Goal: Task Accomplishment & Management: Manage account settings

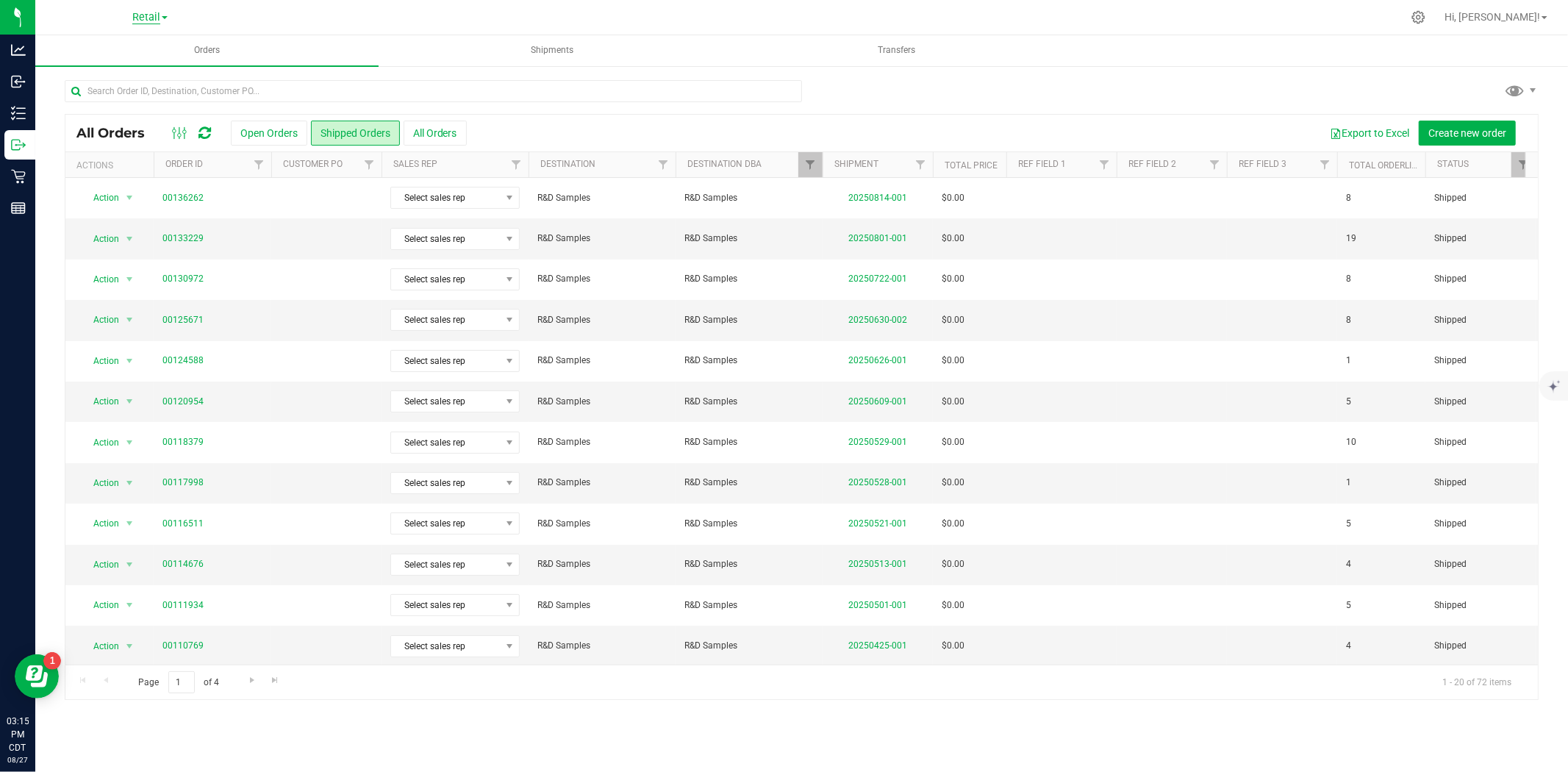
click at [136, 17] on span "Retail" at bounding box center [146, 17] width 28 height 13
click at [106, 83] on link "Manufacturing" at bounding box center [150, 91] width 215 height 20
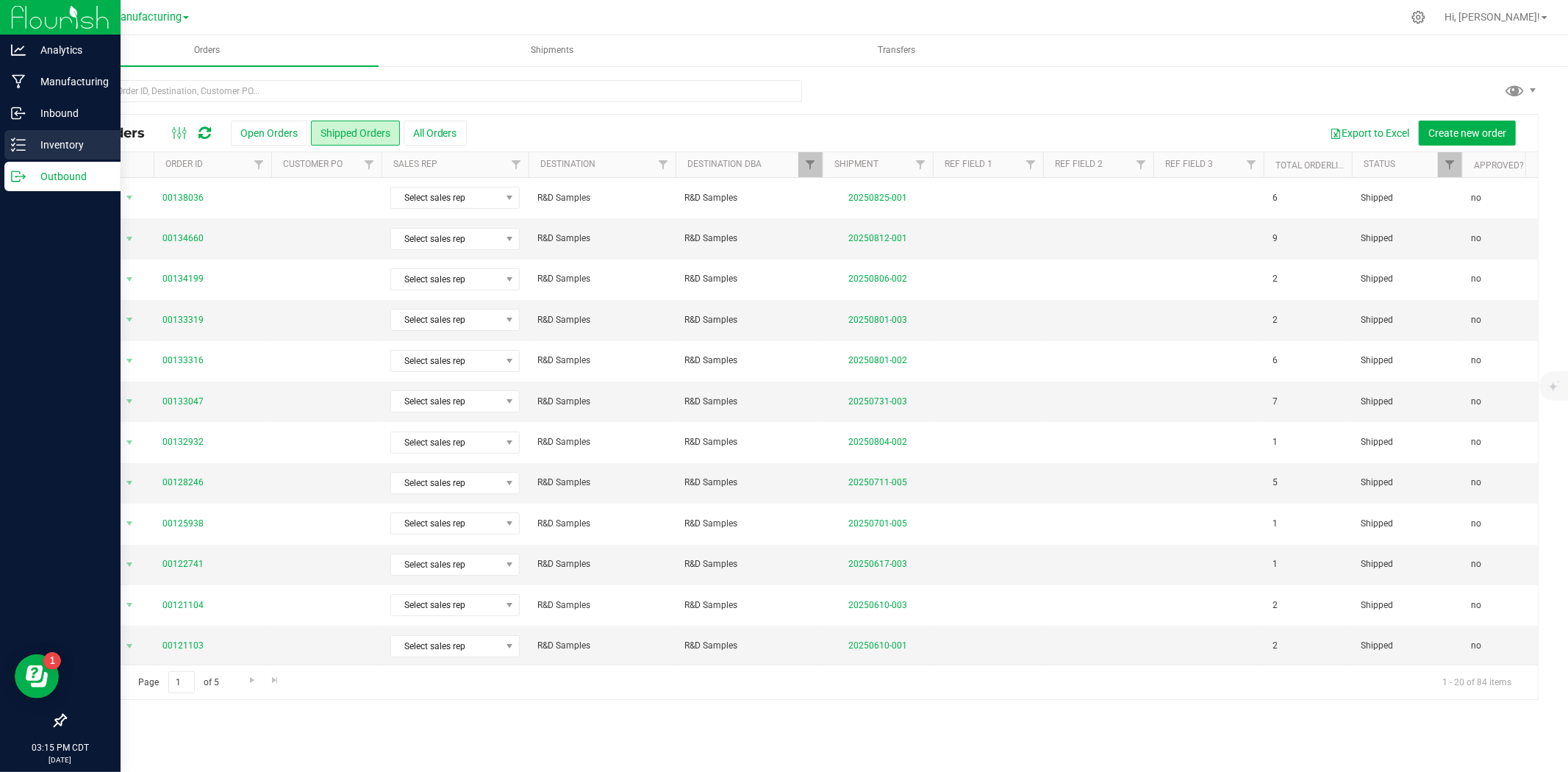
click at [60, 144] on p "Inventory" at bounding box center [70, 145] width 88 height 17
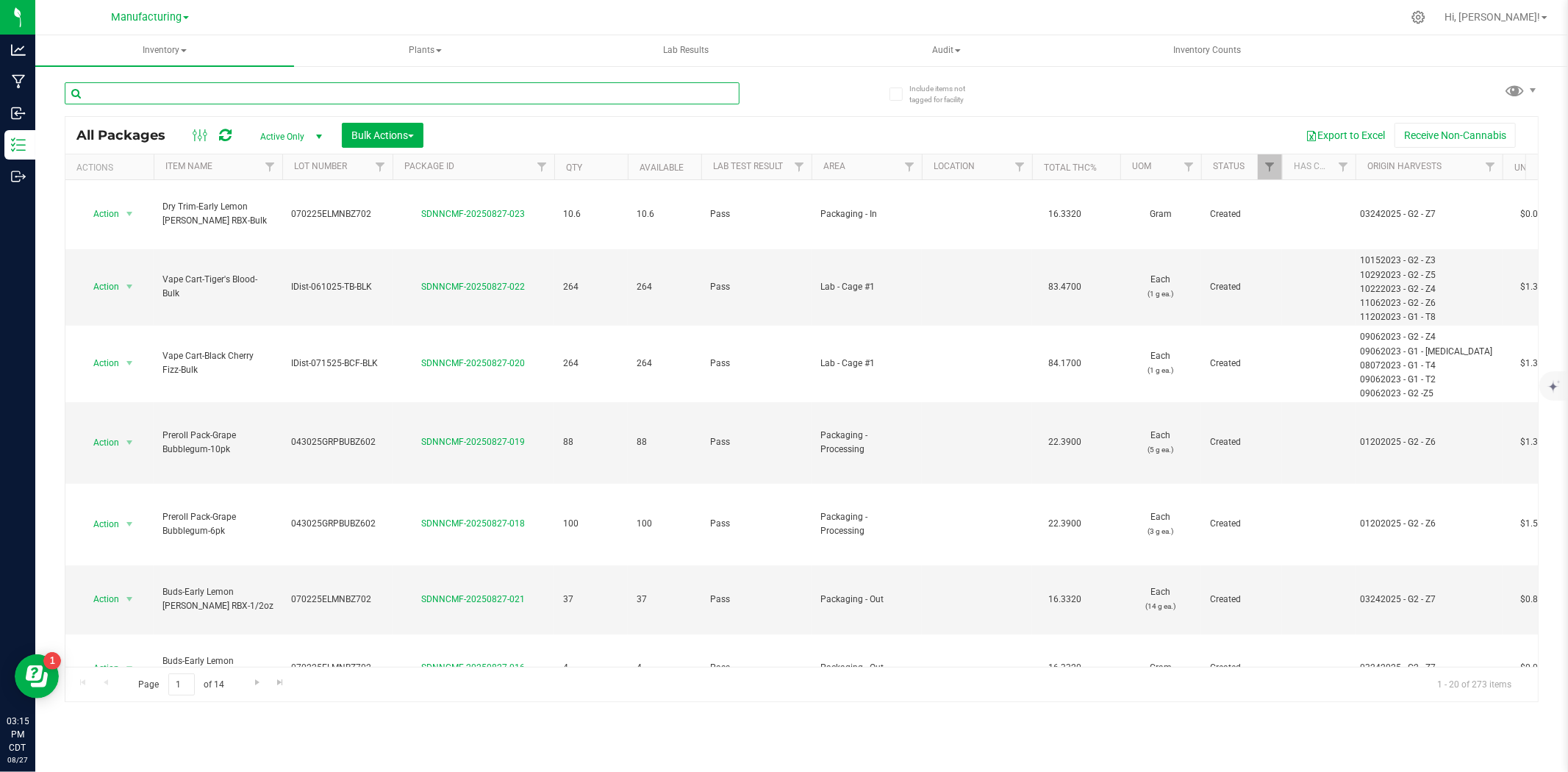
click at [202, 93] on input "text" at bounding box center [402, 94] width 675 height 22
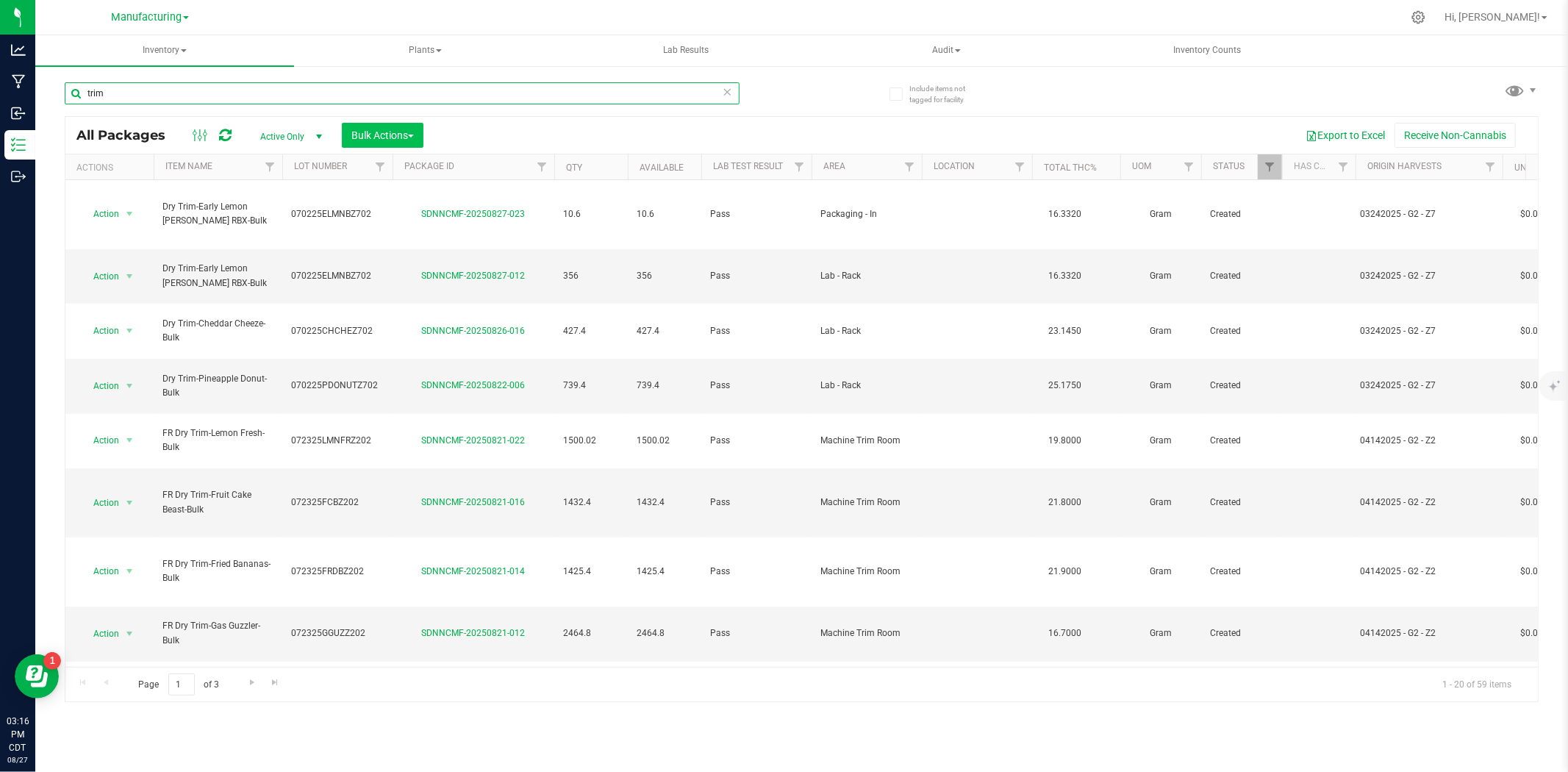
type input "trim"
click at [395, 142] on button "Bulk Actions" at bounding box center [383, 135] width 82 height 25
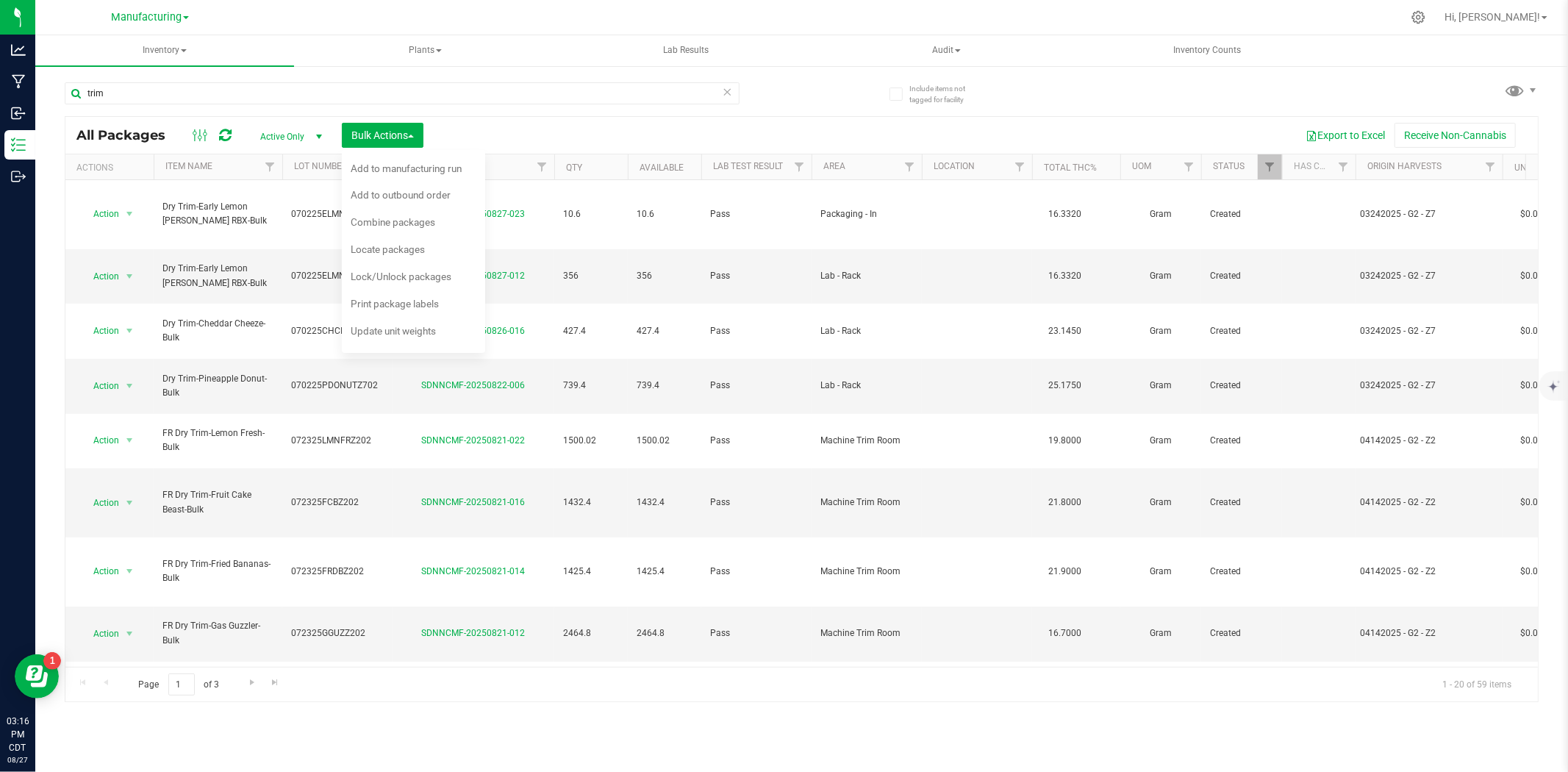
click at [501, 121] on div "All Packages Active Only Active Only Lab Samples Locked All Bulk Actions Add to…" at bounding box center [801, 135] width 1472 height 37
click at [421, 134] on button "Bulk Actions" at bounding box center [383, 135] width 82 height 25
click at [417, 141] on button "Bulk Actions" at bounding box center [383, 135] width 82 height 25
click at [407, 218] on span "Combine packages" at bounding box center [392, 221] width 84 height 12
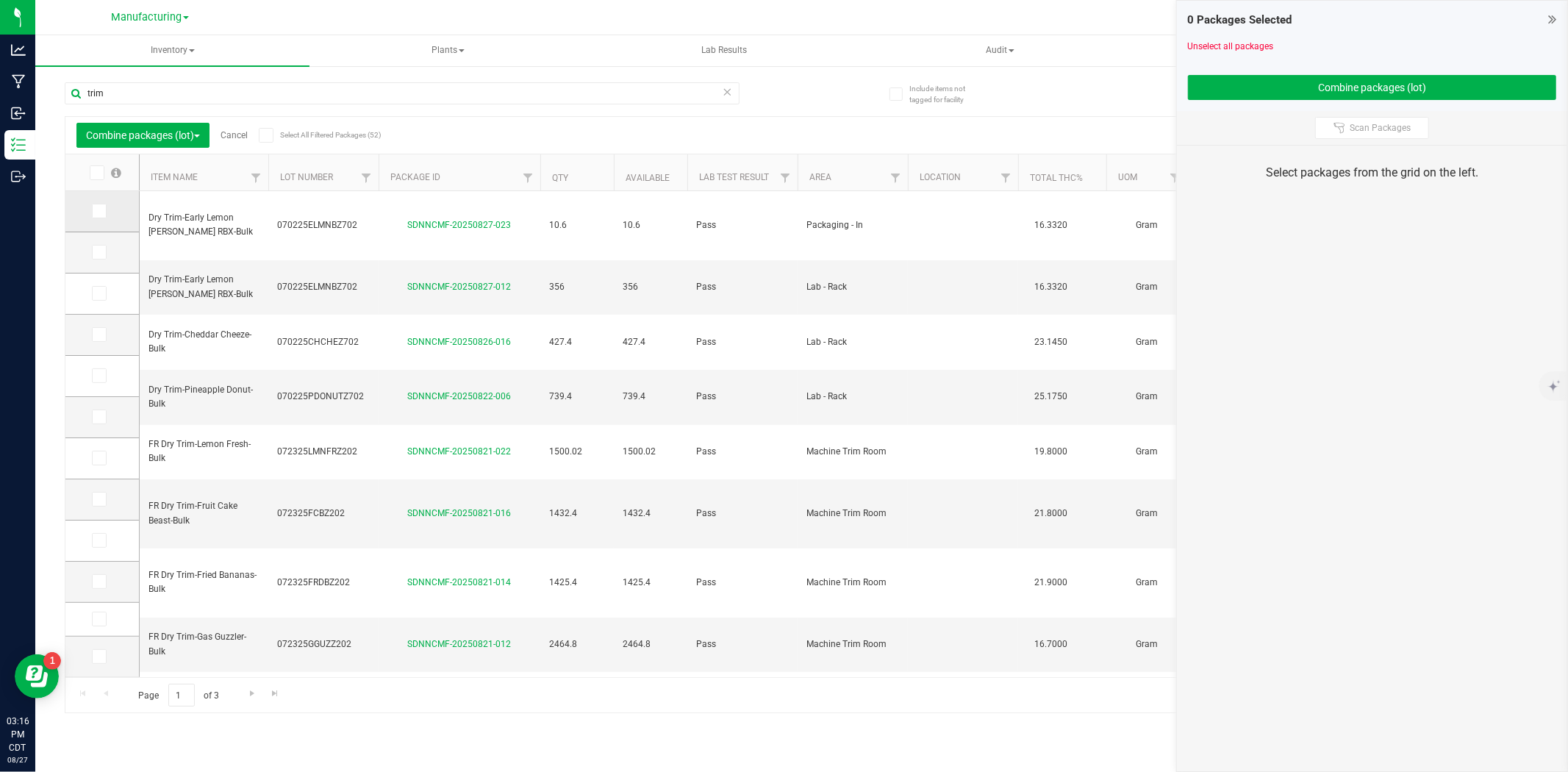
click at [96, 211] on icon at bounding box center [98, 211] width 9 height 0
click at [0, 0] on input "checkbox" at bounding box center [0, 0] width 0 height 0
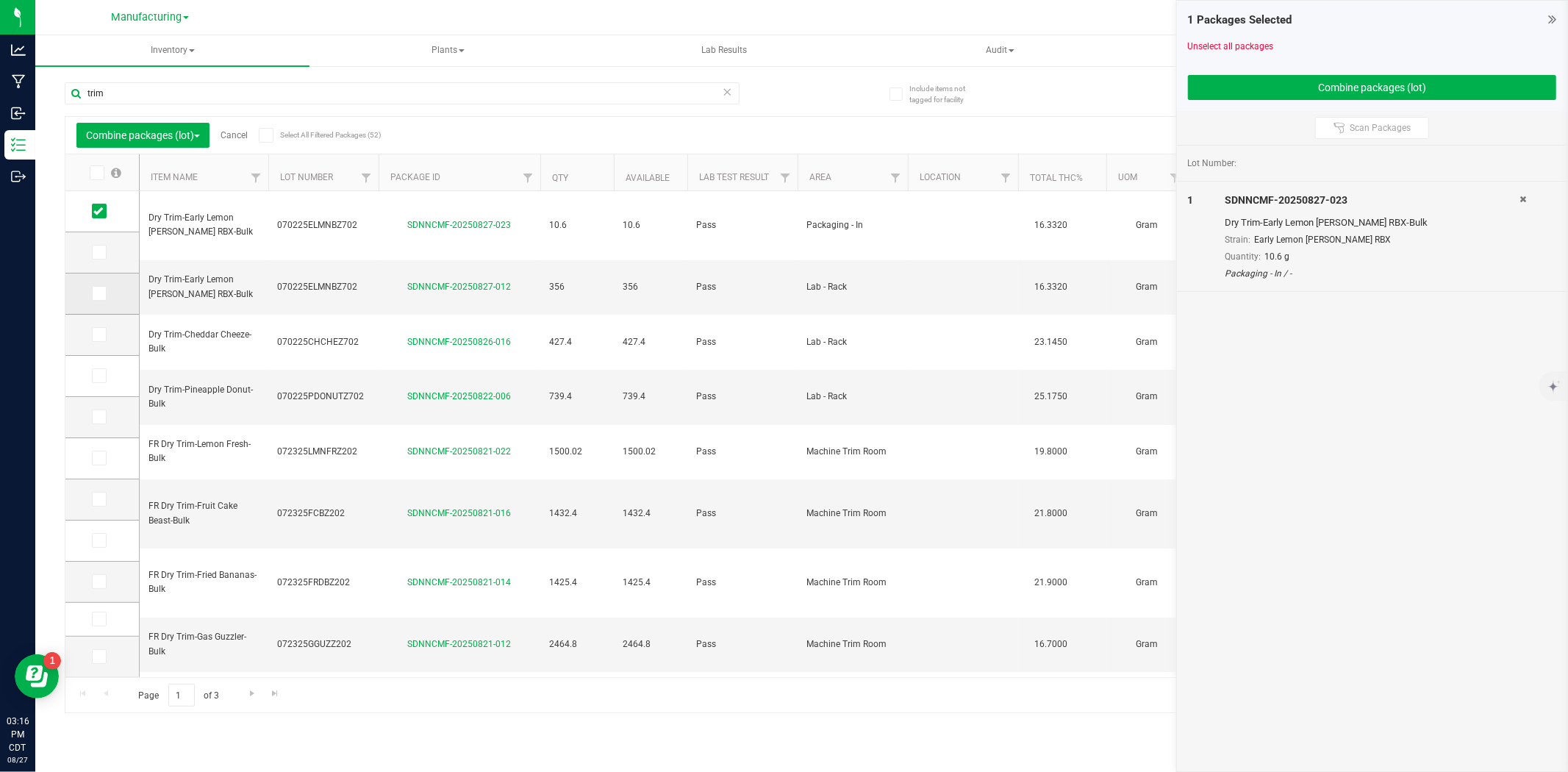
click at [103, 297] on span at bounding box center [99, 293] width 15 height 15
click at [0, 0] on input "checkbox" at bounding box center [0, 0] width 0 height 0
click at [95, 335] on icon at bounding box center [98, 335] width 9 height 0
click at [0, 0] on input "checkbox" at bounding box center [0, 0] width 0 height 0
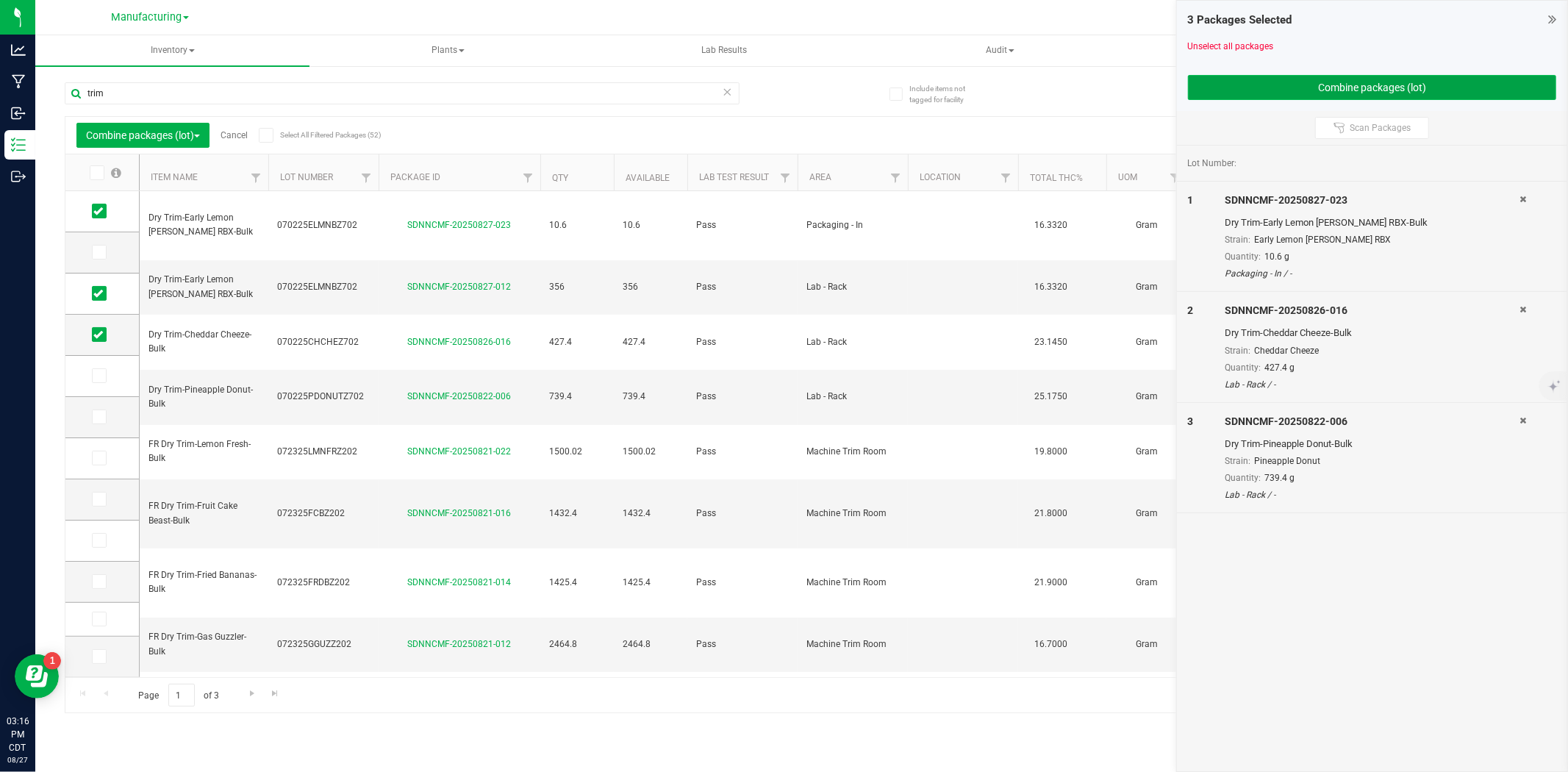
click at [1273, 94] on button "Combine packages (lot)" at bounding box center [1372, 87] width 369 height 25
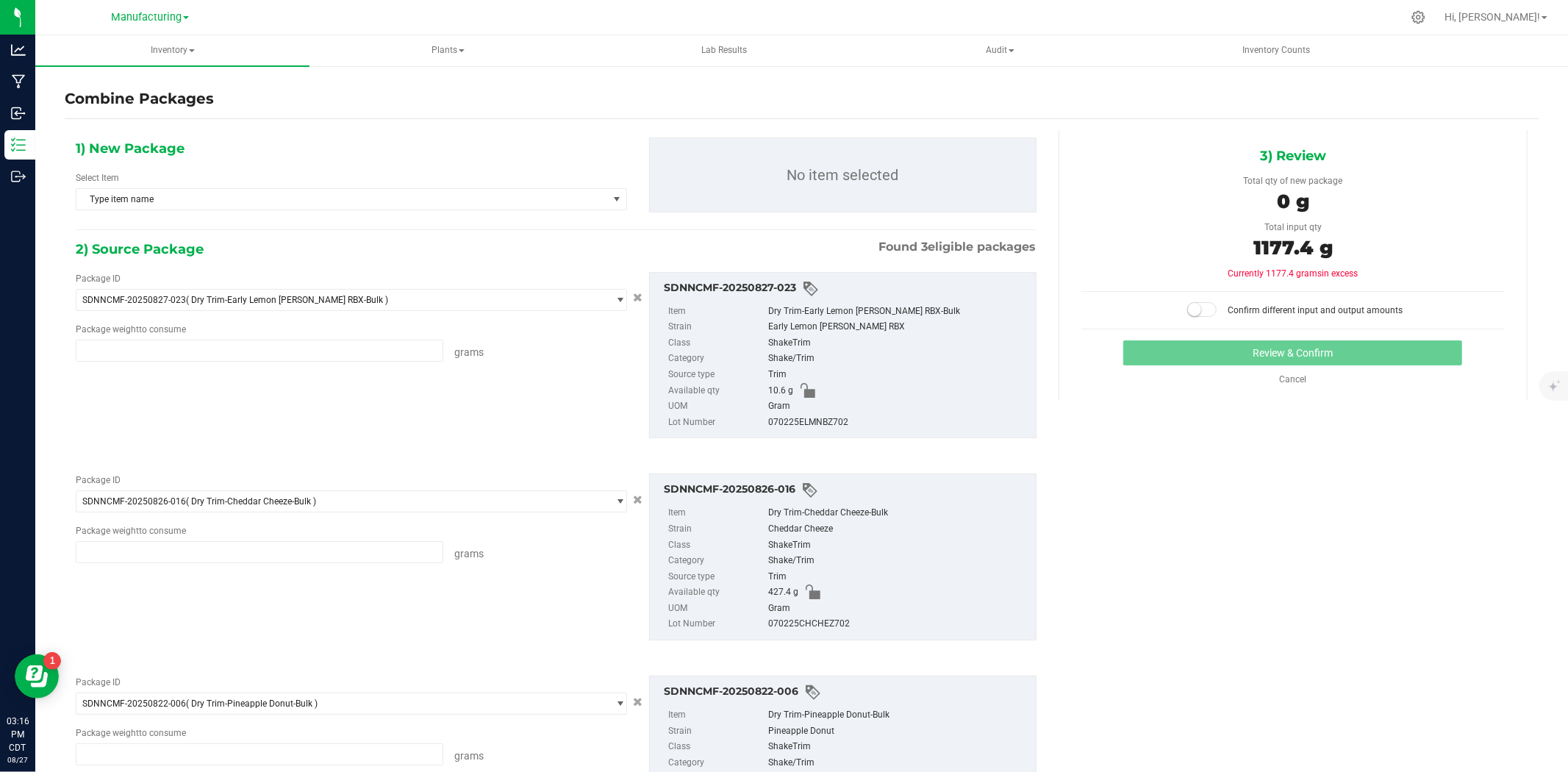
type input "10.6000 g"
type input "427.4000 g"
type input "739.4000 g"
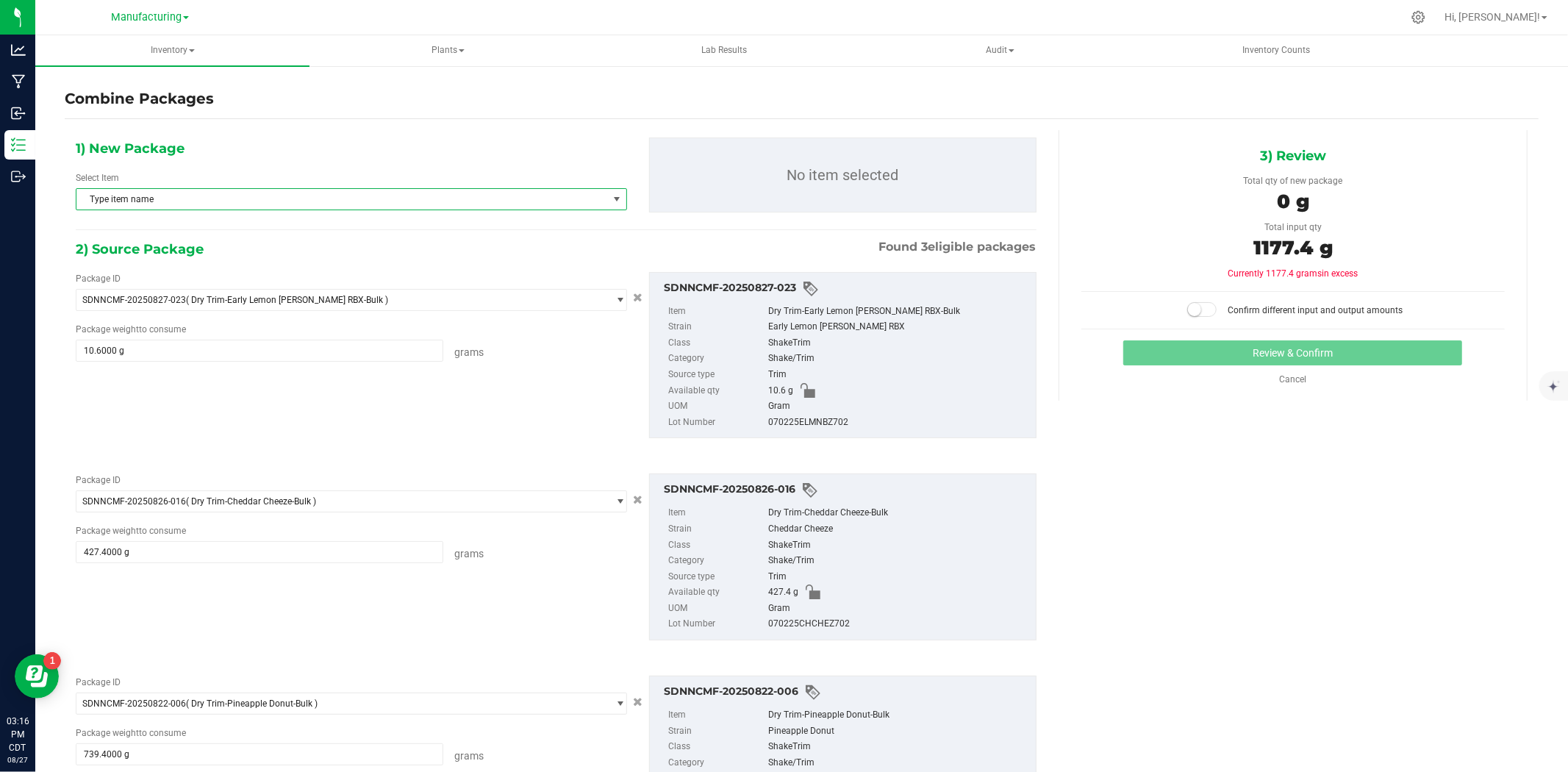
click at [294, 204] on span "Type item name" at bounding box center [342, 199] width 532 height 20
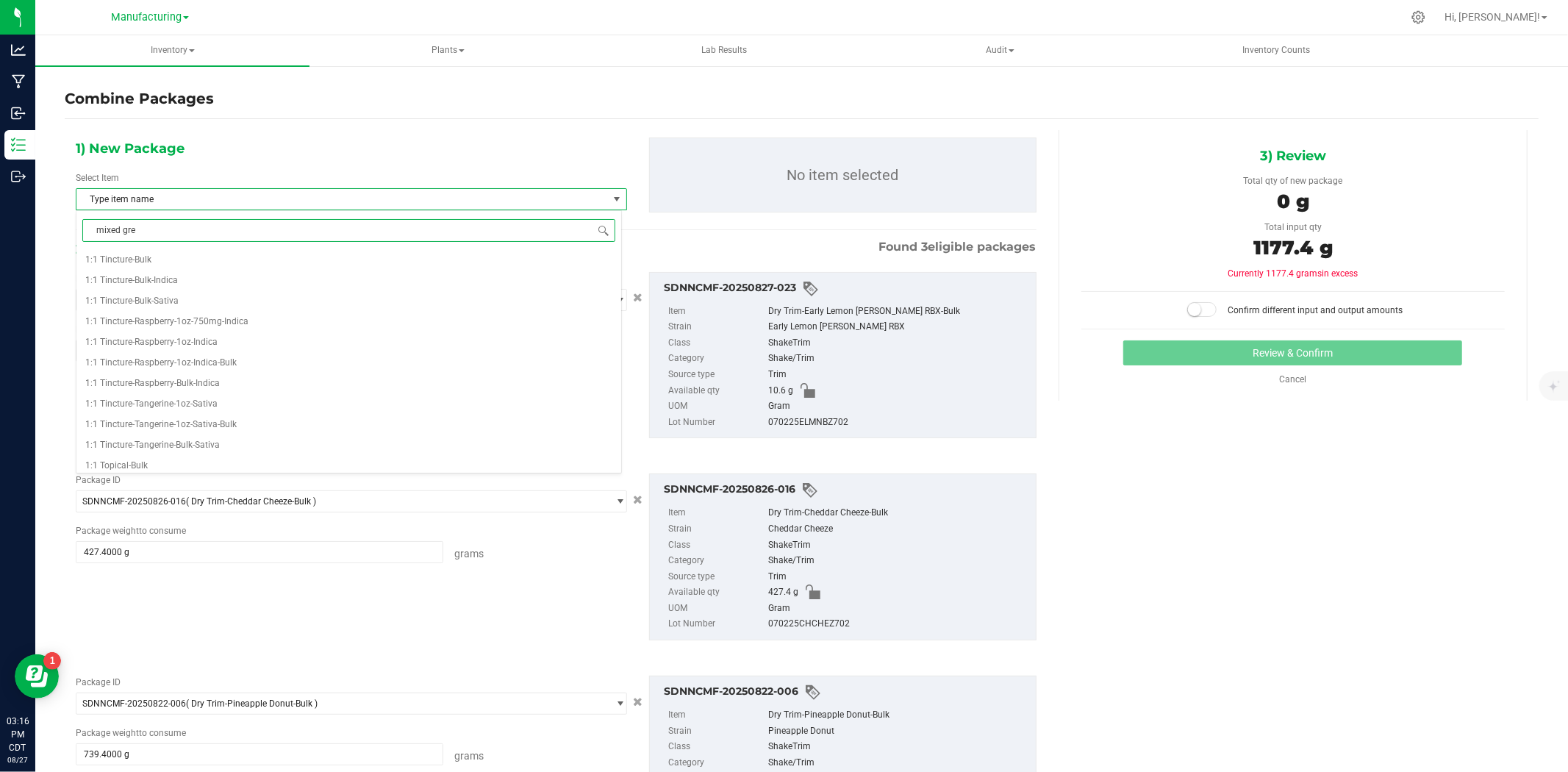
type input "mixed gree"
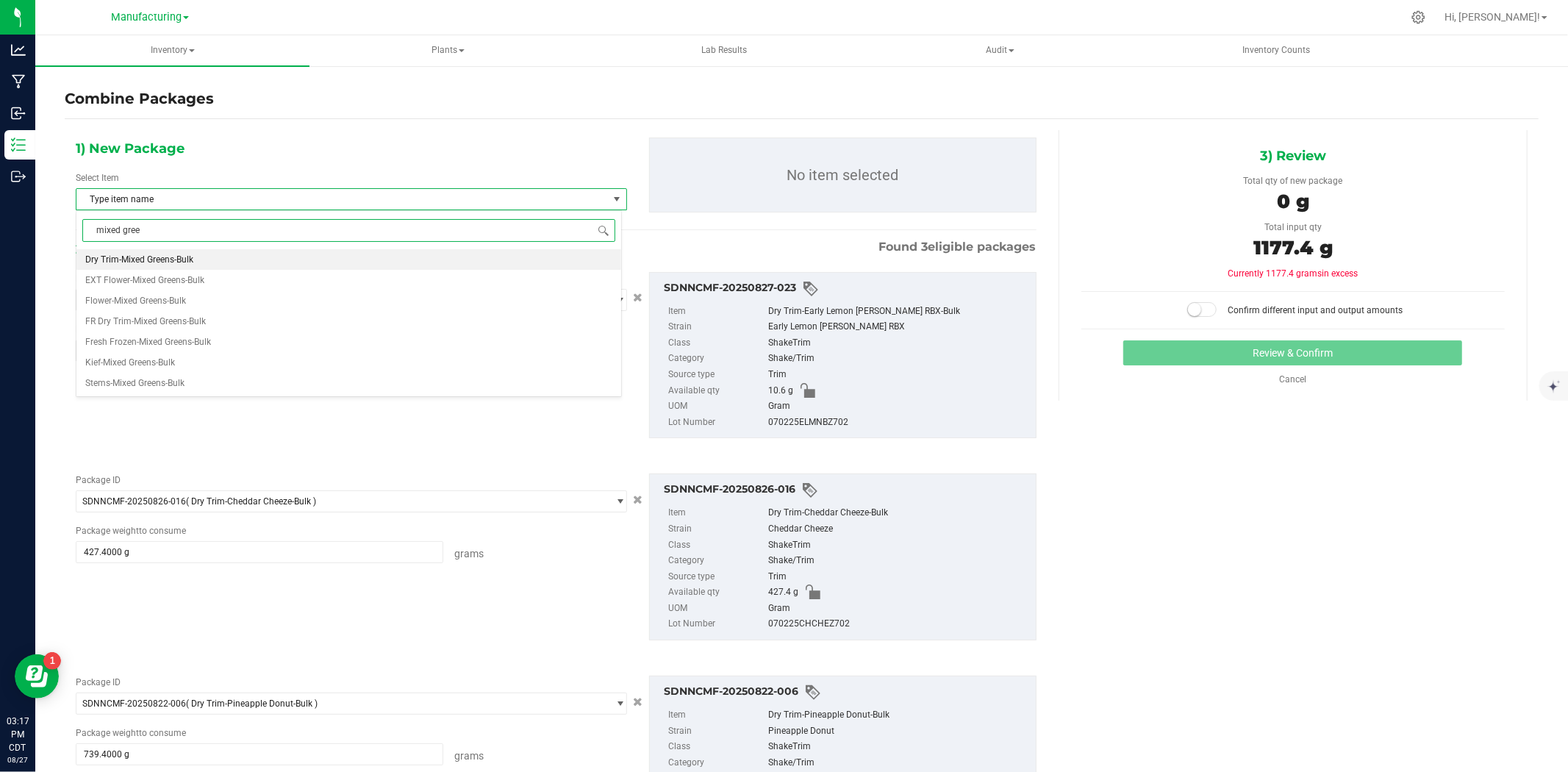
click at [166, 262] on span "Dry Trim-Mixed Greens-Bulk" at bounding box center [139, 259] width 108 height 10
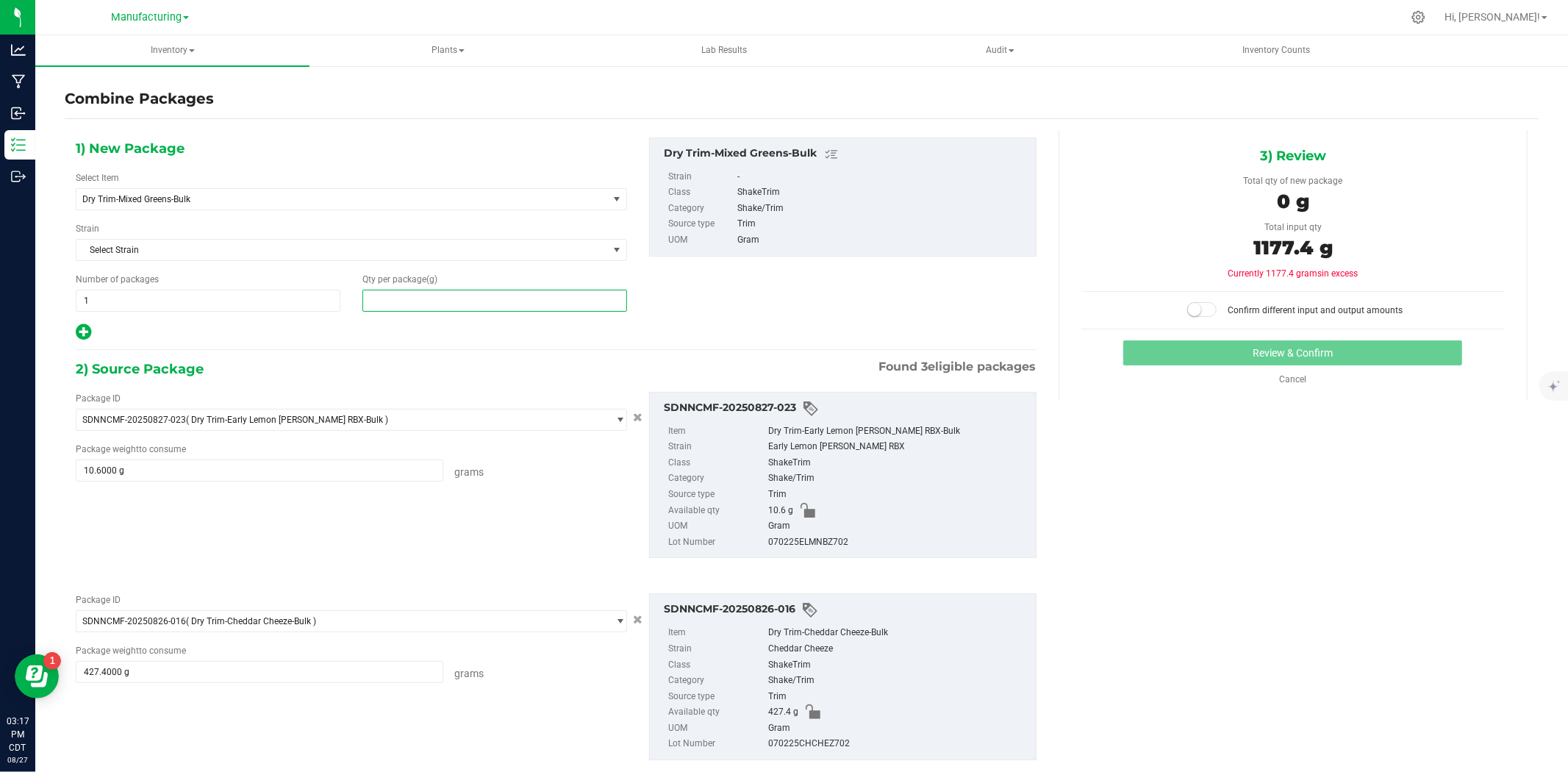
click at [407, 306] on span at bounding box center [495, 301] width 265 height 22
type input "1177.4"
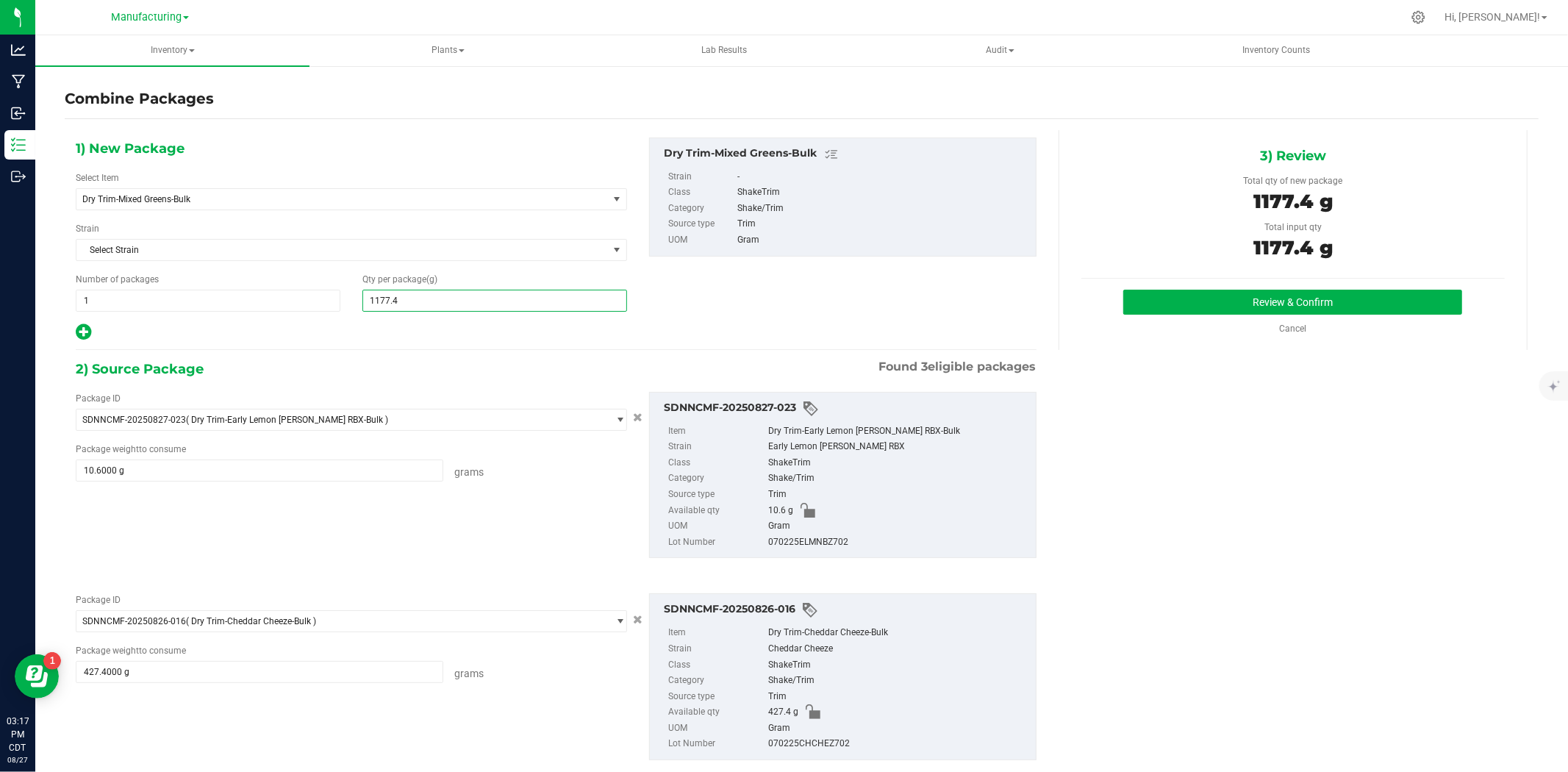
type input "1,177"
click at [475, 334] on div at bounding box center [351, 332] width 551 height 19
drag, startPoint x: 436, startPoint y: 295, endPoint x: 328, endPoint y: 295, distance: 108.0
click at [328, 295] on div "Number of packages 1 1 Qty per package (g) 1,177 1177" at bounding box center [351, 291] width 573 height 39
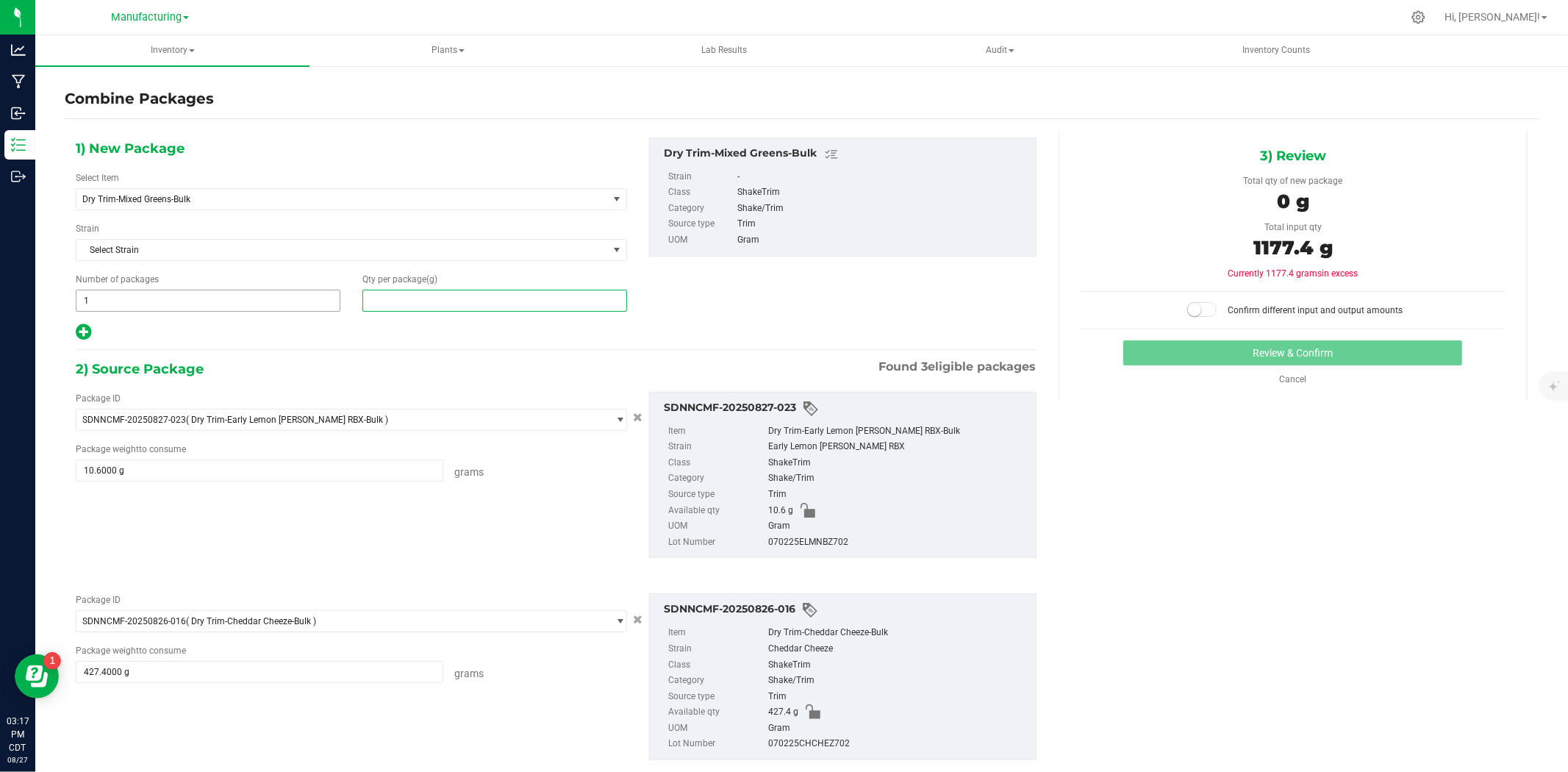
type input "0"
click at [310, 328] on div at bounding box center [351, 332] width 551 height 19
click at [1288, 378] on link "Cancel" at bounding box center [1292, 379] width 28 height 10
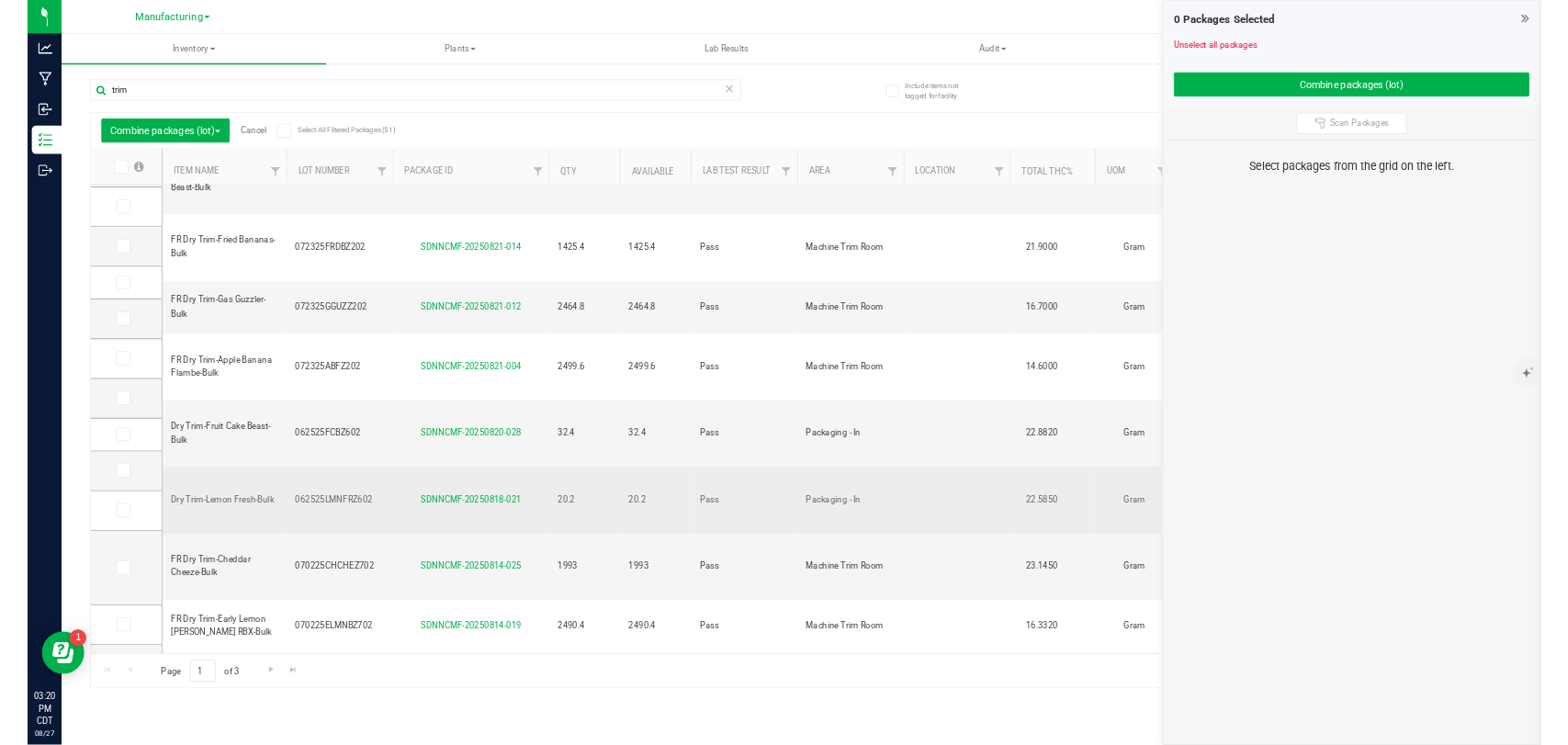
scroll to position [448, 0]
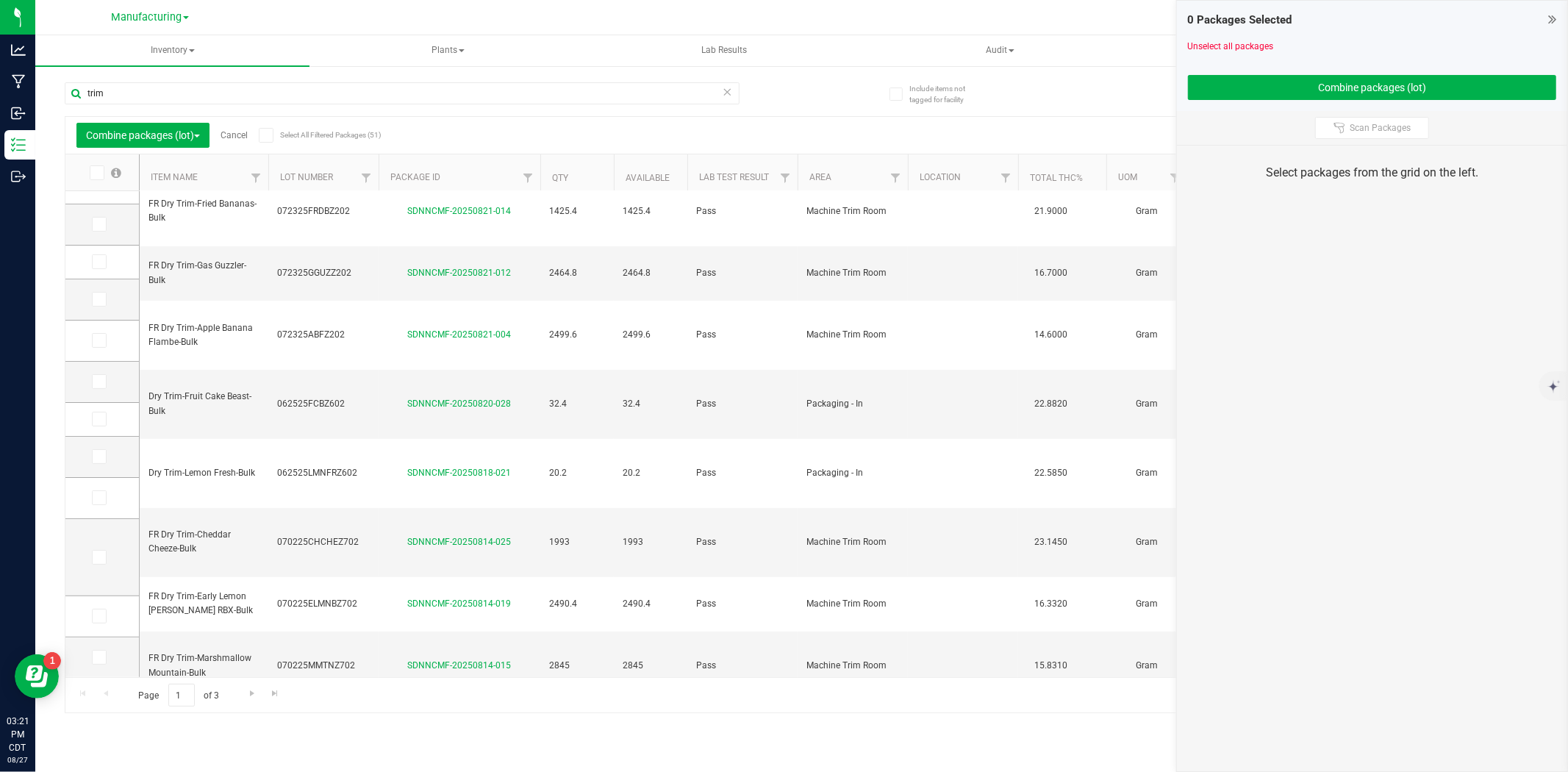
click at [248, 136] on link "Cancel" at bounding box center [234, 135] width 28 height 10
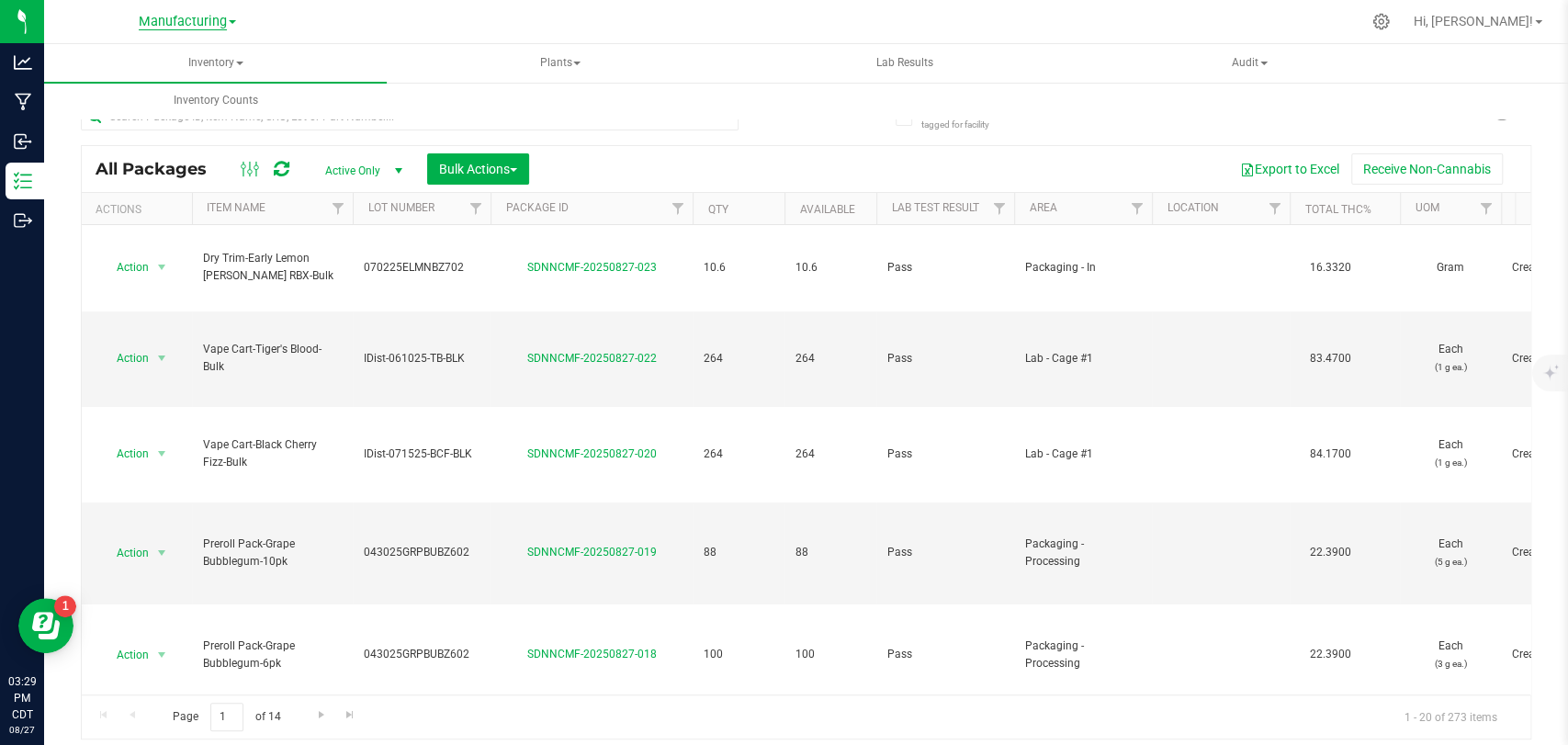
click at [189, 24] on span "Manufacturing" at bounding box center [183, 22] width 89 height 17
click at [130, 63] on link "Cultivation" at bounding box center [187, 64] width 269 height 25
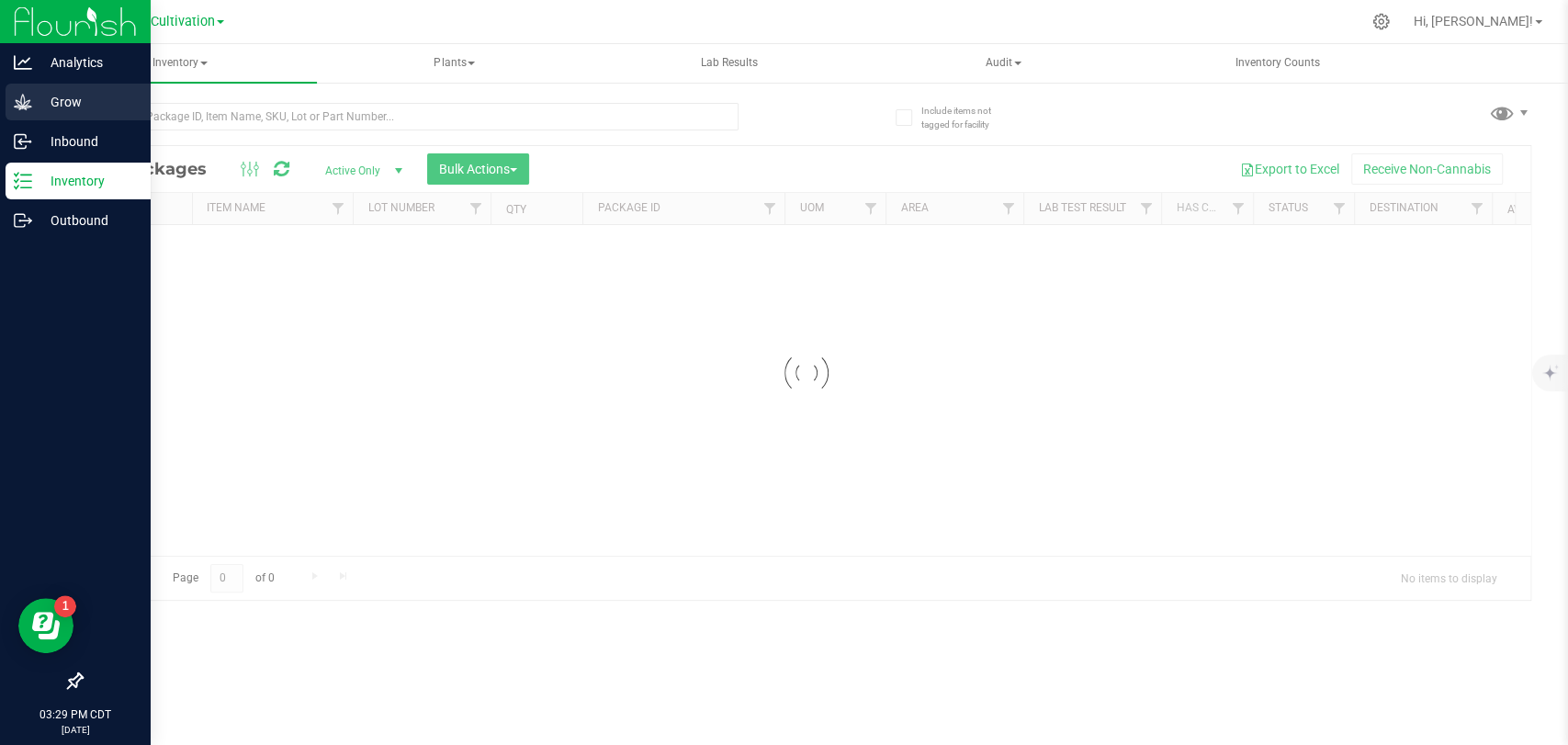
click at [66, 102] on p "Grow" at bounding box center [88, 101] width 110 height 22
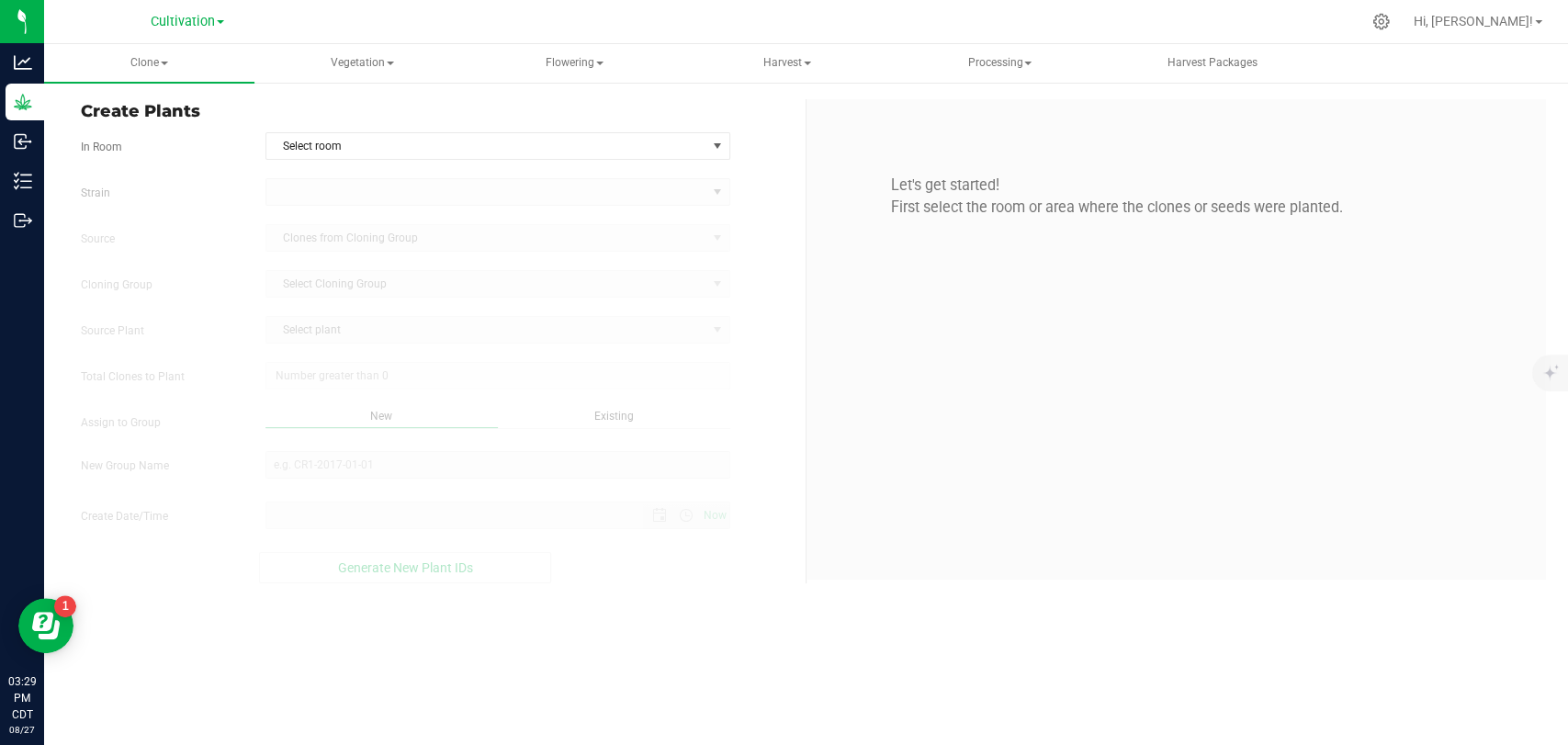
type input "[DATE] 3:29 PM"
click at [769, 53] on span "Harvest" at bounding box center [786, 63] width 209 height 36
click at [551, 51] on span "Flowering" at bounding box center [575, 63] width 209 height 36
click at [593, 139] on span "Flowering groups" at bounding box center [570, 132] width 153 height 16
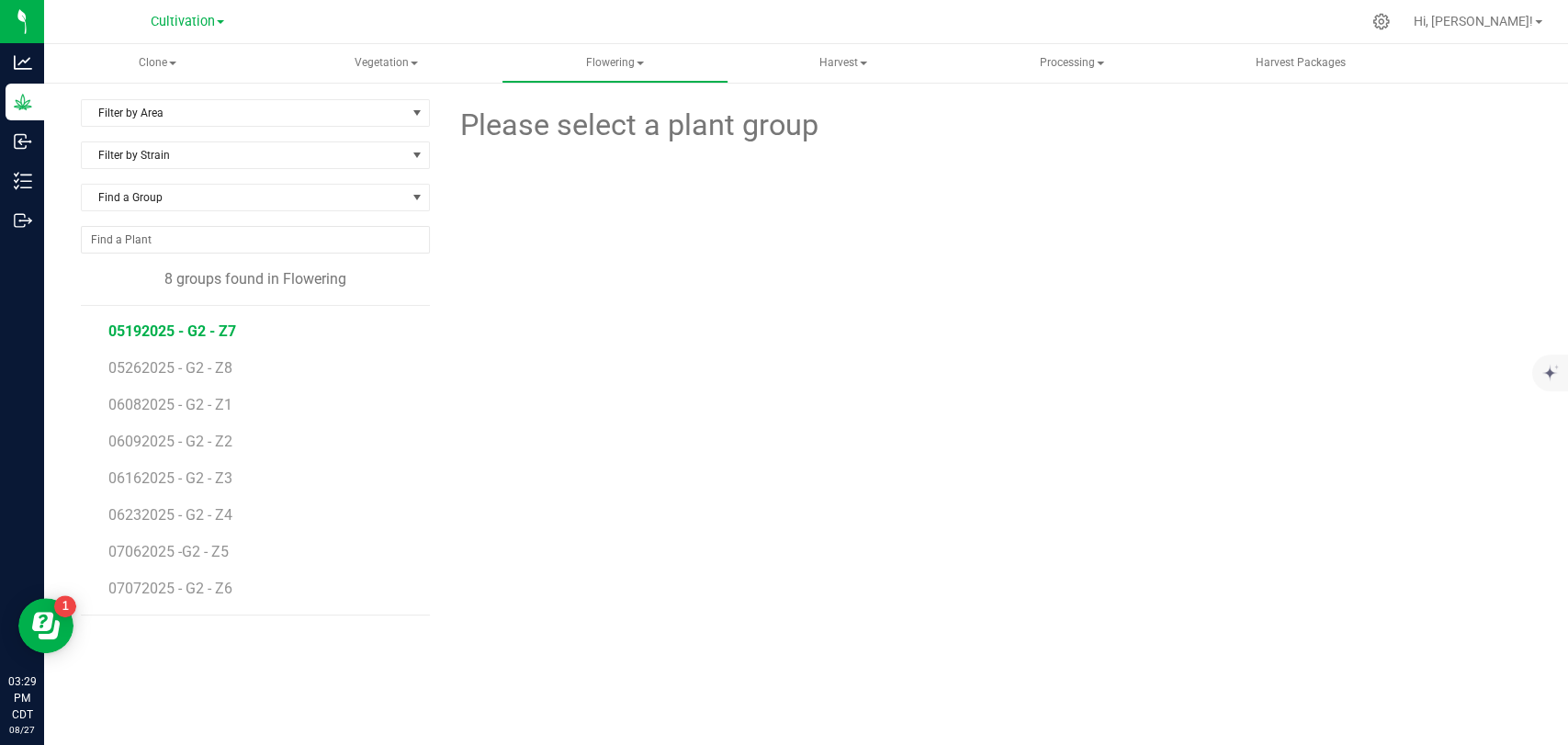
click at [178, 329] on span "05192025 - G2 - Z7" at bounding box center [172, 332] width 128 height 18
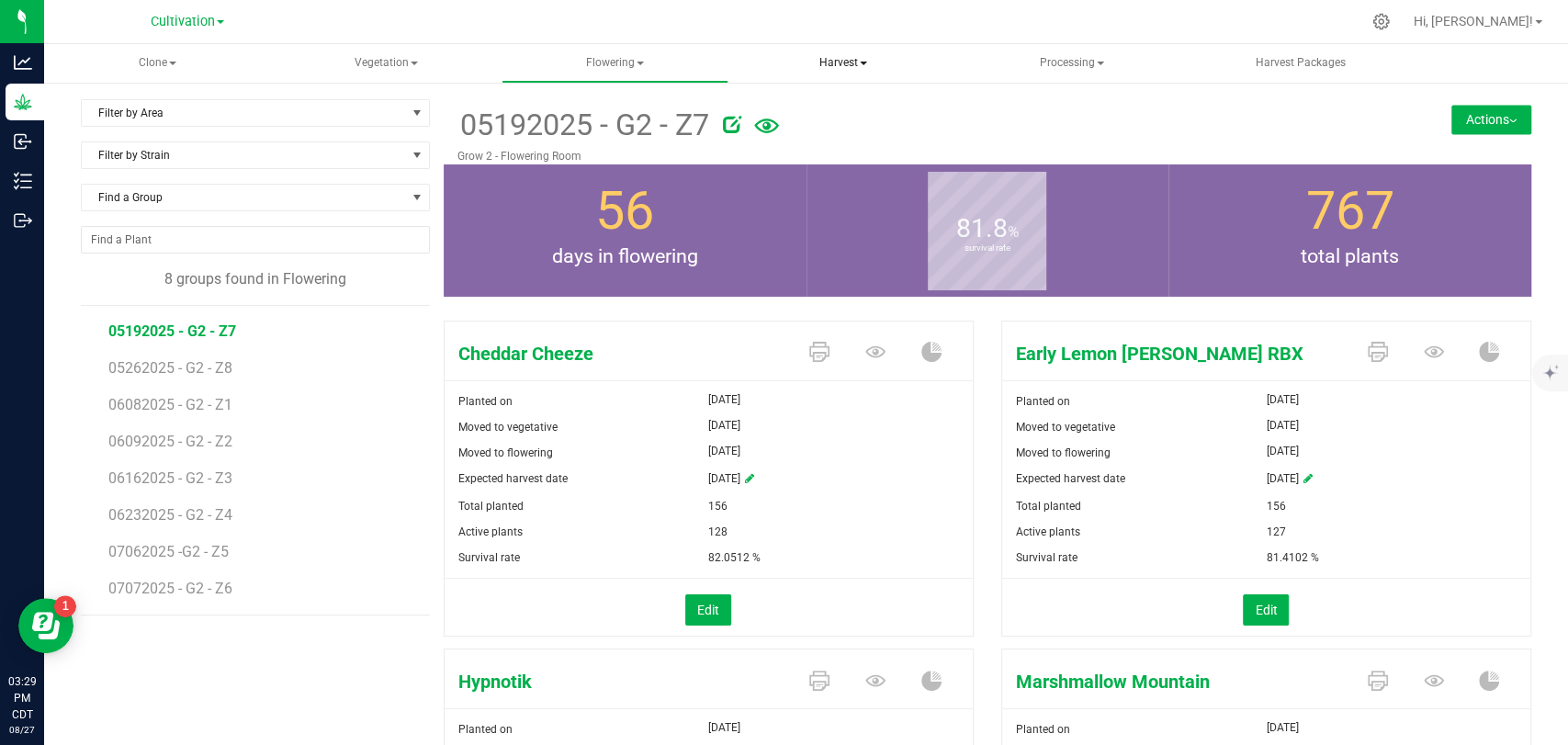
click at [851, 69] on span "Harvest" at bounding box center [844, 63] width 225 height 36
click at [823, 113] on span "Harvests" at bounding box center [806, 110] width 102 height 16
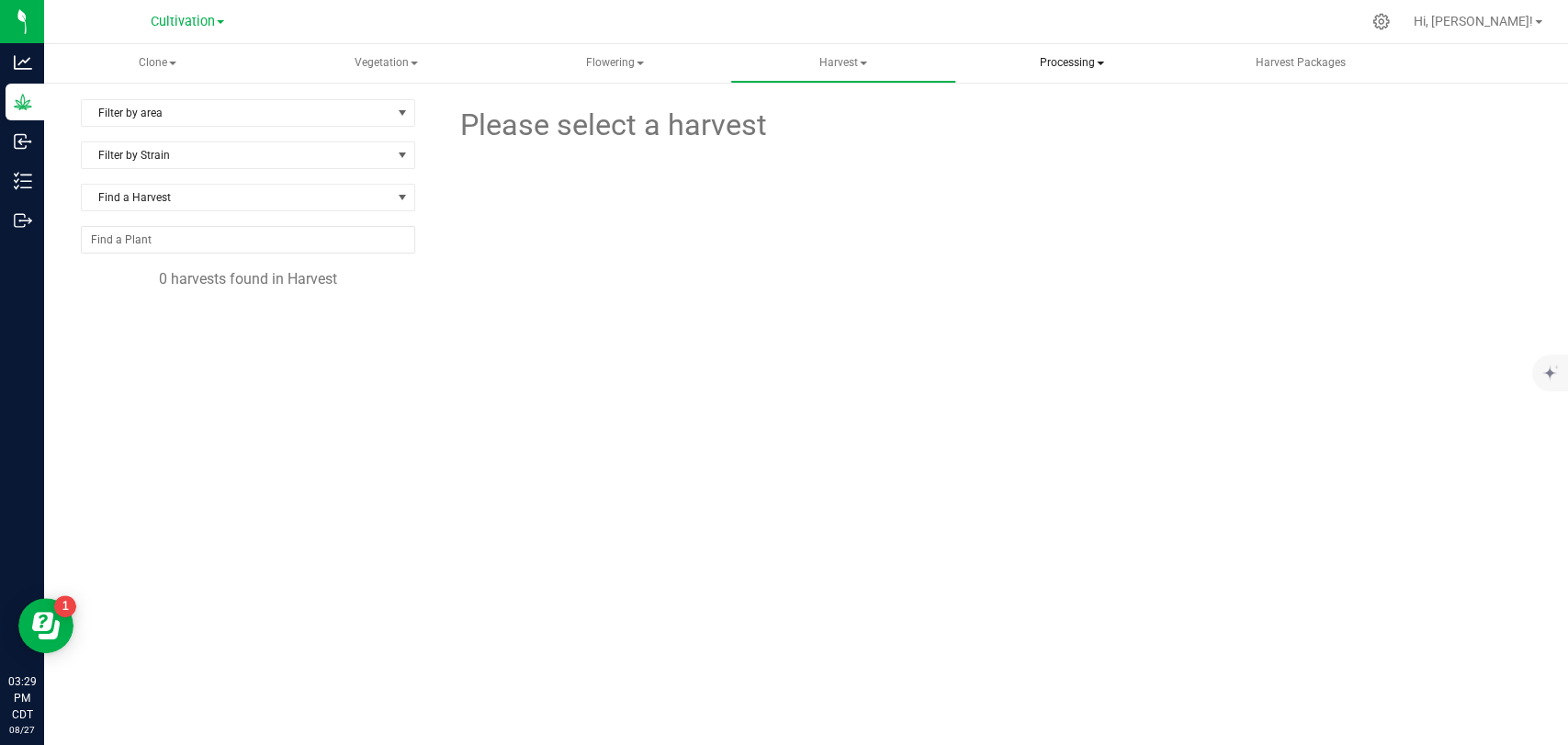
click at [1089, 68] on span "Processing" at bounding box center [1071, 63] width 225 height 36
click at [1070, 138] on span "Processing harvests" at bounding box center [1068, 132] width 170 height 16
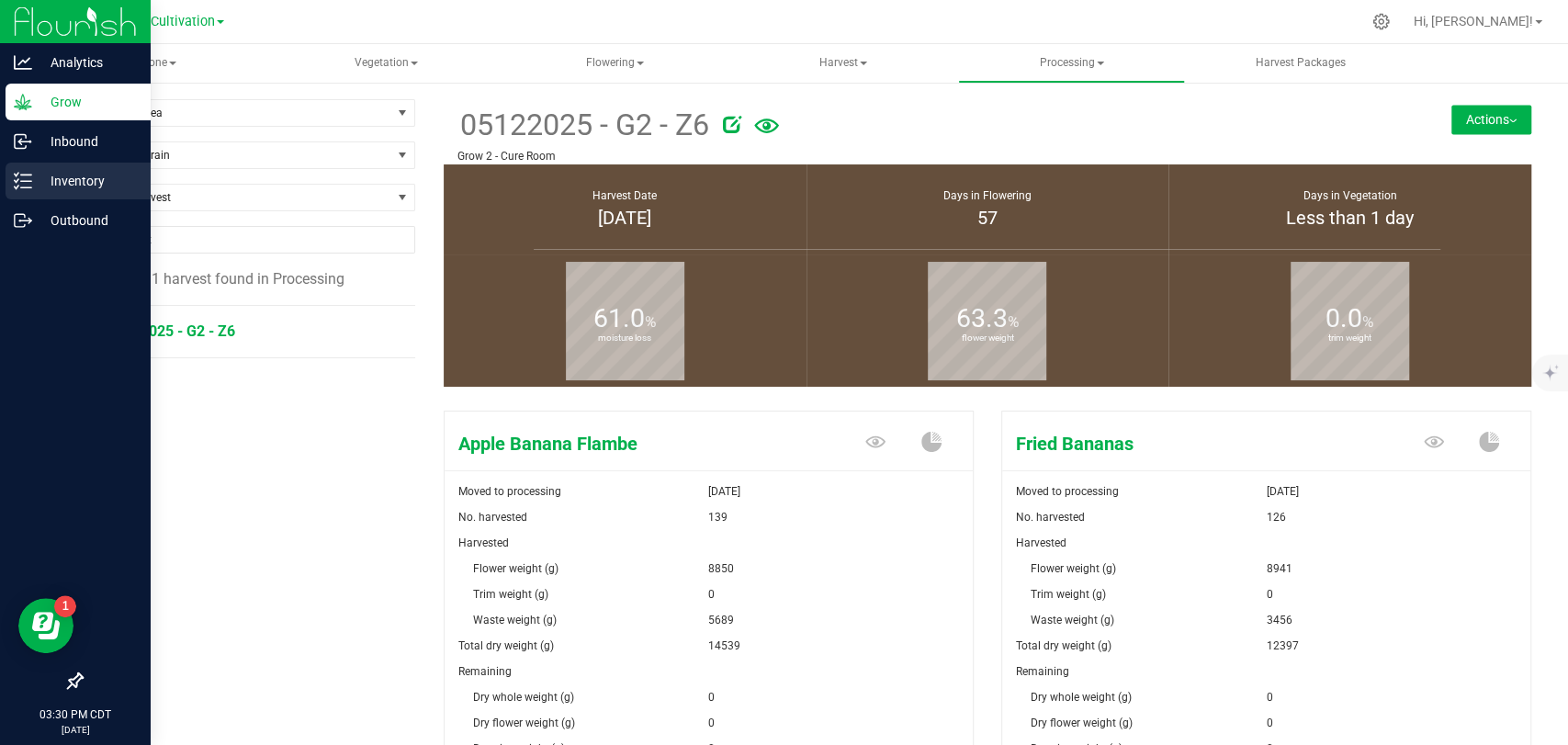
click at [48, 186] on p "Inventory" at bounding box center [88, 181] width 110 height 22
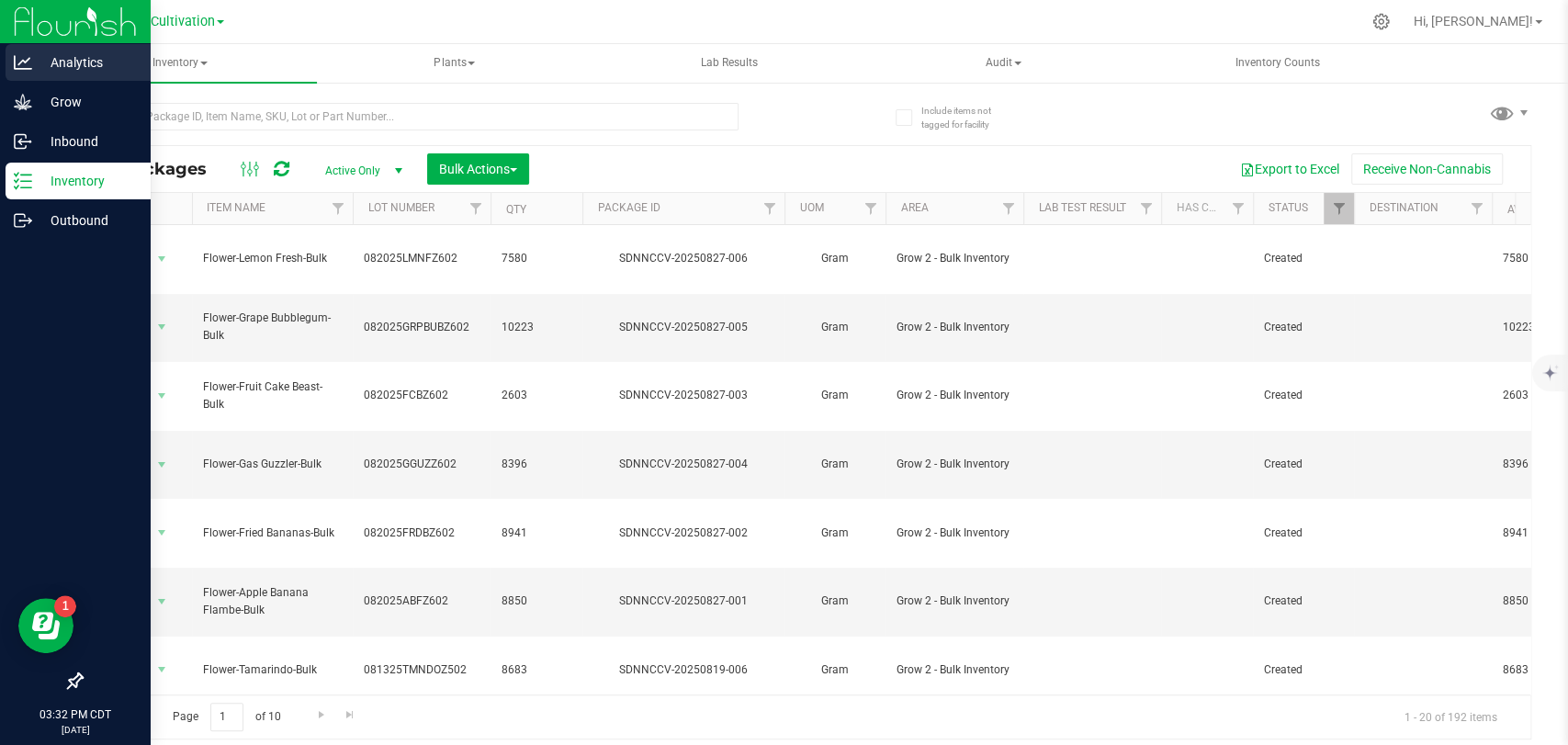
click at [31, 61] on icon at bounding box center [23, 62] width 19 height 19
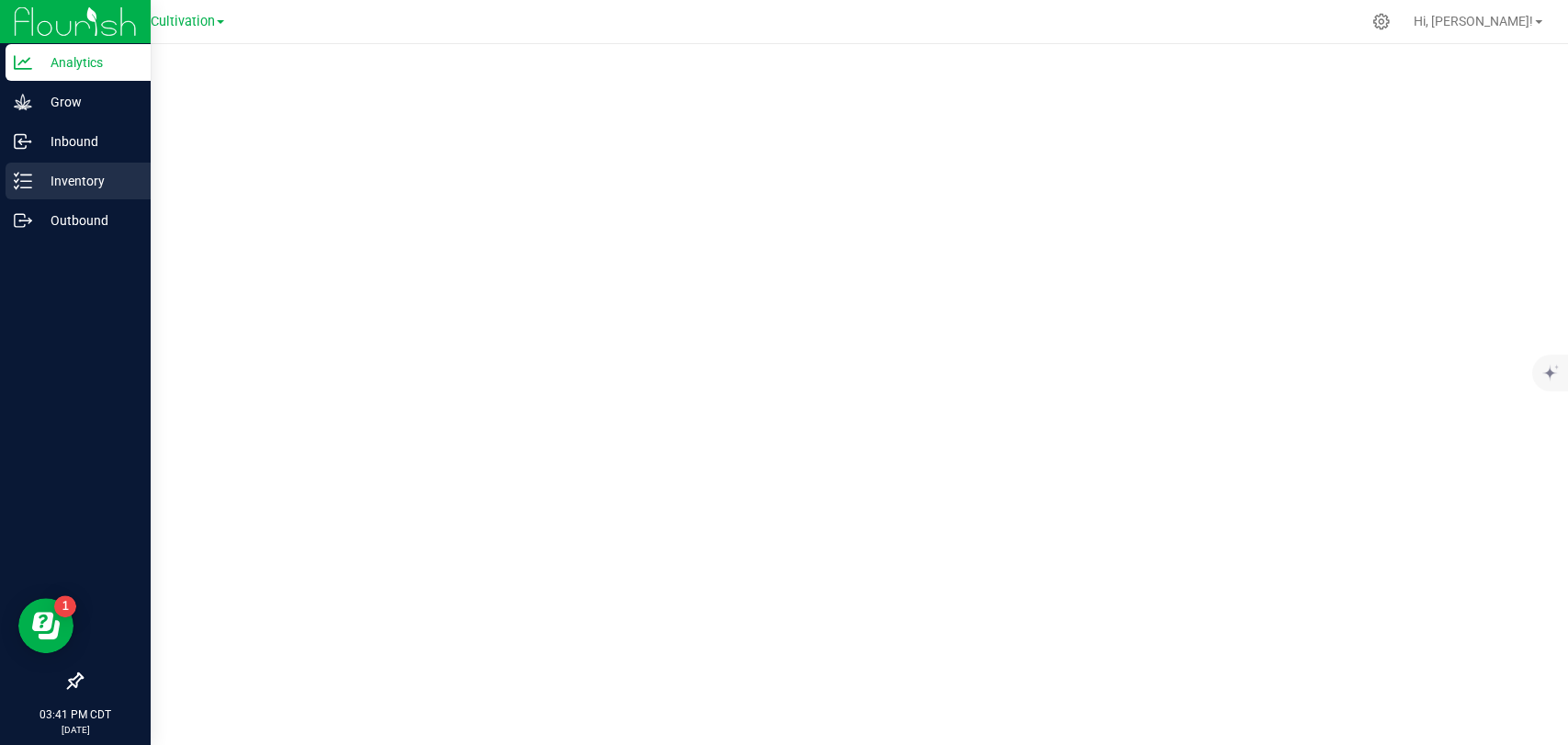
click at [81, 173] on p "Inventory" at bounding box center [88, 181] width 110 height 22
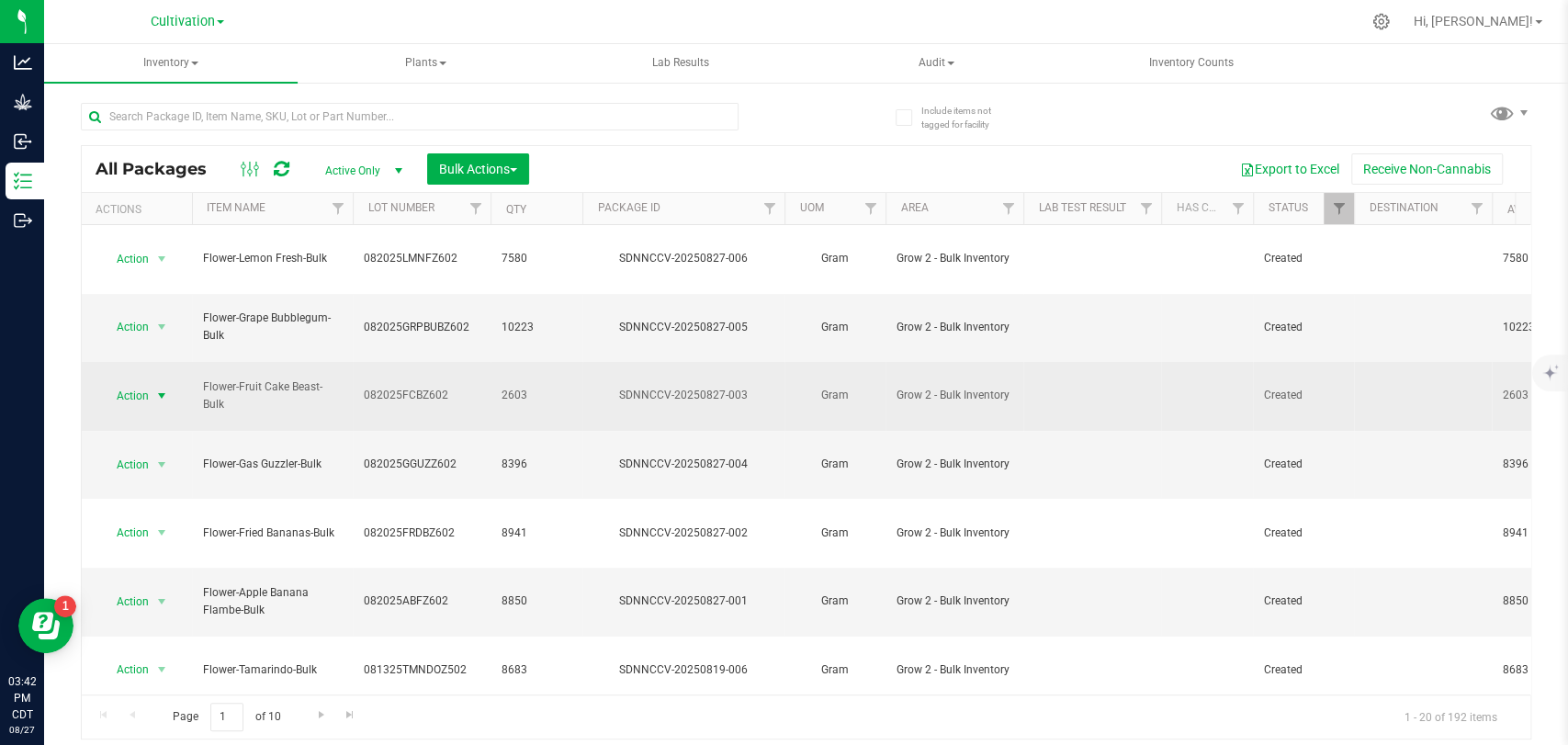
click at [148, 383] on span "Action" at bounding box center [125, 396] width 49 height 26
click at [141, 383] on span "Action" at bounding box center [125, 396] width 49 height 26
click at [335, 379] on span "Flower-Fruit Cake Beast-Bulk" at bounding box center [272, 396] width 139 height 34
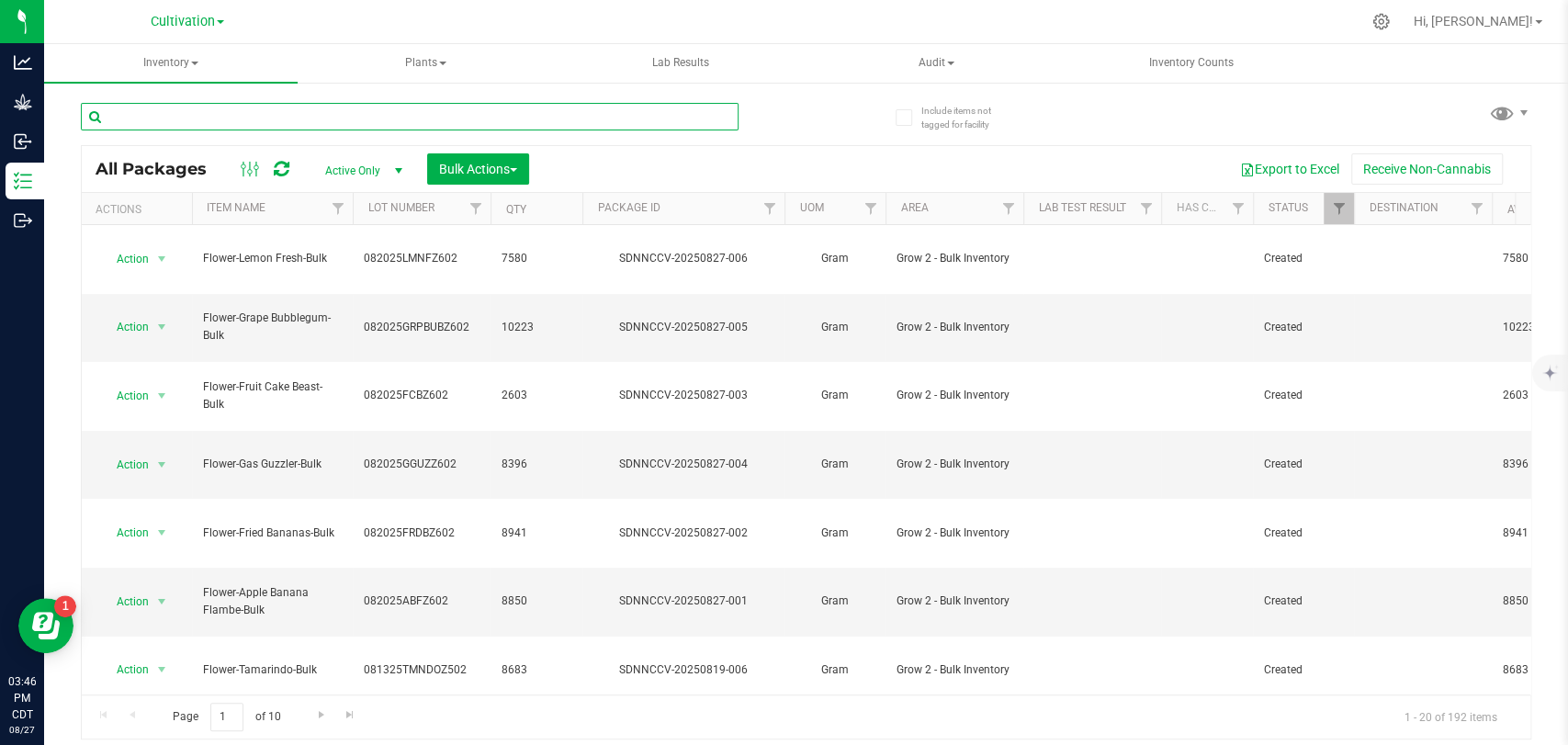
click at [282, 120] on input "text" at bounding box center [409, 117] width 658 height 28
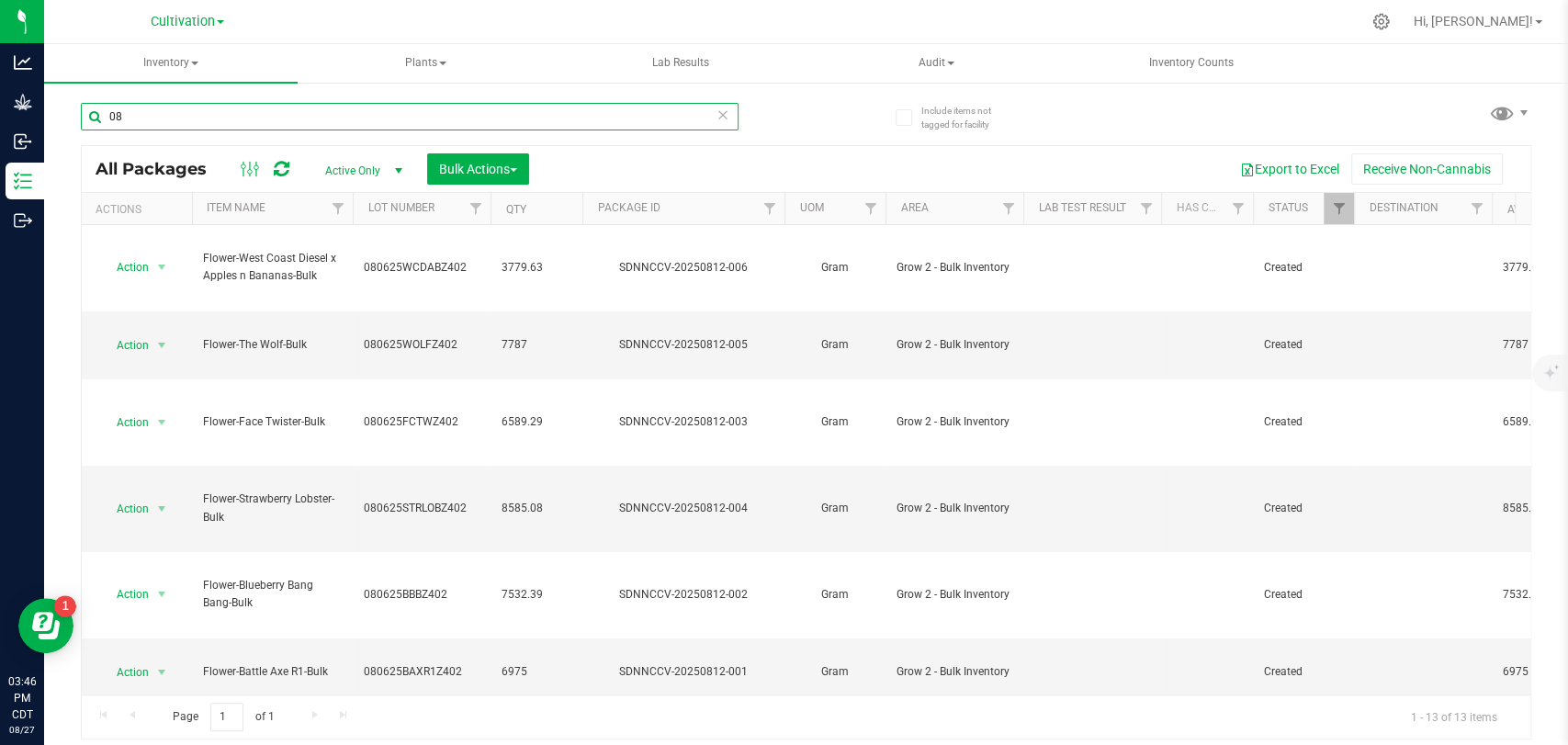
type input "0"
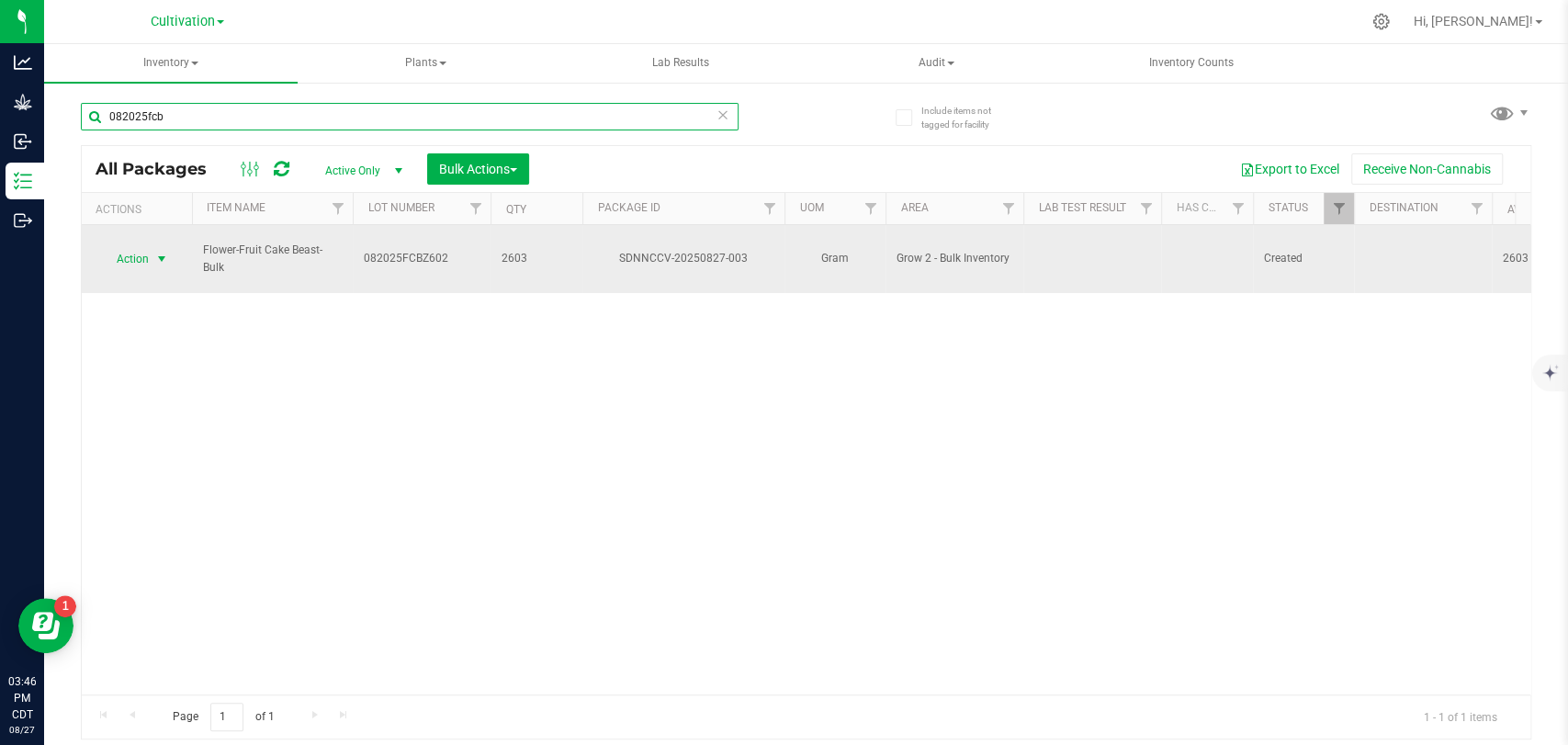
type input "082025fcb"
click at [155, 252] on span "select" at bounding box center [161, 259] width 15 height 15
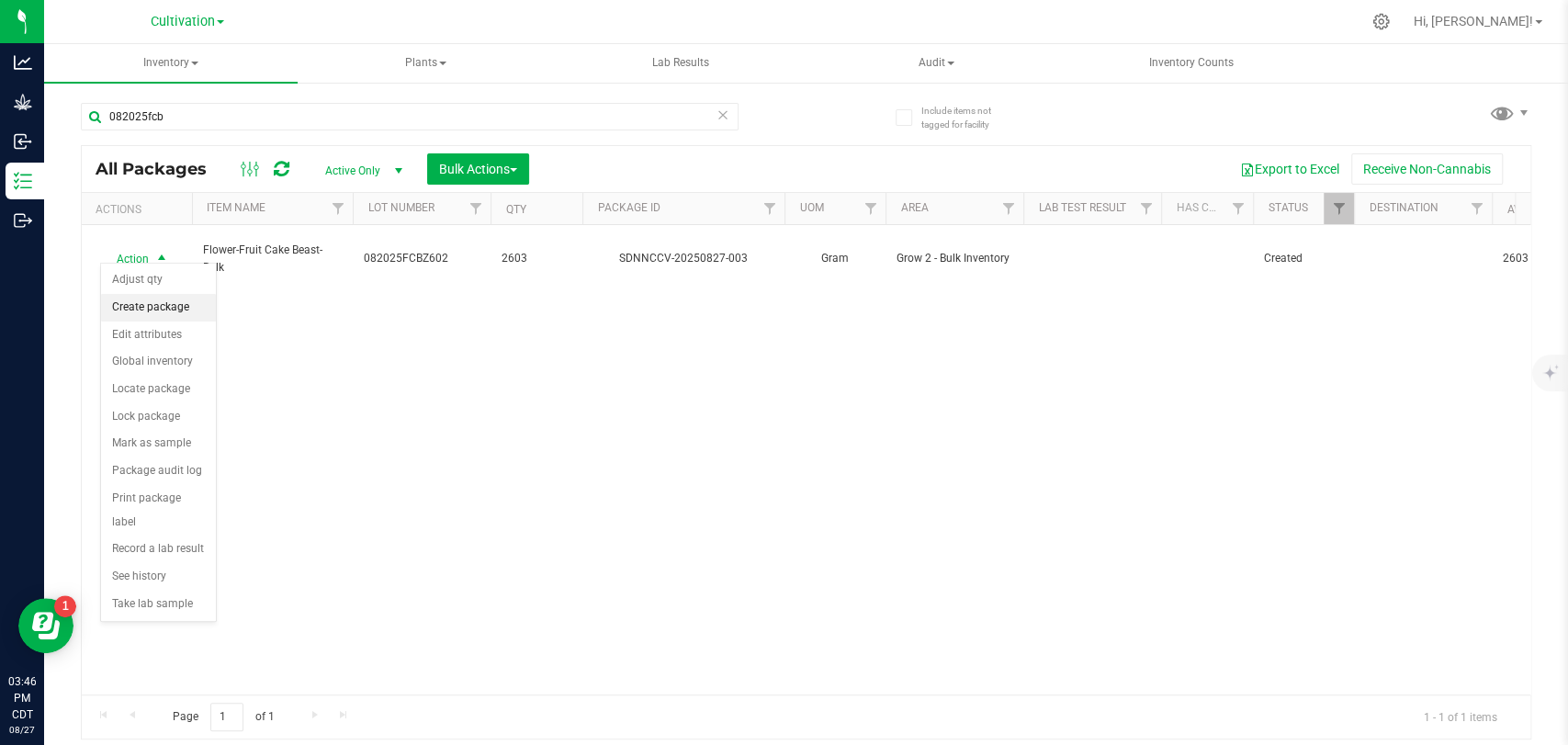
click at [157, 313] on li "Create package" at bounding box center [158, 308] width 115 height 28
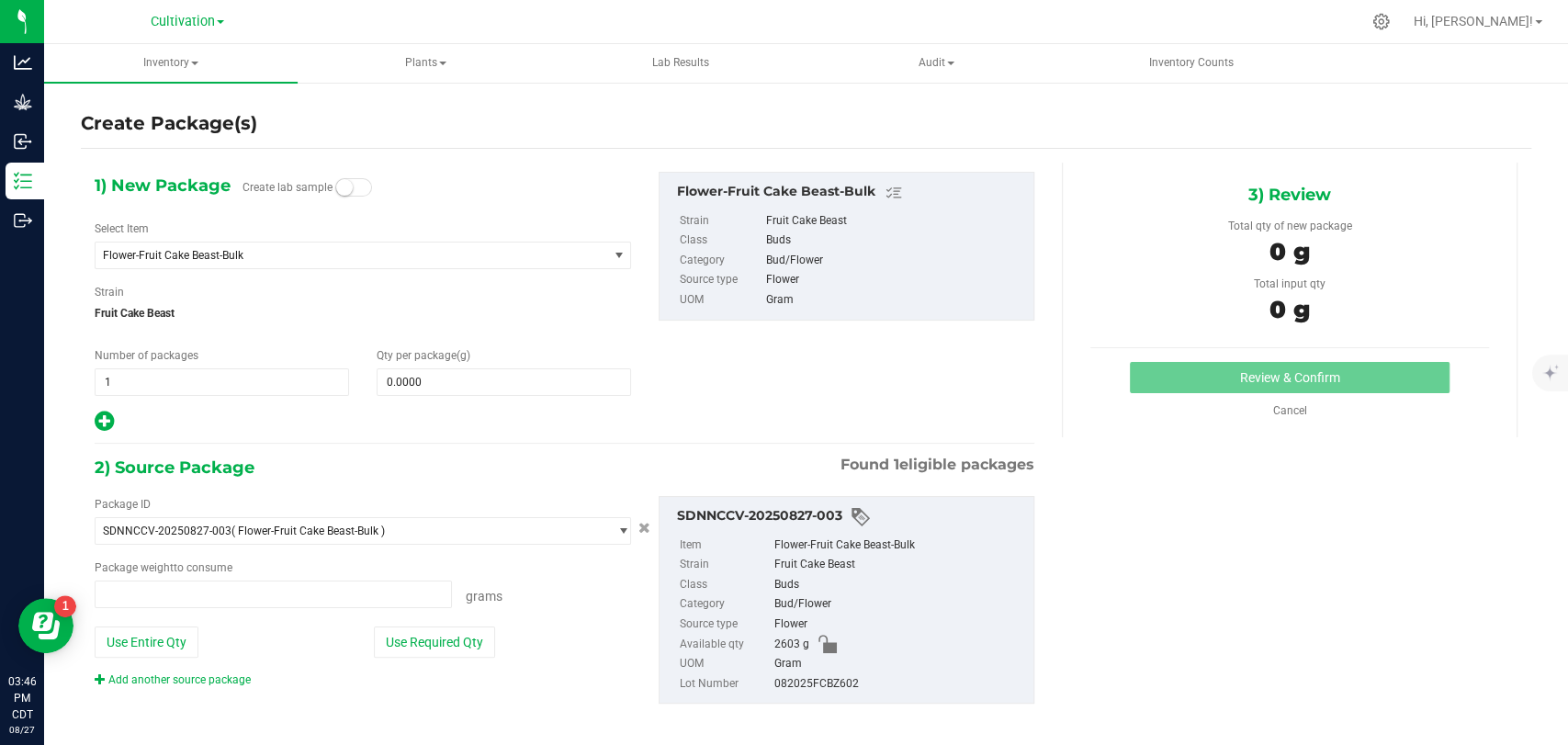
type input "0.0000 g"
click at [176, 249] on span "Flower-Fruit Cake Beast-Bulk" at bounding box center [342, 255] width 476 height 13
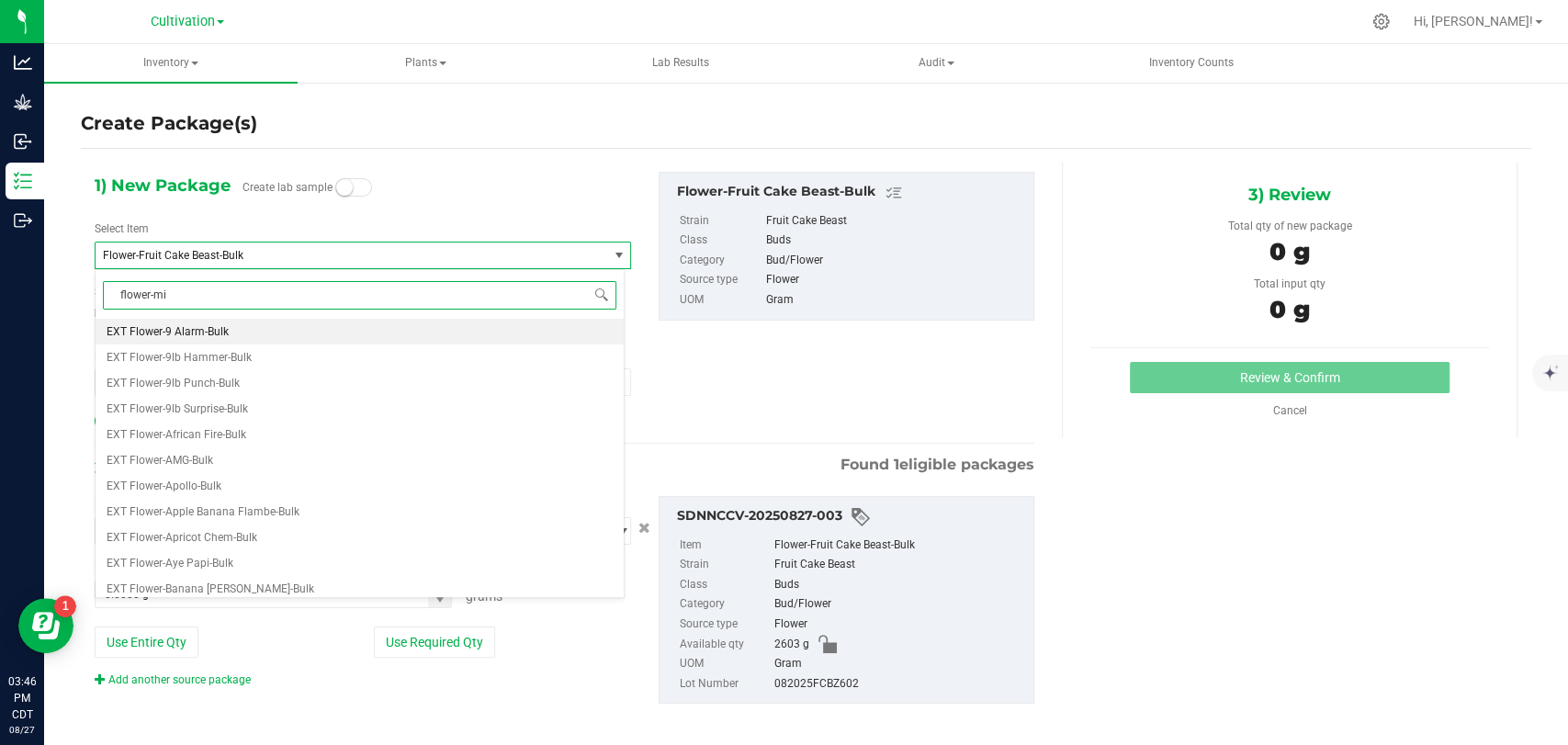
type input "flower-mix"
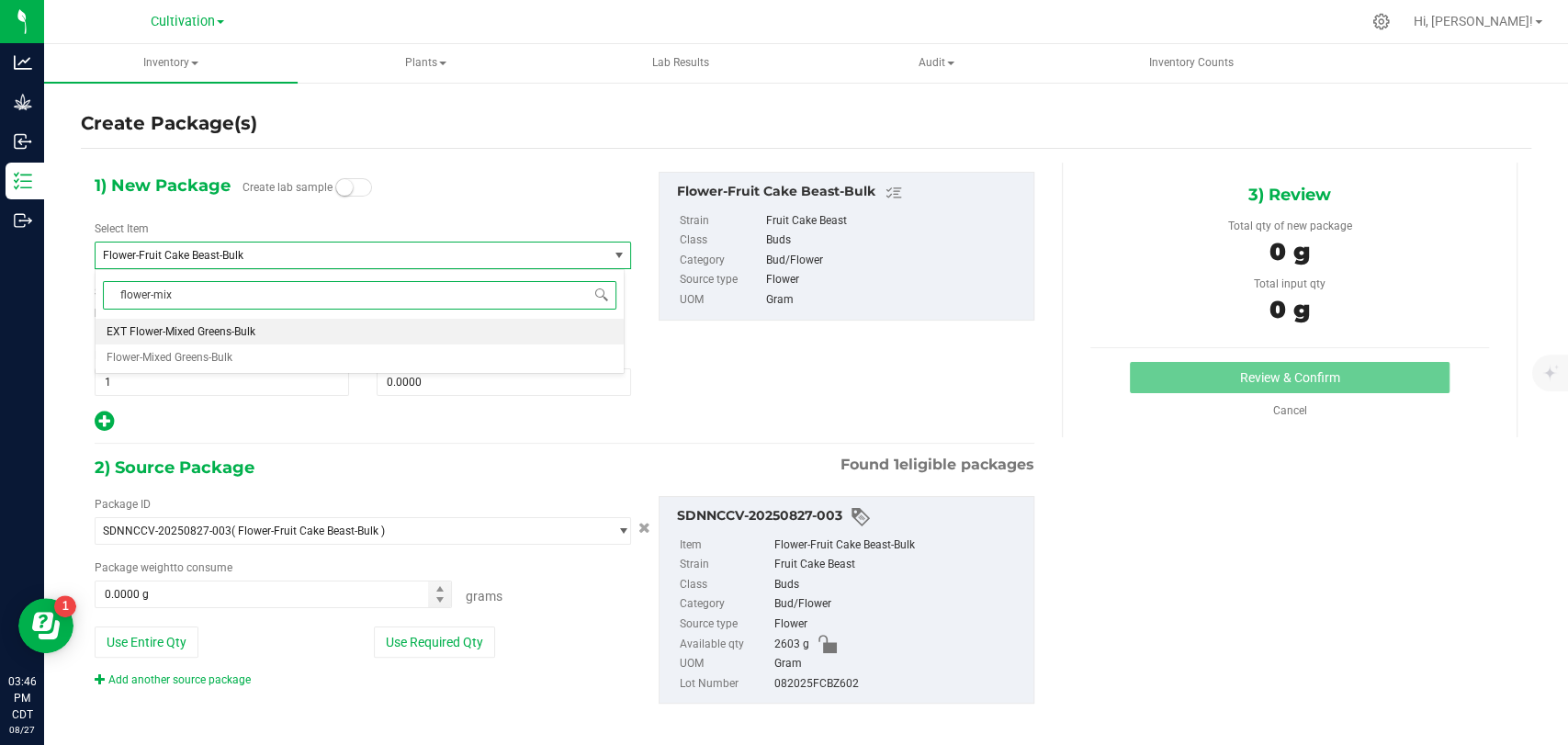
click at [197, 329] on span "EXT Flower-Mixed Greens-Bulk" at bounding box center [180, 331] width 149 height 13
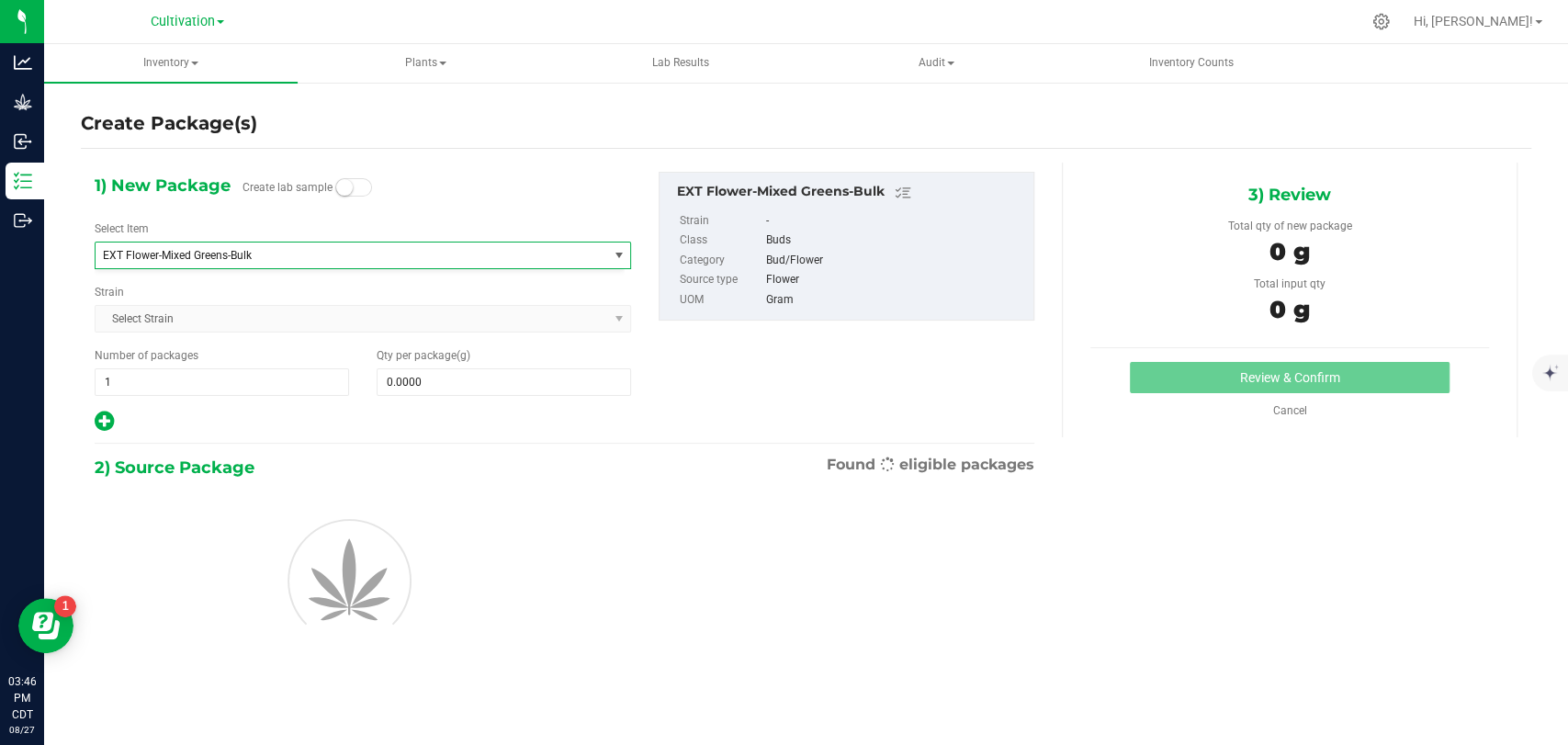
type input "0.0000"
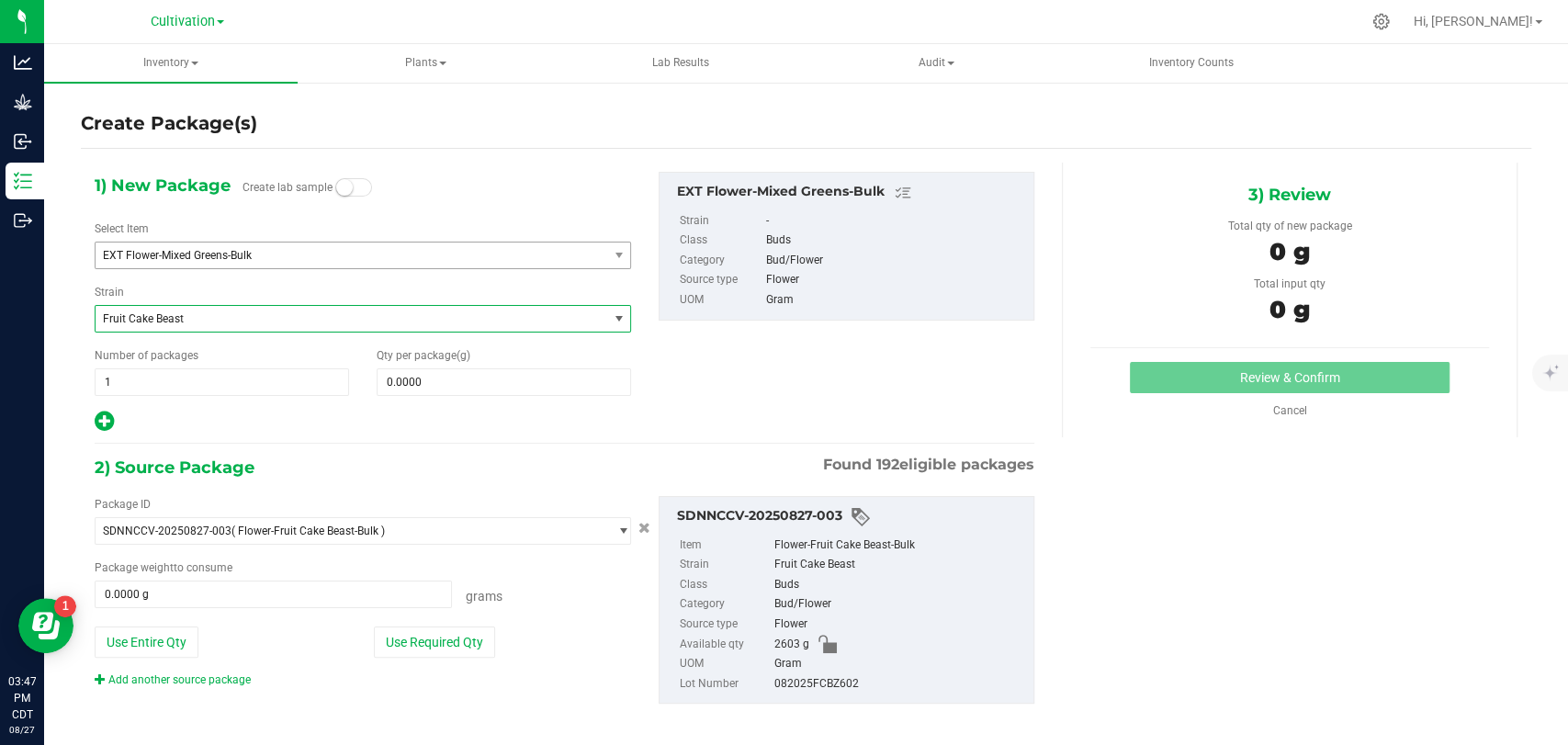
click at [246, 320] on span "Fruit Cake Beast" at bounding box center [342, 318] width 476 height 13
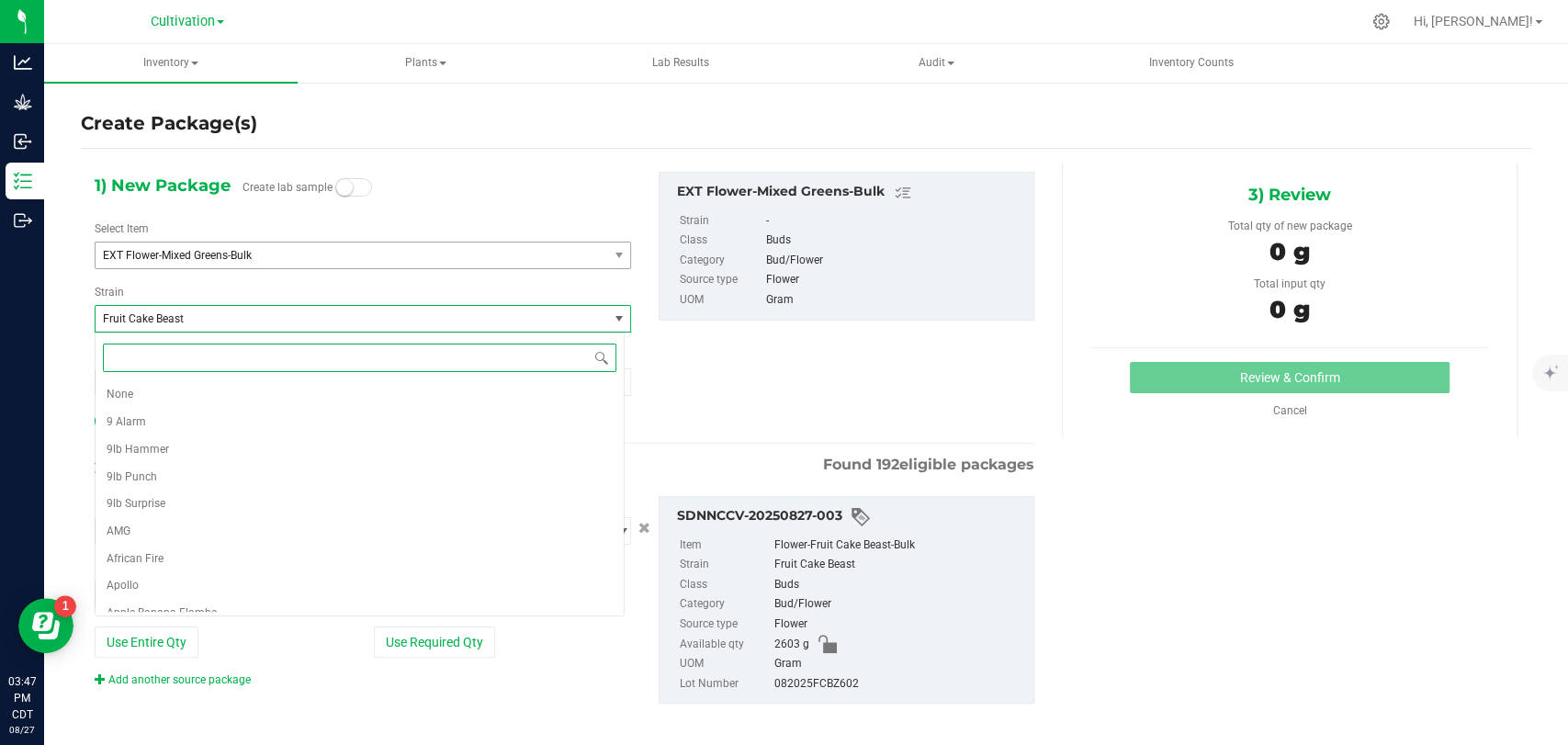
scroll to position [1179, 0]
click at [308, 242] on span "EXT Flower-Mixed Greens-Bulk" at bounding box center [351, 255] width 512 height 26
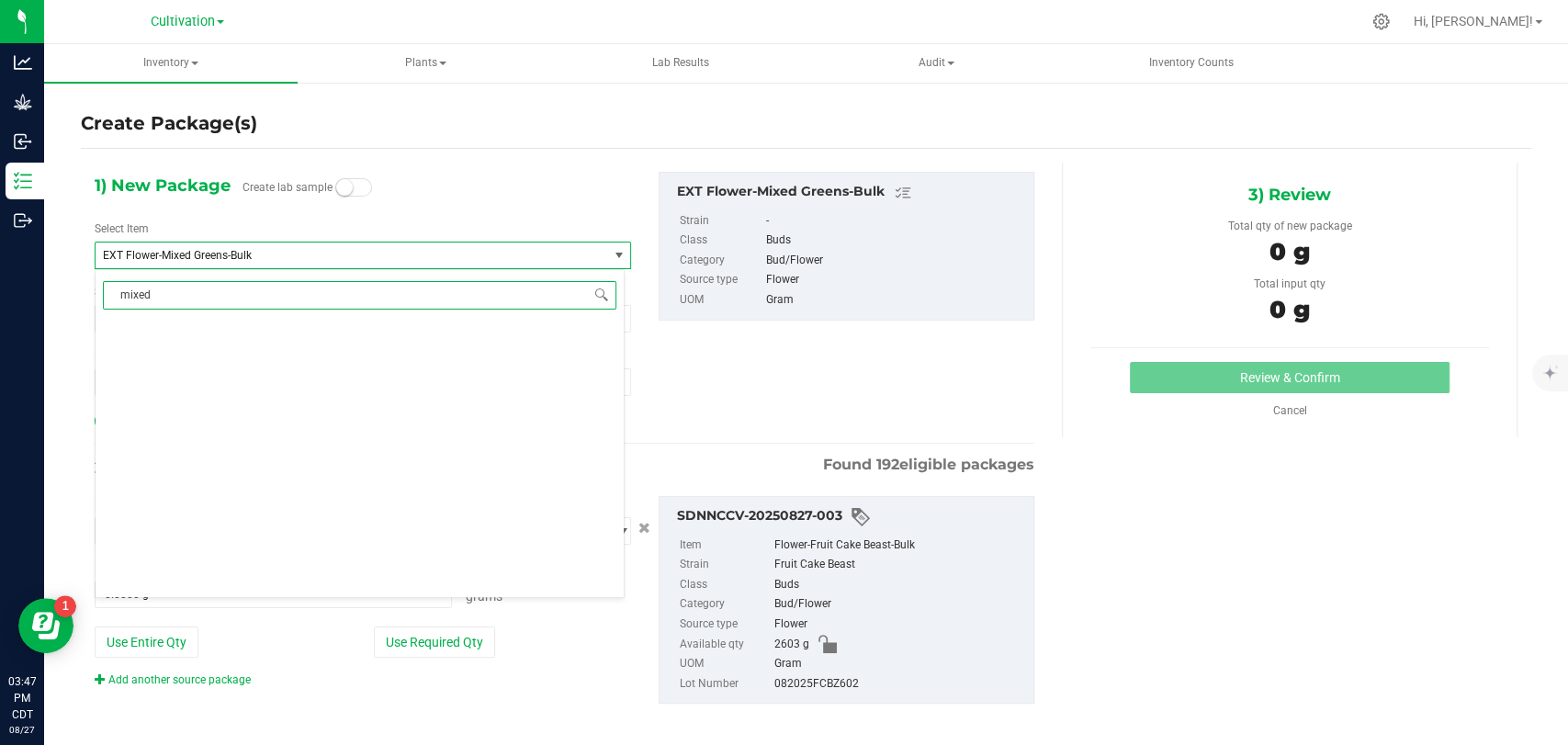
type input "mixed g"
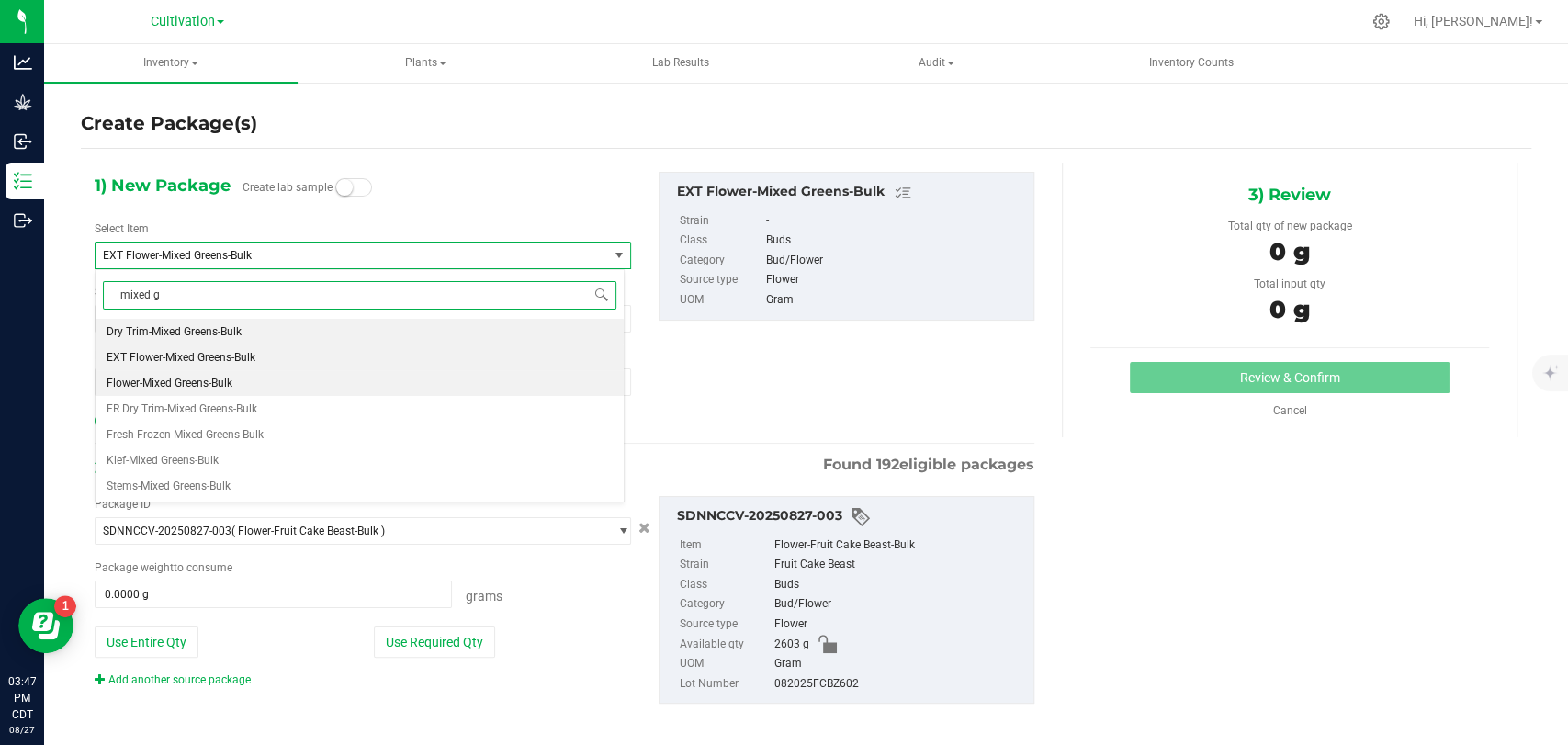
click at [199, 382] on span "Flower-Mixed Greens-Bulk" at bounding box center [169, 383] width 126 height 13
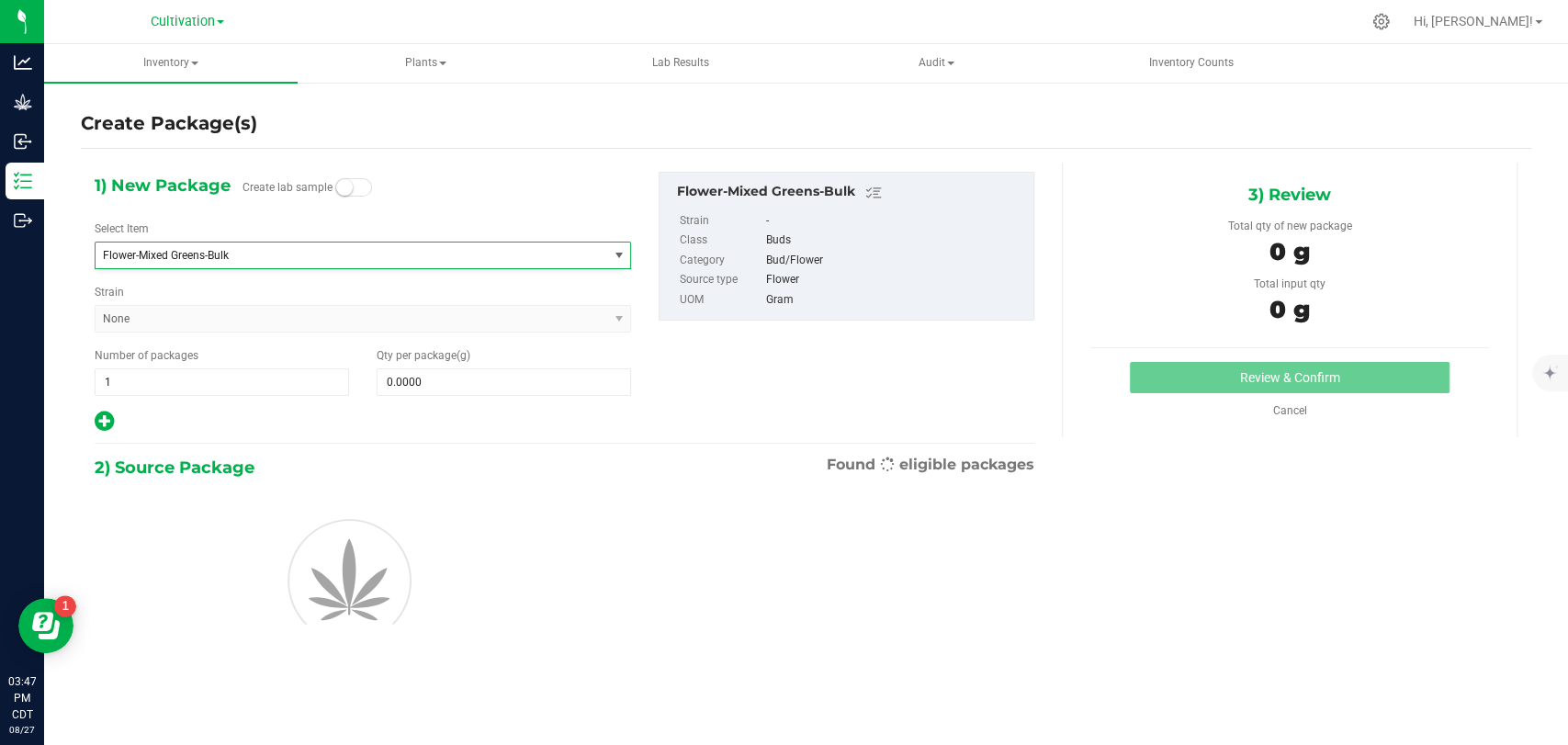
type input "0.0000"
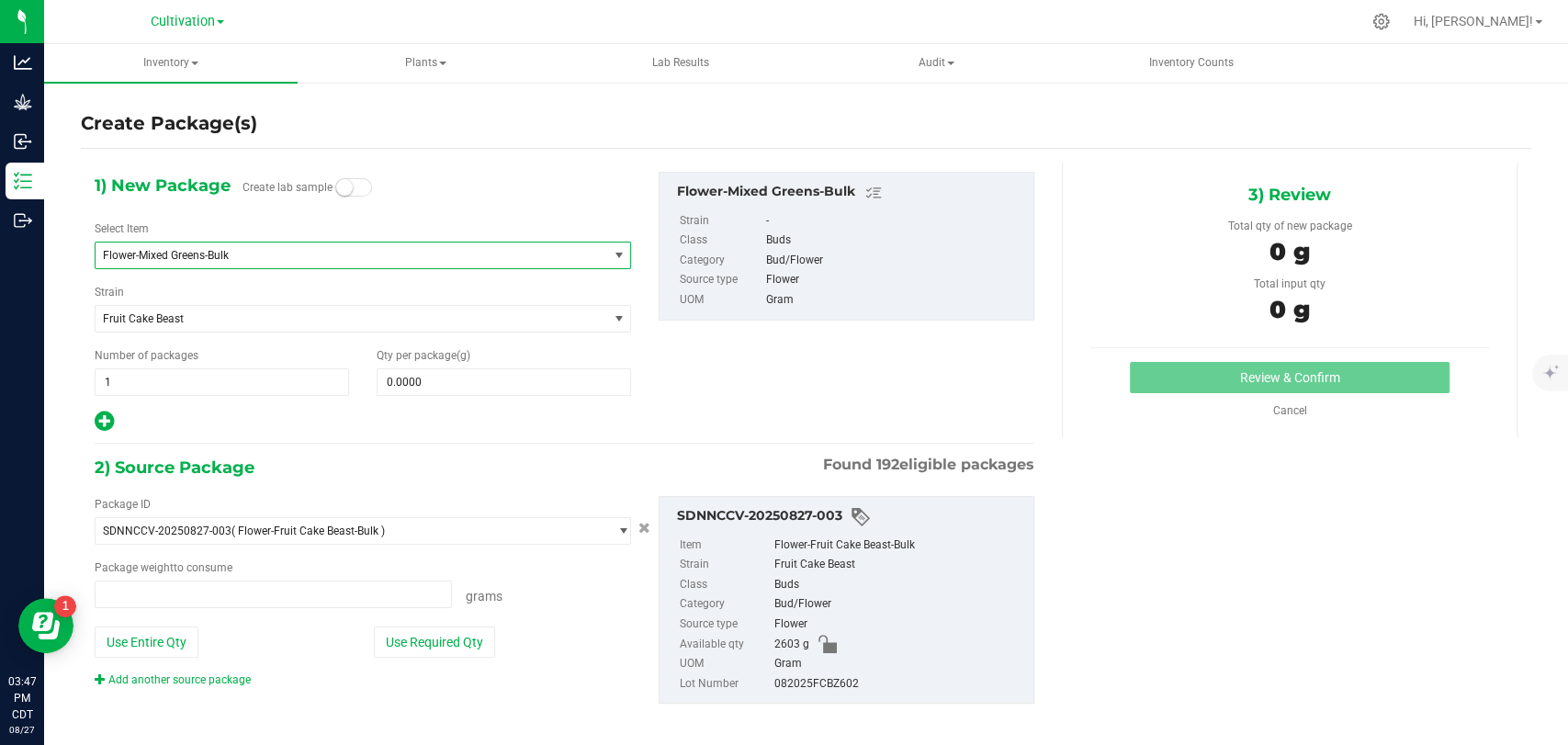
type input "0.0000 g"
click at [245, 259] on span "Flower-Mixed Greens-Bulk" at bounding box center [342, 255] width 476 height 13
click at [74, 274] on div "Create Package(s) 1) New Package Create lab sample Select Item Flower-Mixed Gre…" at bounding box center [806, 367] width 1524 height 574
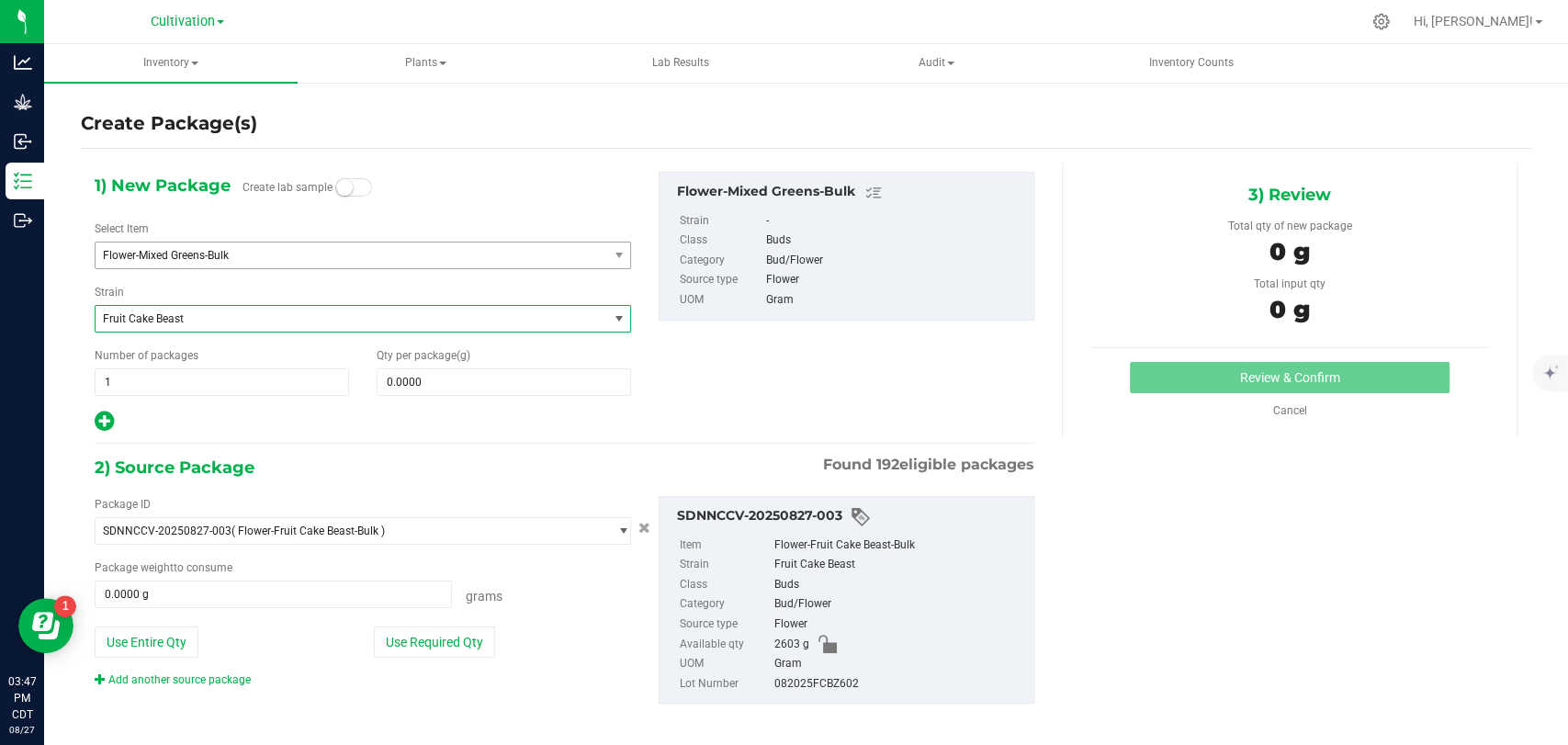
click at [204, 310] on span "Fruit Cake Beast" at bounding box center [351, 319] width 512 height 26
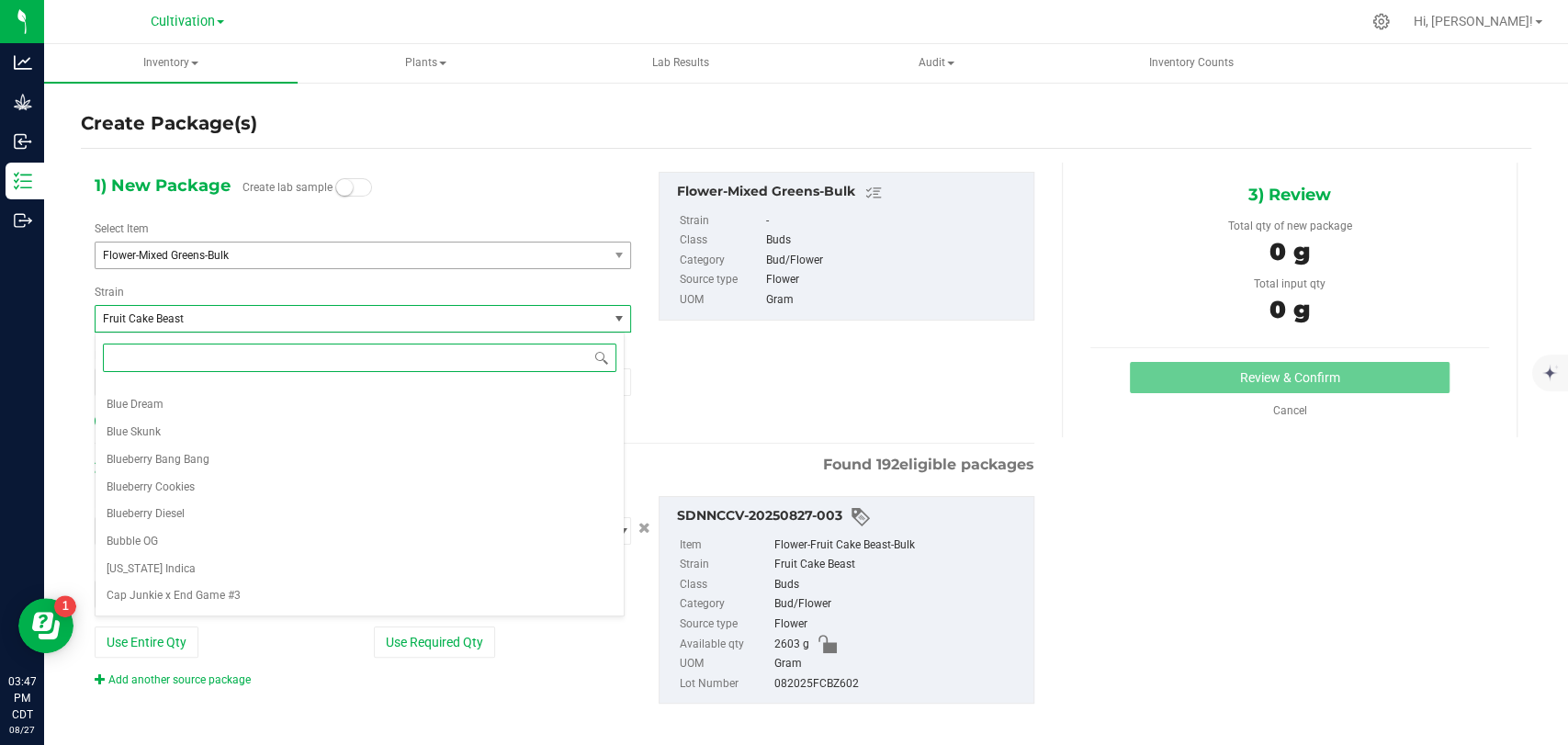
scroll to position [0, 0]
click at [162, 389] on li "None" at bounding box center [359, 395] width 529 height 28
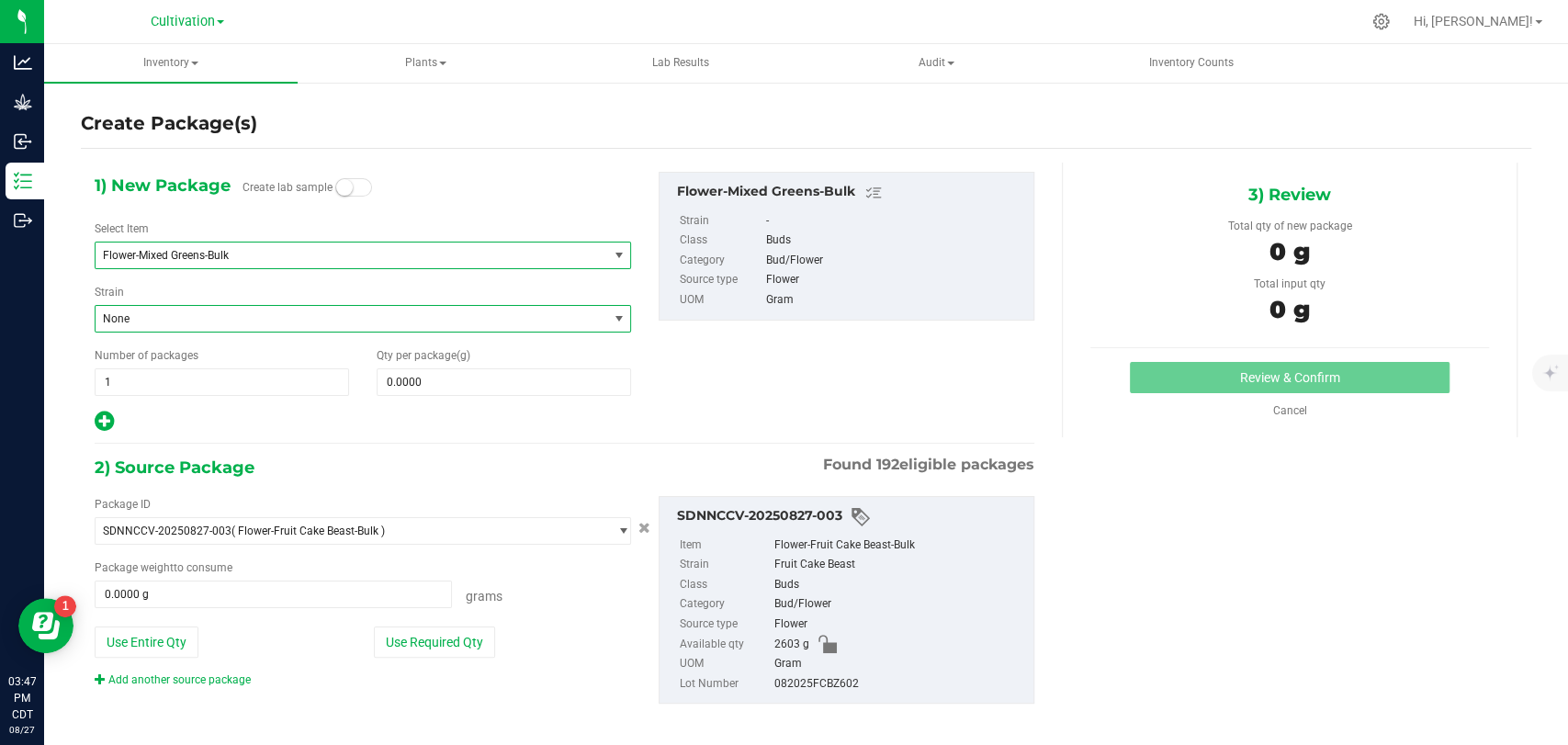
click at [201, 253] on span "Flower-Mixed Greens-Bulk" at bounding box center [342, 255] width 476 height 13
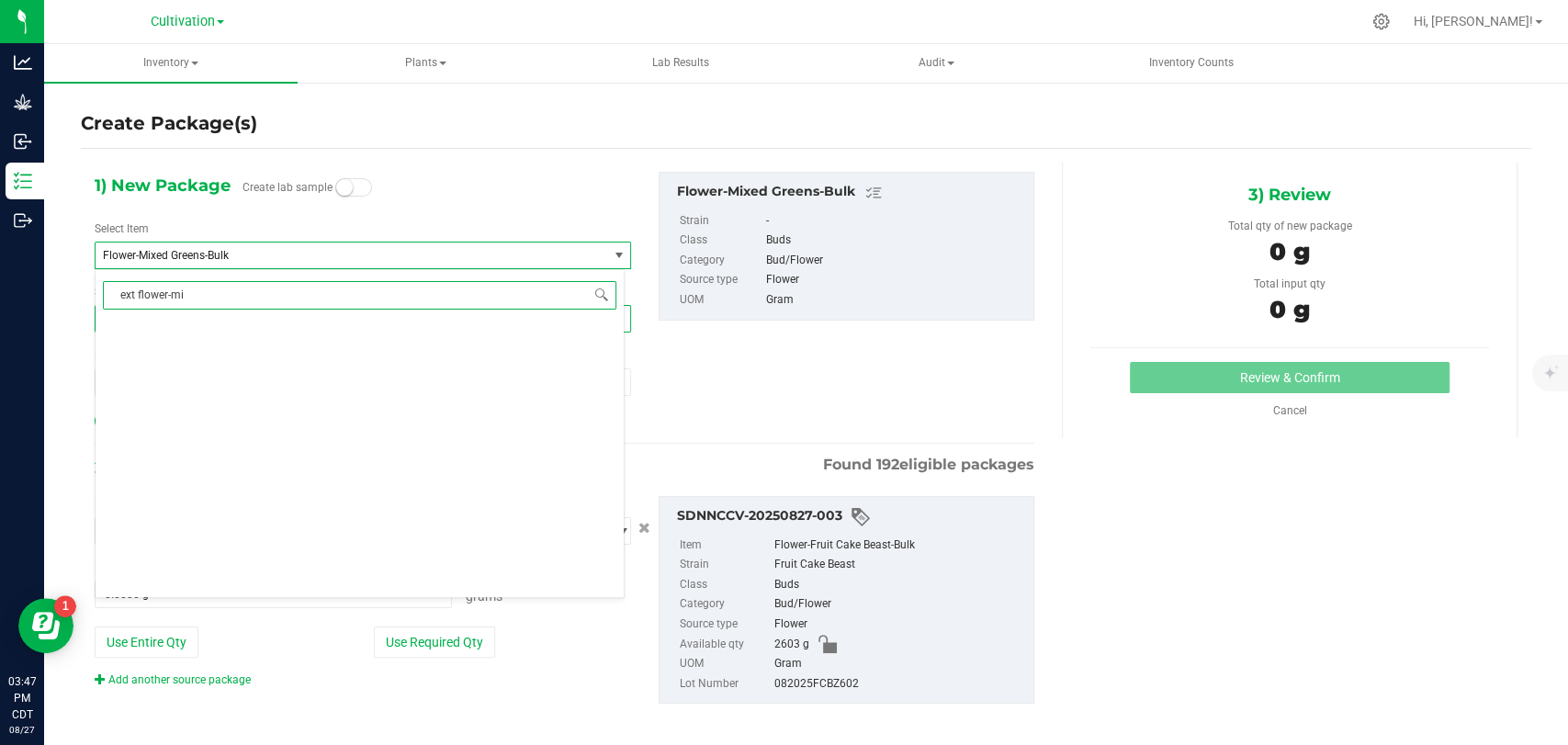
type input "ext flower-mix"
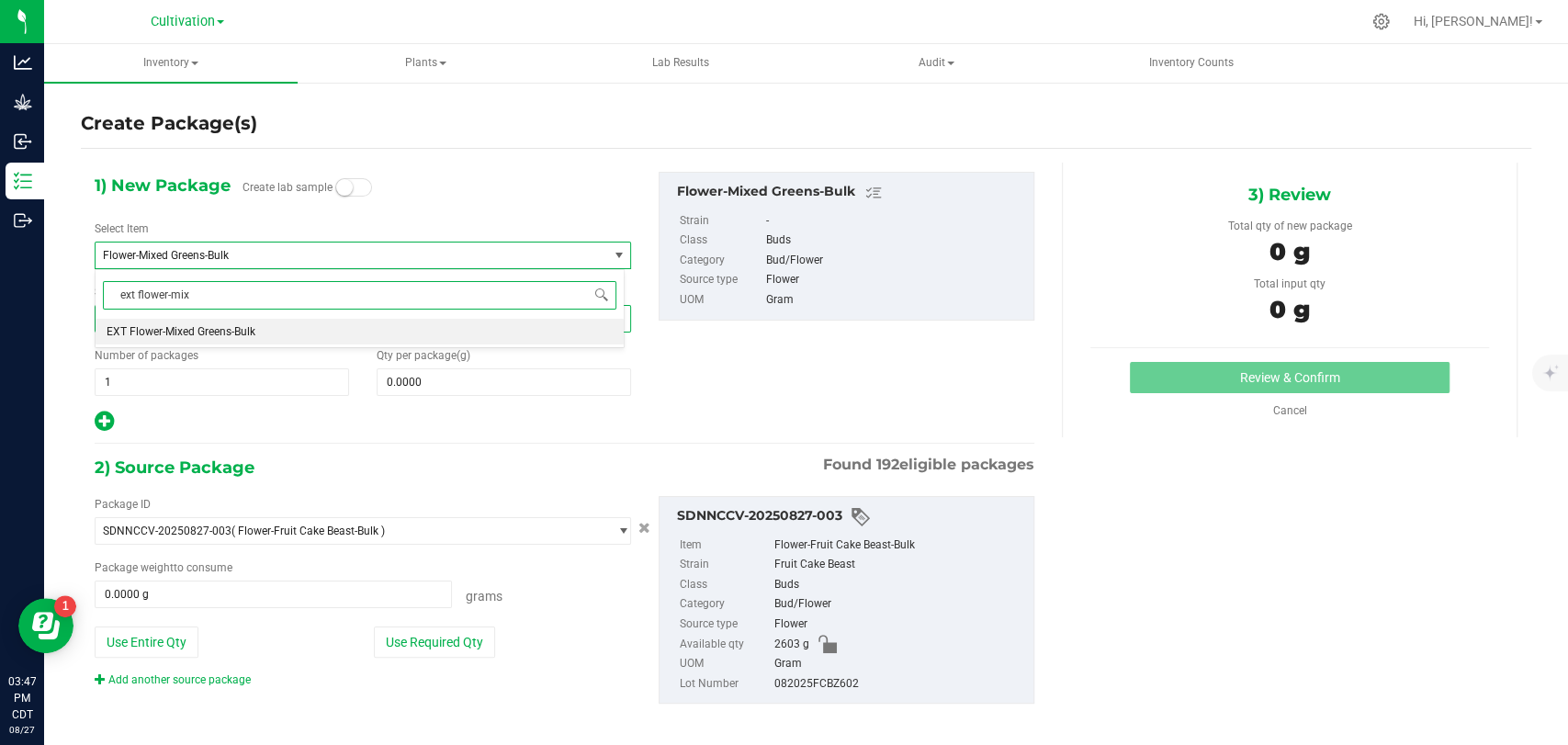
click at [206, 330] on span "EXT Flower-Mixed Greens-Bulk" at bounding box center [180, 331] width 149 height 13
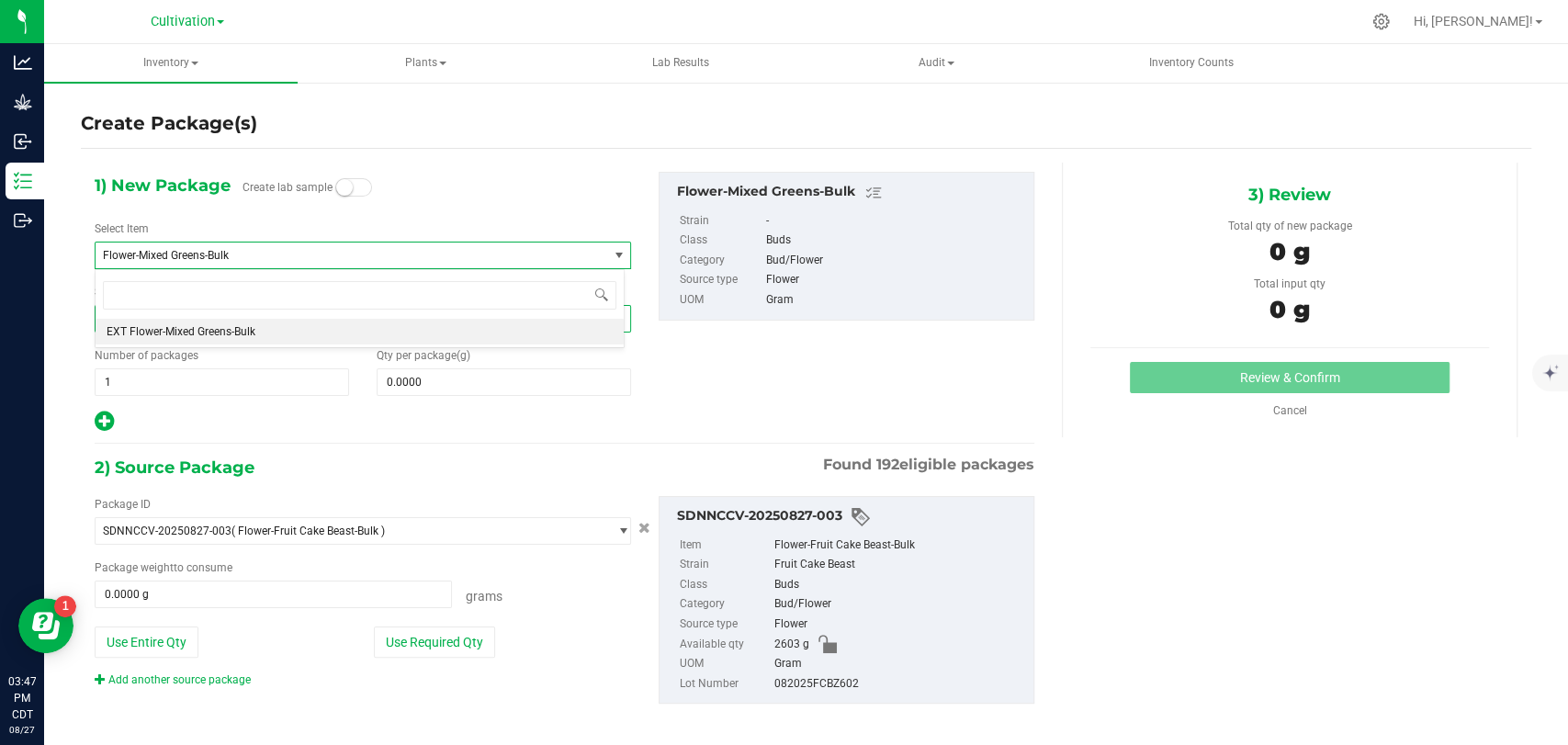
type input "0.0000"
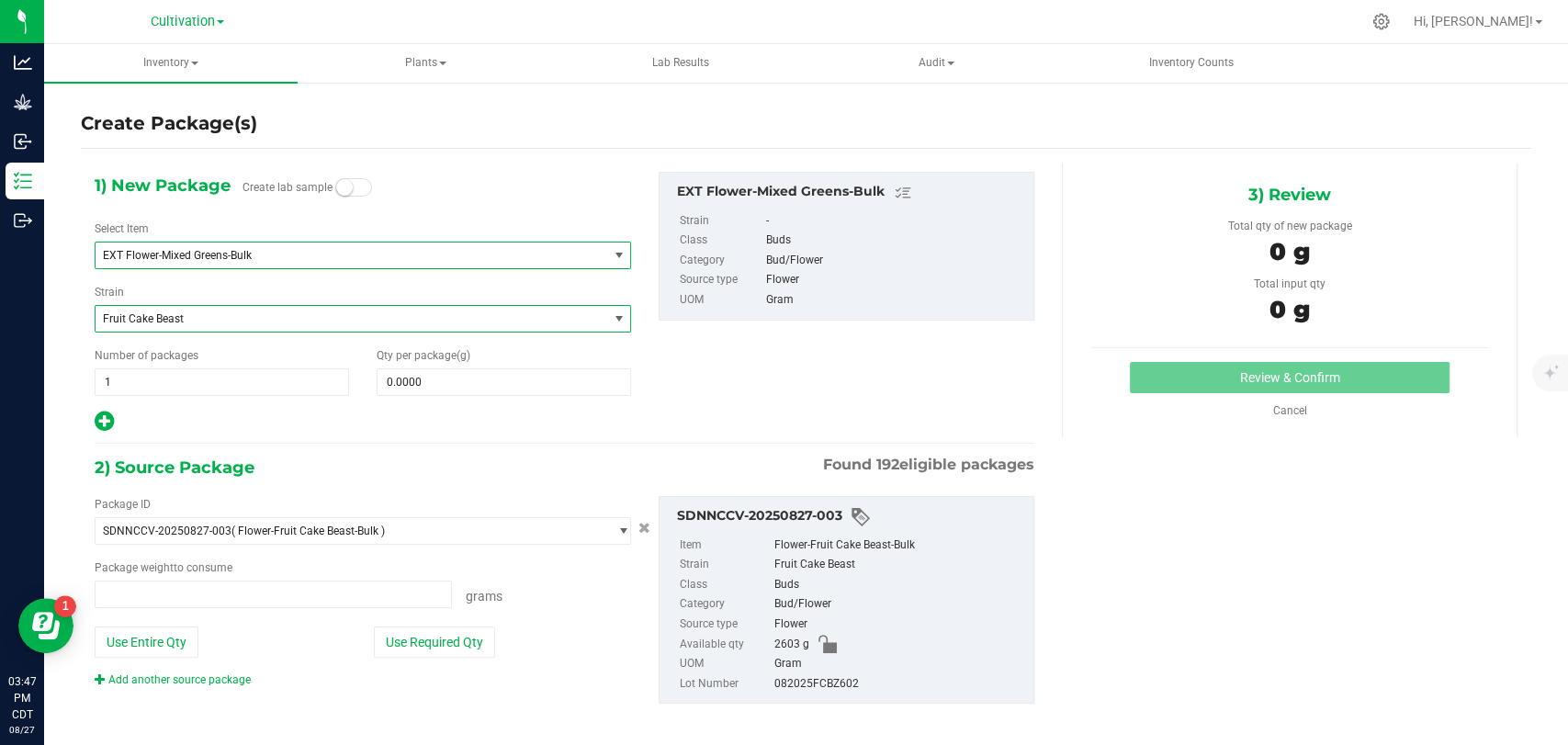
type input "0.0000 g"
click at [184, 324] on span "Fruit Cake Beast" at bounding box center [342, 318] width 476 height 13
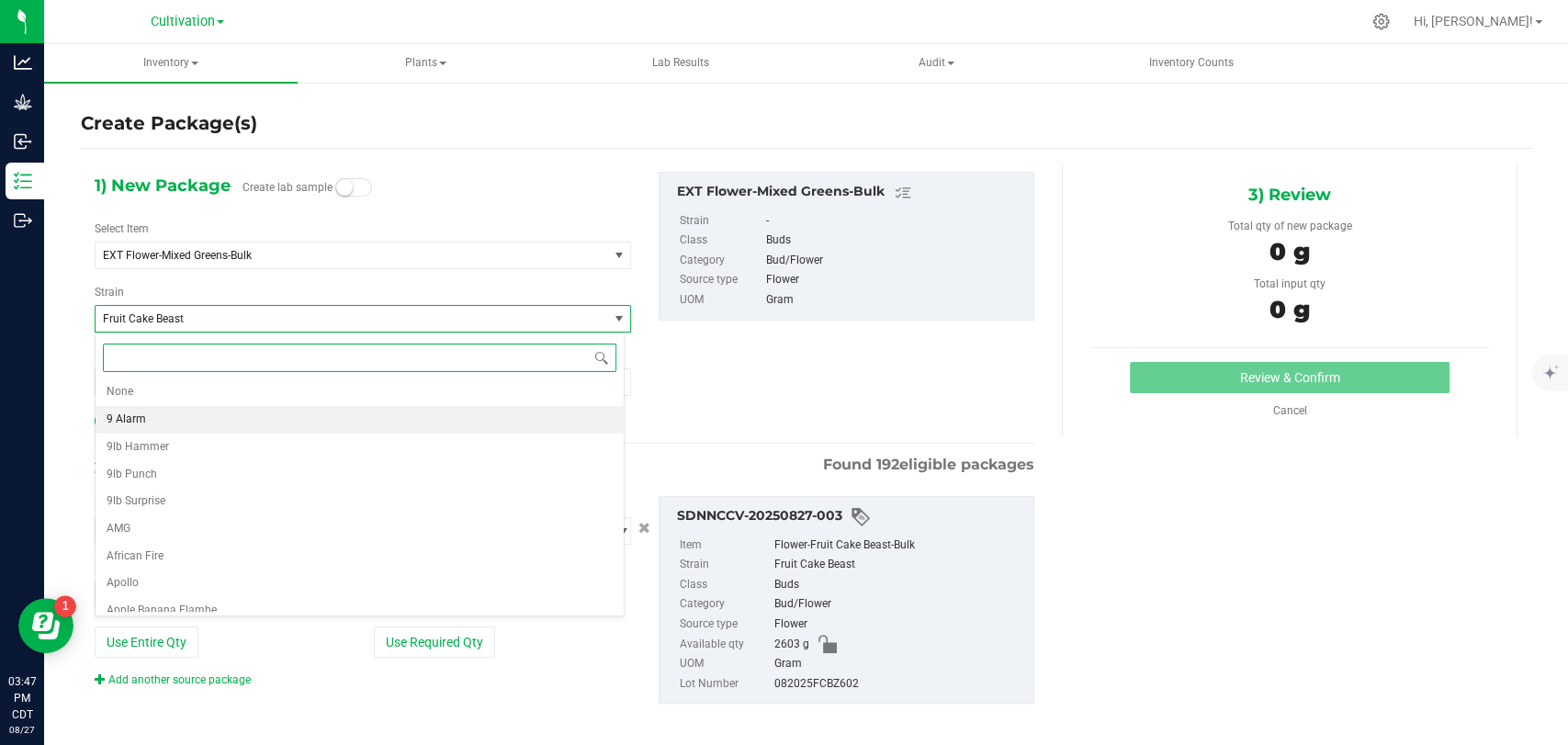
scroll to position [0, 0]
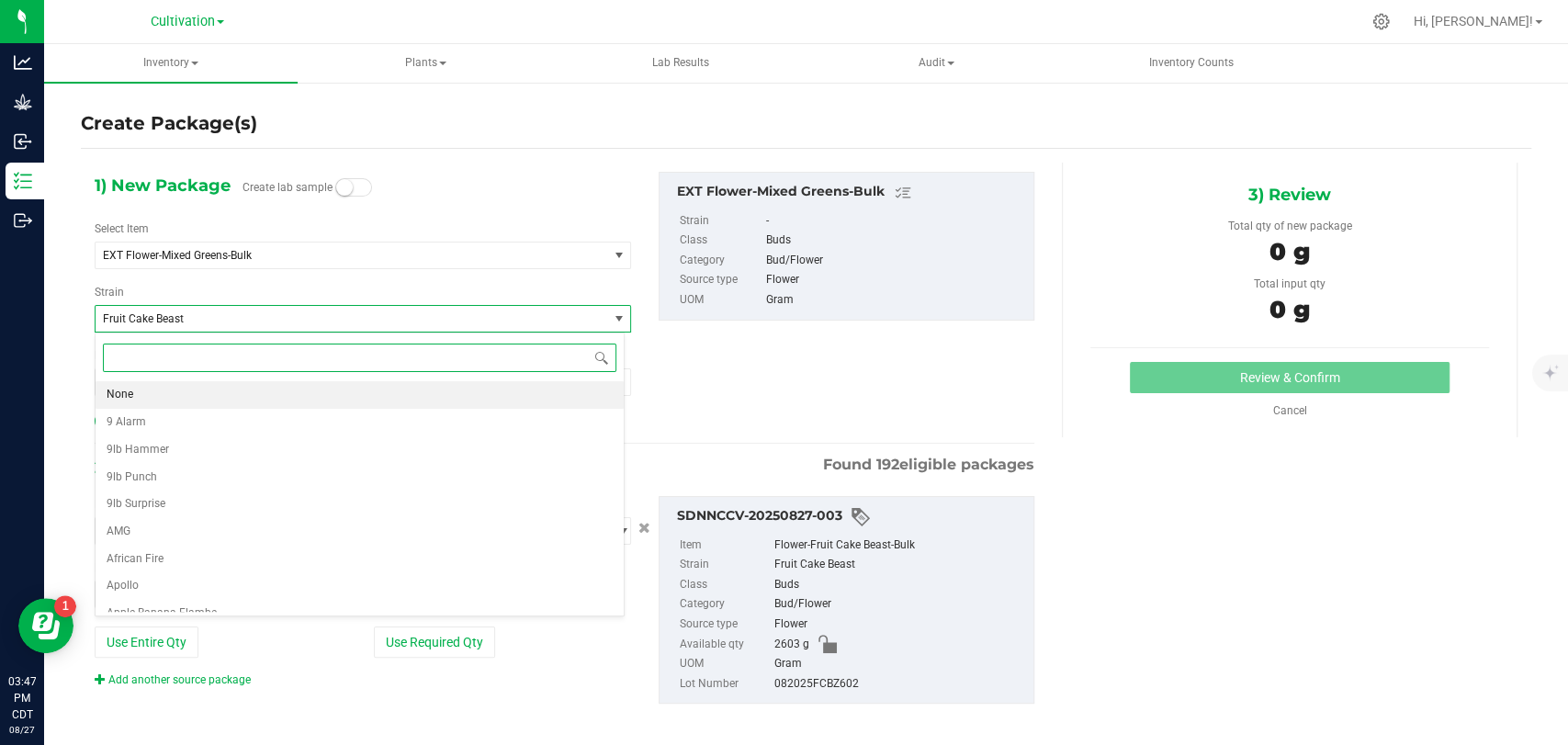
click at [151, 392] on li "None" at bounding box center [359, 395] width 529 height 28
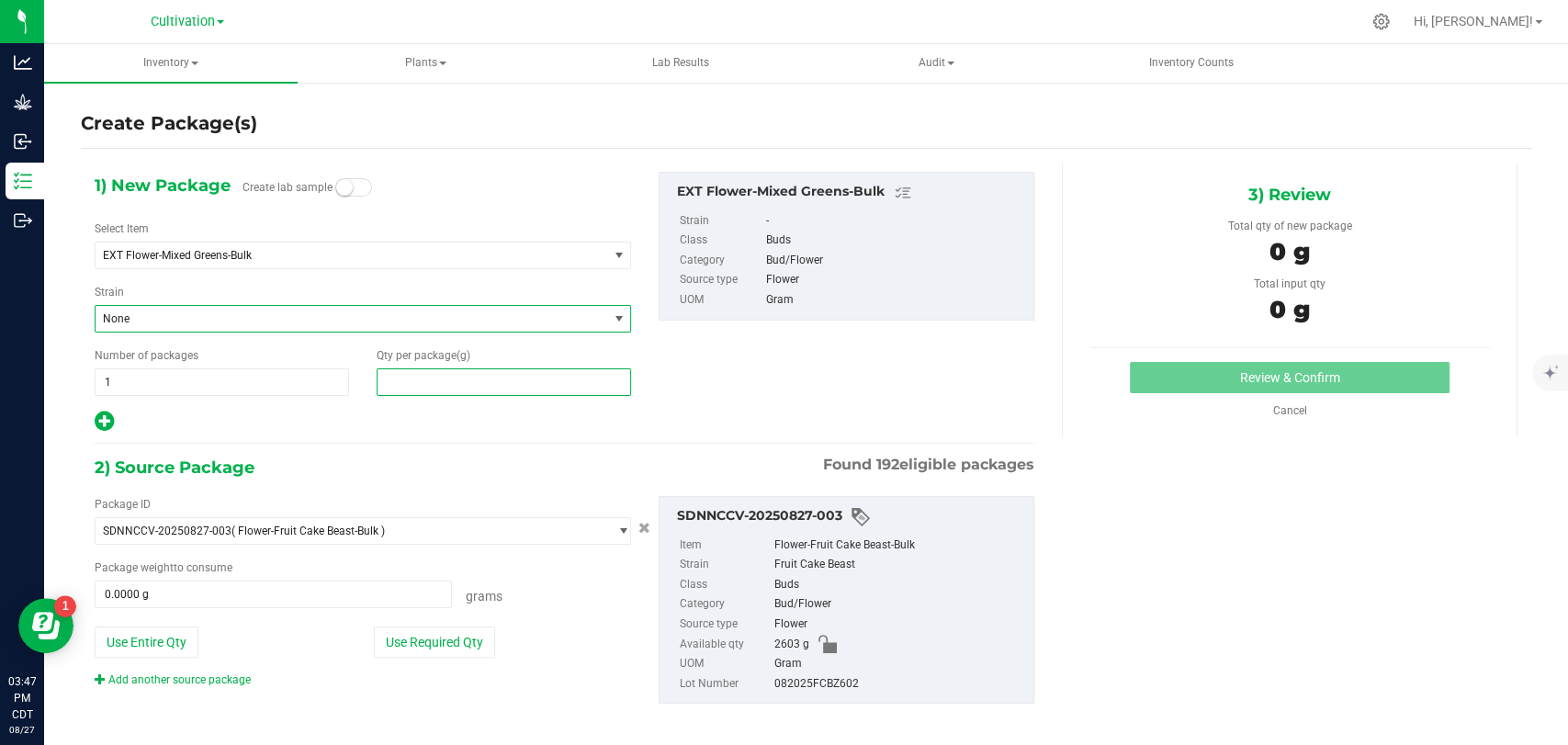
click at [425, 388] on span at bounding box center [504, 382] width 255 height 28
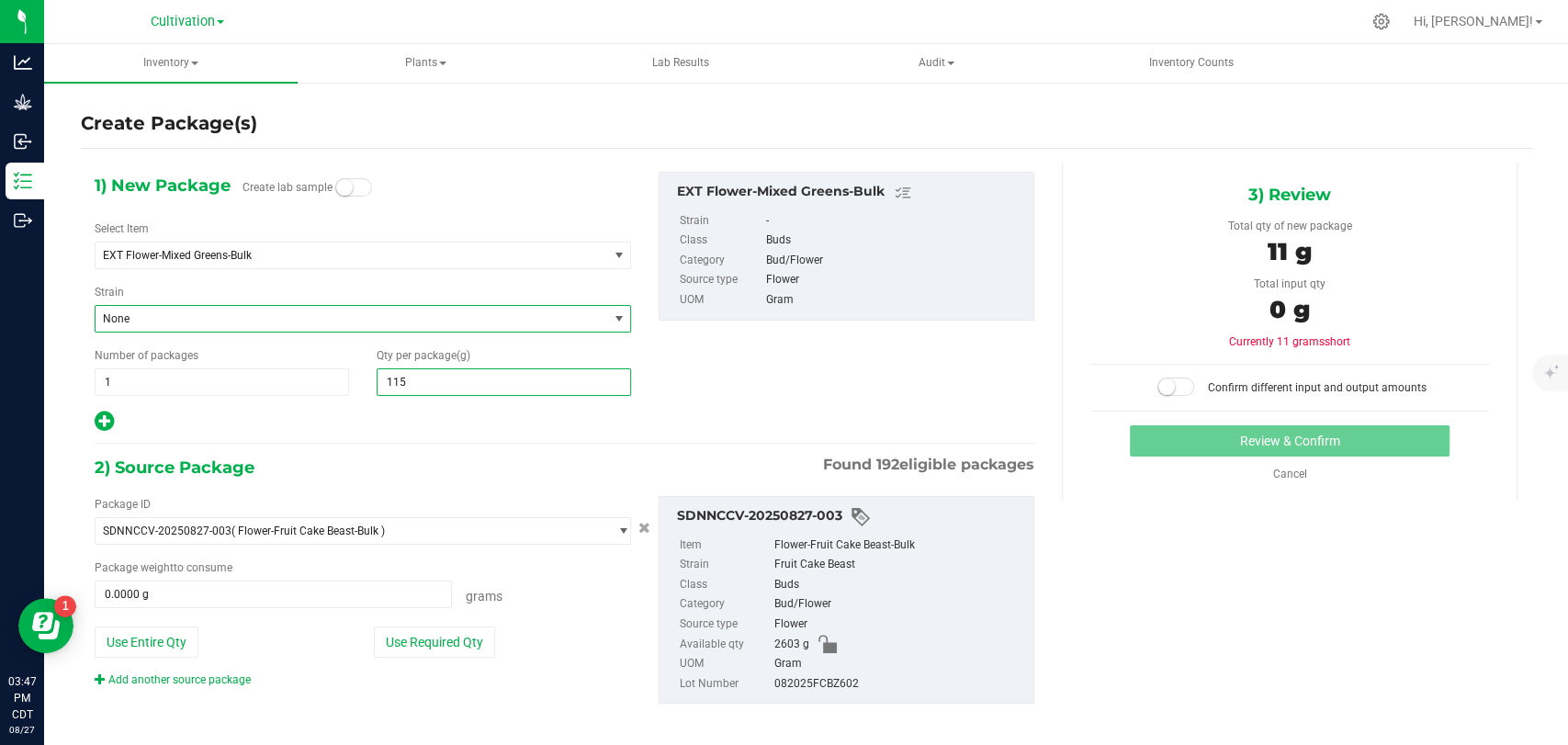
type input "1154"
type input "1,154.0000"
click at [434, 428] on div at bounding box center [362, 421] width 536 height 24
click at [440, 633] on button "Use Required Qty" at bounding box center [434, 643] width 121 height 31
type input "1154.0000 g"
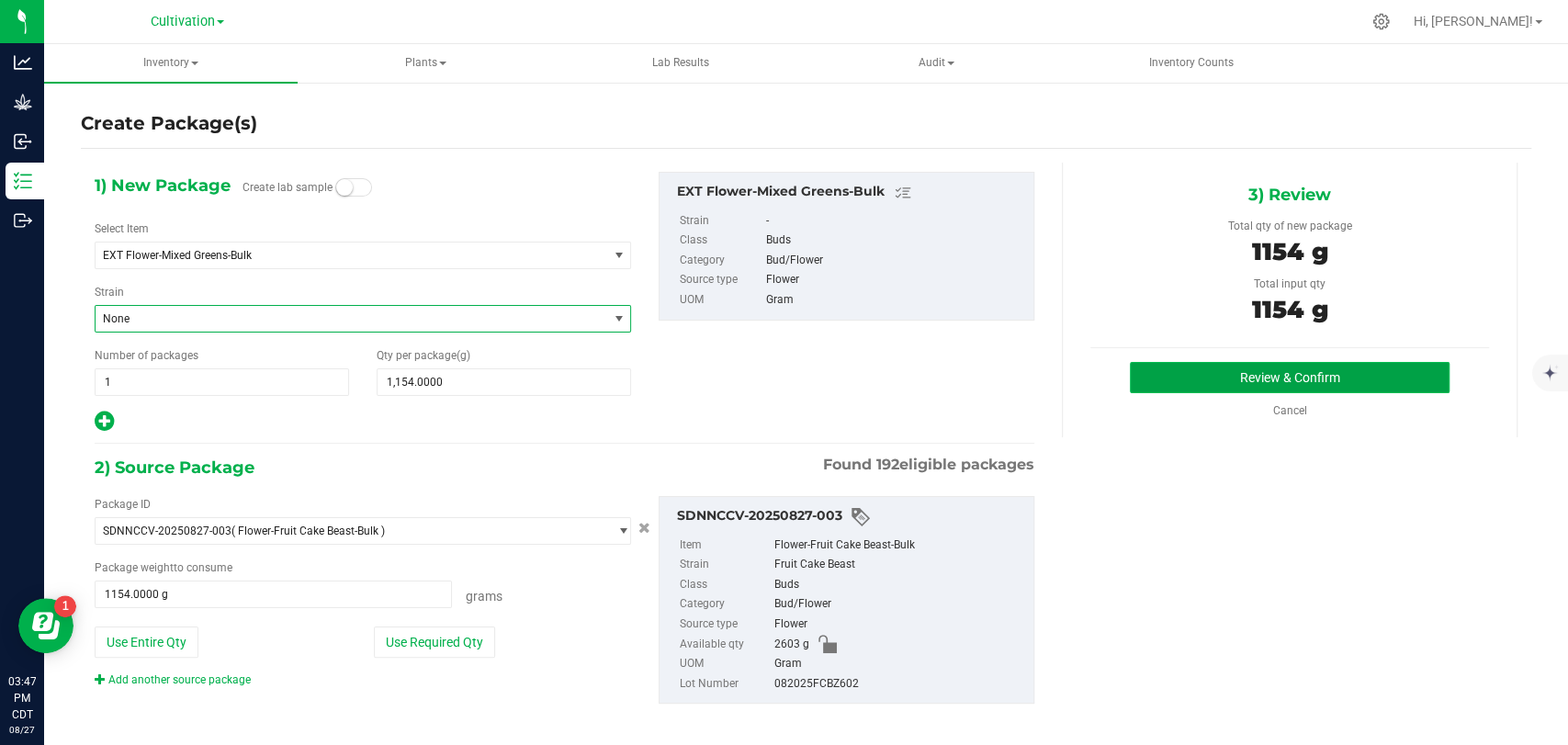
click at [1234, 376] on button "Review & Confirm" at bounding box center [1289, 378] width 319 height 31
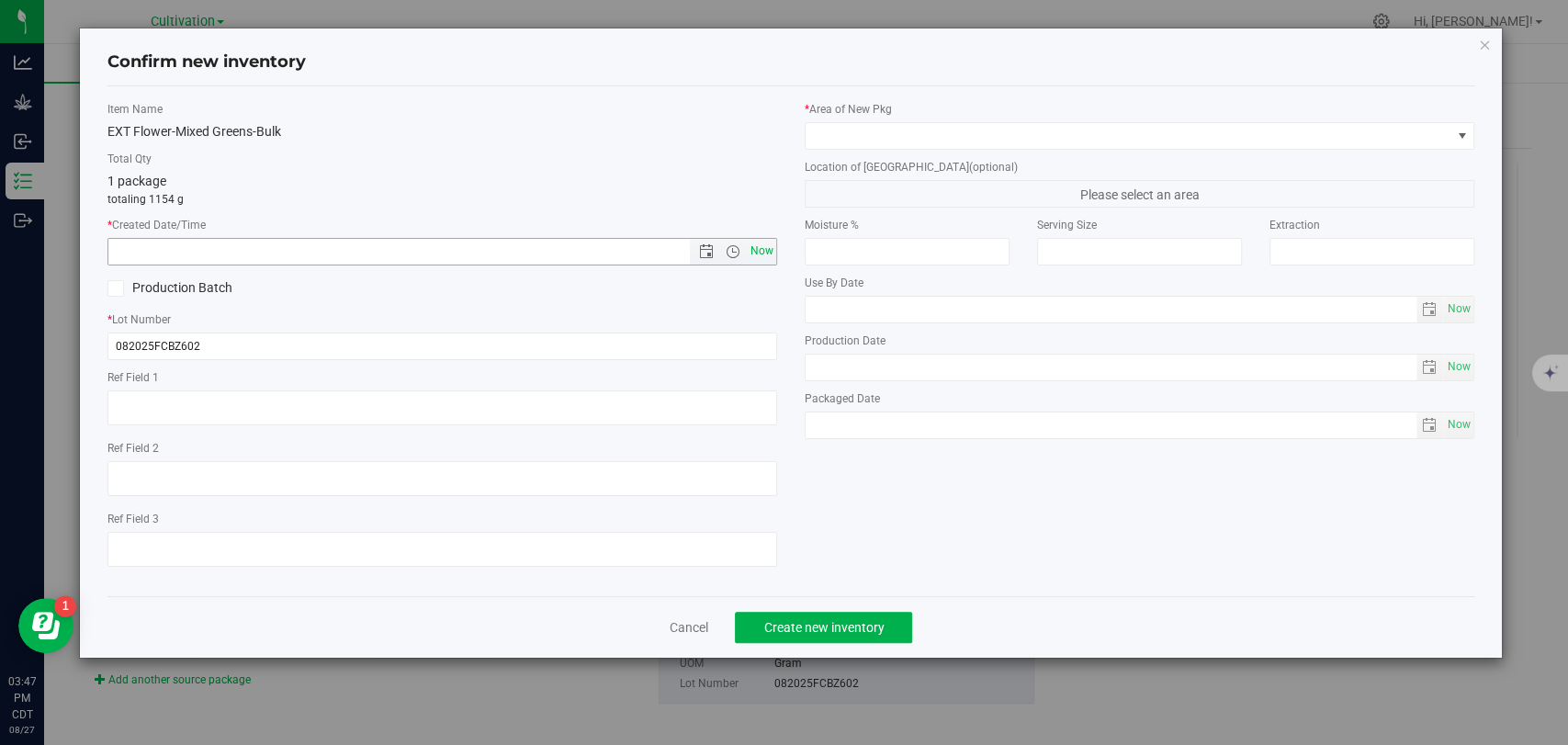
click at [765, 252] on span "Now" at bounding box center [763, 251] width 31 height 27
type input "[DATE] 3:47 PM"
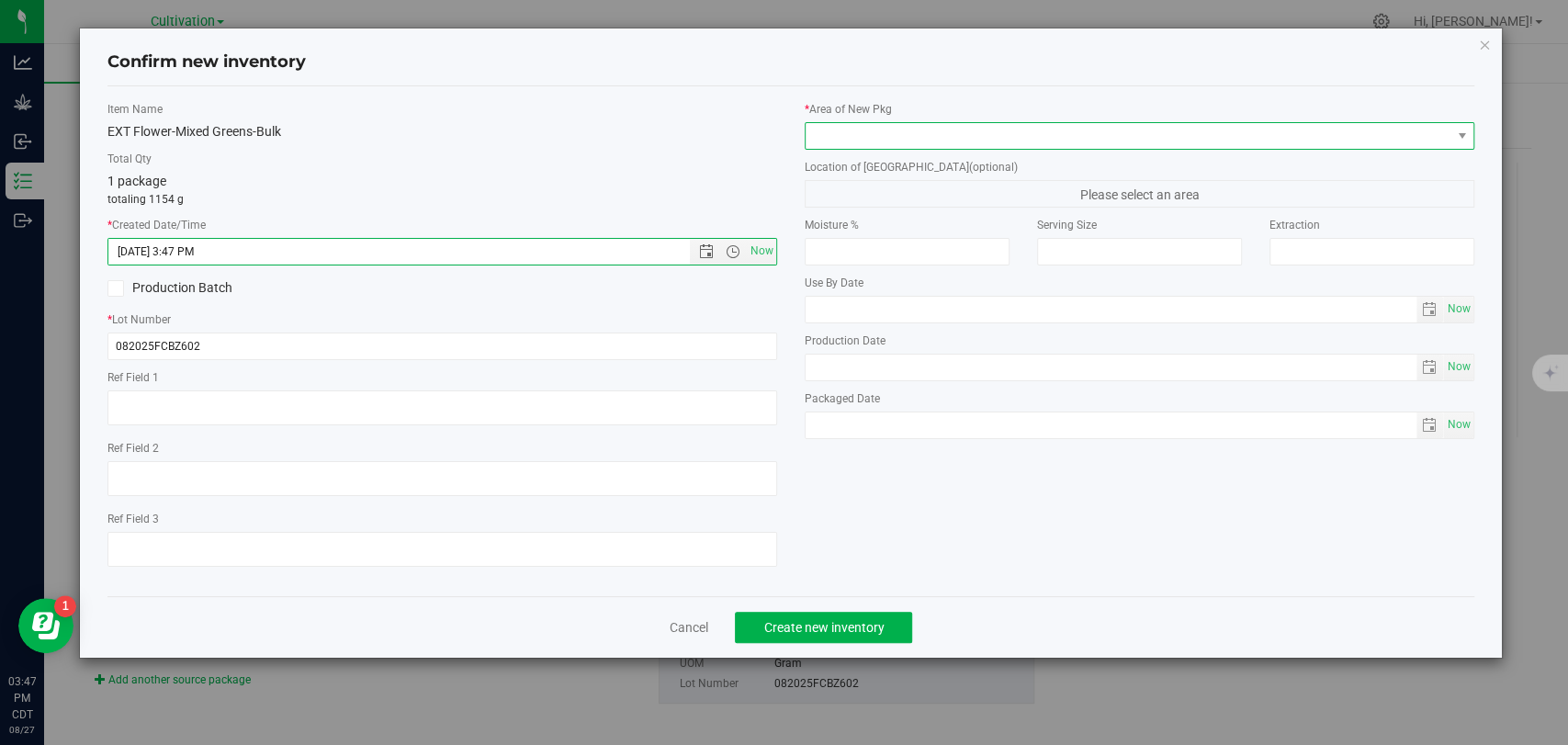
click at [845, 129] on span at bounding box center [1128, 136] width 645 height 26
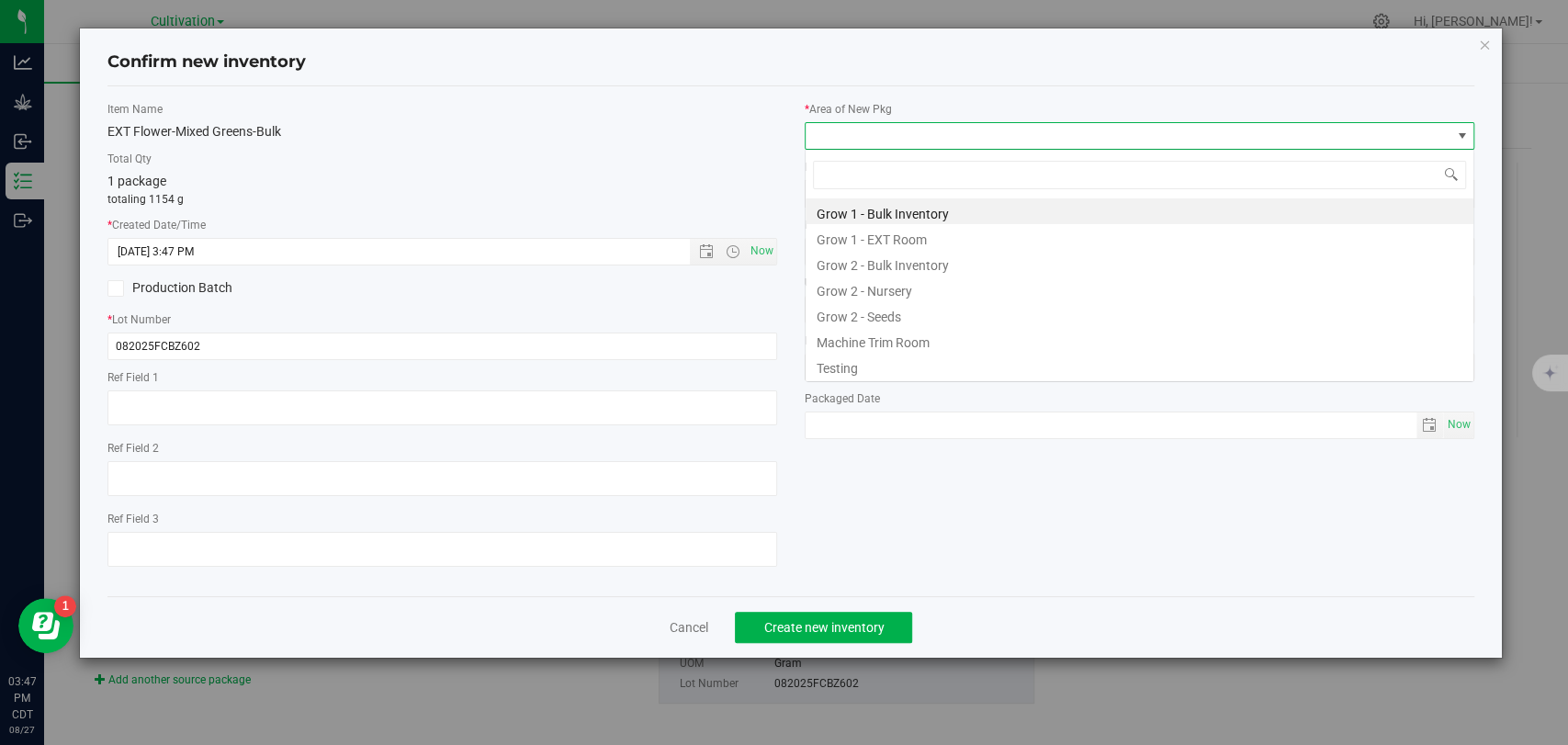
scroll to position [27, 668]
click at [884, 269] on li "Grow 2 - Bulk Inventory" at bounding box center [1140, 263] width 668 height 26
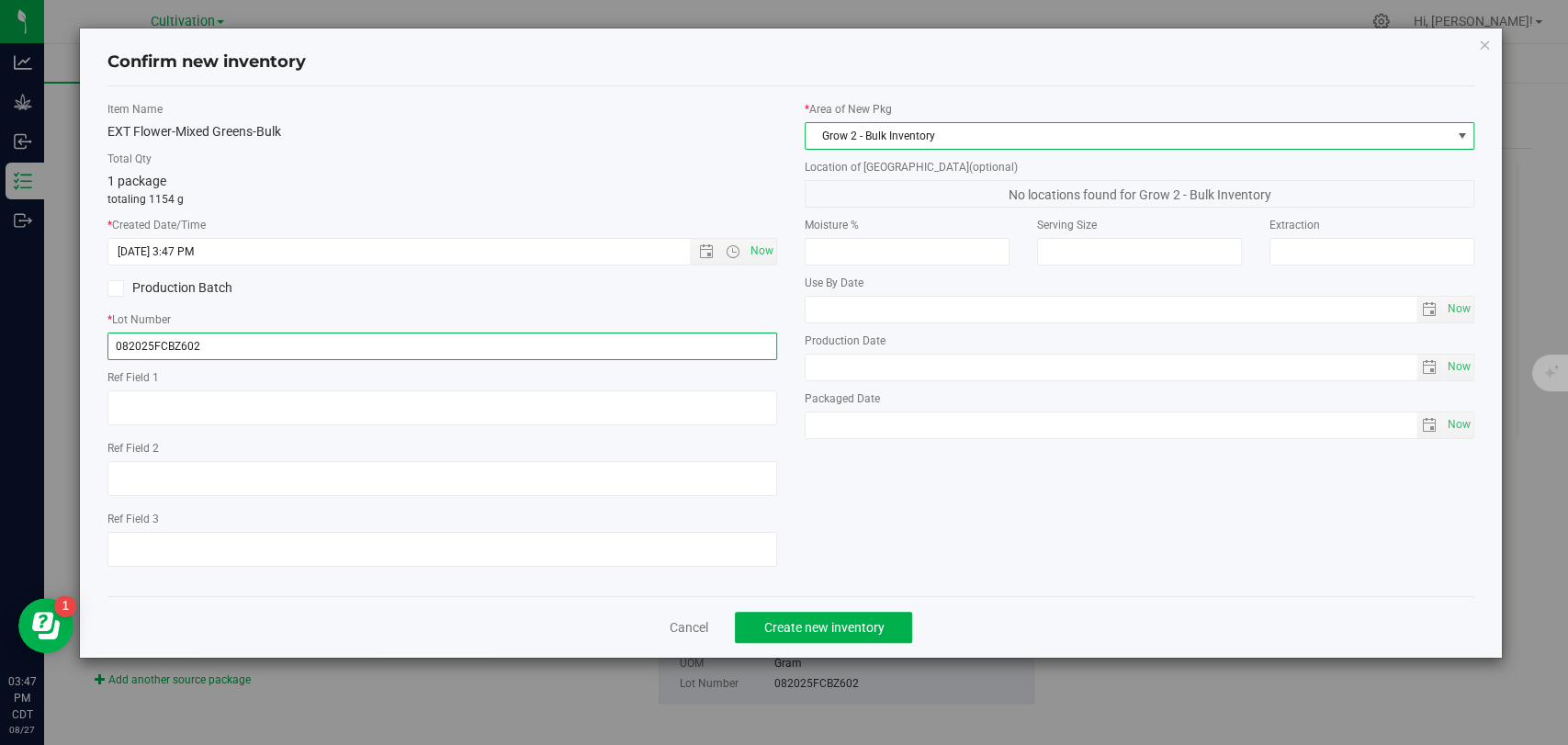
click at [222, 343] on input "082025FCBZ602" at bounding box center [442, 346] width 669 height 28
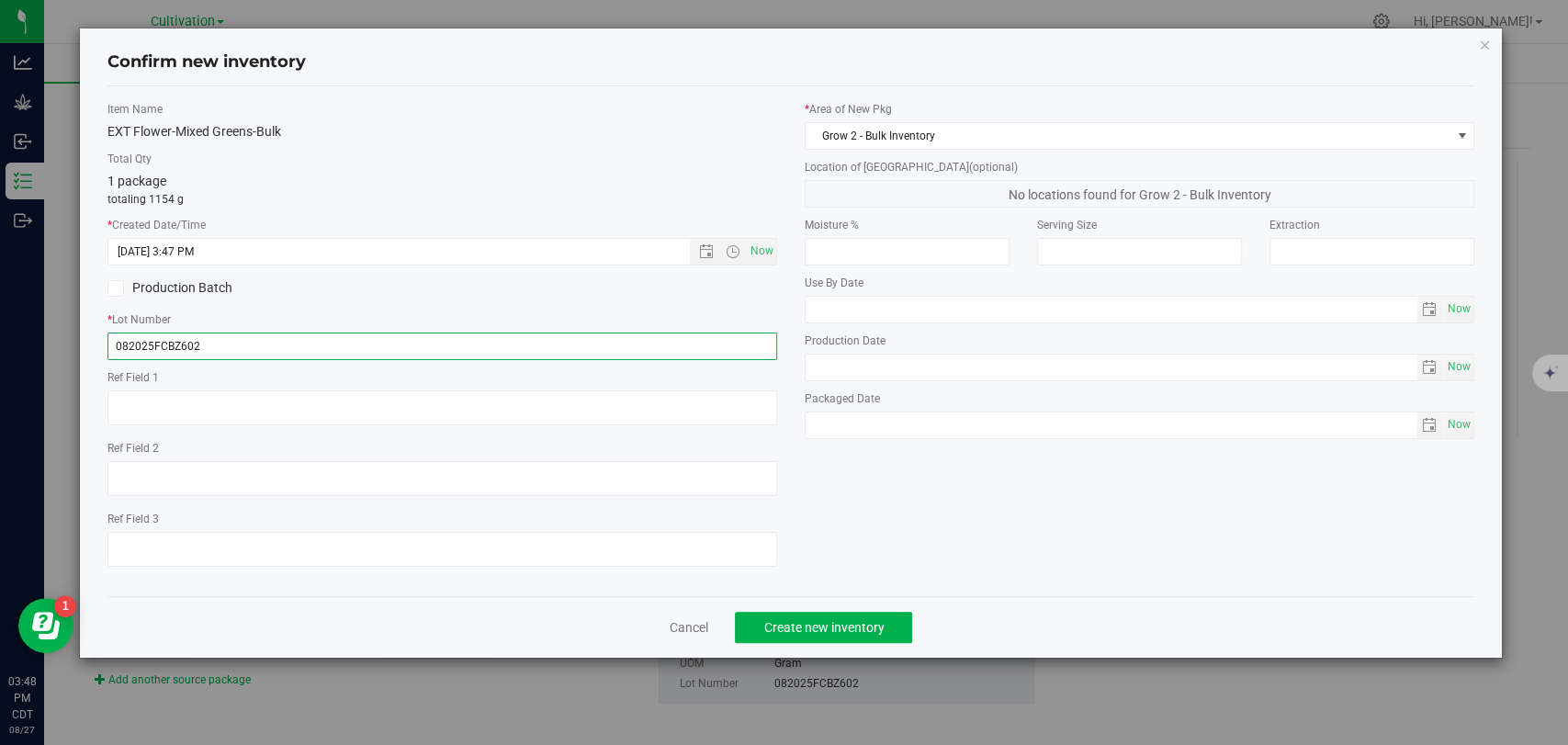
drag, startPoint x: 242, startPoint y: 341, endPoint x: 66, endPoint y: 354, distance: 176.5
click at [66, 354] on div "Confirm new inventory Item Name EXT Flower-Mixed Greens-Bulk Total Qty 1 packag…" at bounding box center [790, 372] width 1582 height 745
click at [251, 347] on input "082725MIXGREENSG2" at bounding box center [442, 346] width 669 height 28
type input "082725MIXGREENSG2"
click at [676, 634] on link "Cancel" at bounding box center [687, 627] width 38 height 19
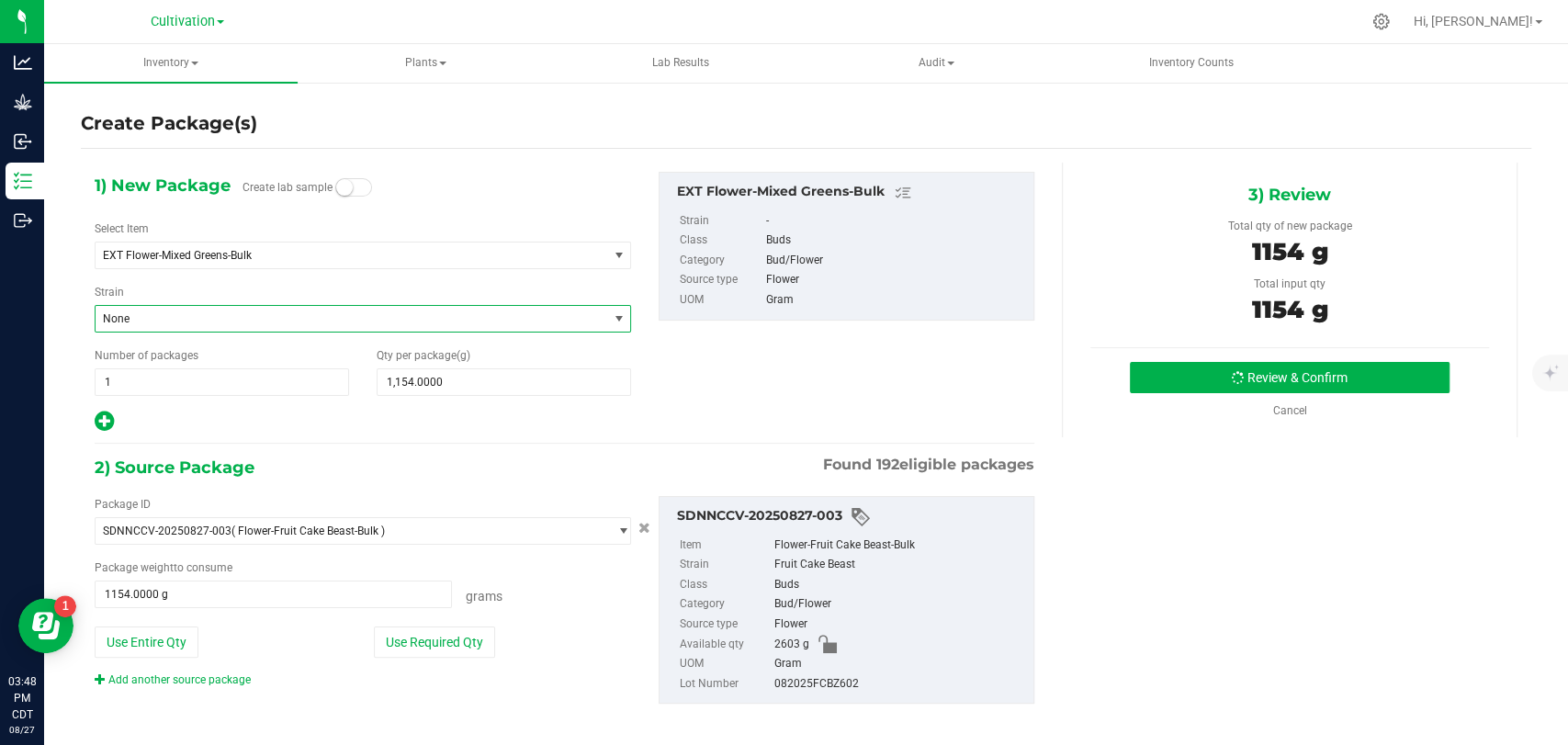
click at [1279, 416] on div "Cancel" at bounding box center [1289, 410] width 119 height 17
click at [1282, 405] on link "Cancel" at bounding box center [1289, 410] width 34 height 13
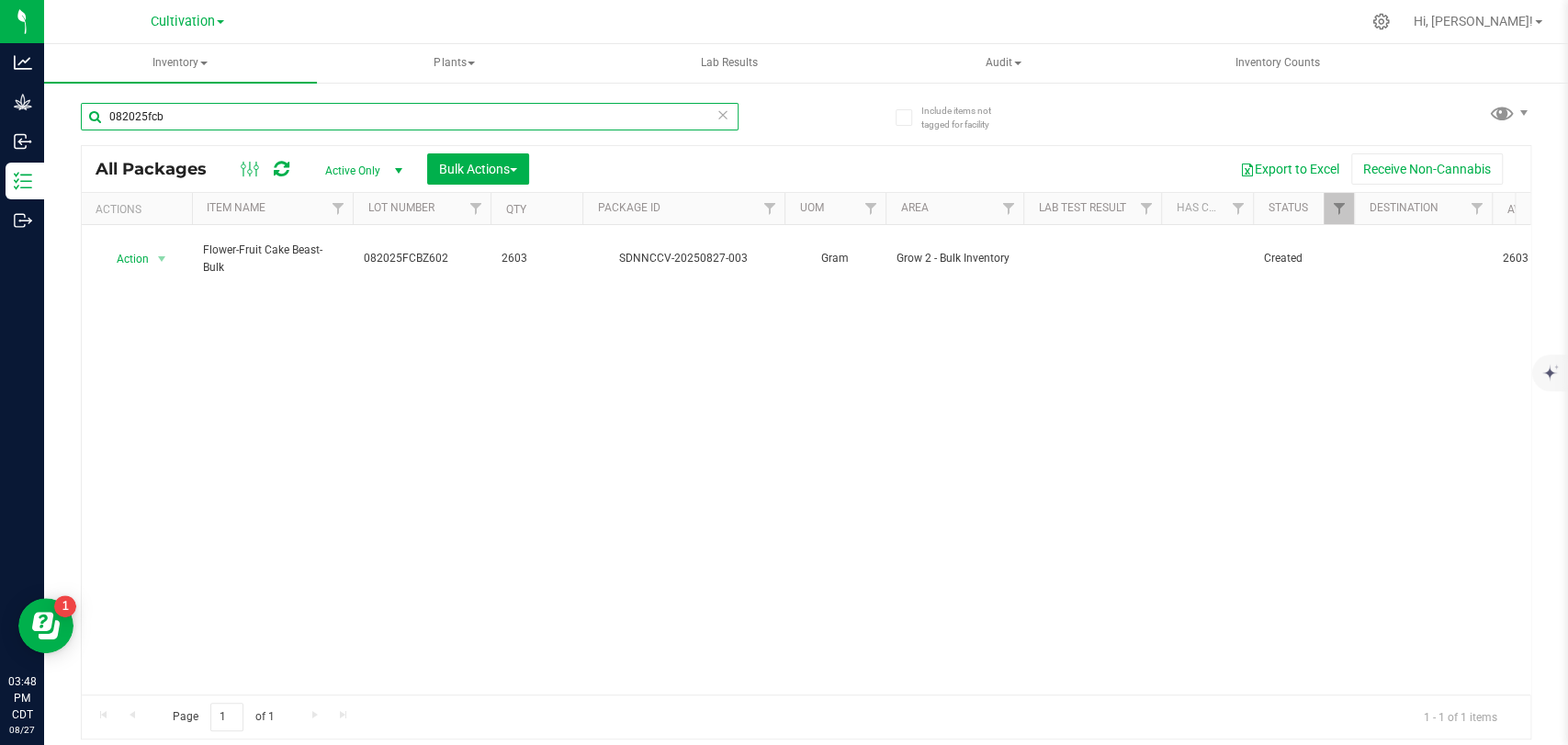
click at [206, 109] on input "082025fcb" at bounding box center [409, 117] width 658 height 28
type input "0"
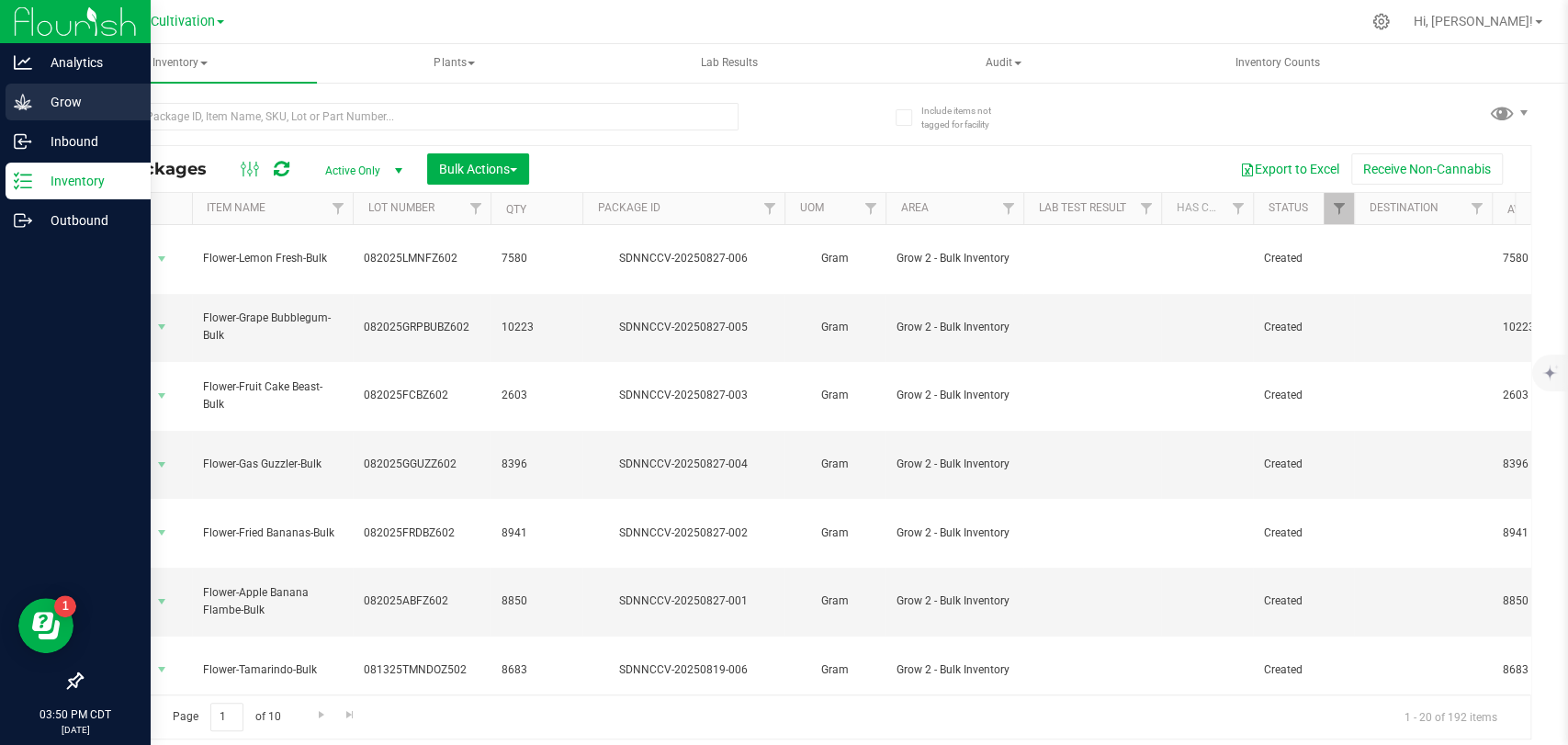
click at [28, 88] on div "Grow" at bounding box center [78, 101] width 145 height 36
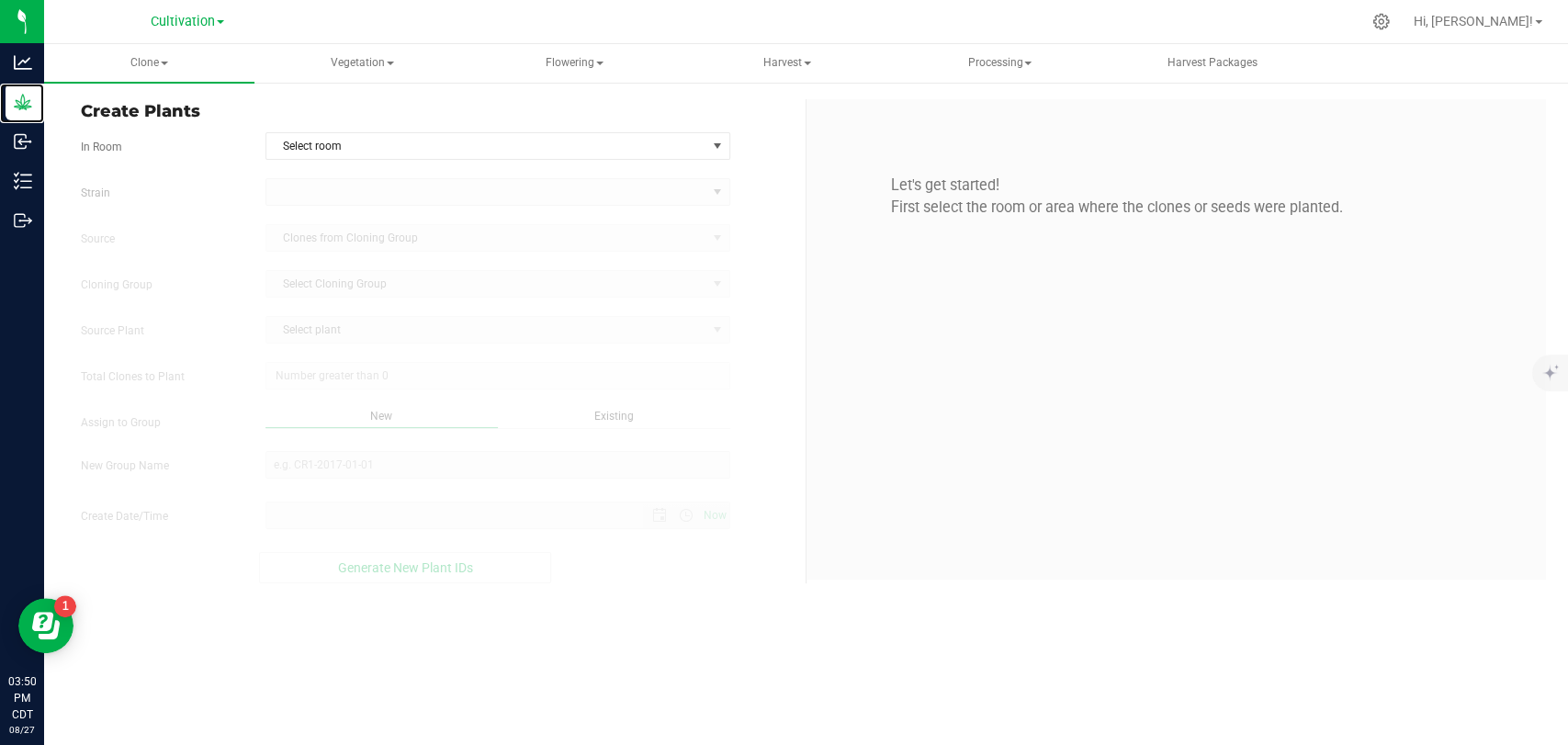
type input "[DATE] 3:50 PM"
click at [814, 75] on span "Harvest" at bounding box center [786, 63] width 209 height 36
click at [577, 62] on span "Flowering" at bounding box center [575, 63] width 209 height 36
click at [566, 128] on span "Flowering groups" at bounding box center [570, 132] width 153 height 16
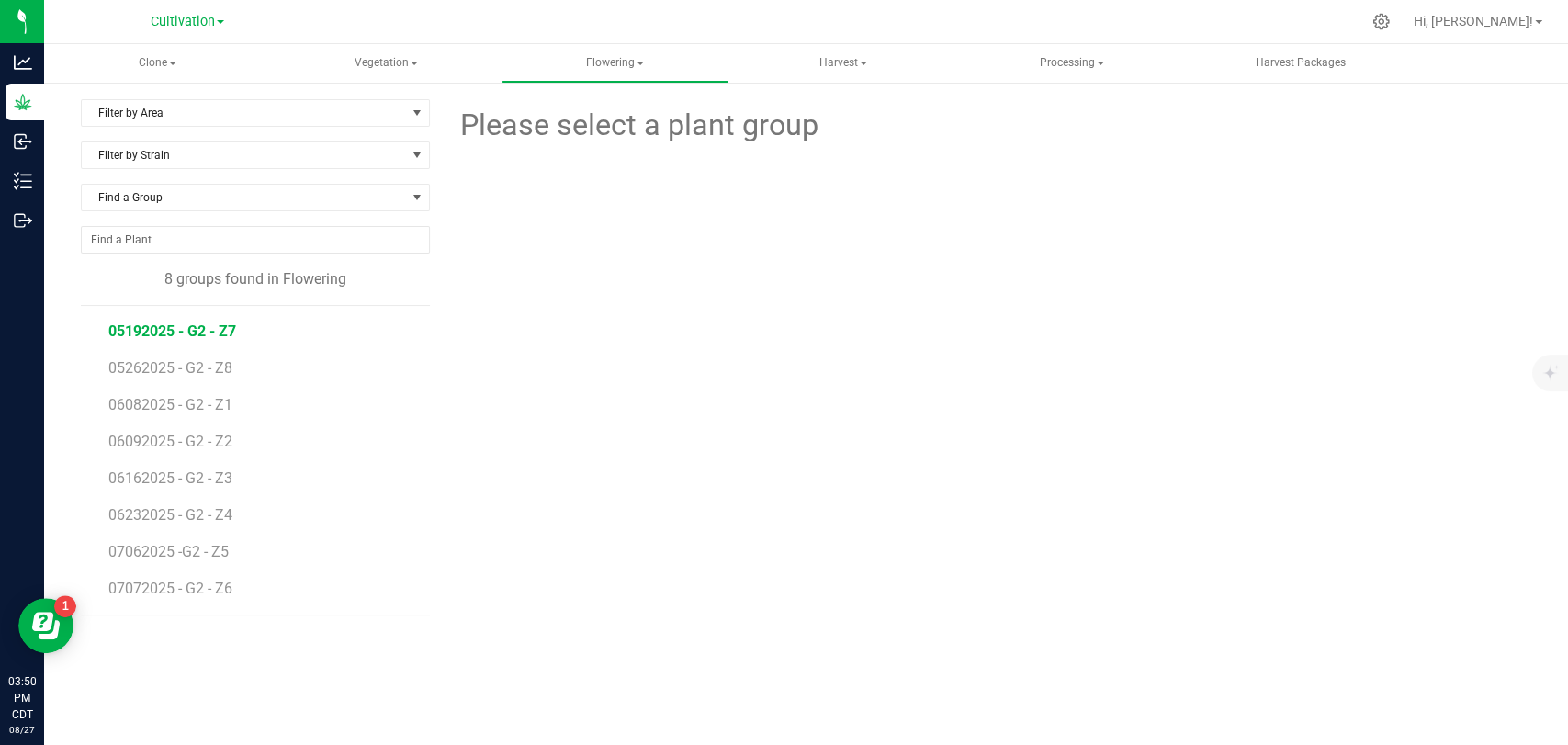
click at [151, 333] on span "05192025 - G2 - Z7" at bounding box center [172, 332] width 128 height 18
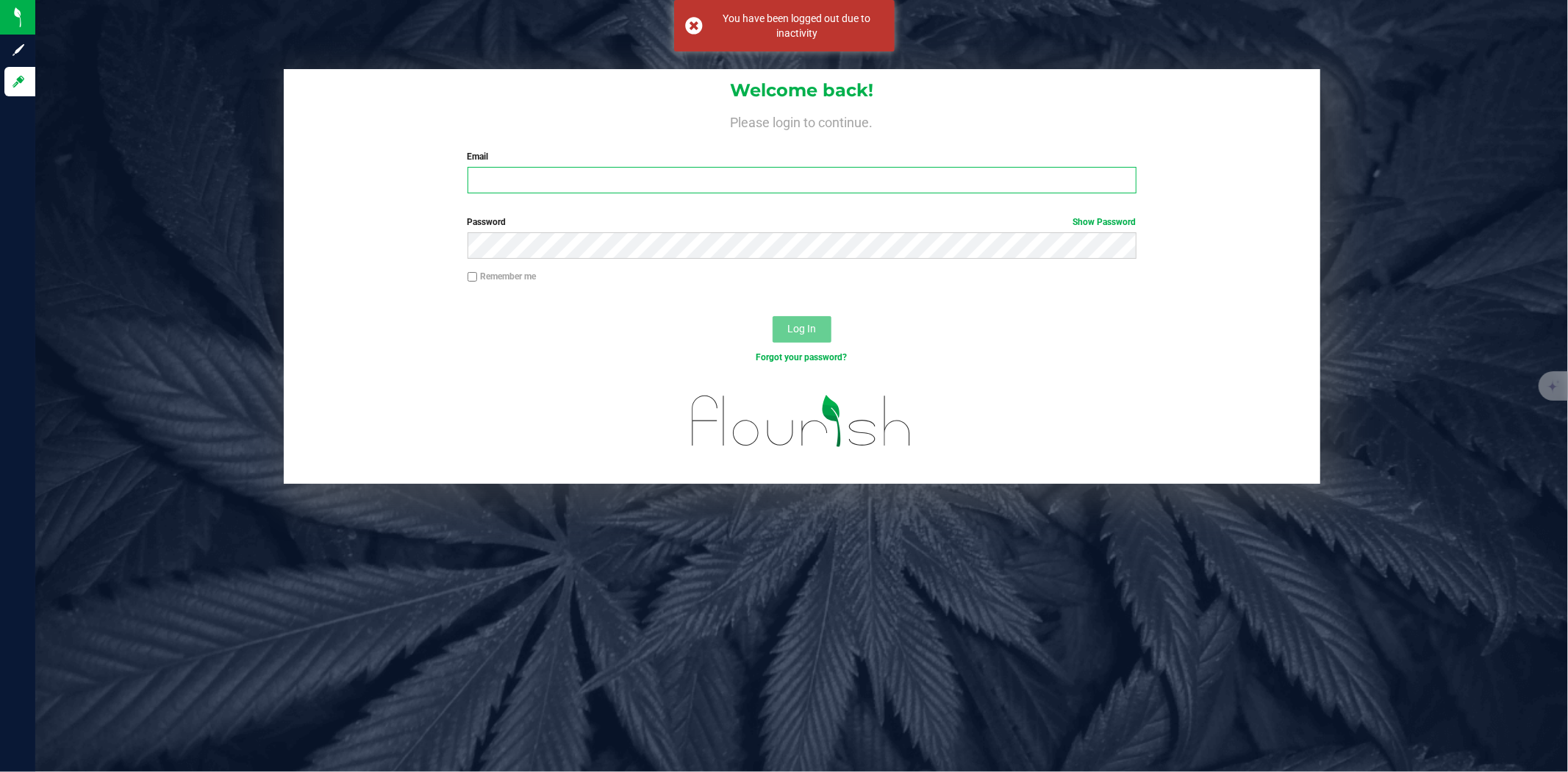
type input "[PERSON_NAME][EMAIL_ADDRESS][PERSON_NAME][DOMAIN_NAME]"
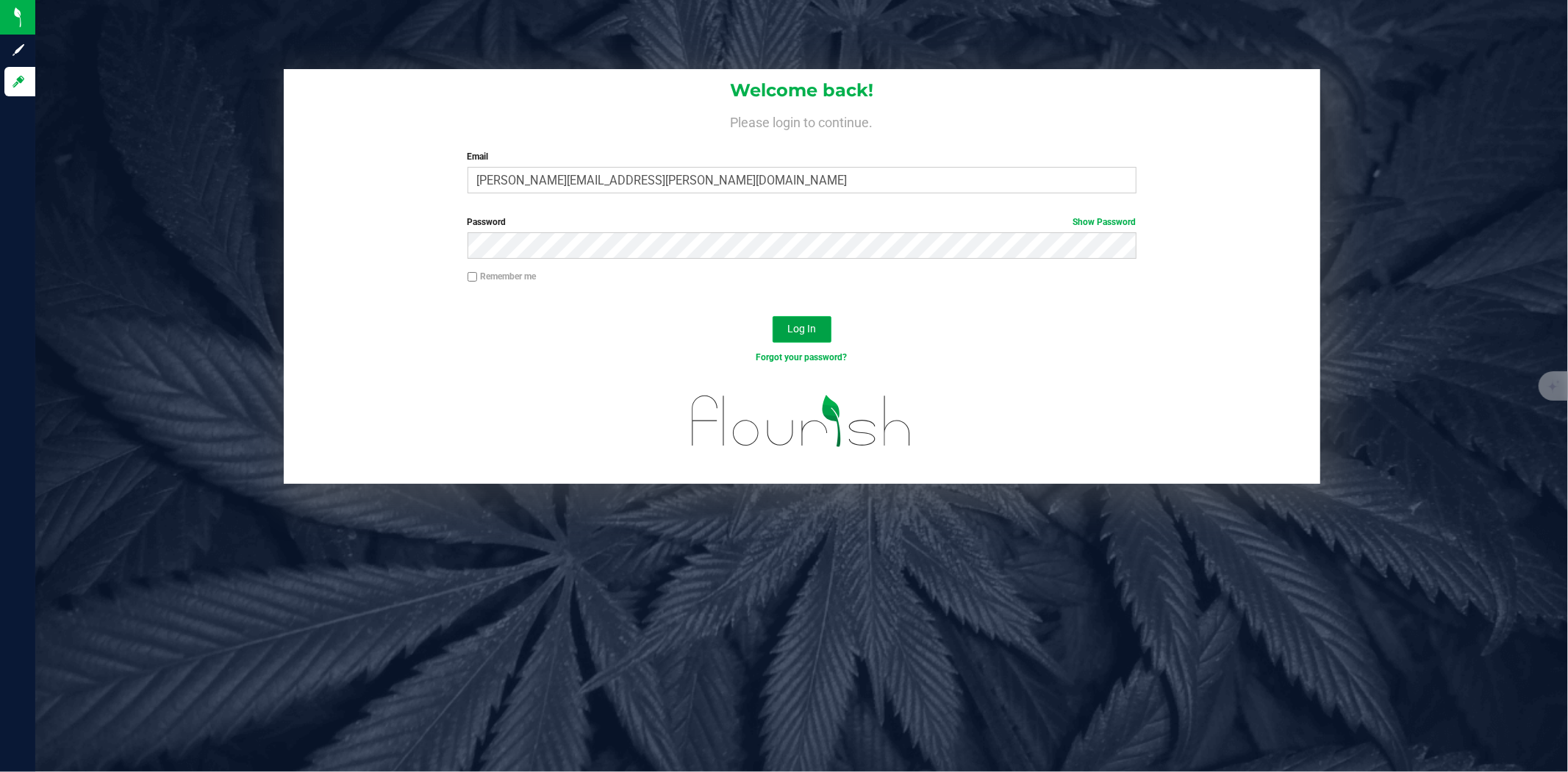
click at [803, 328] on span "Log In" at bounding box center [802, 328] width 28 height 12
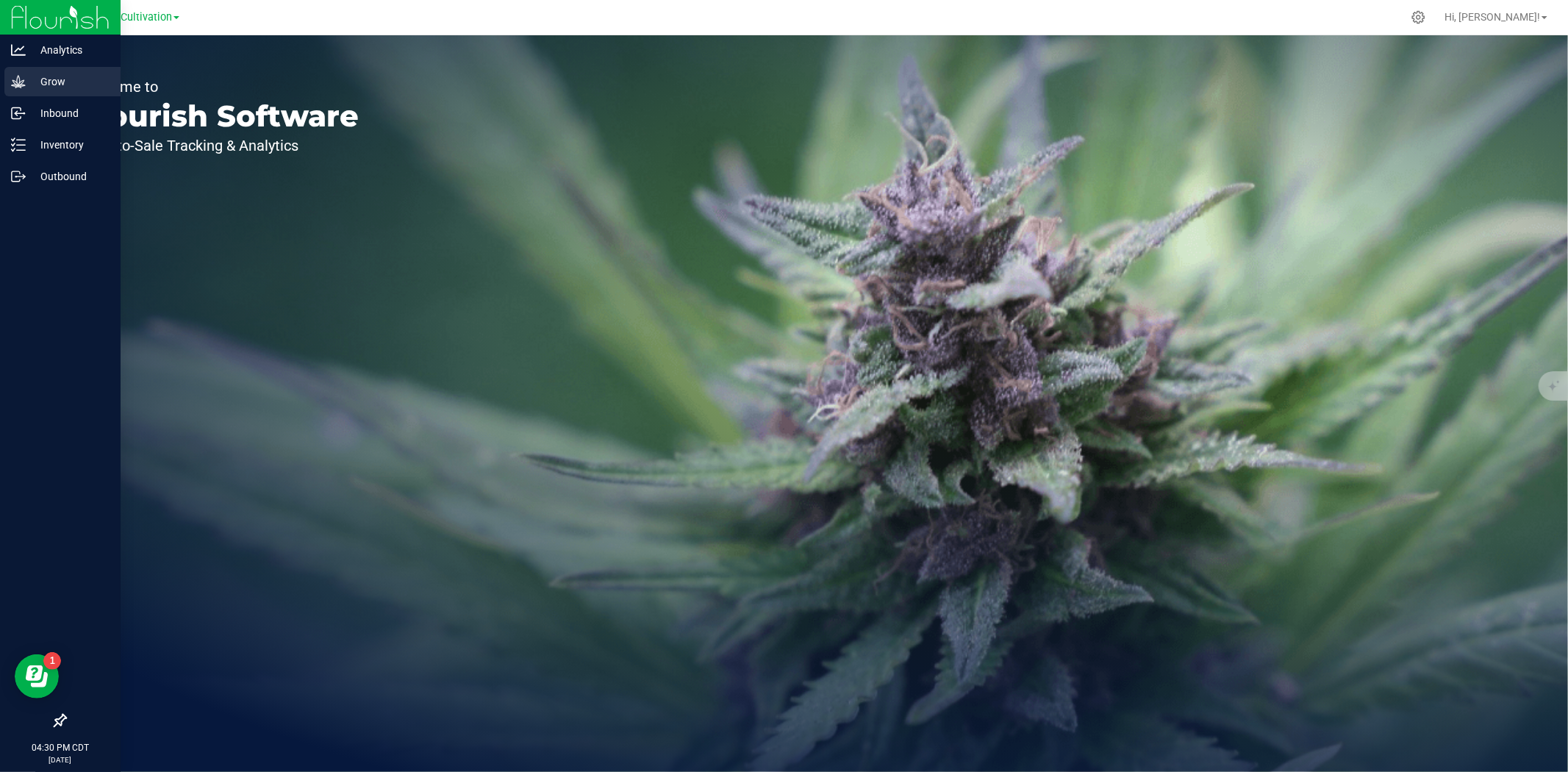
click at [72, 83] on p "Grow" at bounding box center [70, 81] width 88 height 17
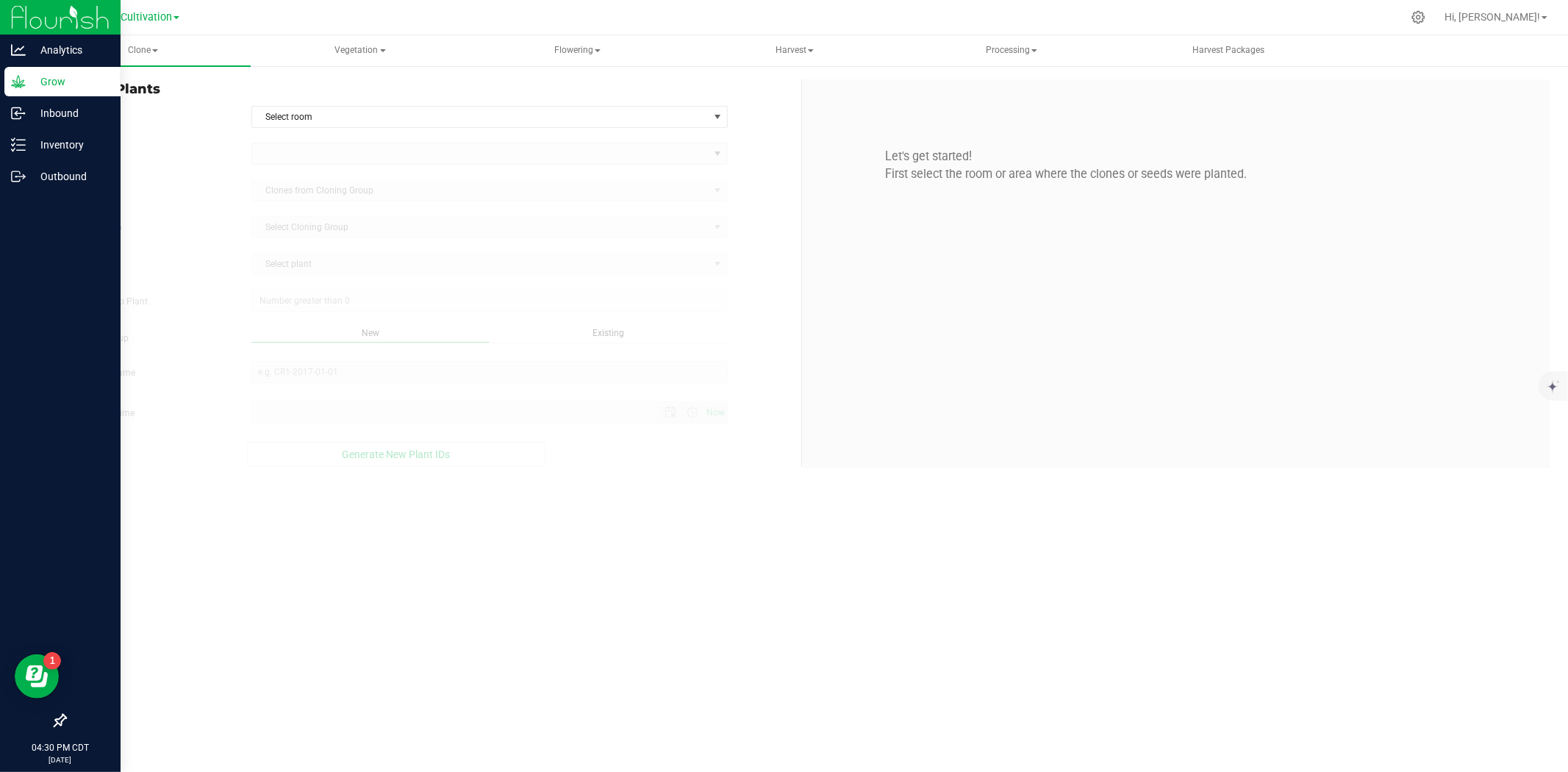
type input "[DATE] 4:30 PM"
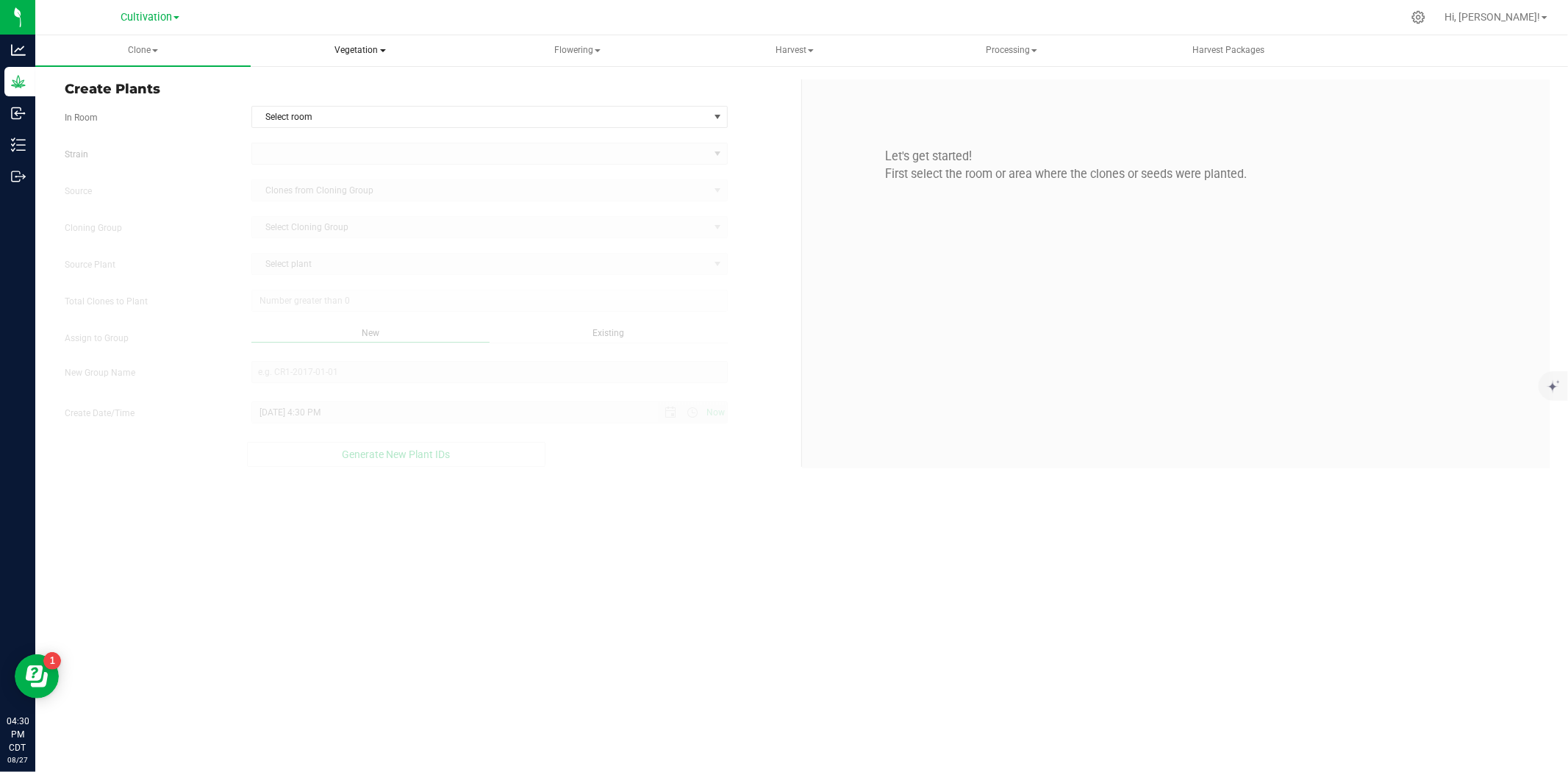
click at [380, 51] on span at bounding box center [383, 51] width 6 height 3
click at [346, 104] on span "Veg plants" at bounding box center [317, 106] width 91 height 13
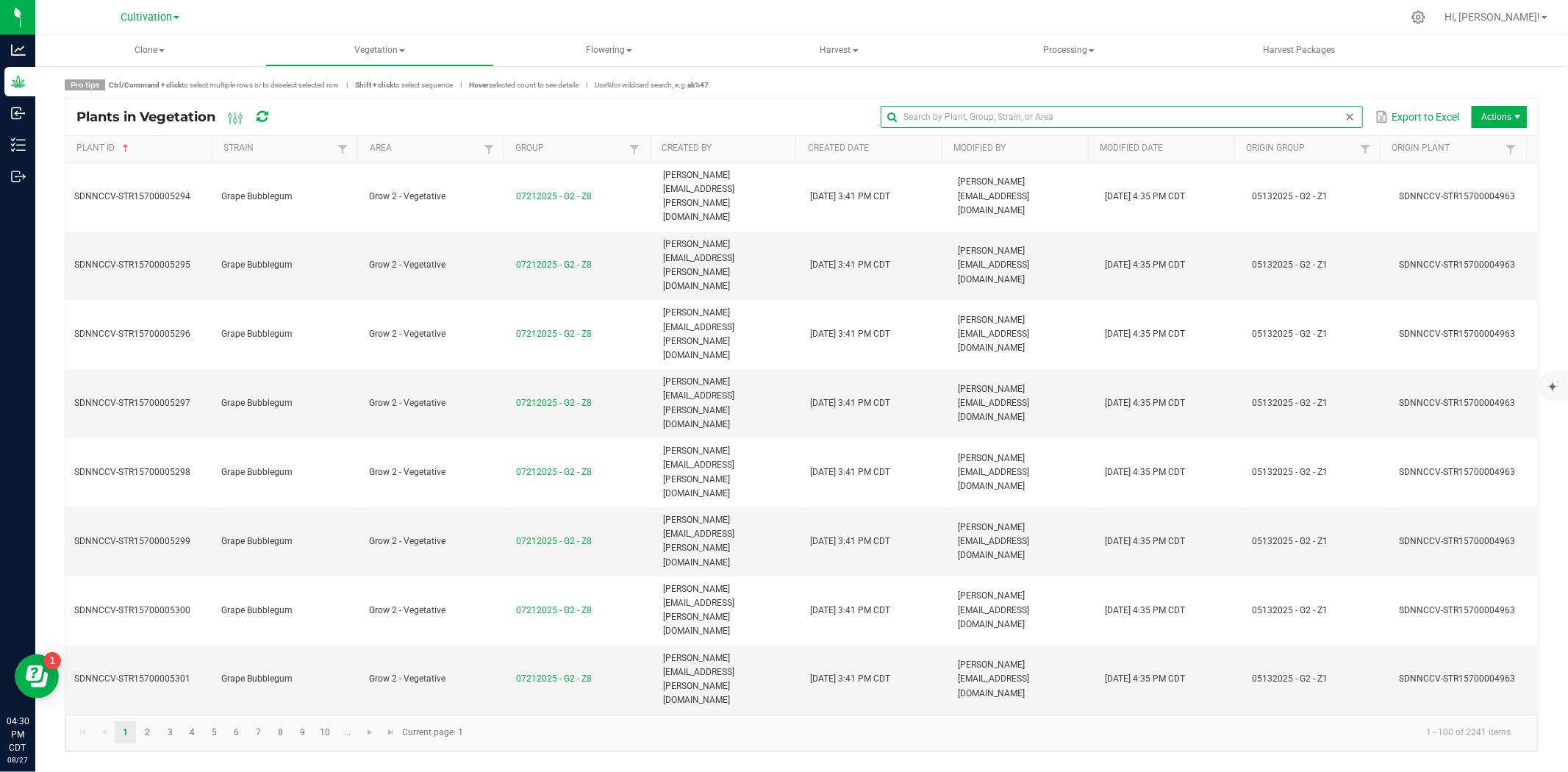
click at [1340, 126] on input "text" at bounding box center [1121, 117] width 482 height 22
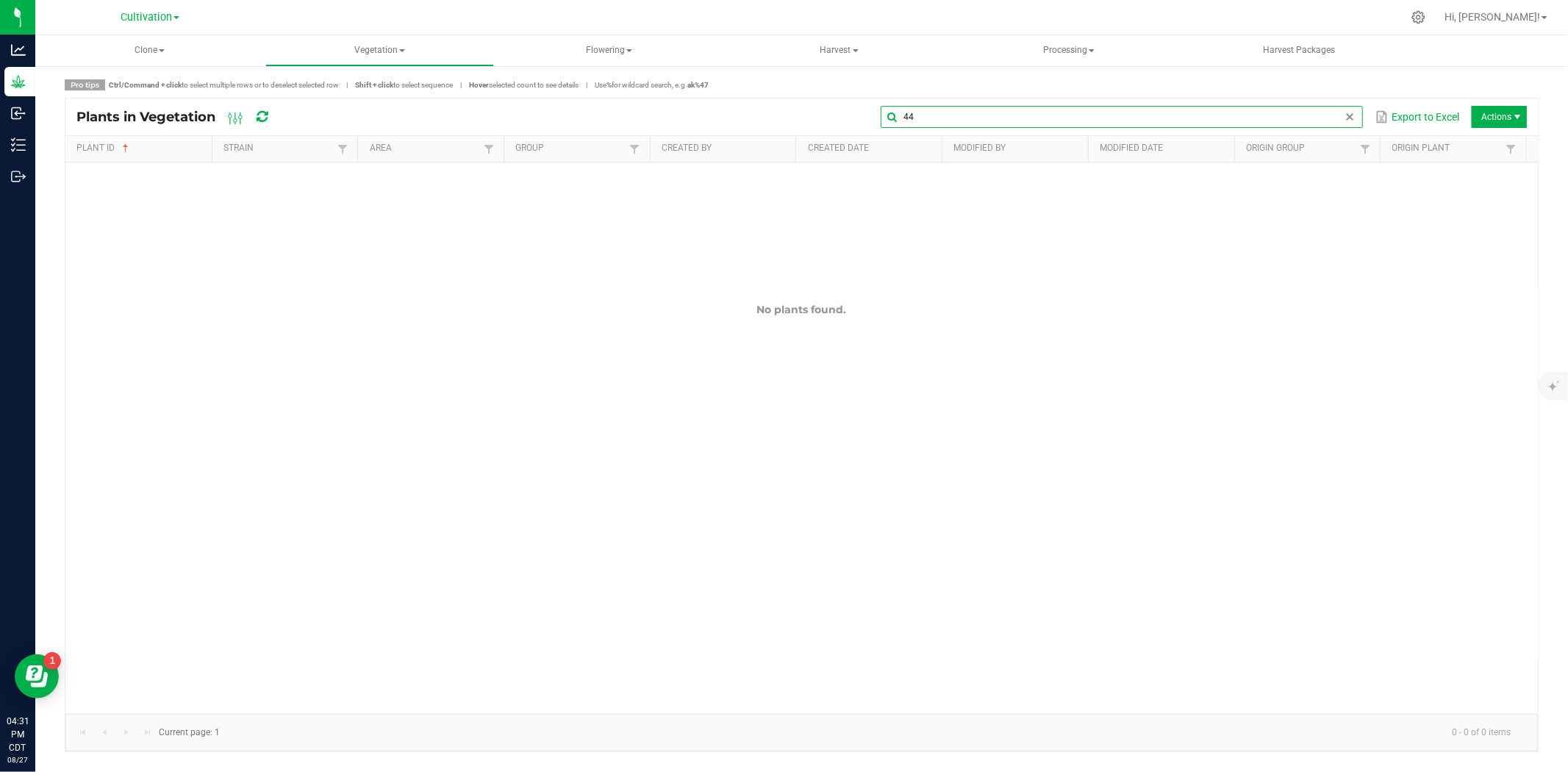
type input "4"
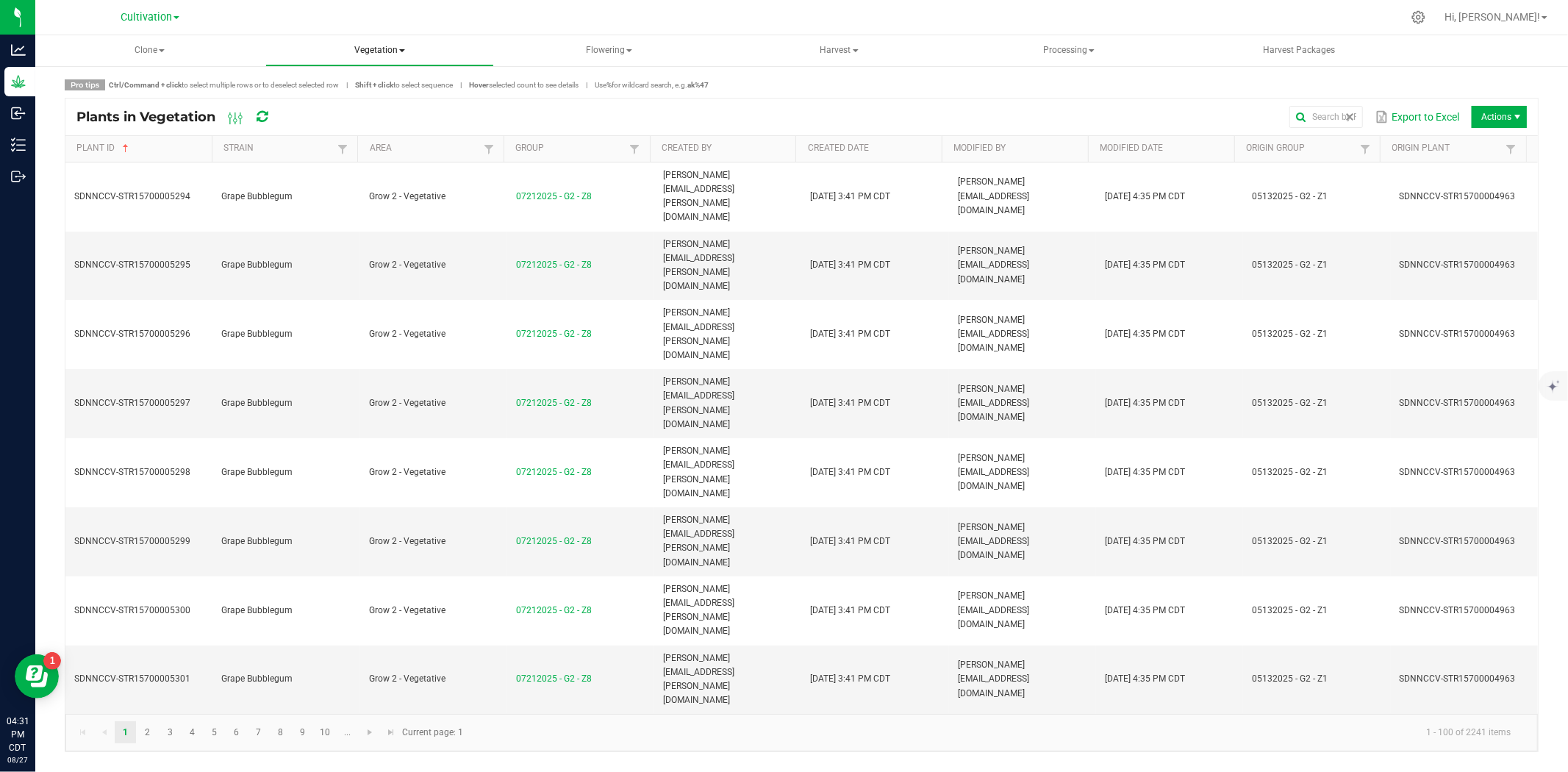
click at [376, 46] on span "Vegetation" at bounding box center [380, 50] width 227 height 29
click at [608, 52] on span "Flowering" at bounding box center [610, 50] width 227 height 29
click at [617, 105] on span "Flowering groups" at bounding box center [576, 106] width 122 height 13
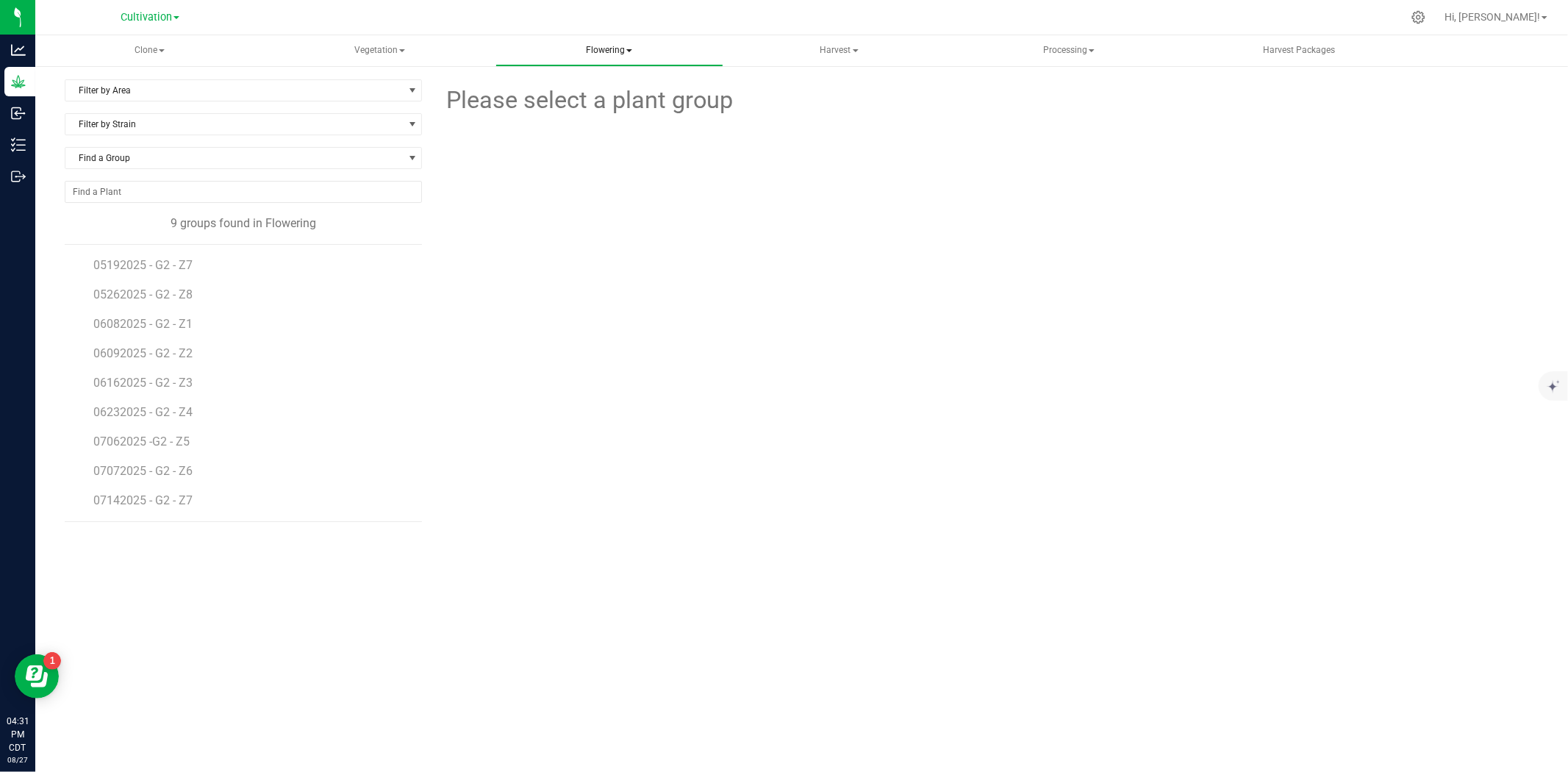
click at [609, 46] on span "Flowering" at bounding box center [610, 50] width 227 height 29
click at [154, 498] on span "07142025 - G2 - Z7" at bounding box center [145, 500] width 102 height 14
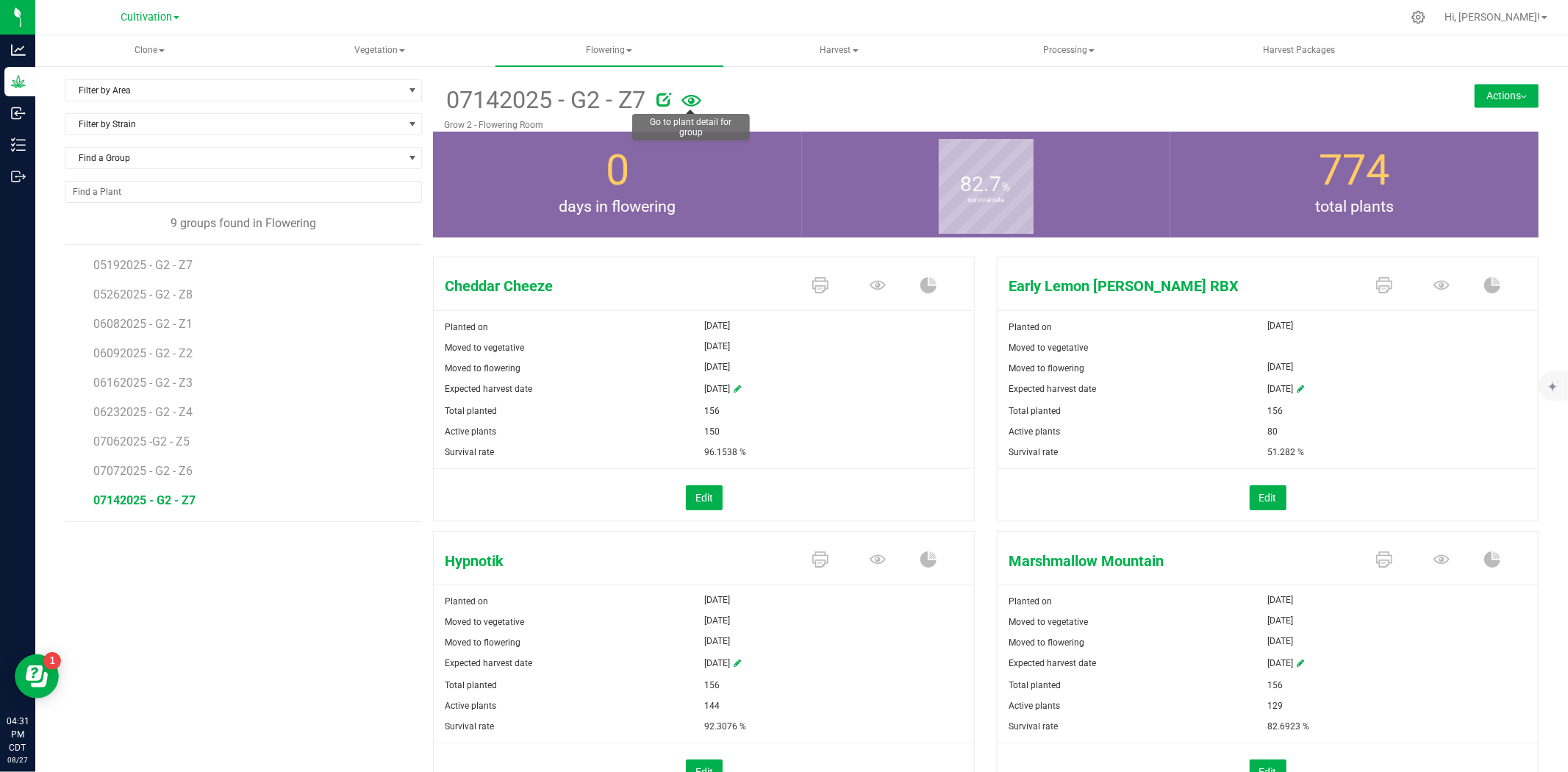
click at [688, 105] on icon at bounding box center [691, 101] width 20 height 32
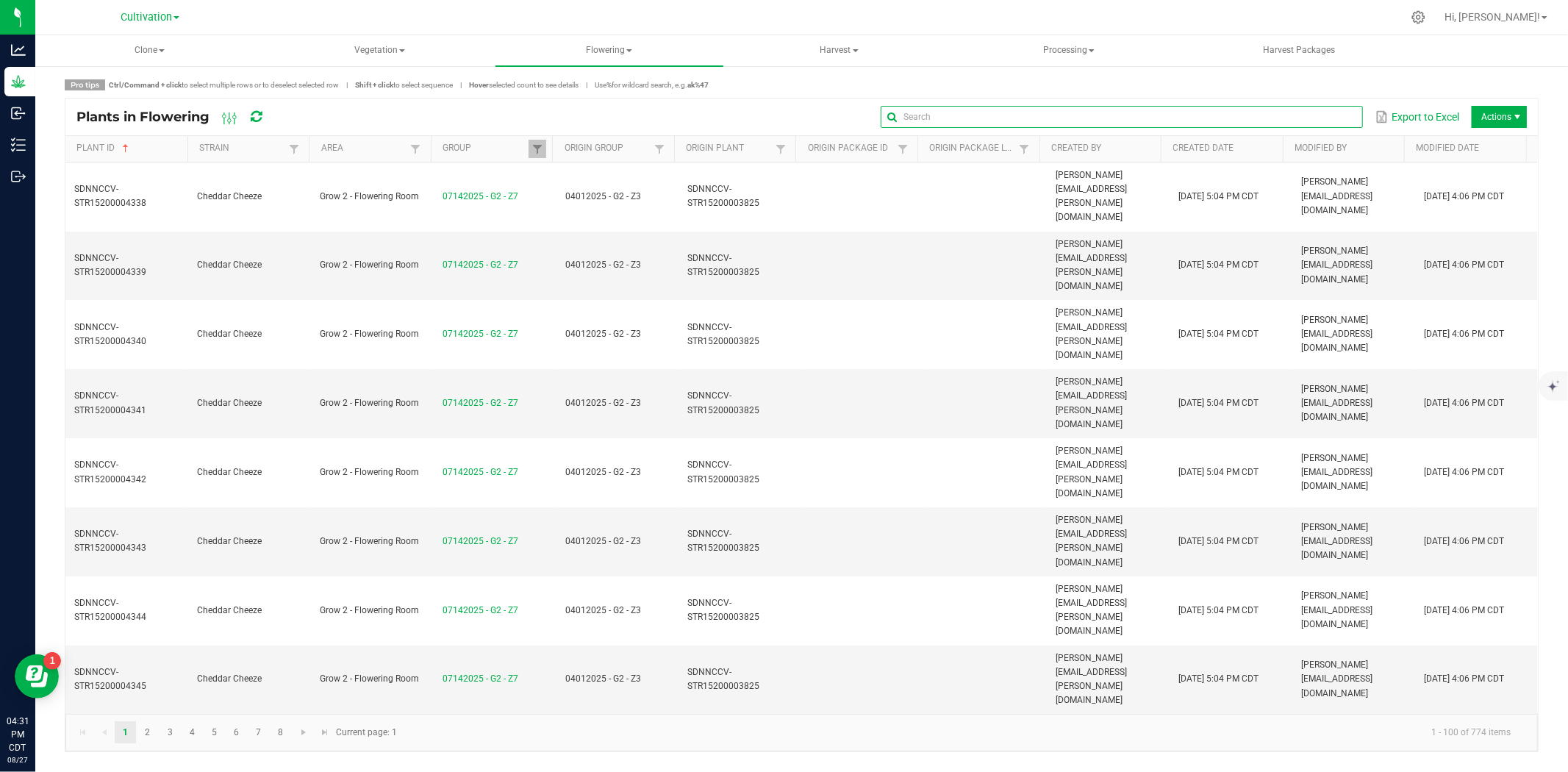
click at [1329, 121] on input "text" at bounding box center [1121, 117] width 482 height 22
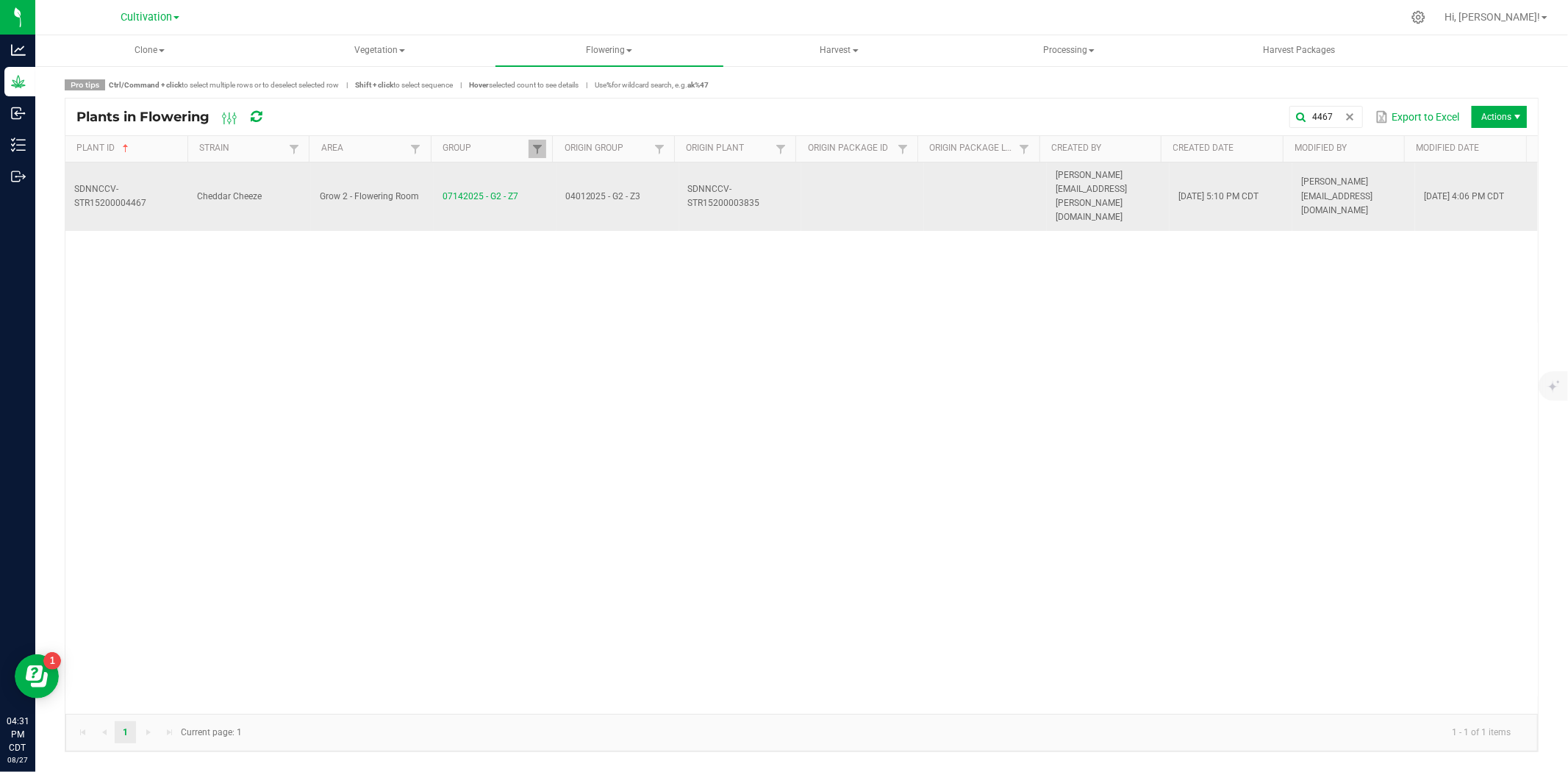
click at [809, 184] on td at bounding box center [862, 196] width 123 height 69
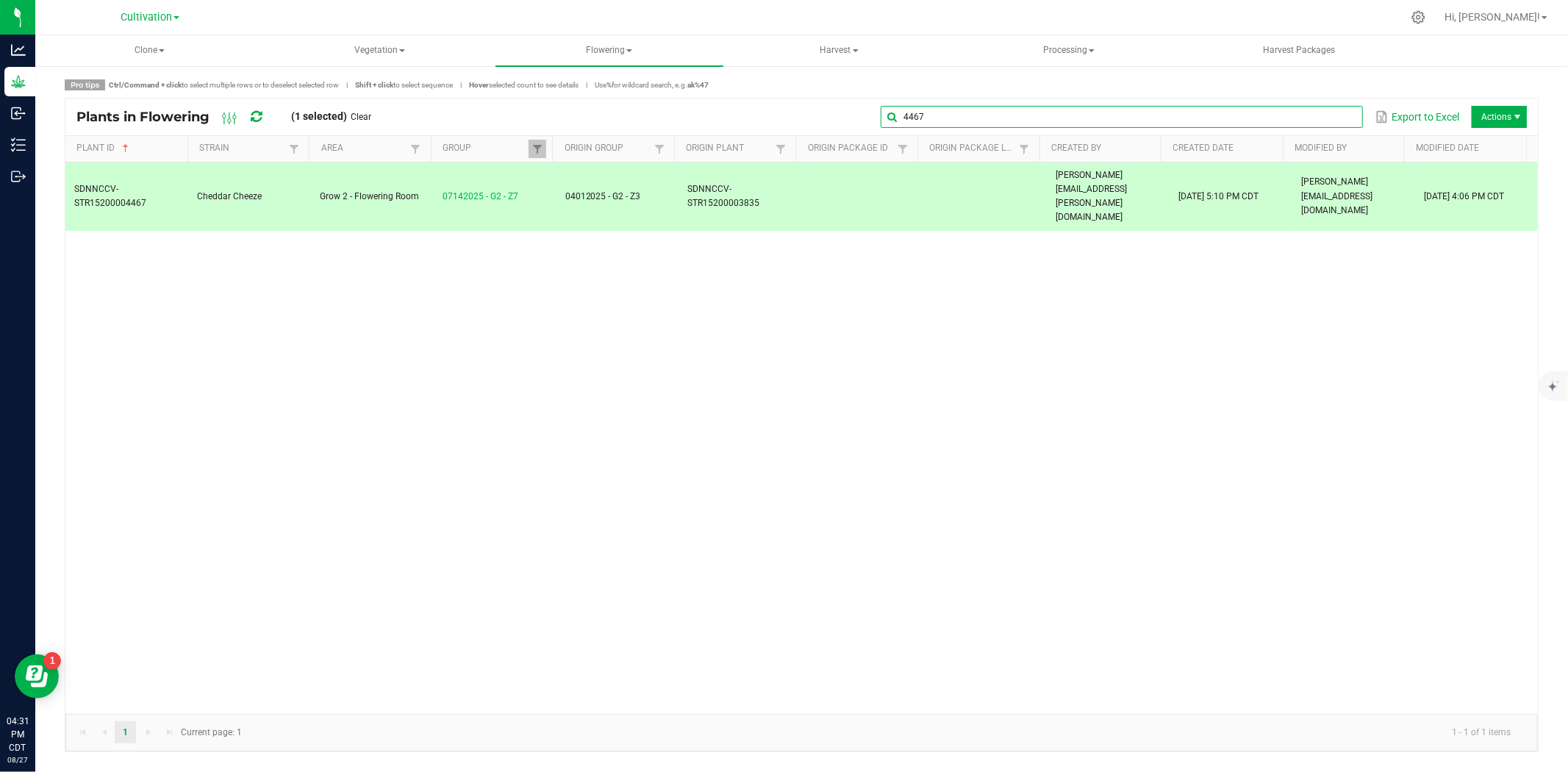
click at [1330, 110] on input "4467" at bounding box center [1121, 117] width 482 height 22
drag, startPoint x: 980, startPoint y: 115, endPoint x: 862, endPoint y: 117, distance: 118.0
click at [862, 117] on div "4467 Export to Excel Actions" at bounding box center [954, 117] width 1144 height 25
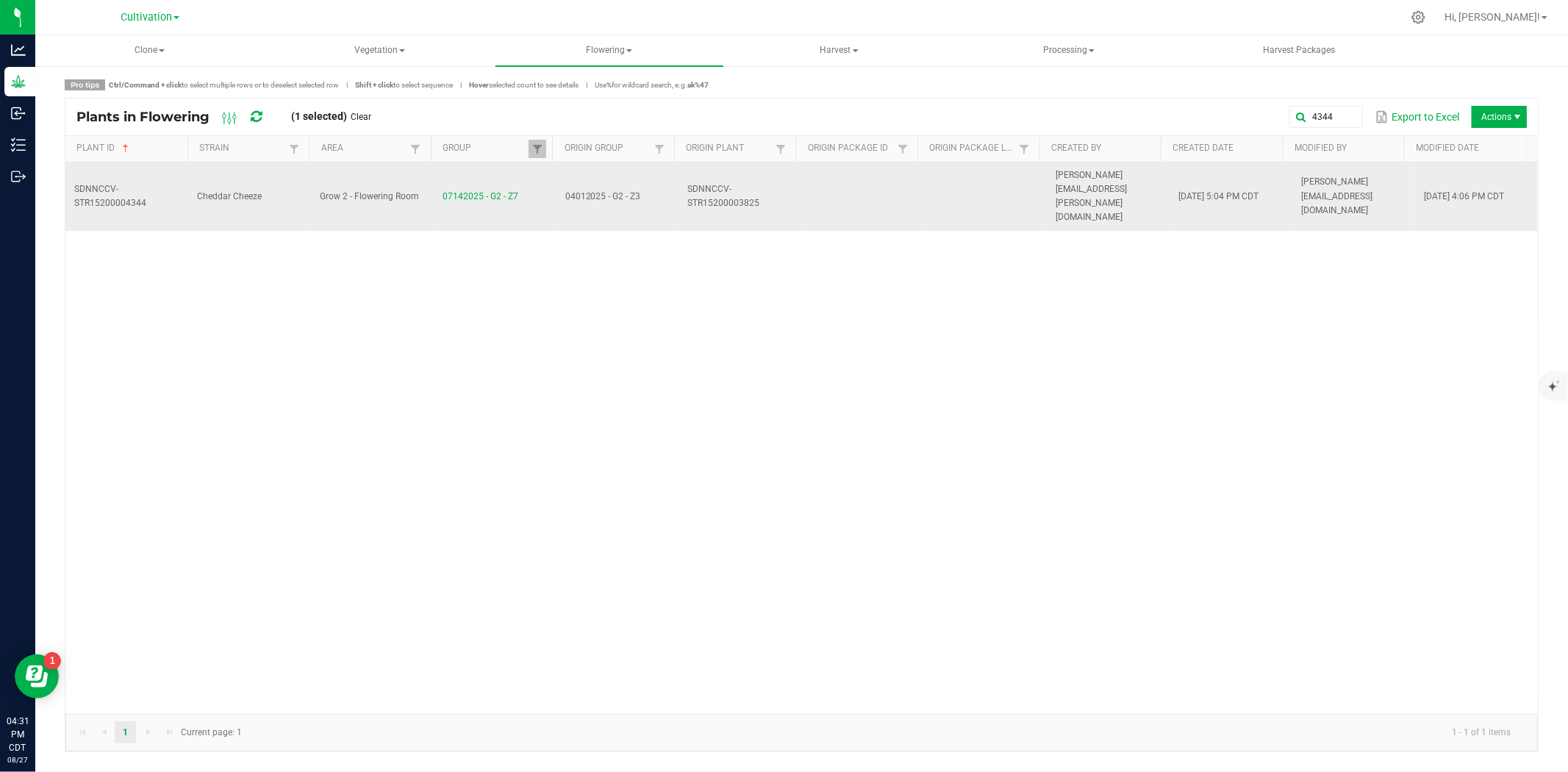
click at [774, 184] on td "SDNNCCV-STR15200003825" at bounding box center [740, 196] width 123 height 69
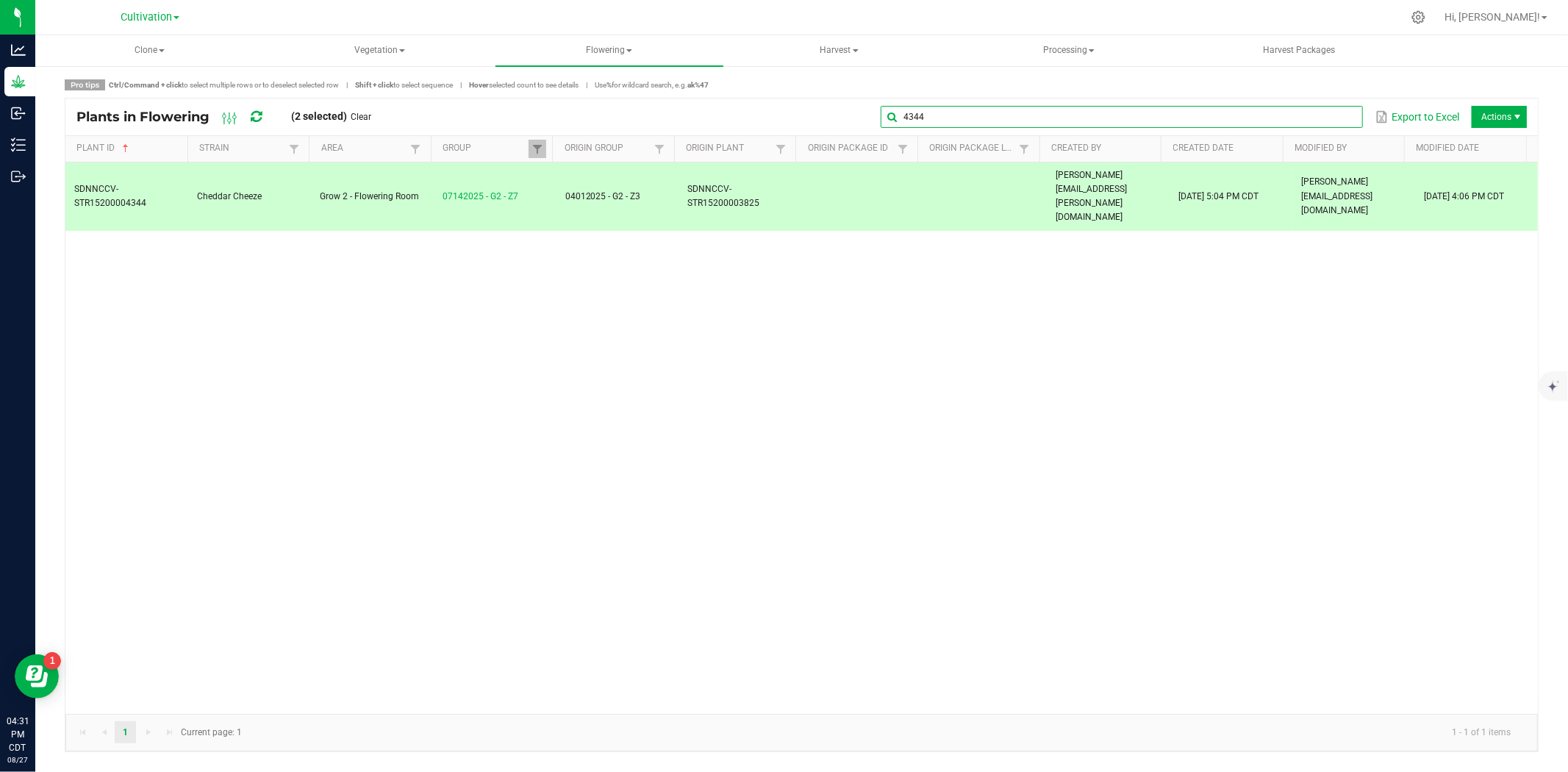
click at [1333, 113] on input "4344" at bounding box center [1121, 117] width 482 height 22
click at [932, 121] on input "4344" at bounding box center [1121, 117] width 482 height 22
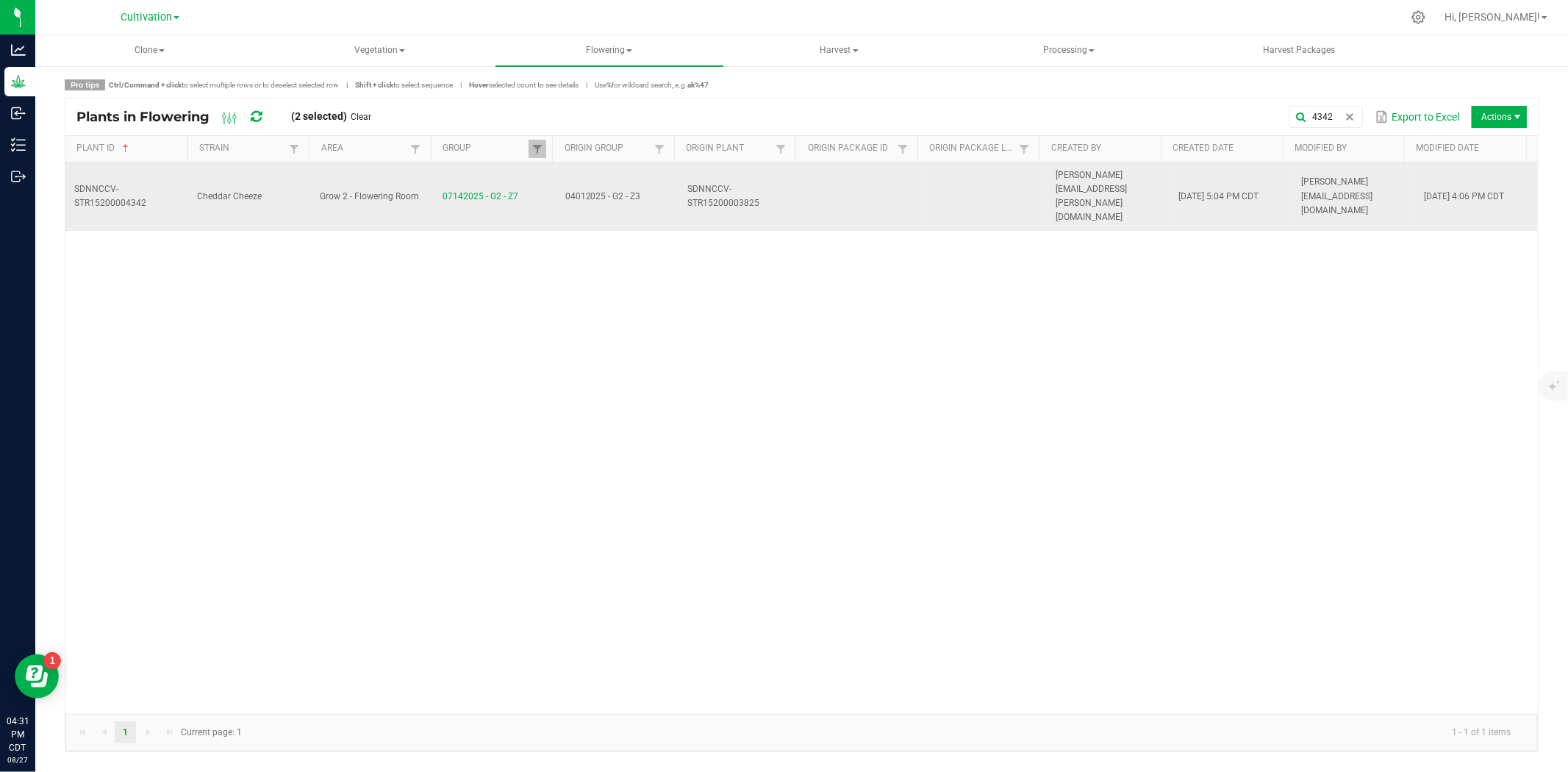
click at [843, 185] on td at bounding box center [862, 196] width 123 height 69
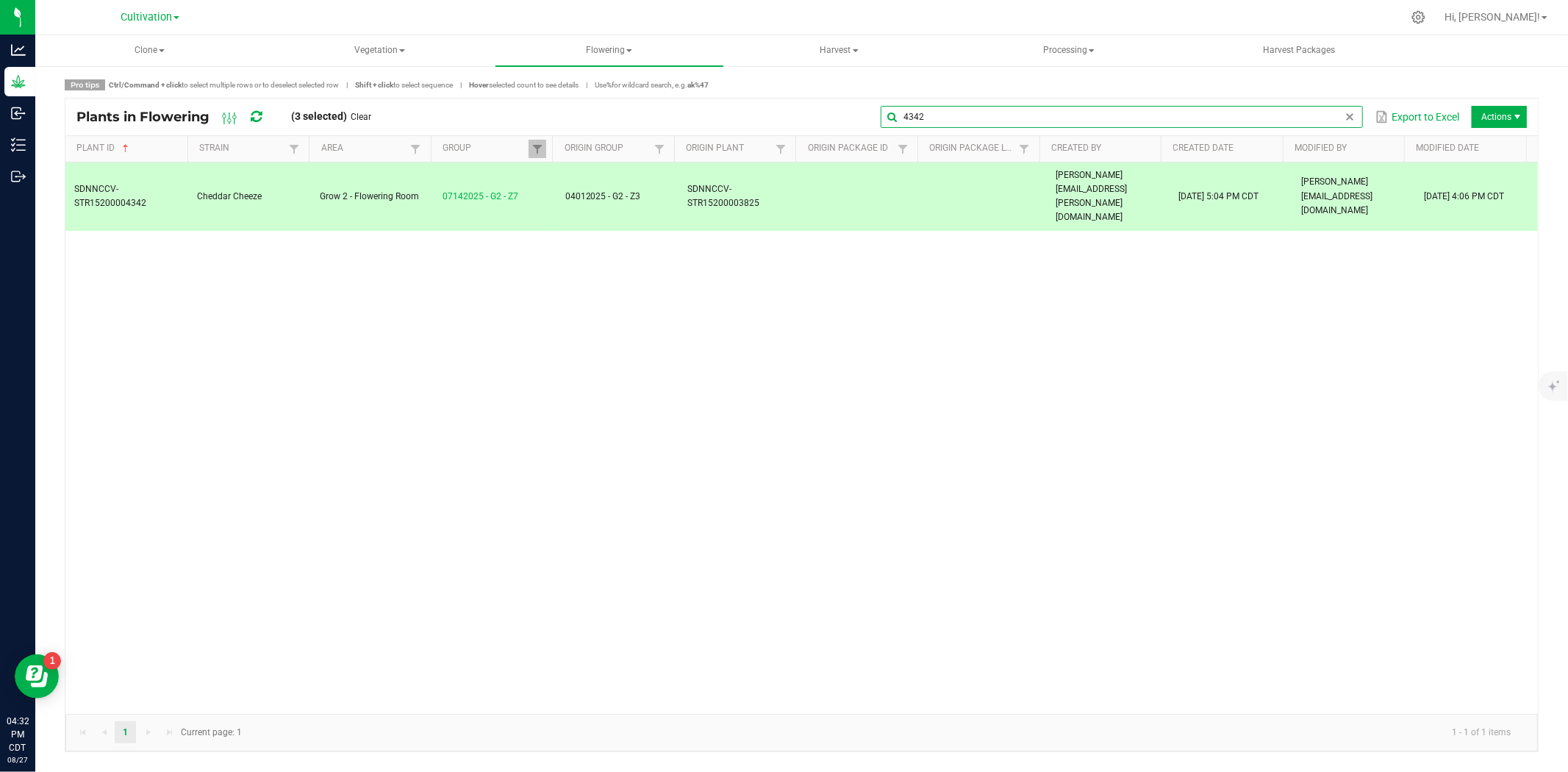
click at [1336, 114] on input "4342" at bounding box center [1121, 117] width 482 height 22
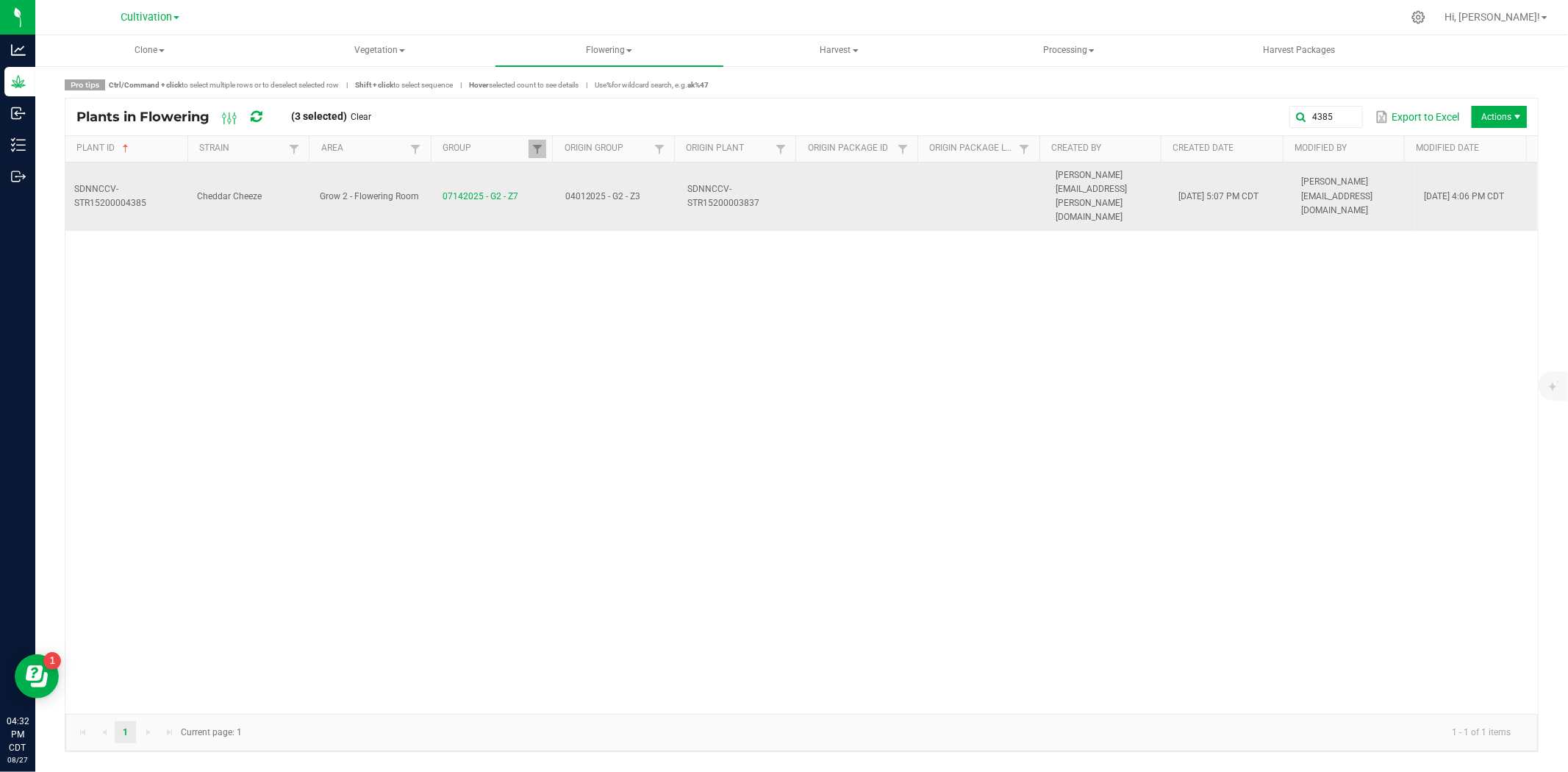
click at [700, 184] on span "SDNNCCV-STR15200003837" at bounding box center [724, 195] width 72 height 24
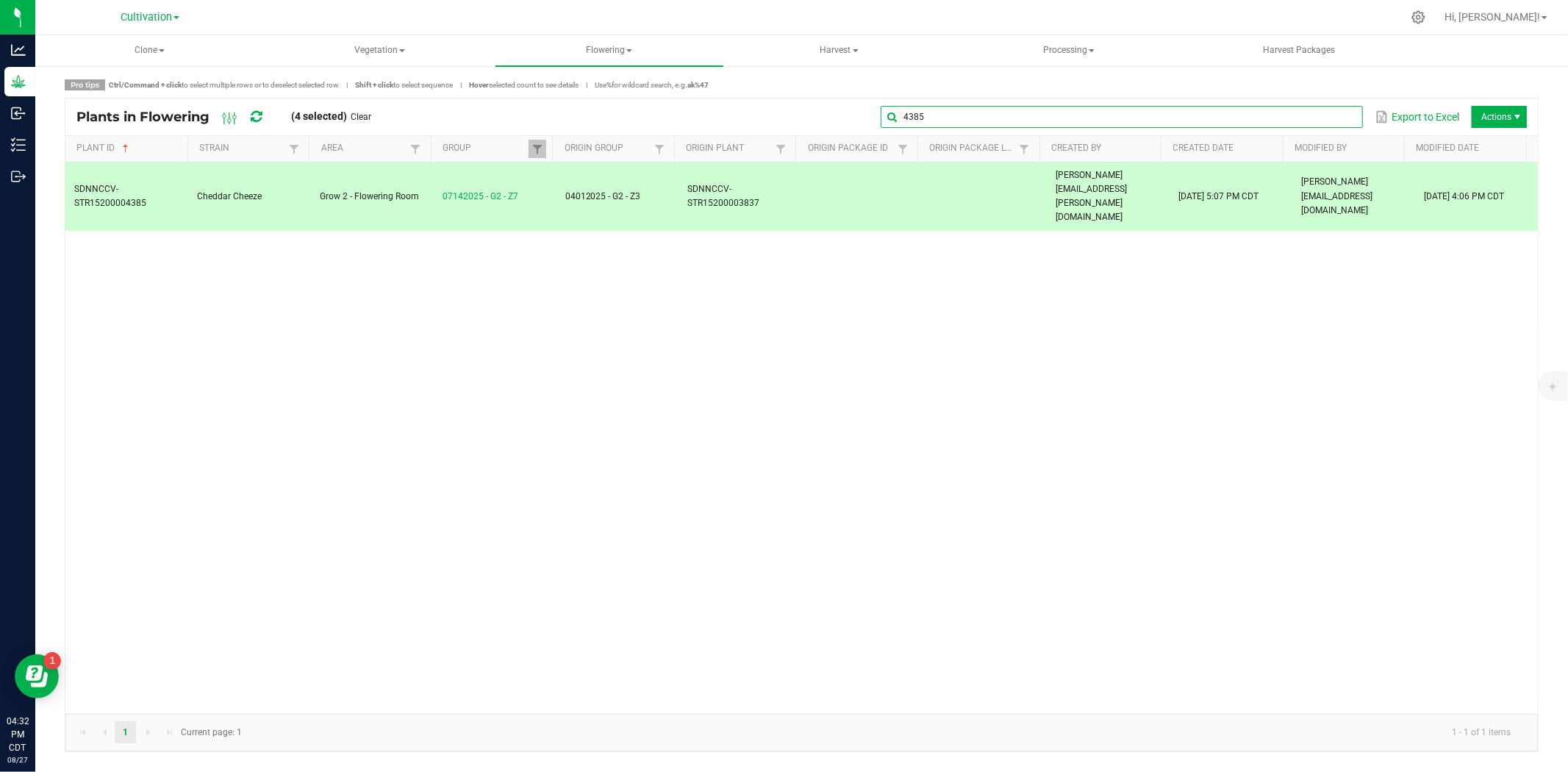
click at [1340, 115] on global-search-input-ngx "4385" at bounding box center [1121, 117] width 482 height 10
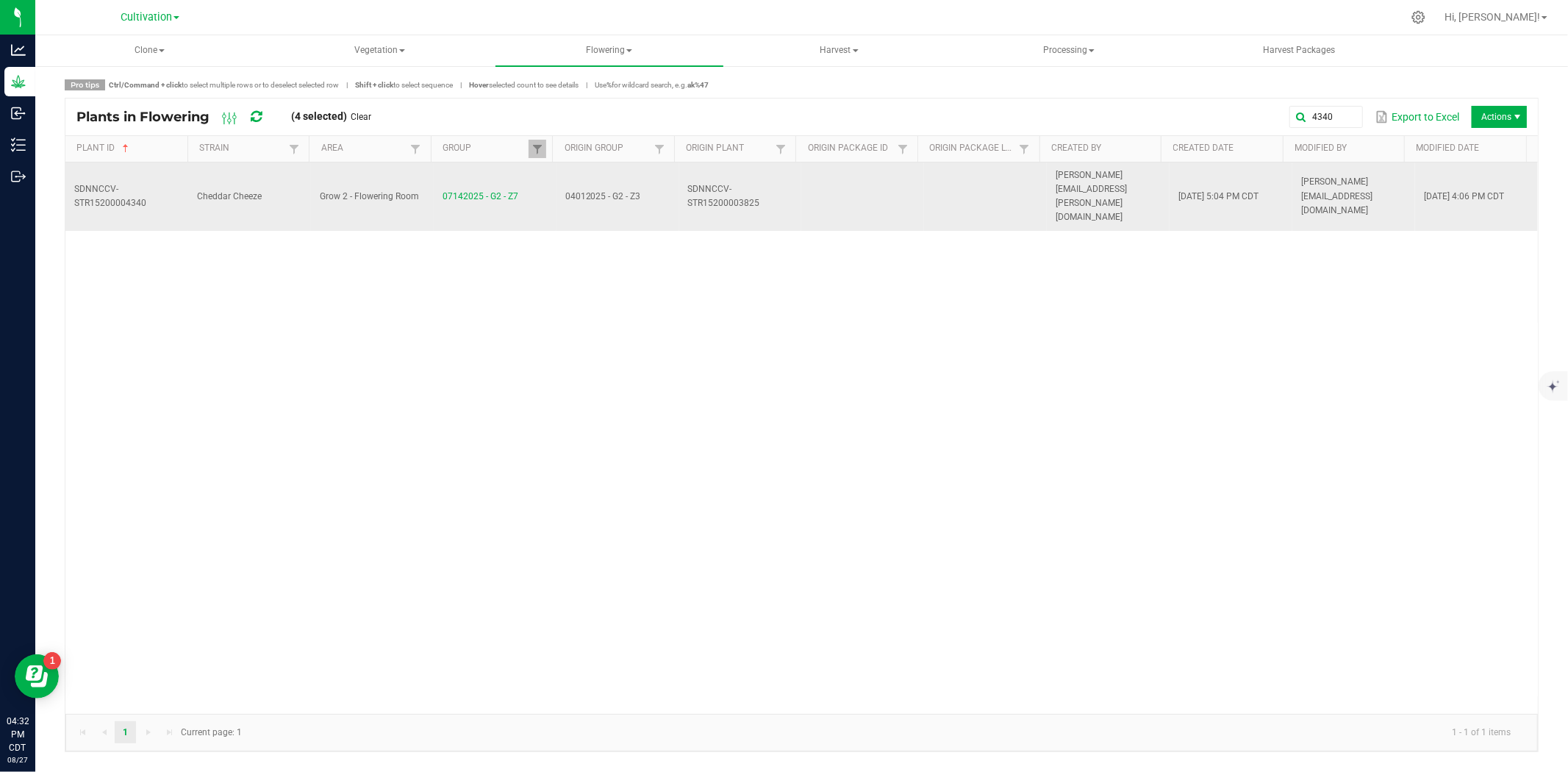
click at [836, 191] on td at bounding box center [862, 196] width 123 height 69
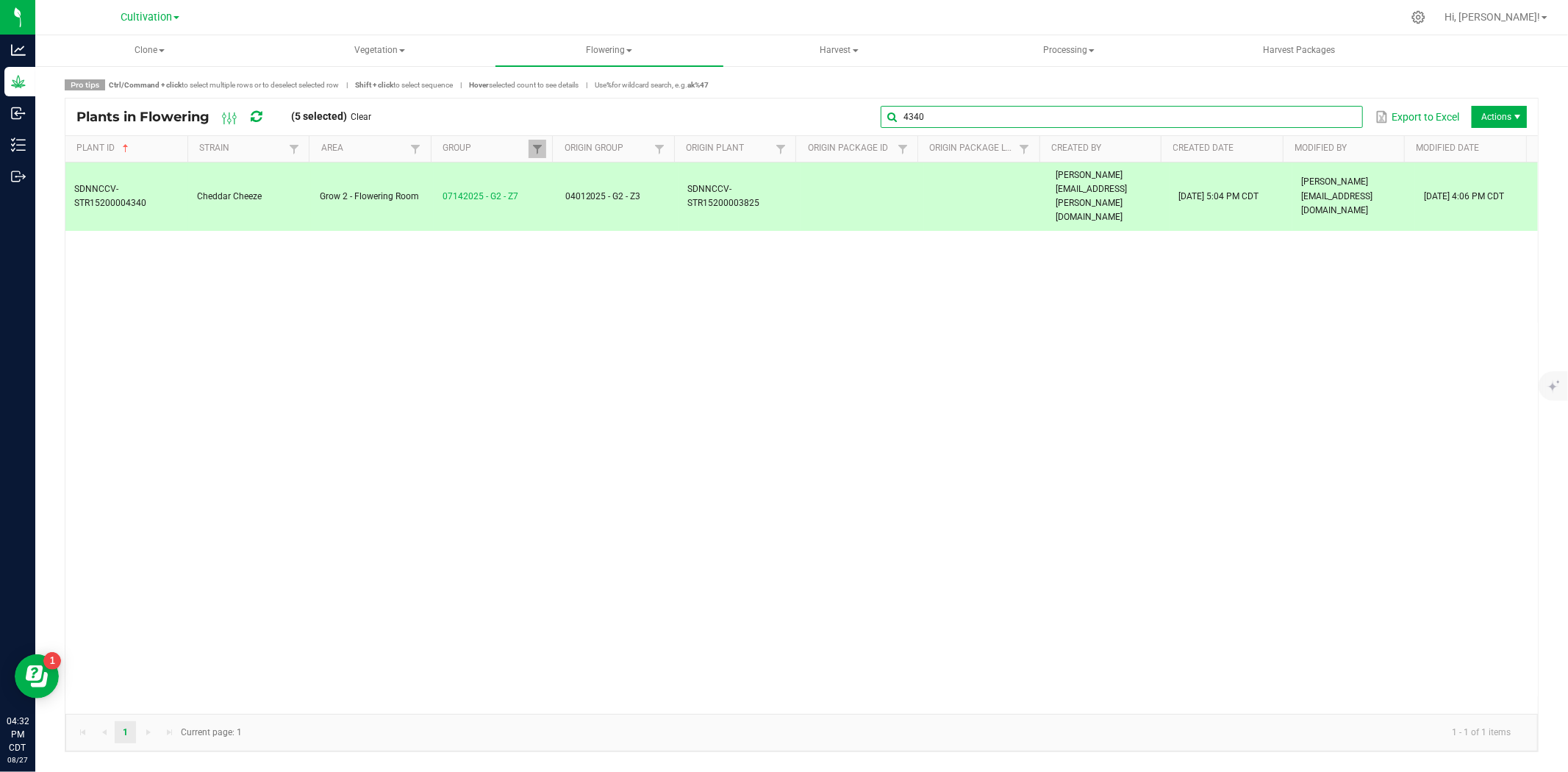
click at [1342, 116] on global-search-input-ngx "4340" at bounding box center [1121, 117] width 482 height 10
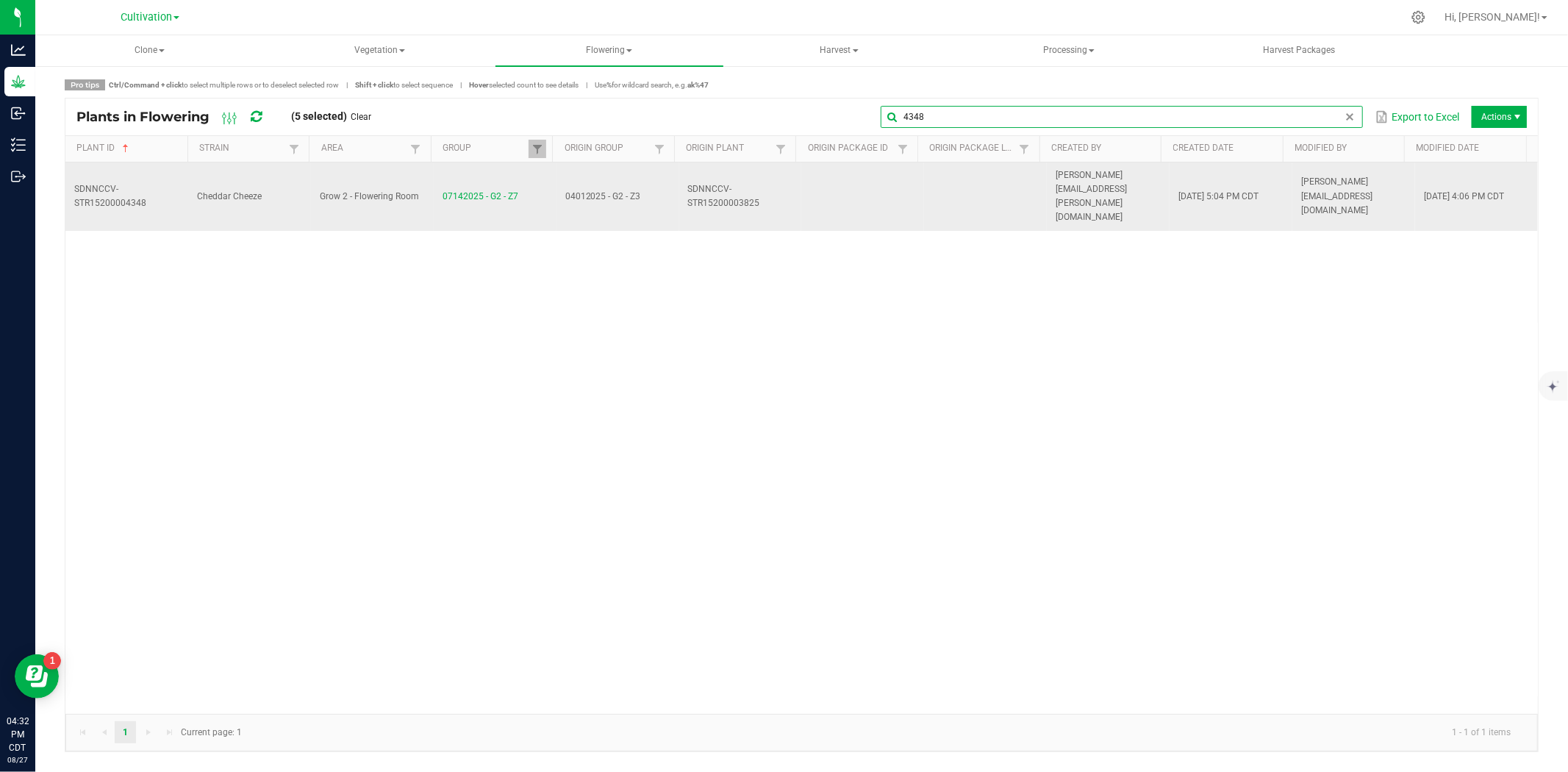
type input "4348"
click at [739, 170] on td "SDNNCCV-STR15200003825" at bounding box center [740, 196] width 123 height 69
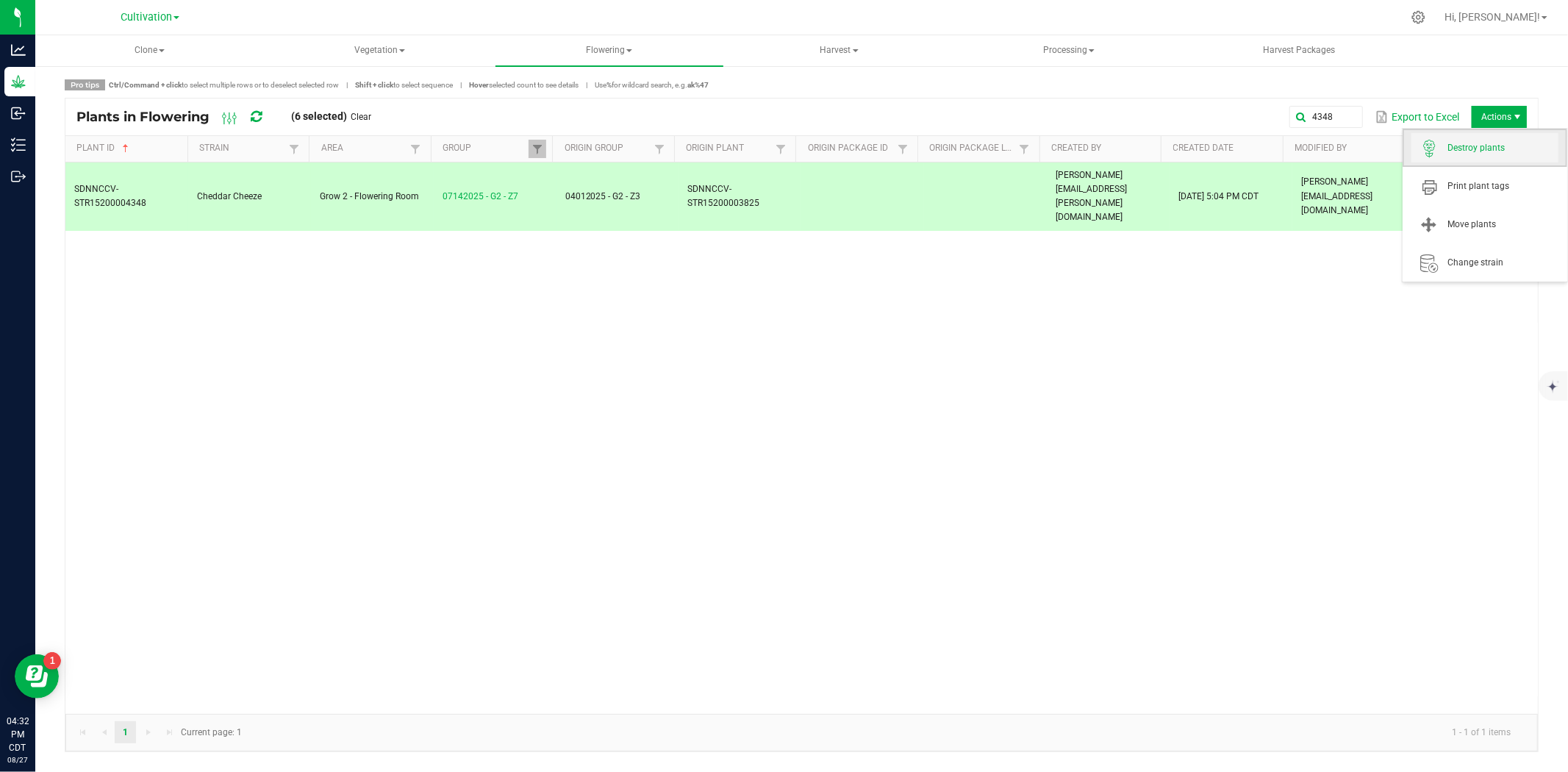
click at [1472, 143] on span "Destroy plants" at bounding box center [1503, 148] width 110 height 13
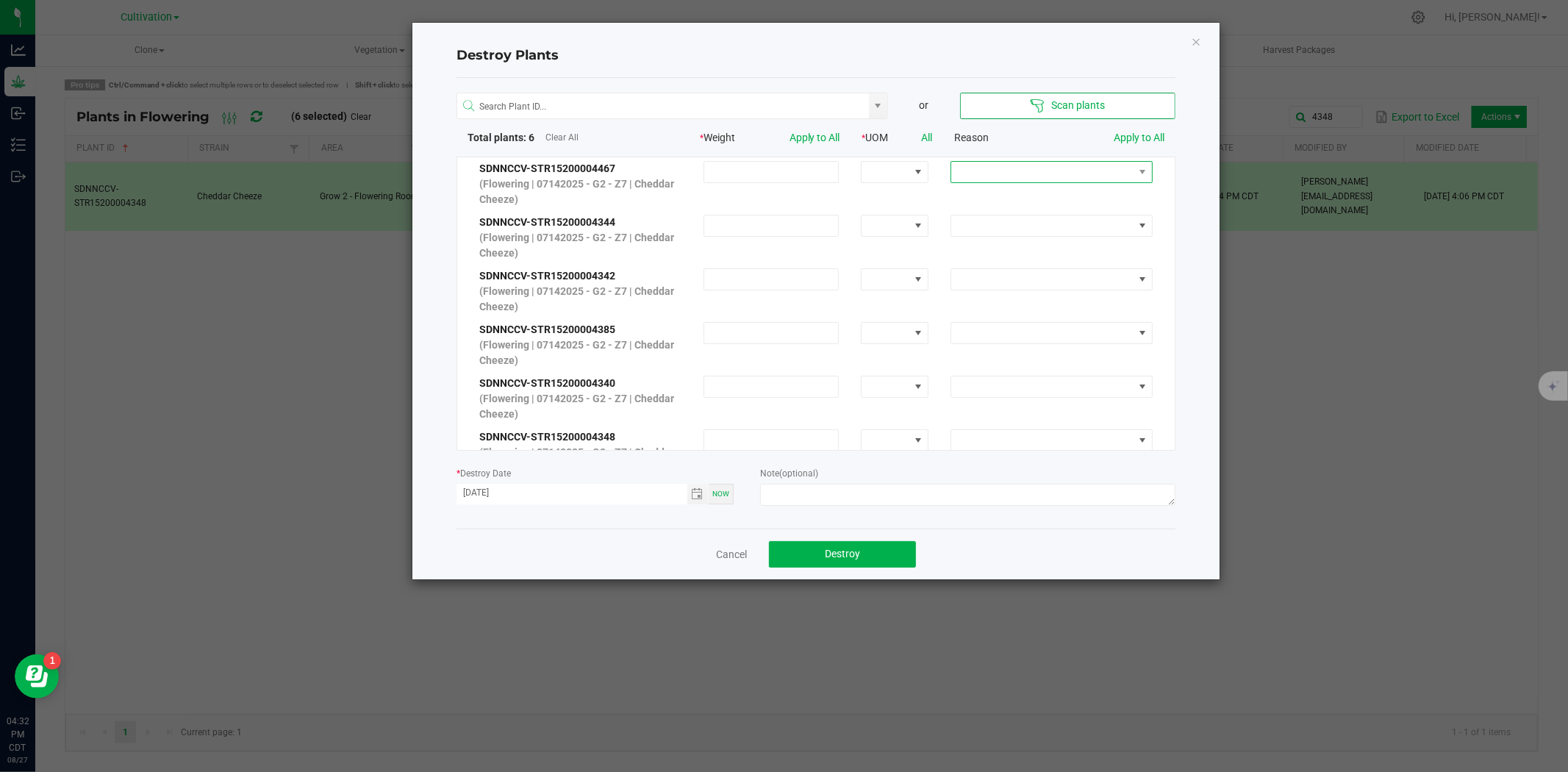
click at [1049, 168] on span at bounding box center [1042, 172] width 182 height 20
click at [988, 274] on li "Extra" at bounding box center [1041, 274] width 197 height 25
click at [1159, 141] on link "Apply to All" at bounding box center [1139, 137] width 50 height 12
click at [849, 491] on textarea at bounding box center [967, 495] width 415 height 22
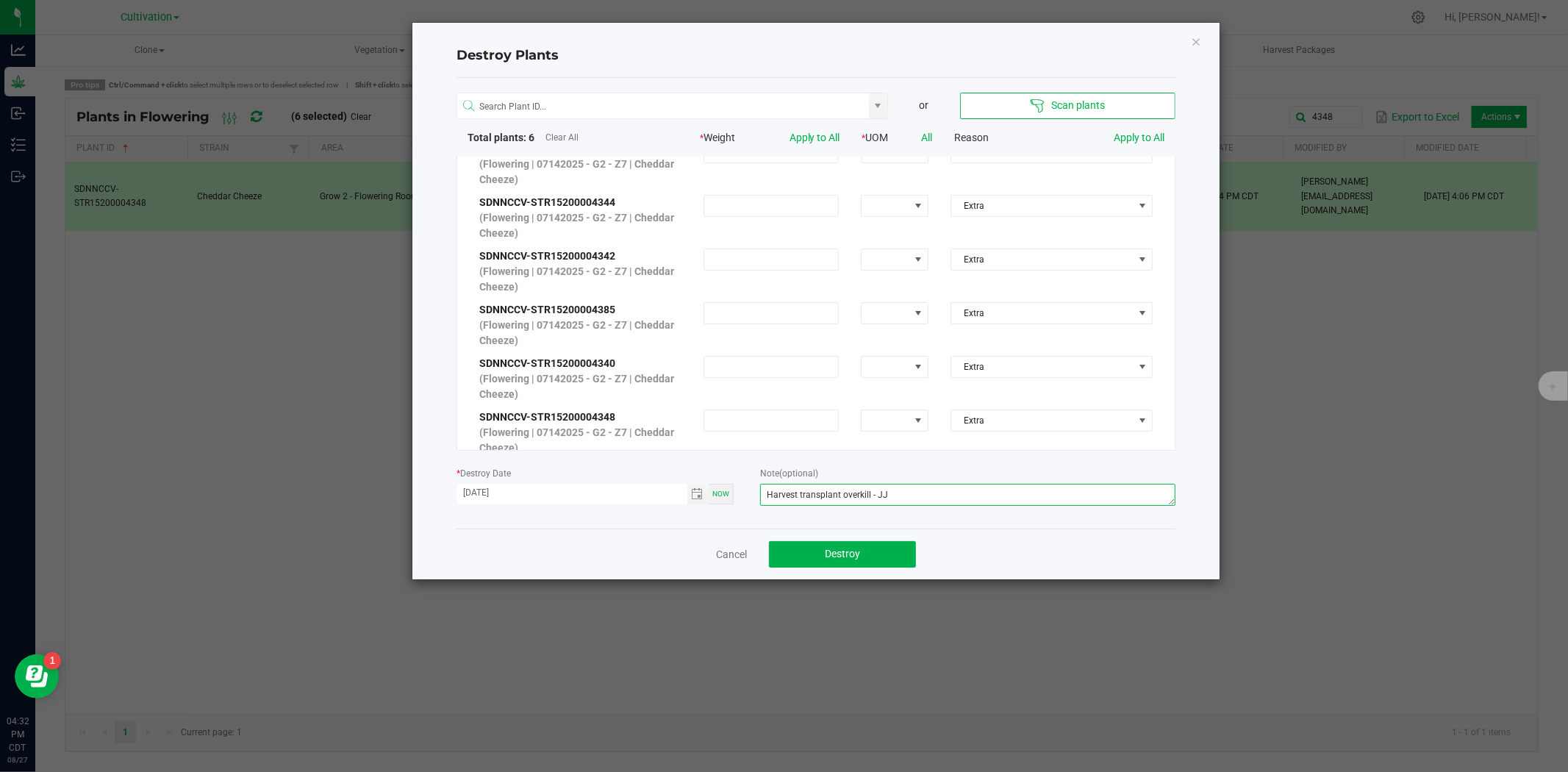
scroll to position [0, 0]
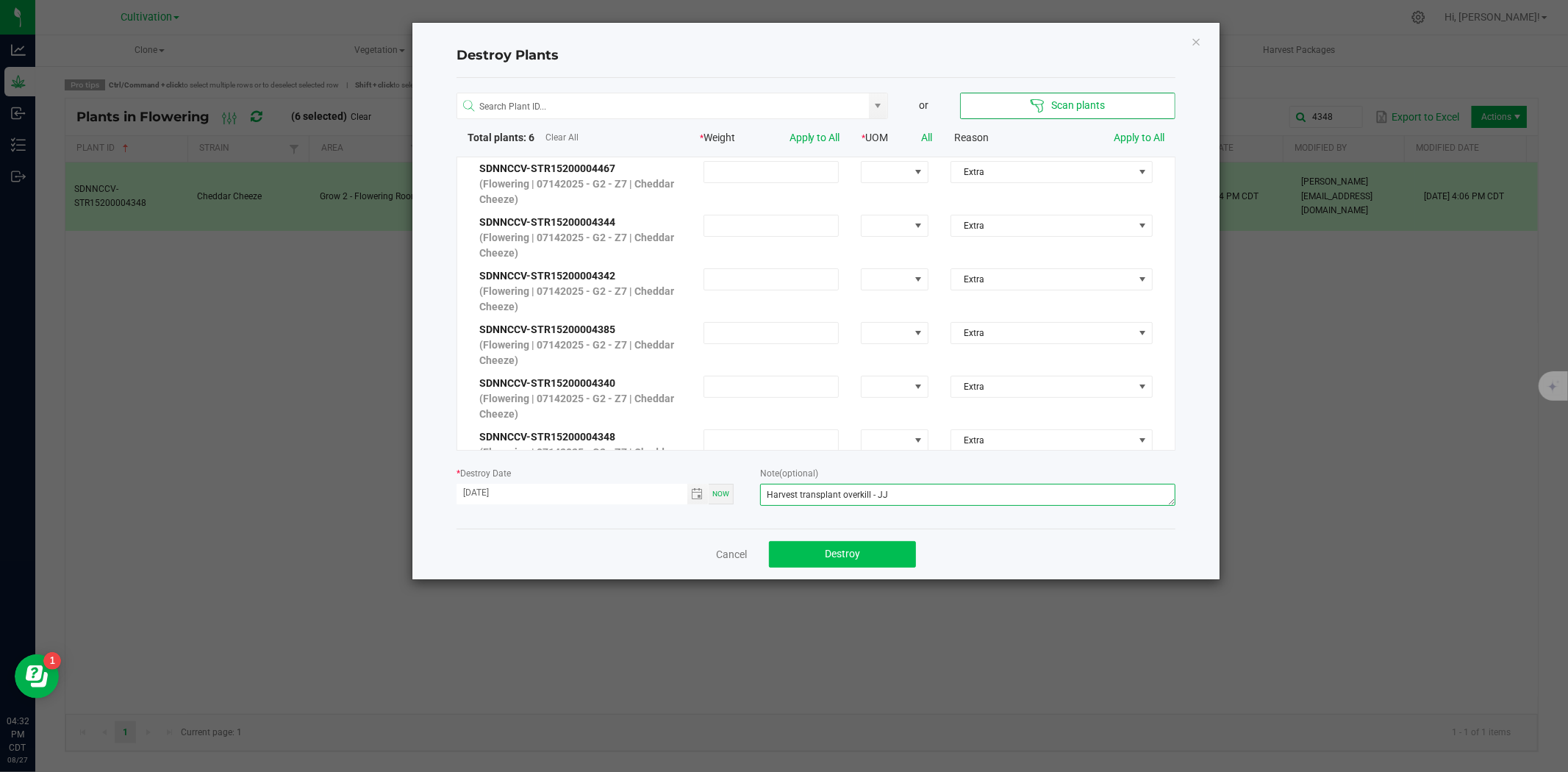
type textarea "Harvest transplant overkill - JJ"
click at [854, 555] on span "Destroy" at bounding box center [842, 553] width 35 height 12
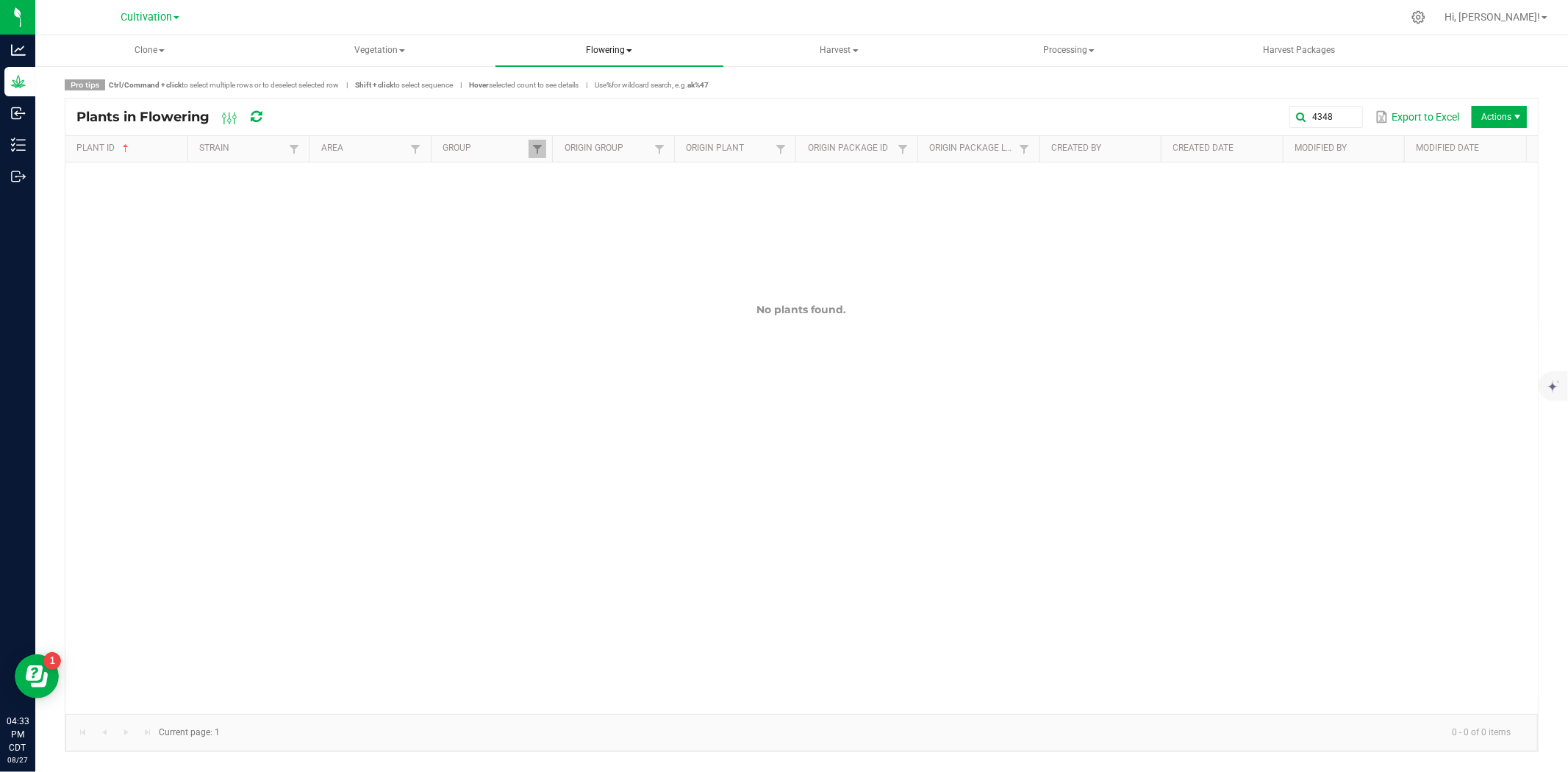
click at [625, 41] on span "Flowering" at bounding box center [610, 50] width 228 height 31
click at [590, 105] on span "Flowering groups" at bounding box center [576, 106] width 122 height 13
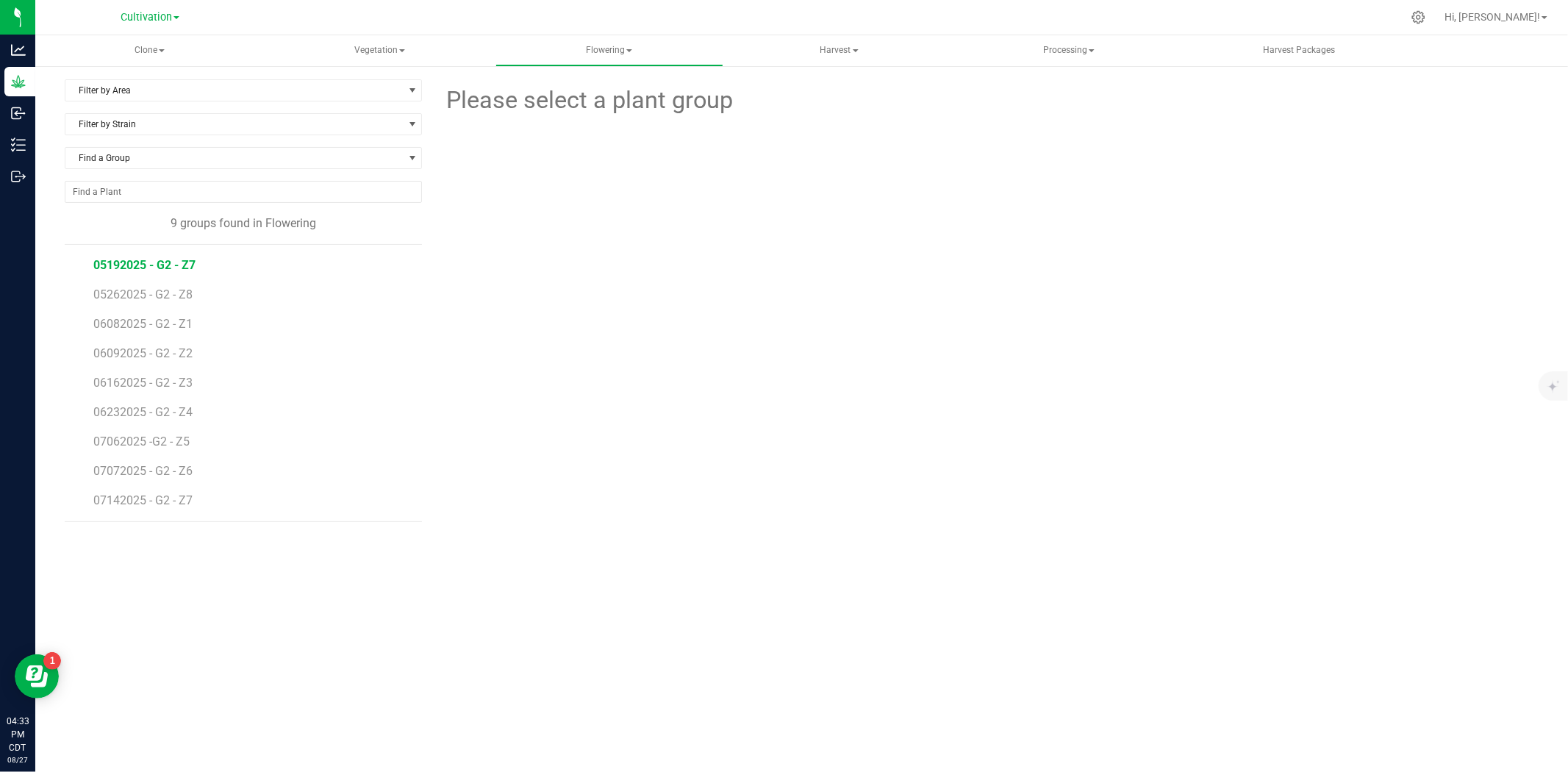
click at [148, 268] on span "05192025 - G2 - Z7" at bounding box center [145, 265] width 102 height 14
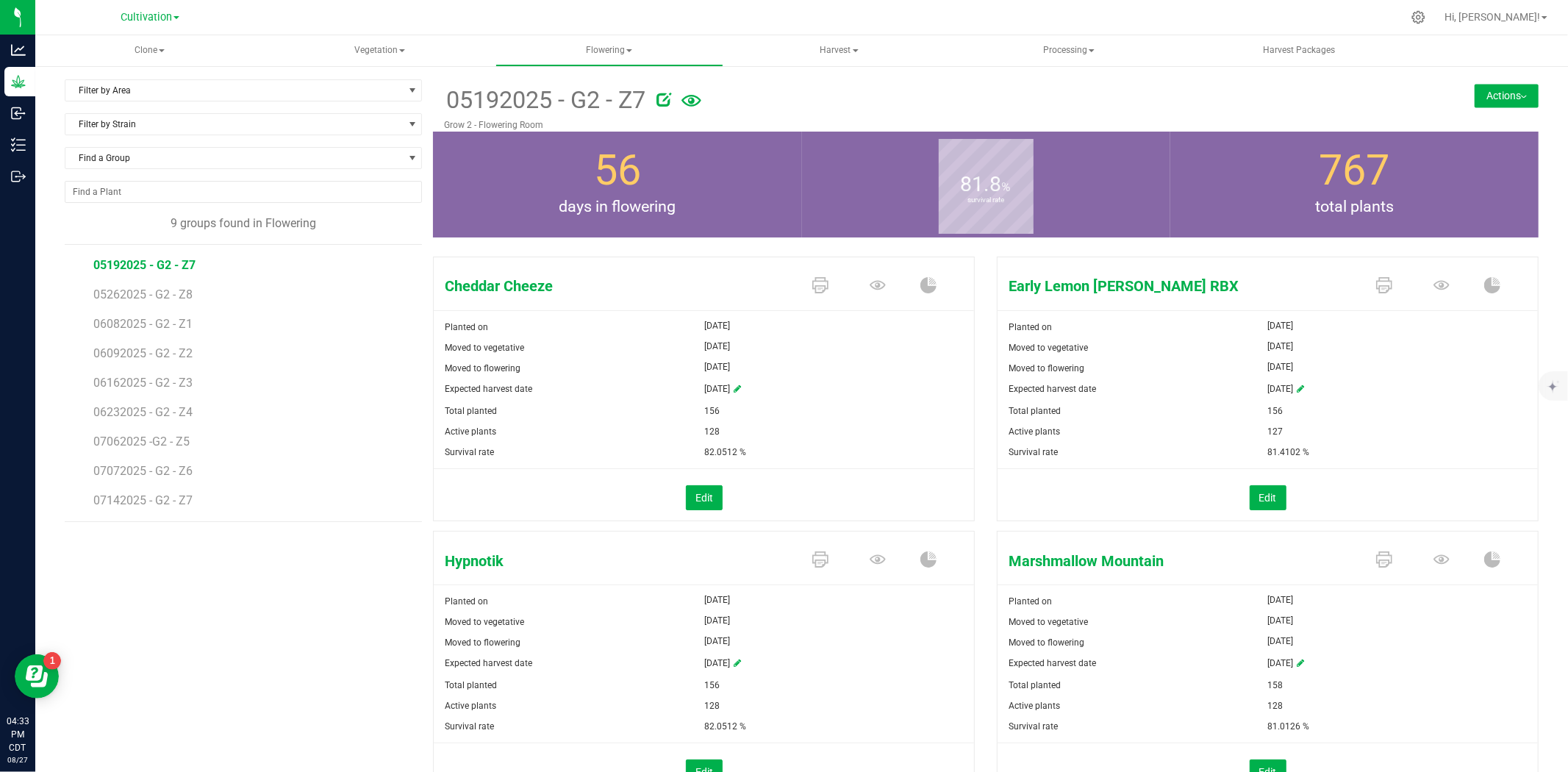
click at [1488, 93] on button "Actions" at bounding box center [1506, 95] width 64 height 24
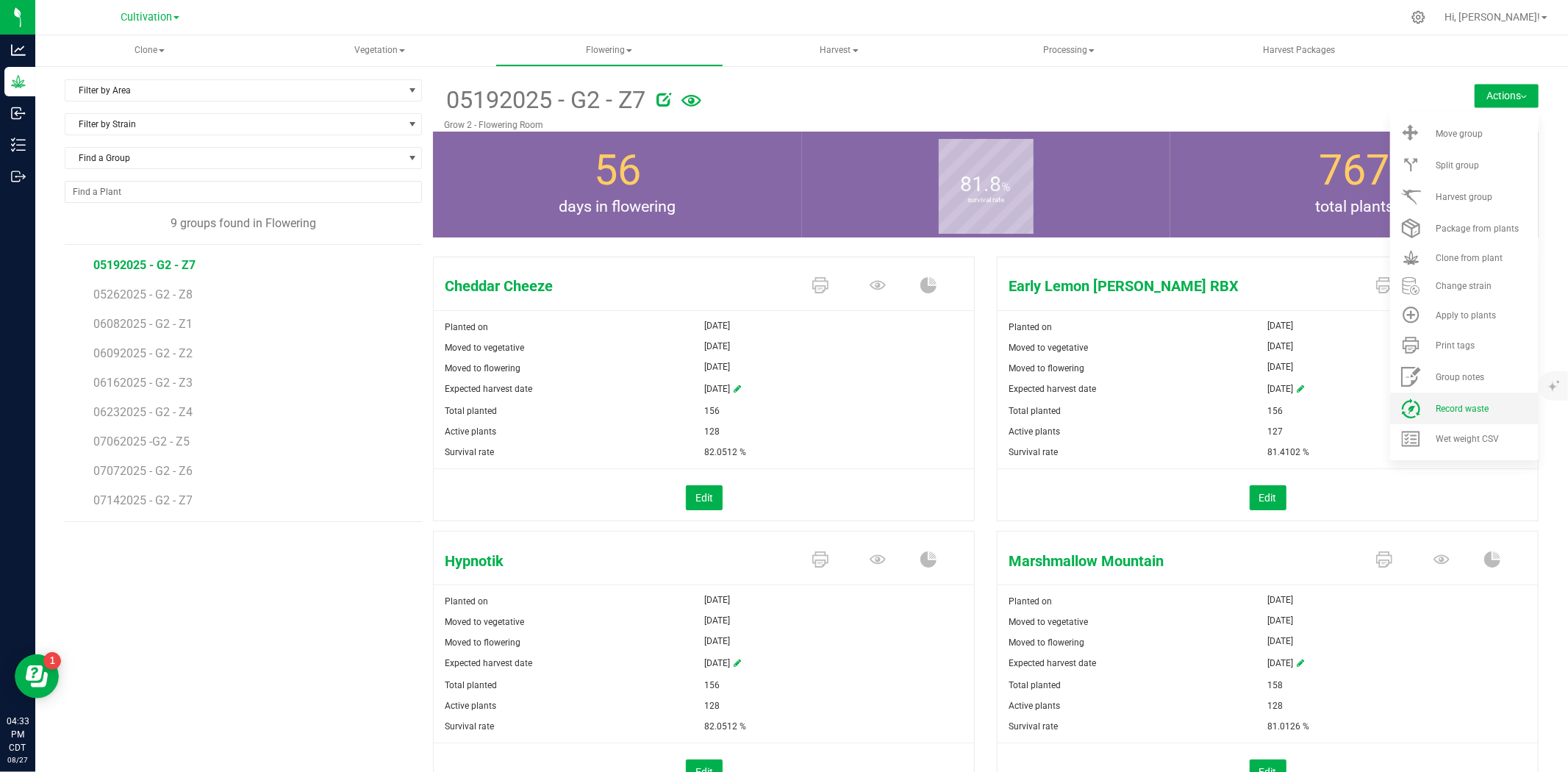
click at [1452, 417] on li "Record waste" at bounding box center [1464, 408] width 149 height 32
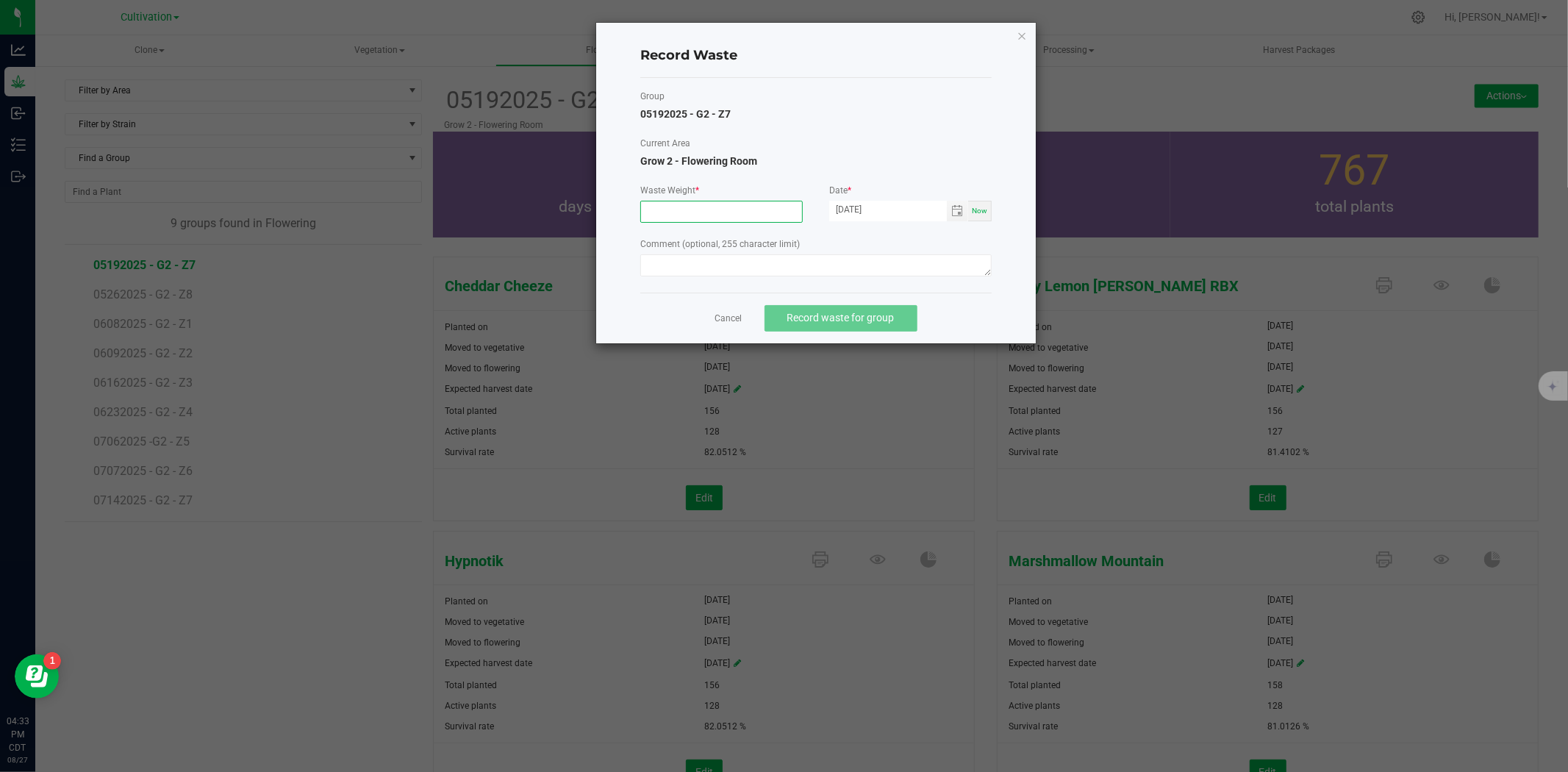
click at [665, 208] on input at bounding box center [721, 212] width 161 height 20
click at [956, 209] on span "Toggle calendar" at bounding box center [957, 210] width 12 height 12
type input "6670.0000 g"
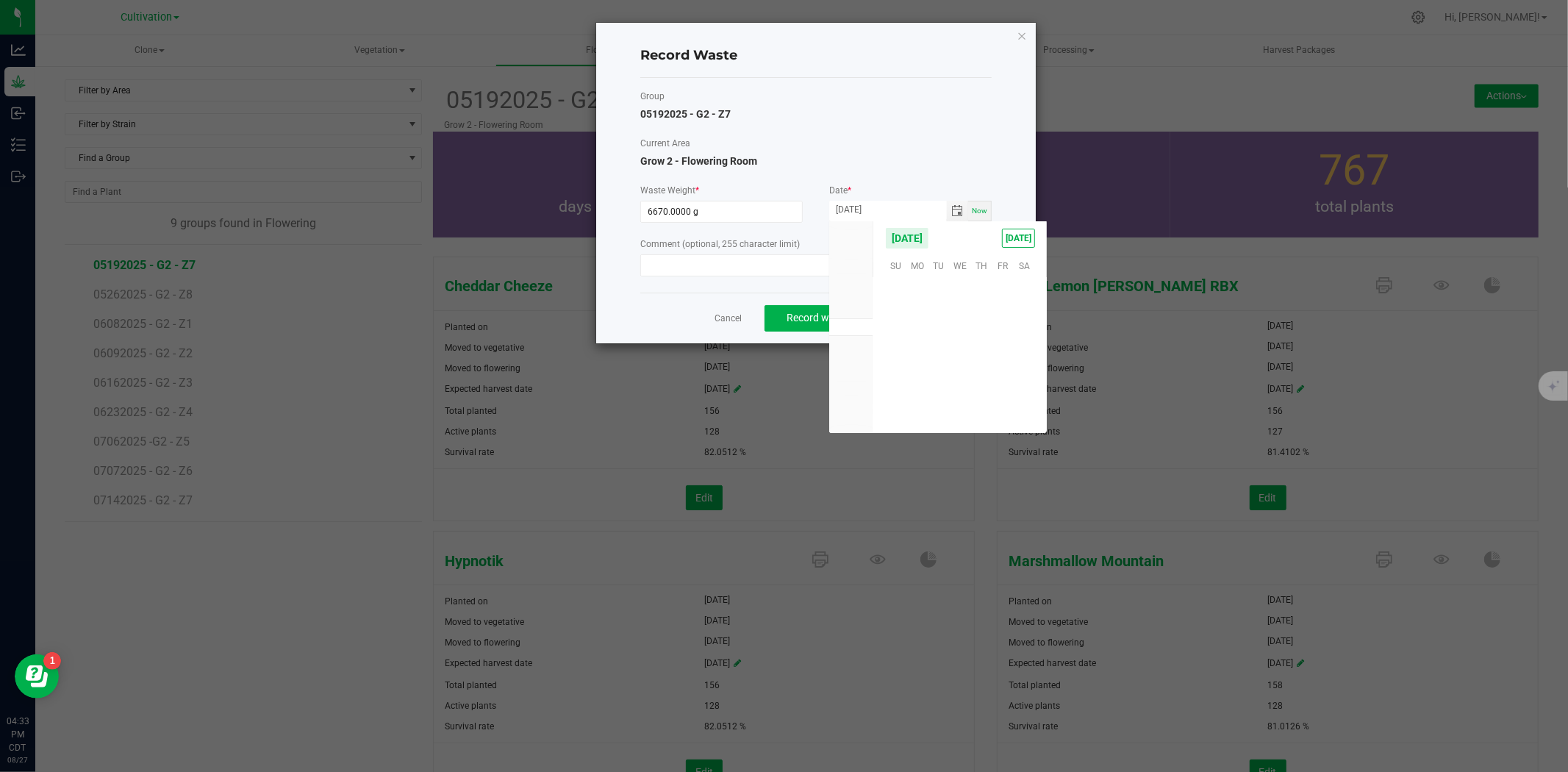
scroll to position [238297, 0]
click at [932, 377] on span "26" at bounding box center [938, 377] width 21 height 23
type input "[DATE]"
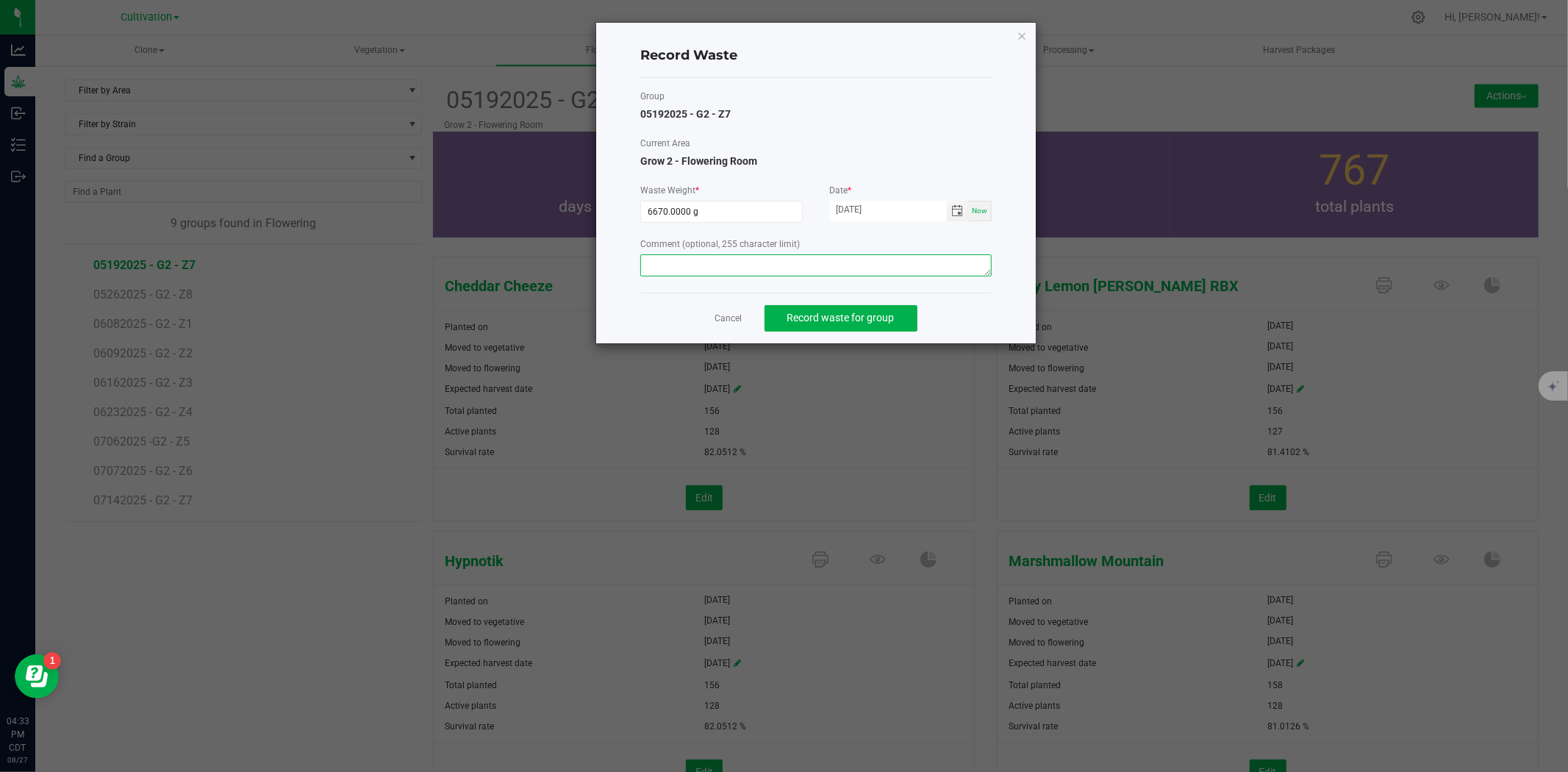
click at [843, 270] on textarea at bounding box center [816, 265] width 351 height 22
type textarea "Flower waste"
click at [836, 309] on button "Record waste for group" at bounding box center [841, 318] width 153 height 27
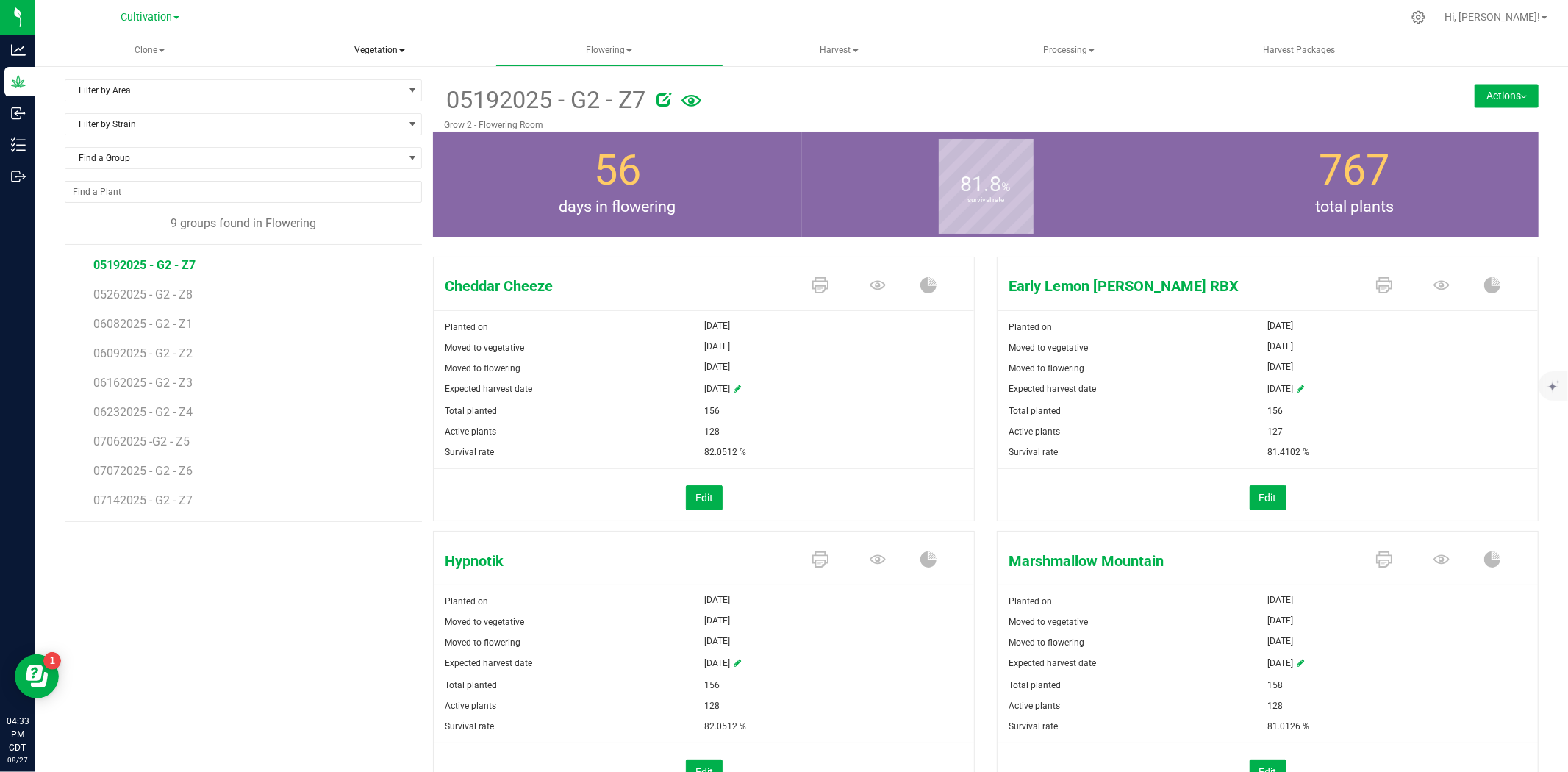
click at [358, 41] on span "Vegetation" at bounding box center [380, 50] width 227 height 29
click at [339, 119] on span "Mother groups" at bounding box center [339, 123] width 109 height 13
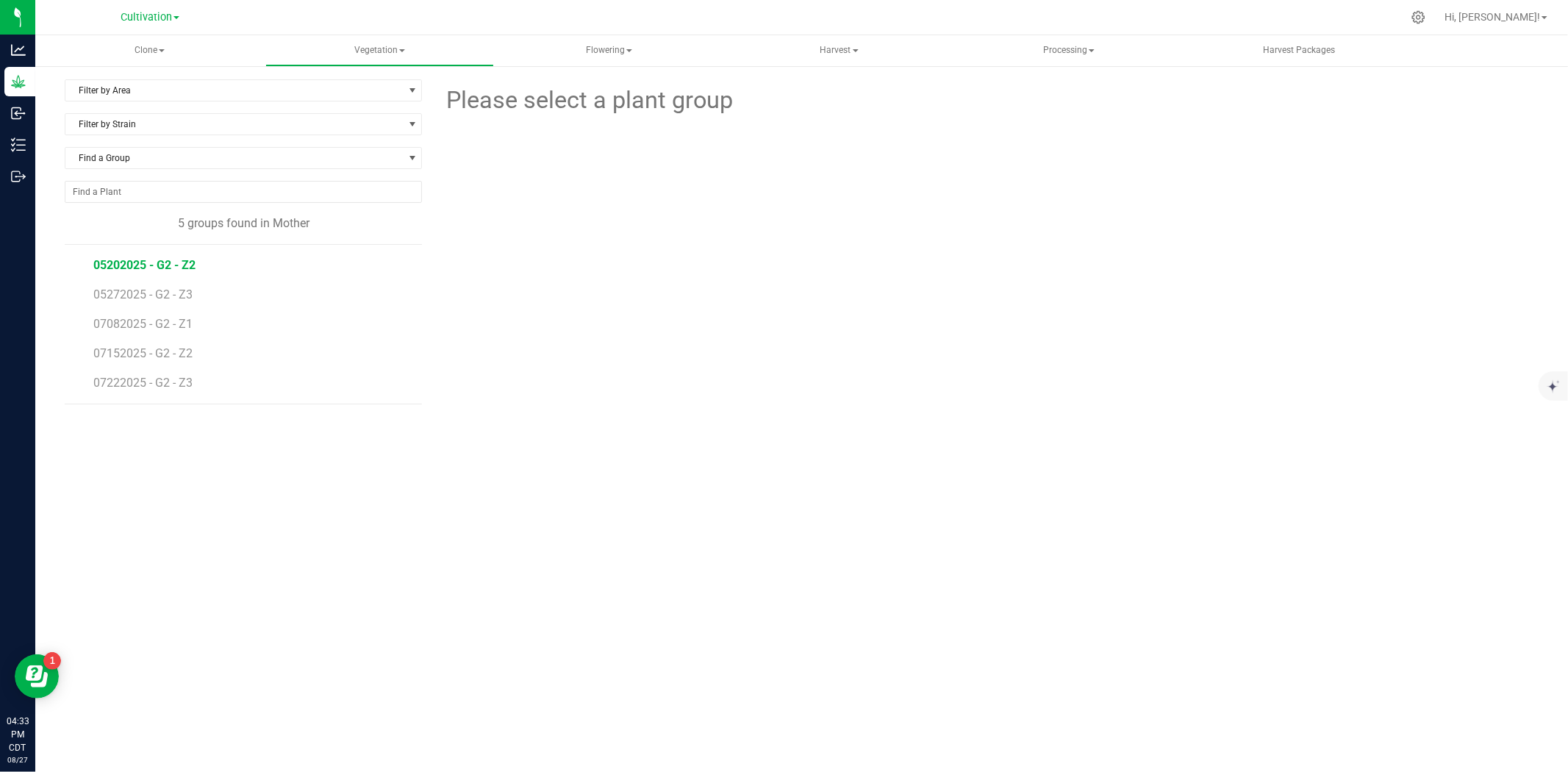
click at [138, 265] on span "05202025 - G2 - Z2" at bounding box center [145, 265] width 102 height 14
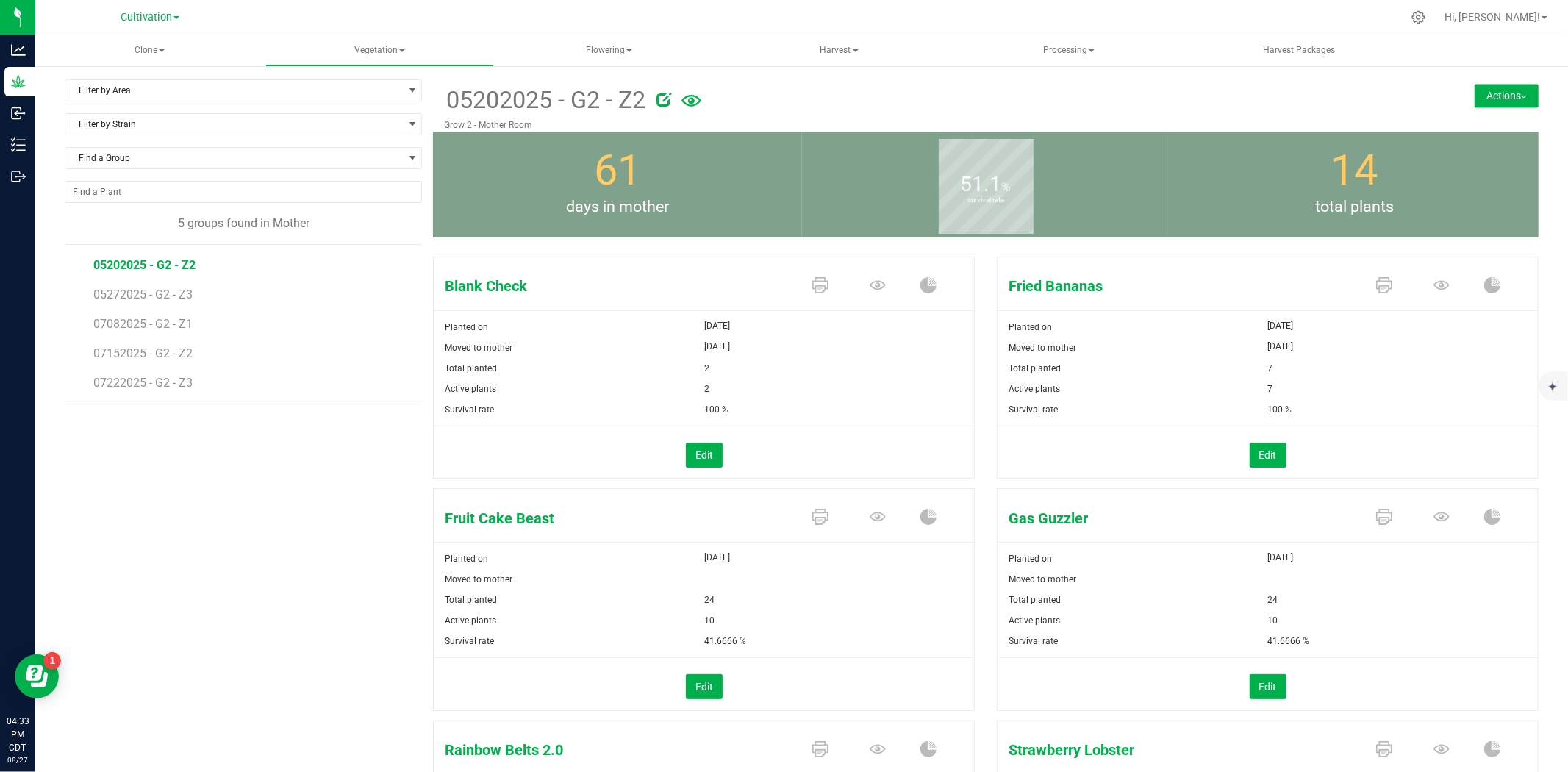
click at [1488, 88] on button "Actions" at bounding box center [1506, 95] width 64 height 24
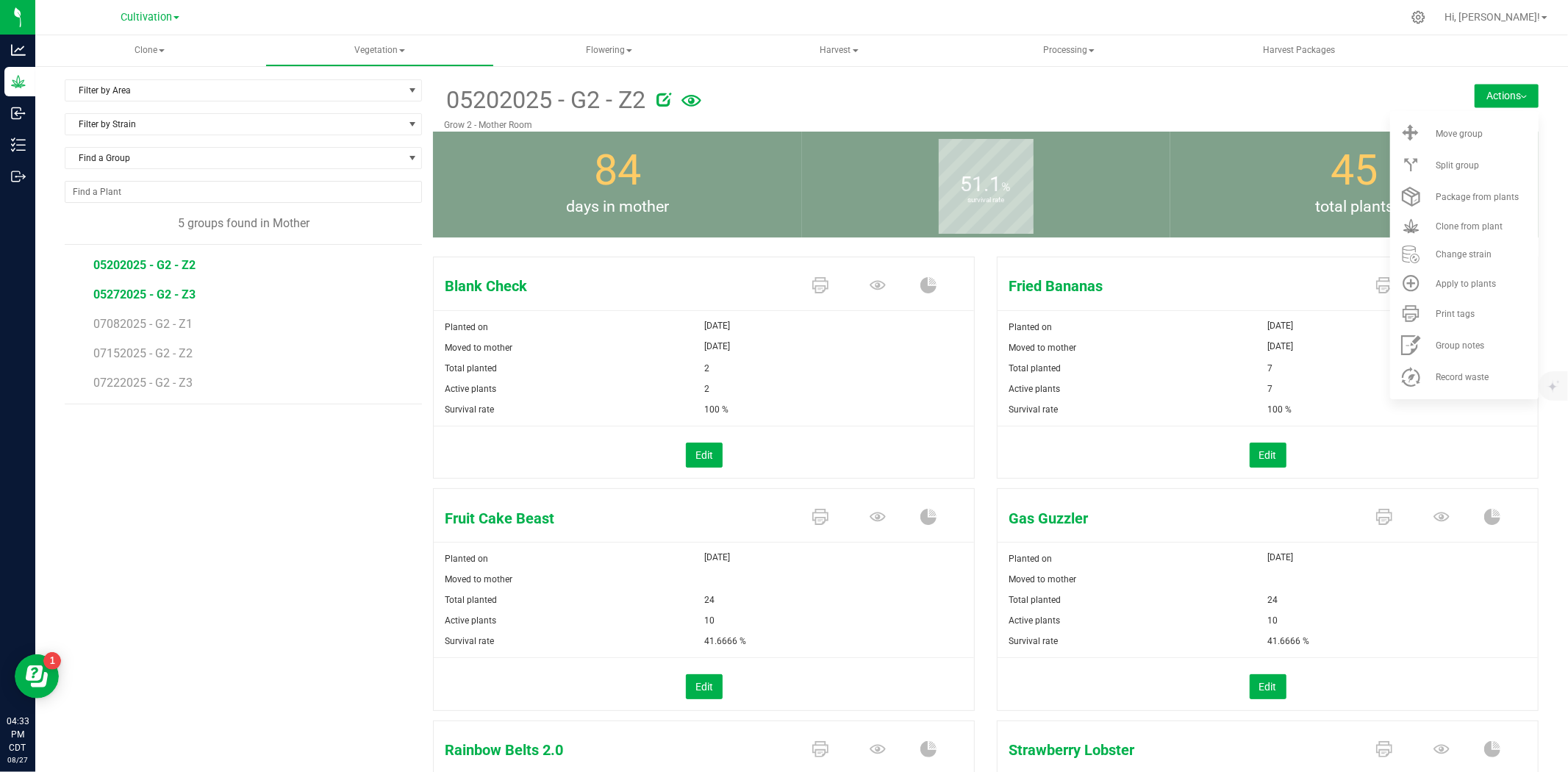
click at [174, 295] on span "05272025 - G2 - Z3" at bounding box center [145, 295] width 102 height 14
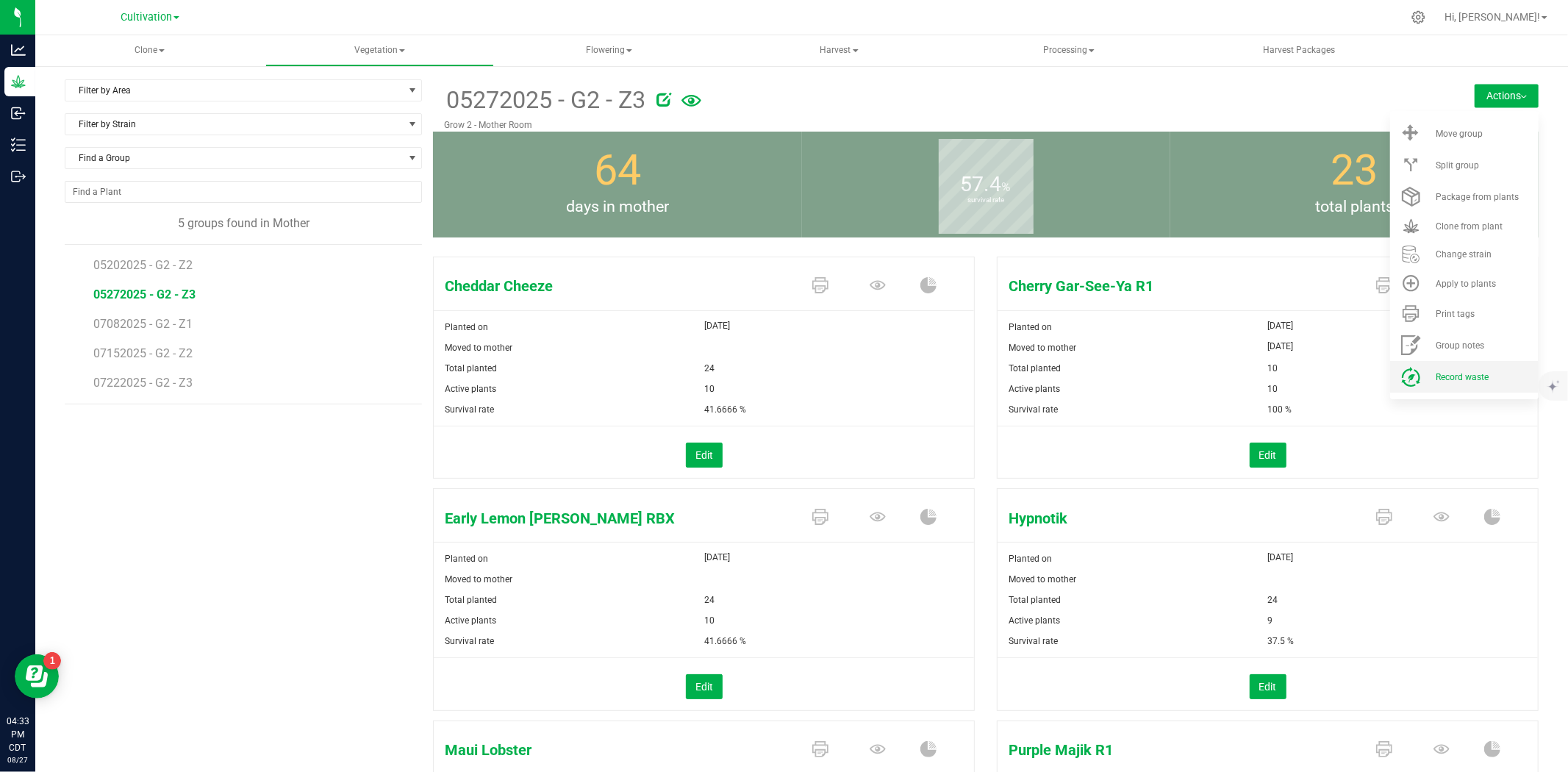
click at [1447, 377] on span "Record waste" at bounding box center [1462, 377] width 53 height 10
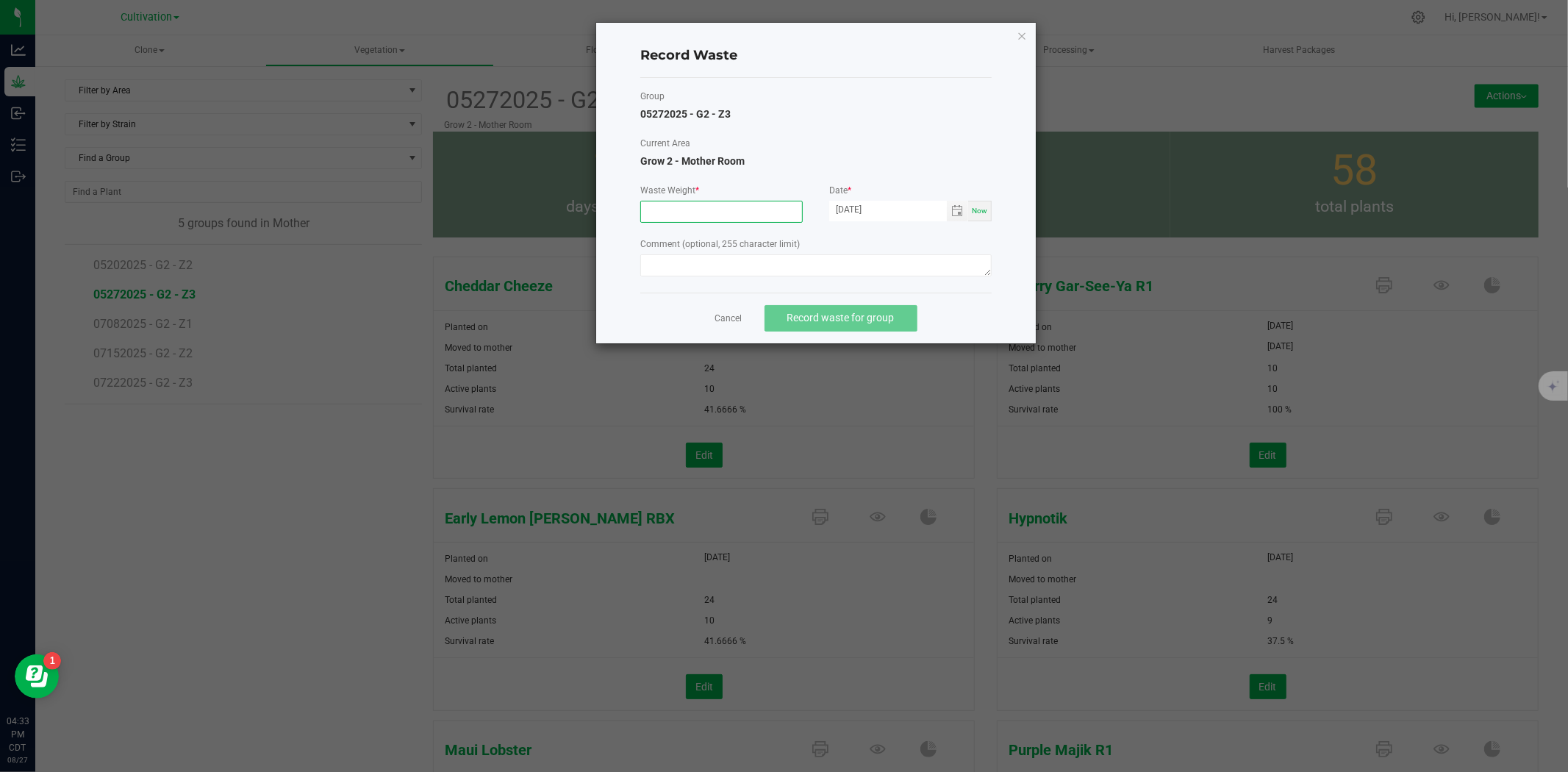
click at [700, 211] on input at bounding box center [721, 212] width 161 height 20
click at [964, 210] on span "Toggle calendar" at bounding box center [957, 211] width 21 height 20
type input "2960.0000 g"
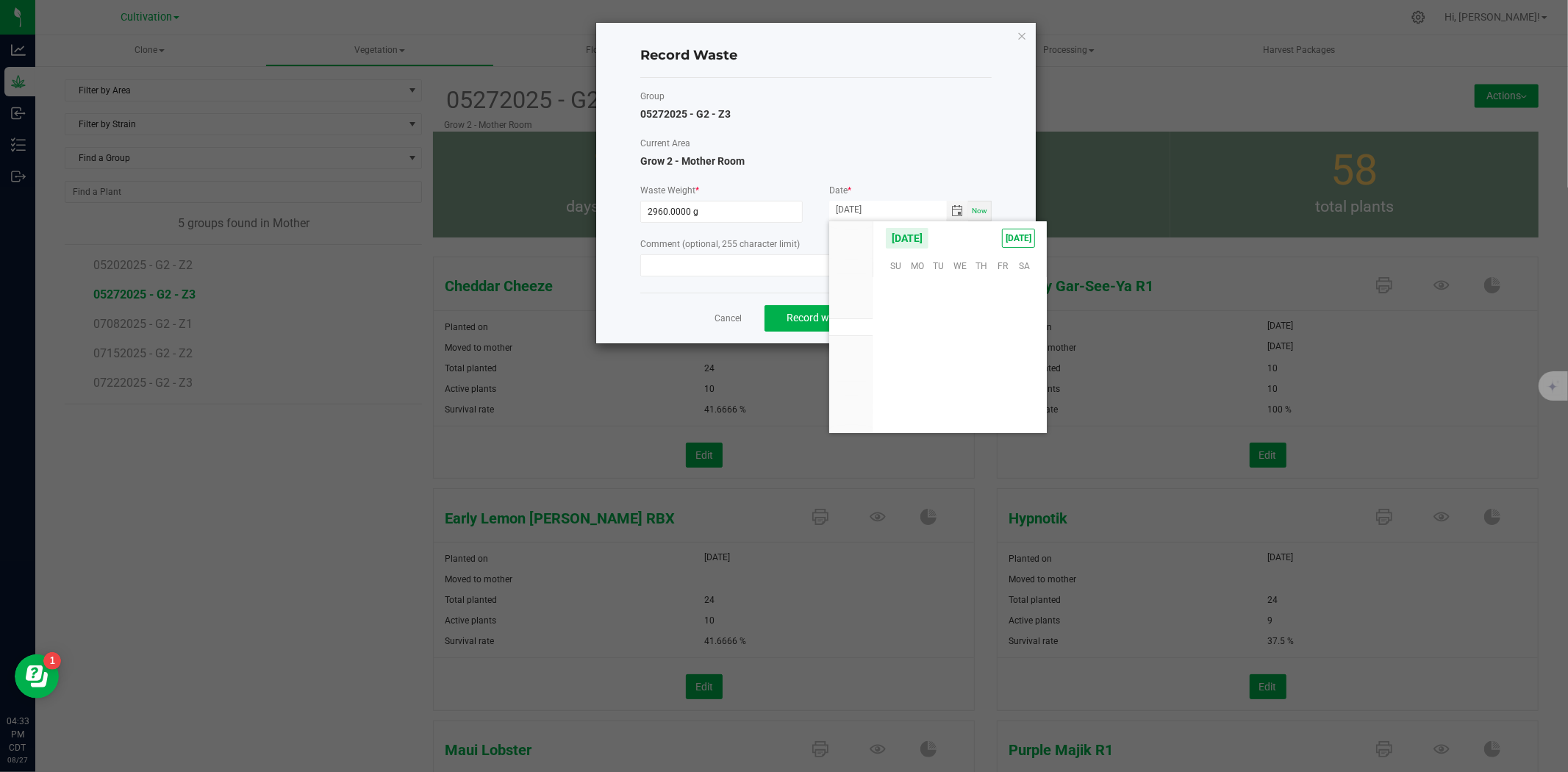
scroll to position [238297, 0]
click at [929, 380] on span "26" at bounding box center [938, 377] width 21 height 23
type input "[DATE]"
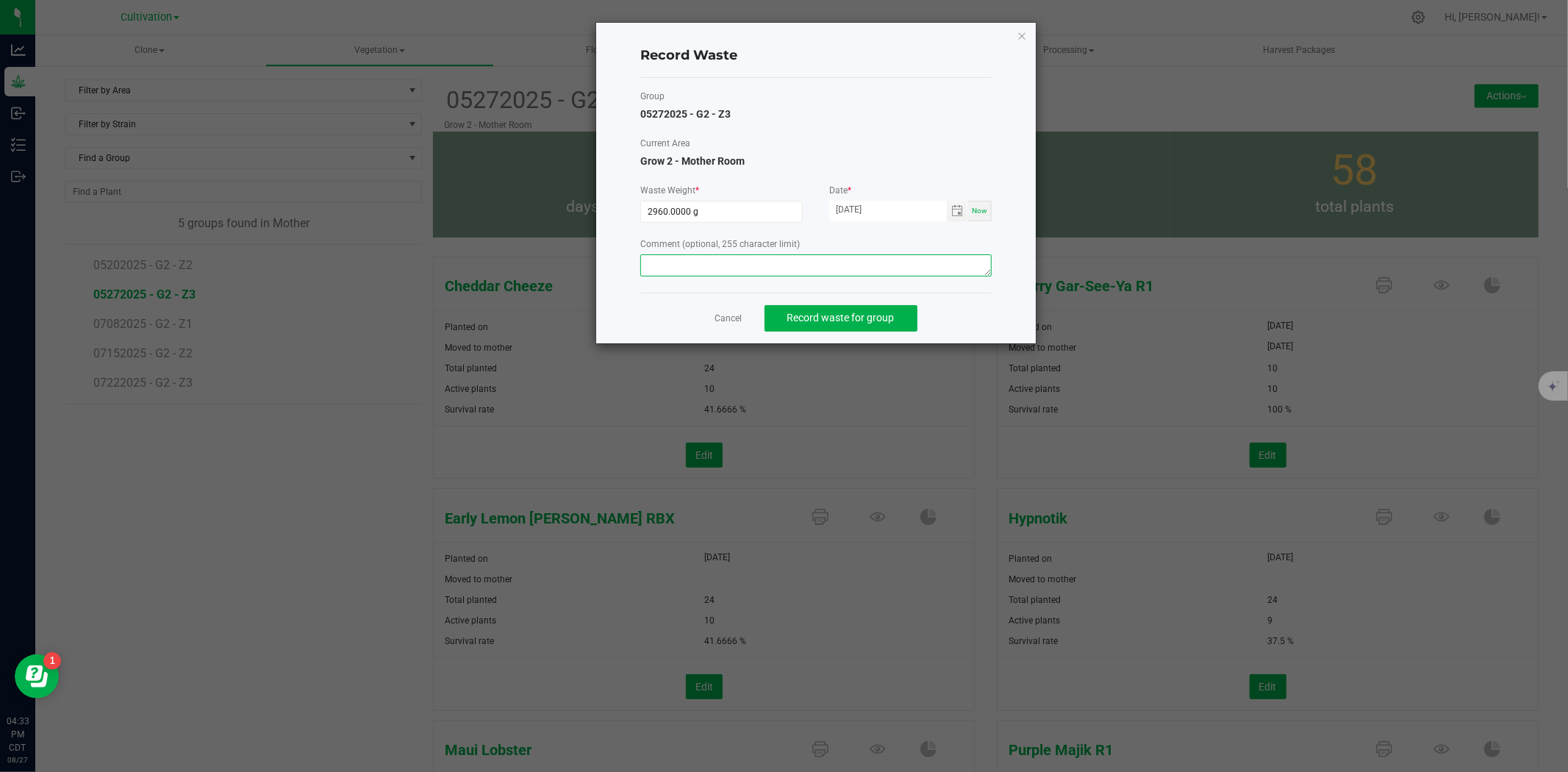
click at [743, 266] on textarea at bounding box center [816, 265] width 351 height 22
type textarea "Mother waste"
click at [814, 314] on span "Record waste for group" at bounding box center [841, 317] width 107 height 12
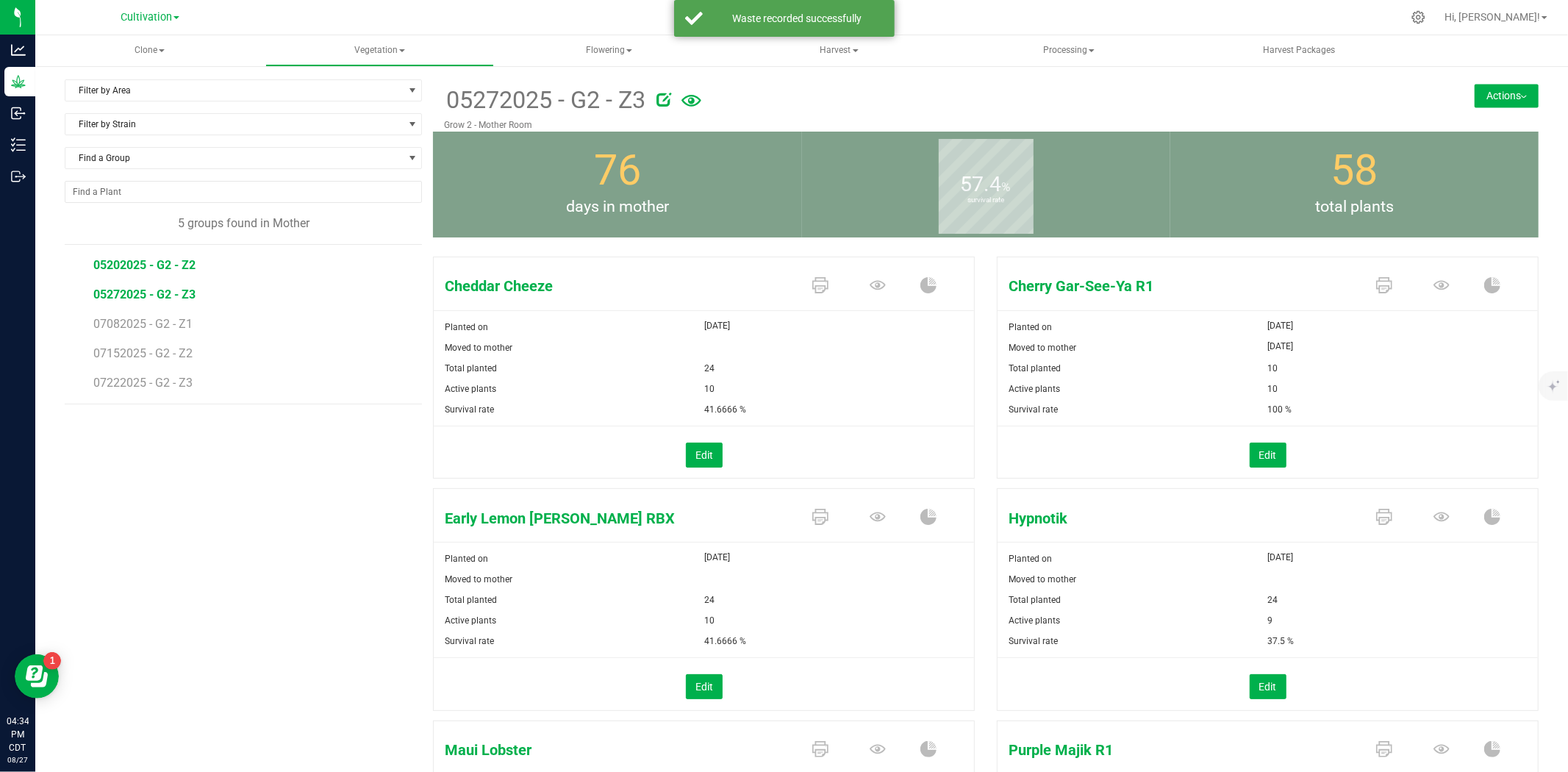
click at [138, 265] on span "05202025 - G2 - Z2" at bounding box center [145, 265] width 102 height 14
click at [1474, 96] on button "Actions" at bounding box center [1506, 95] width 64 height 24
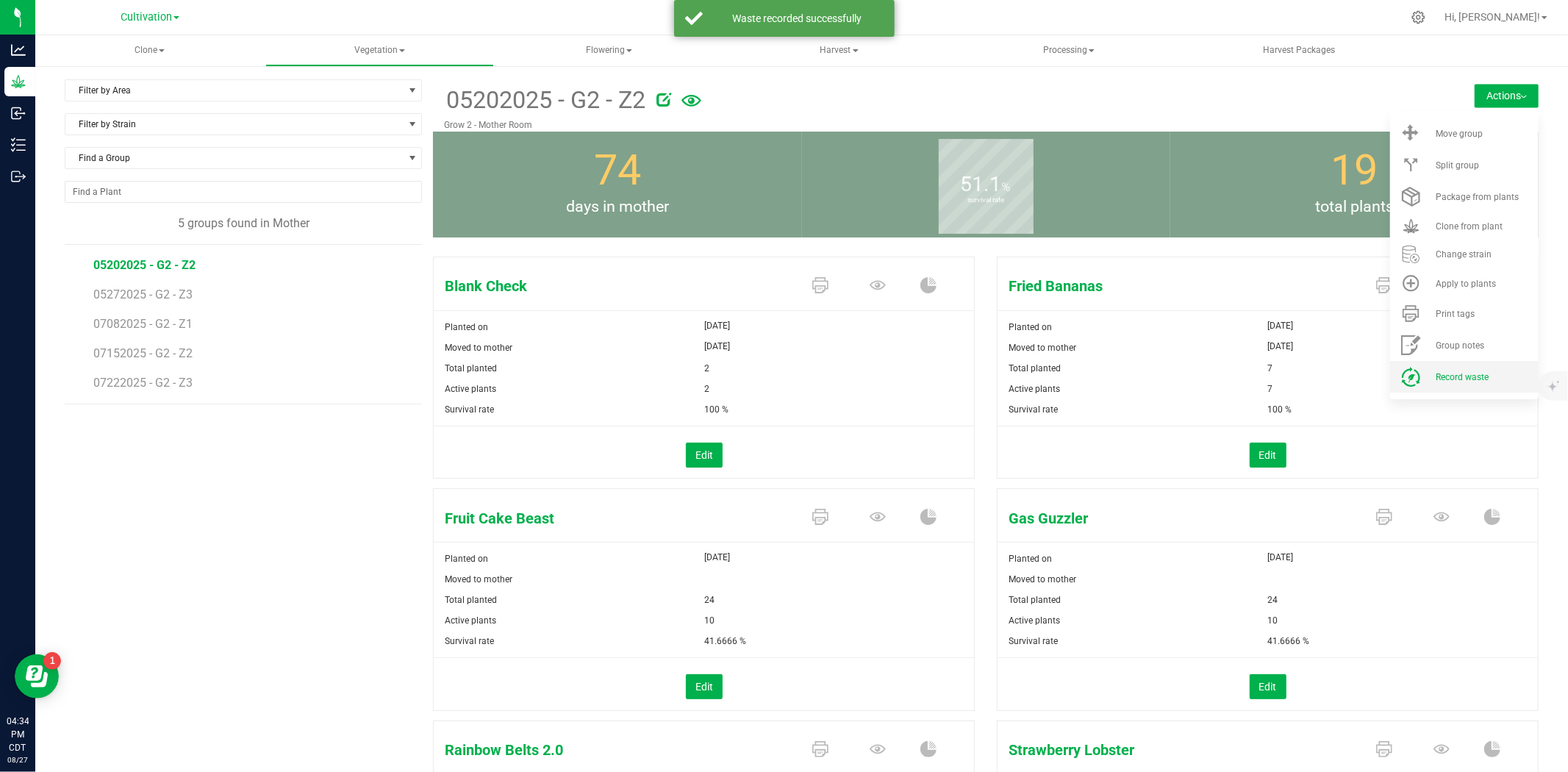
click at [1470, 378] on span "Record waste" at bounding box center [1462, 377] width 53 height 10
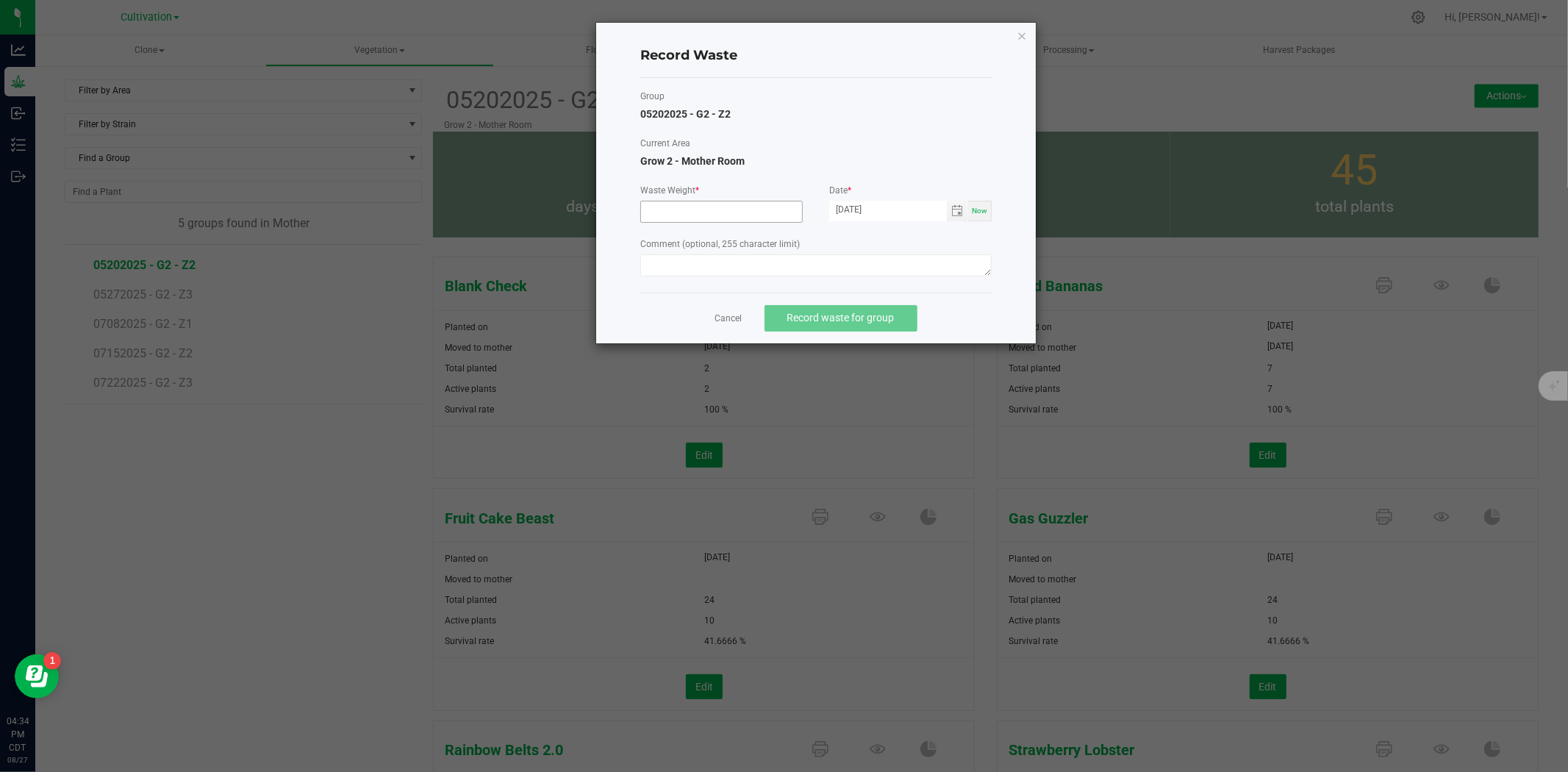
click at [723, 212] on input at bounding box center [721, 212] width 161 height 20
type input "480.0000 g"
click at [748, 273] on textarea at bounding box center [816, 265] width 351 height 22
type textarea "Mother waste"
click at [780, 313] on button "Record waste for group" at bounding box center [841, 318] width 153 height 27
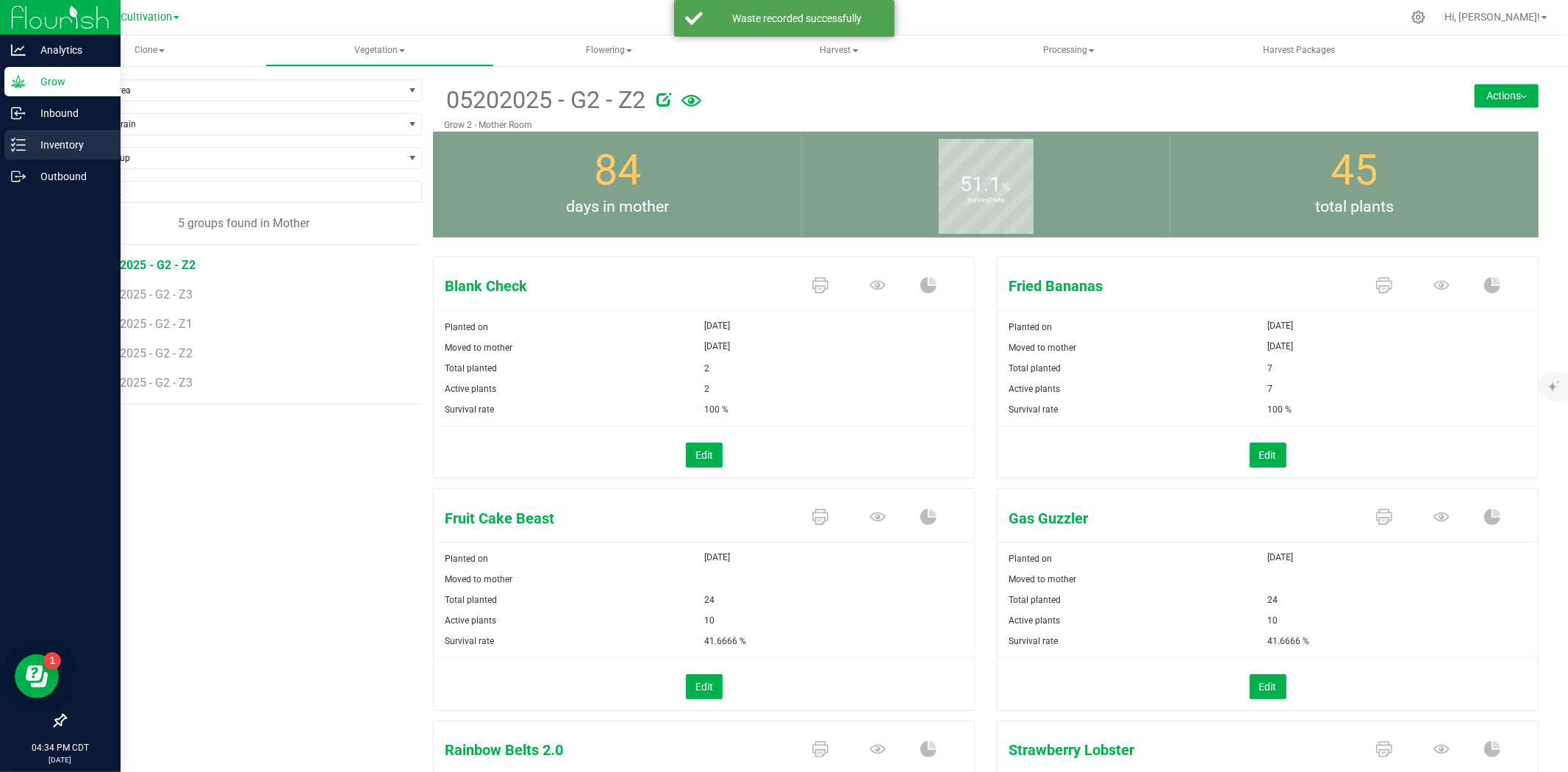
click at [57, 137] on p "Inventory" at bounding box center [70, 145] width 88 height 17
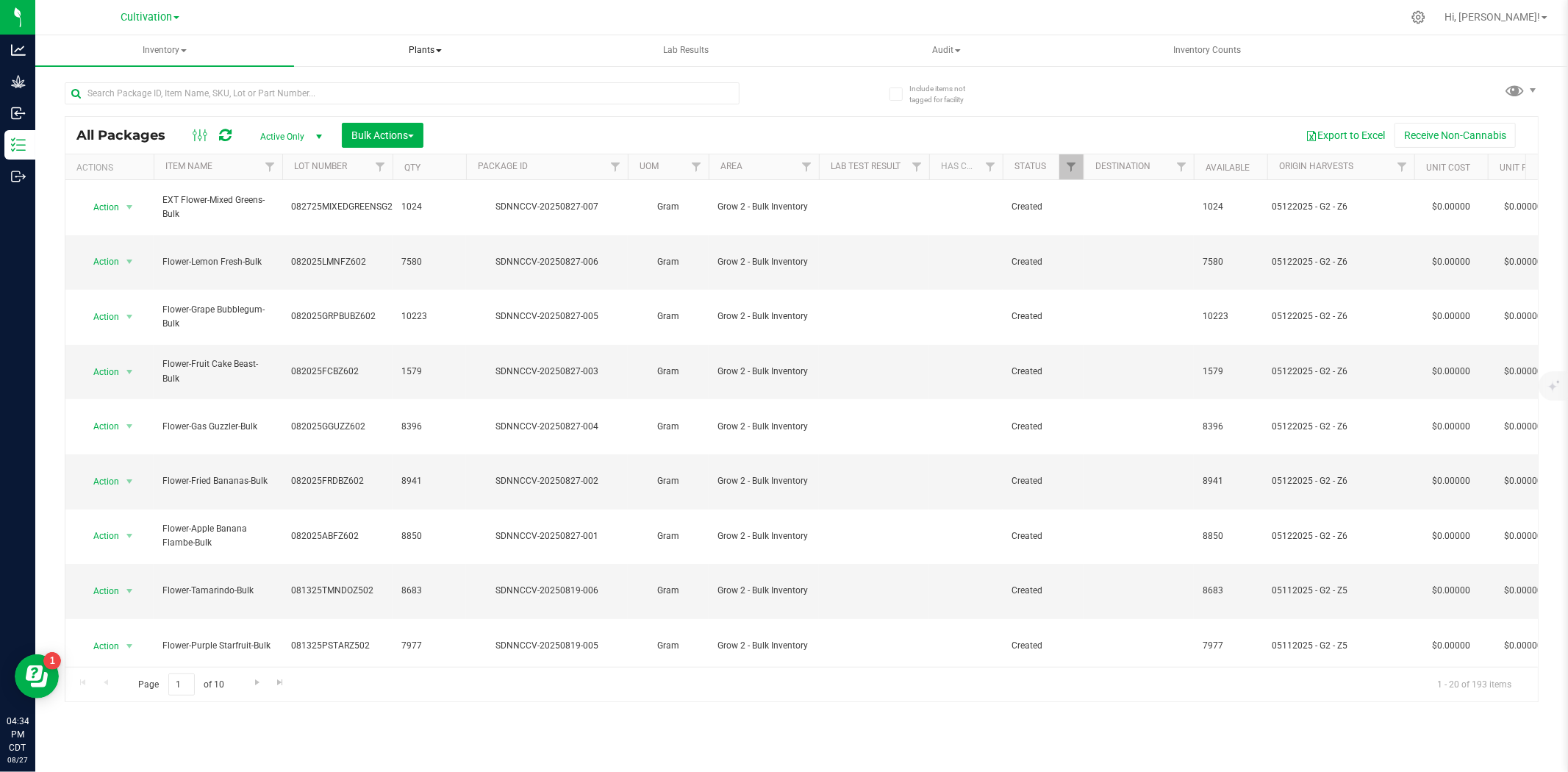
click at [421, 58] on span "Plants" at bounding box center [424, 50] width 258 height 29
click at [376, 105] on span "Waste log" at bounding box center [358, 106] width 87 height 13
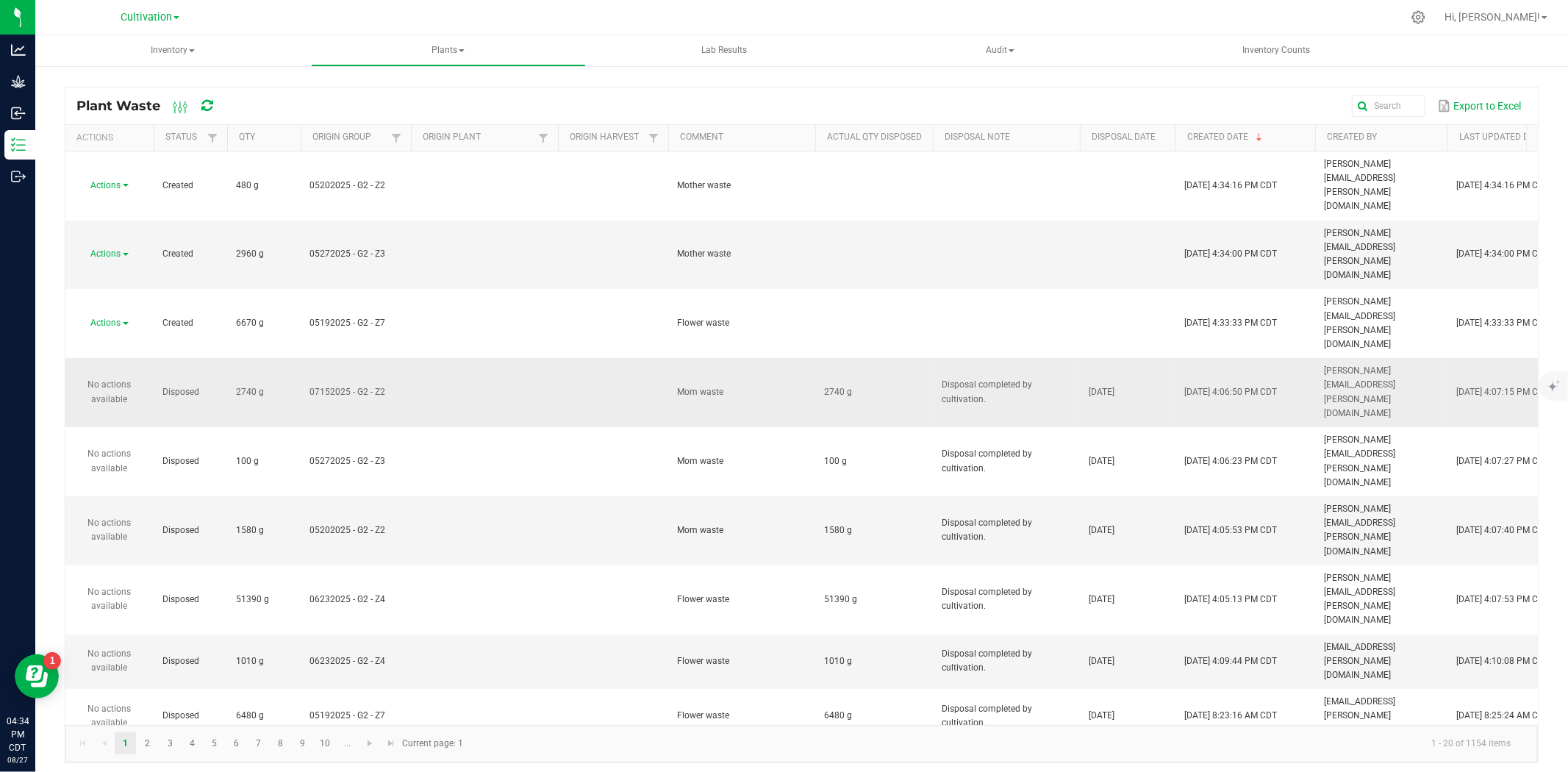
drag, startPoint x: 998, startPoint y: 263, endPoint x: 925, endPoint y: 244, distance: 75.4
click at [925, 358] on tr "No actions available Disposed 2740 g 07152025 - G2 - Z2 Mom waste 2740 g Dispos…" at bounding box center [892, 393] width 1654 height 69
copy tr "Disposal completed by cultivation."
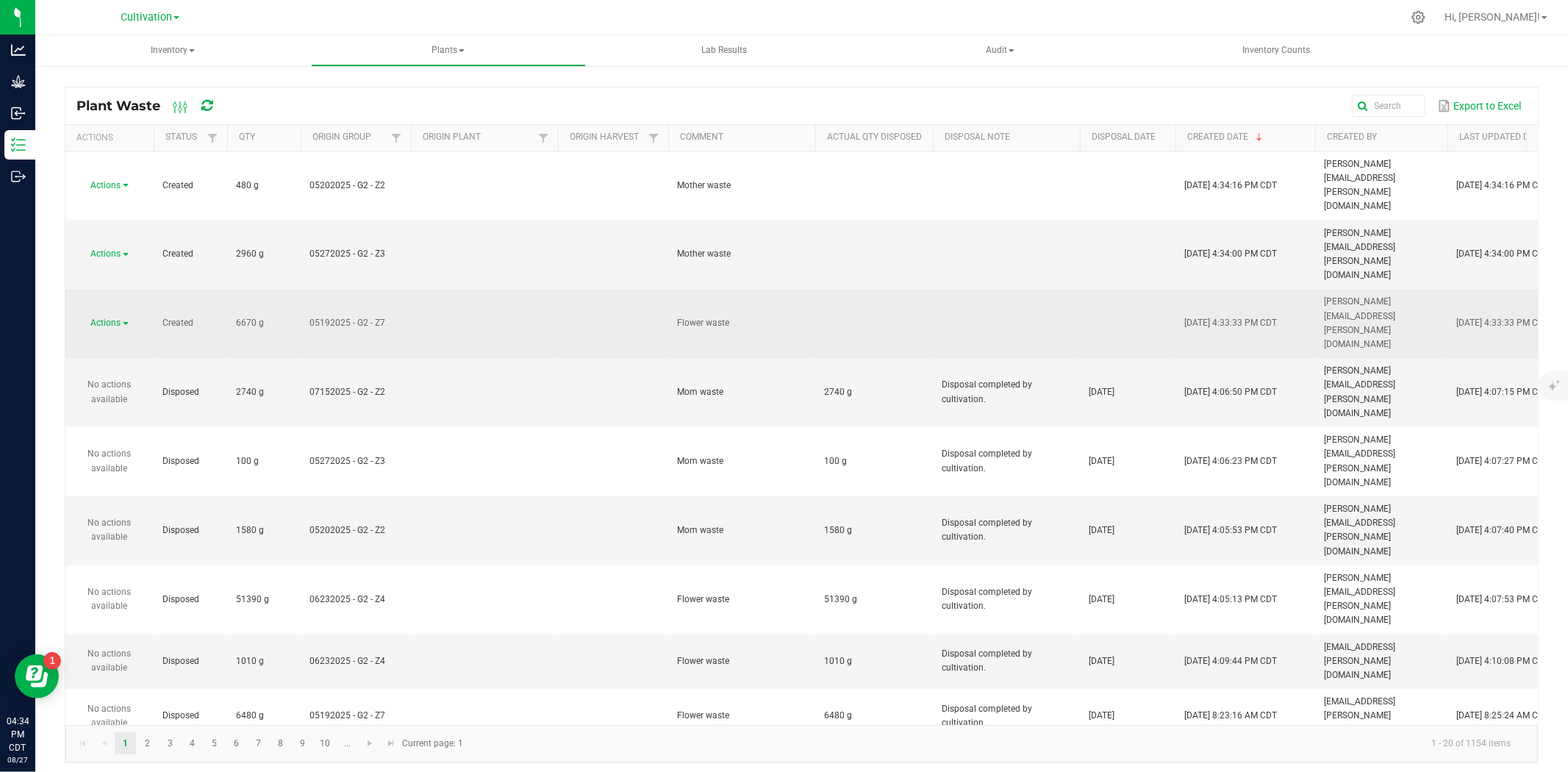
click at [124, 317] on link "Actions" at bounding box center [110, 322] width 38 height 10
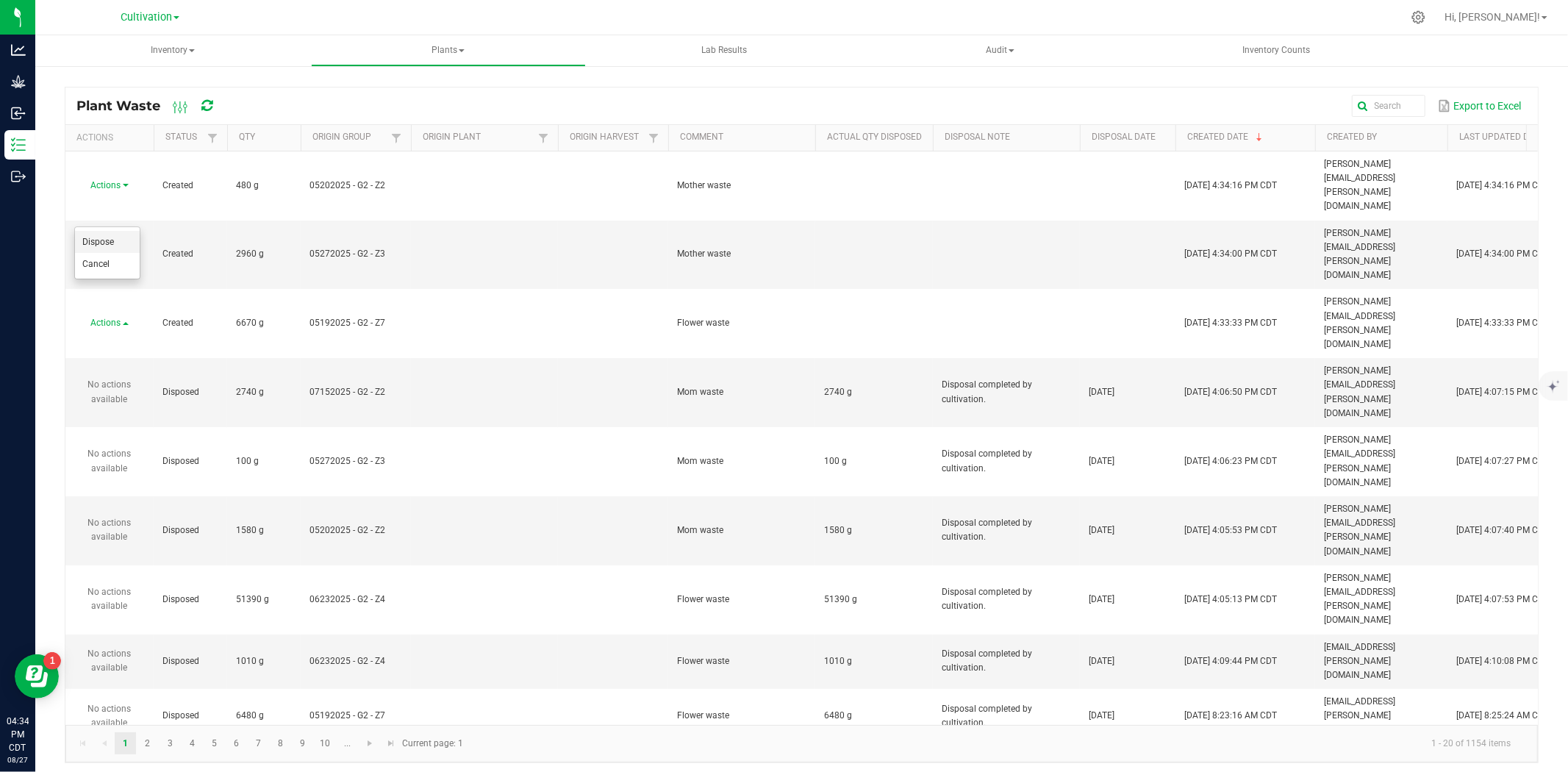
click at [109, 246] on span "Dispose" at bounding box center [98, 242] width 32 height 10
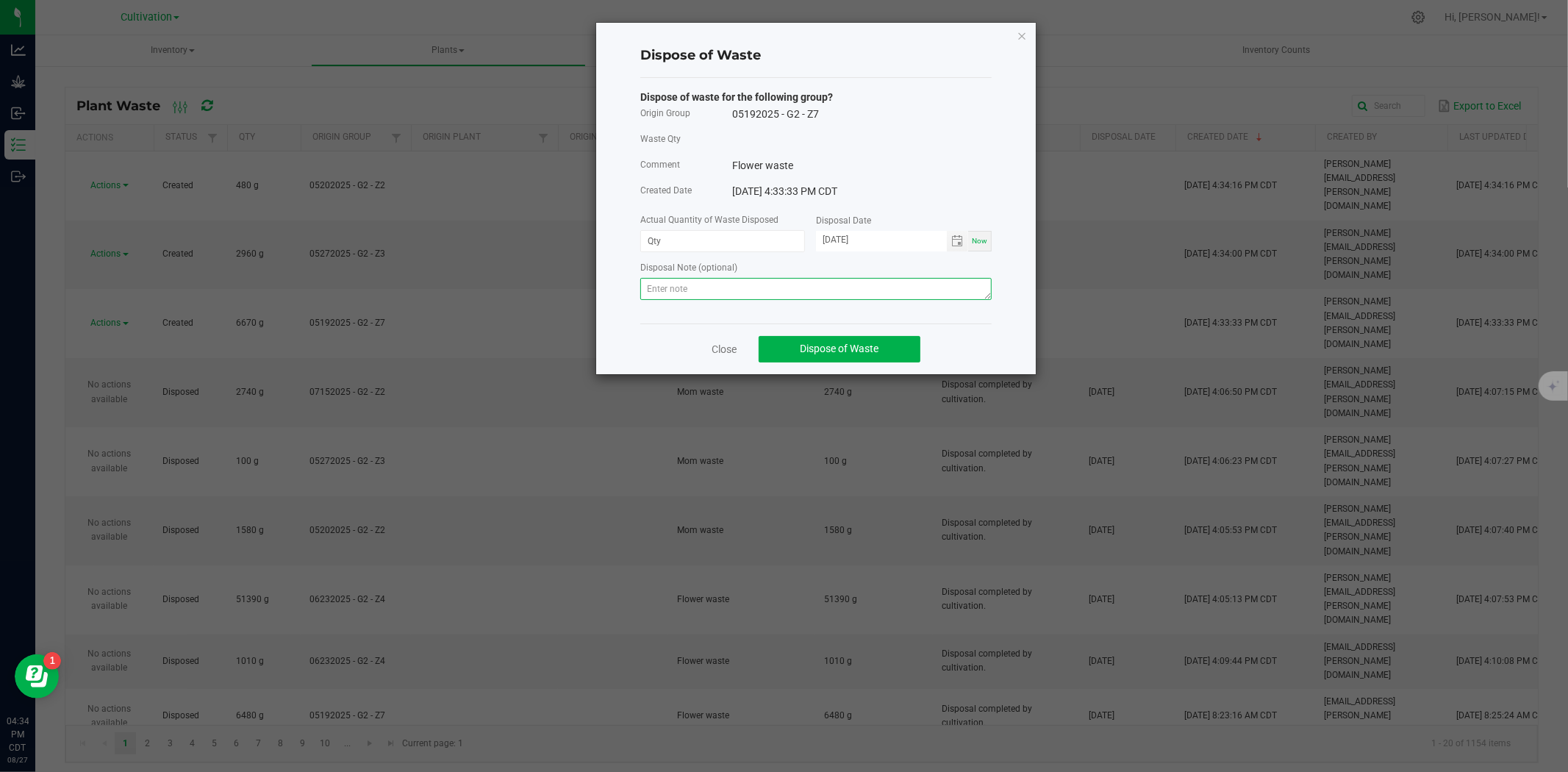
click at [681, 295] on textarea at bounding box center [816, 289] width 351 height 22
paste textarea "Disposal completed by cultivation."
click at [957, 237] on span "Toggle calendar" at bounding box center [957, 241] width 12 height 12
type textarea "Disposal completed by cultivation."
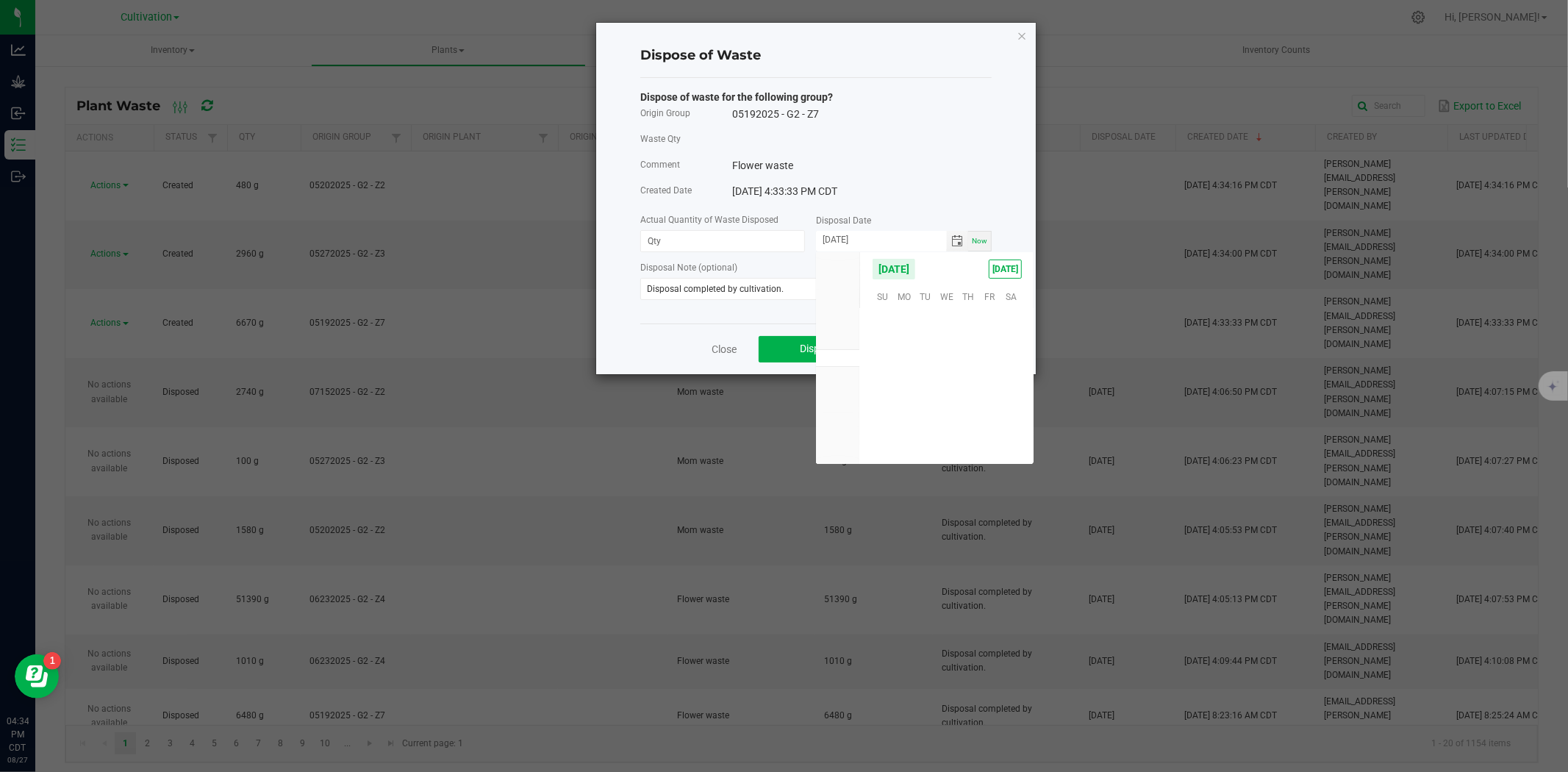
scroll to position [238297, 0]
click at [923, 400] on span "26" at bounding box center [925, 408] width 21 height 23
type input "[DATE]"
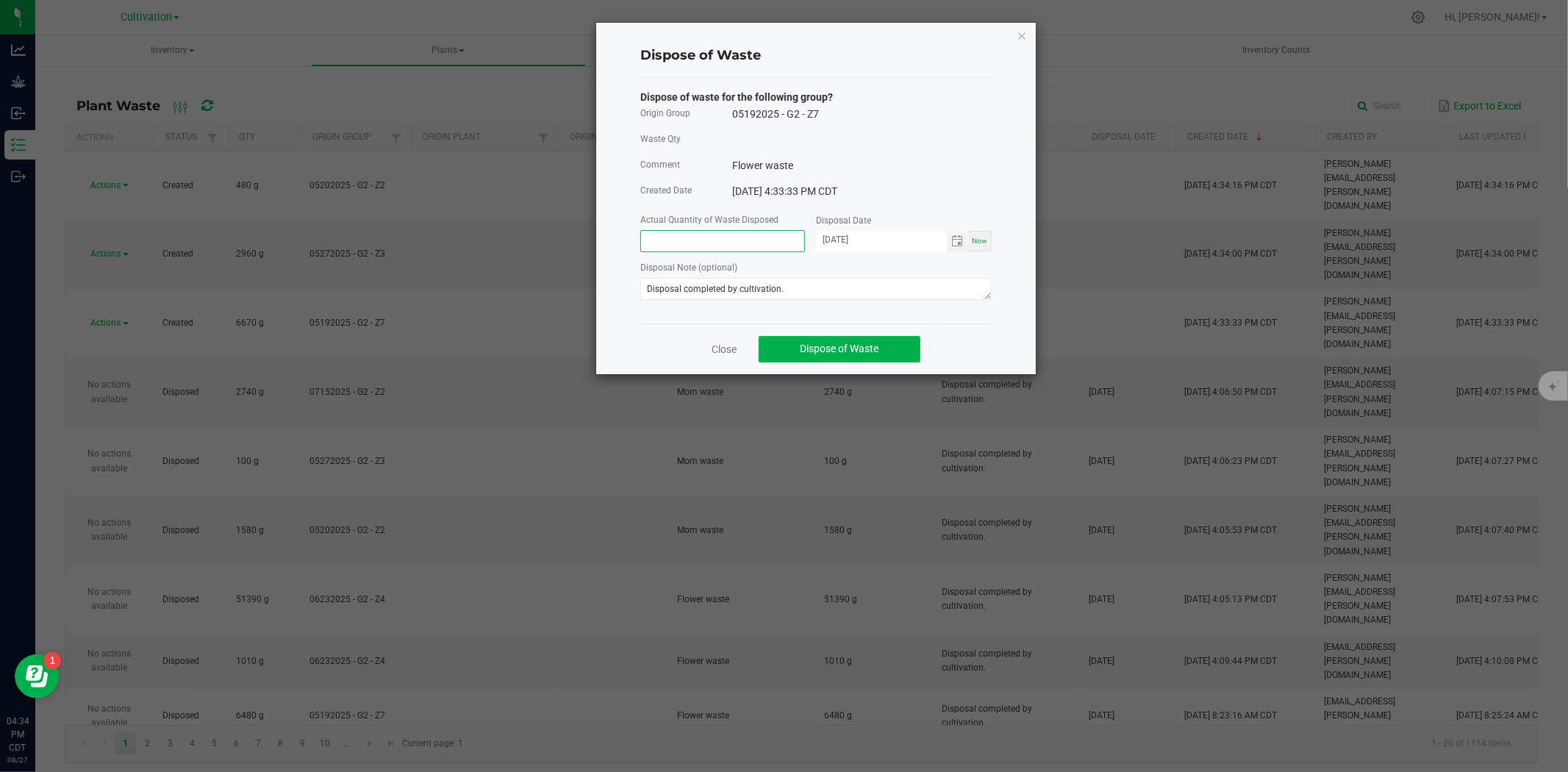
click at [708, 248] on input at bounding box center [722, 241] width 163 height 20
type input "6670.0000 g"
click at [806, 358] on button "Dispose of Waste" at bounding box center [839, 350] width 161 height 27
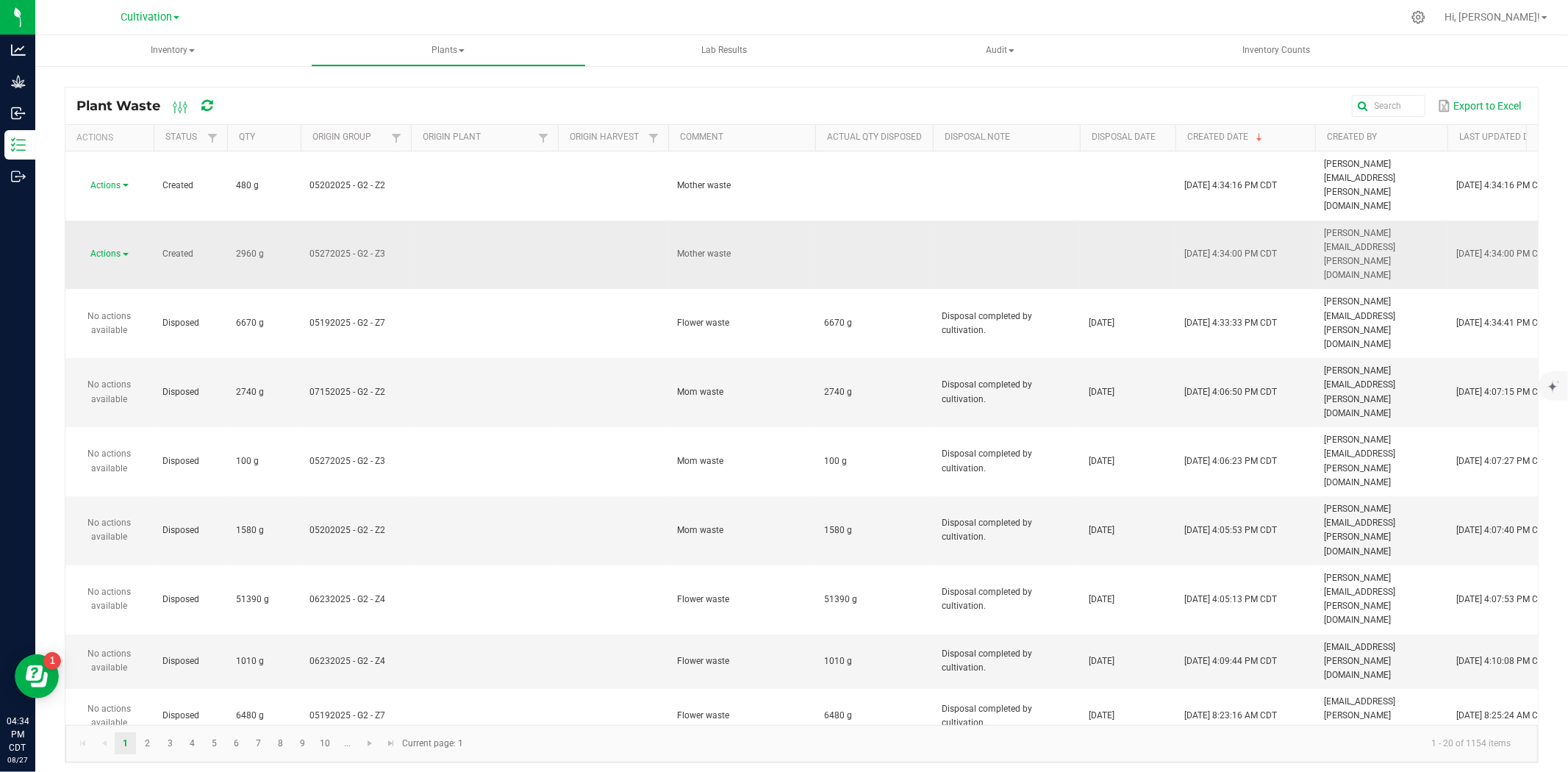
click at [94, 221] on td "Actions" at bounding box center [109, 255] width 88 height 69
click at [99, 248] on span "Actions" at bounding box center [106, 253] width 30 height 10
click at [114, 222] on li "Dispose" at bounding box center [107, 215] width 65 height 22
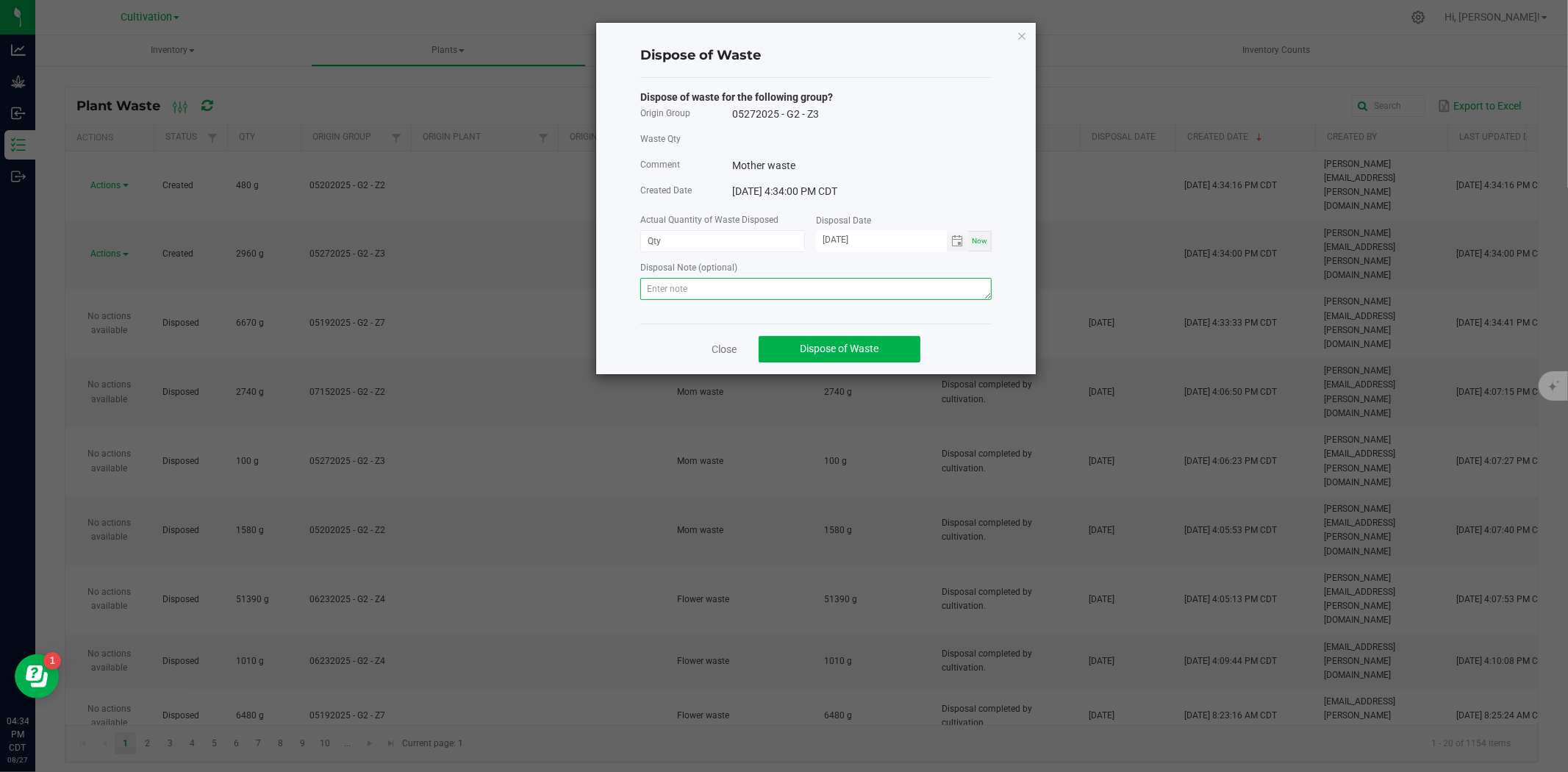
click at [662, 283] on textarea at bounding box center [816, 289] width 351 height 22
paste textarea "Disposal completed by cultivation."
type textarea "Disposal completed by cultivation."
click at [680, 248] on input at bounding box center [722, 241] width 163 height 20
click at [955, 239] on span "Toggle calendar" at bounding box center [957, 241] width 12 height 12
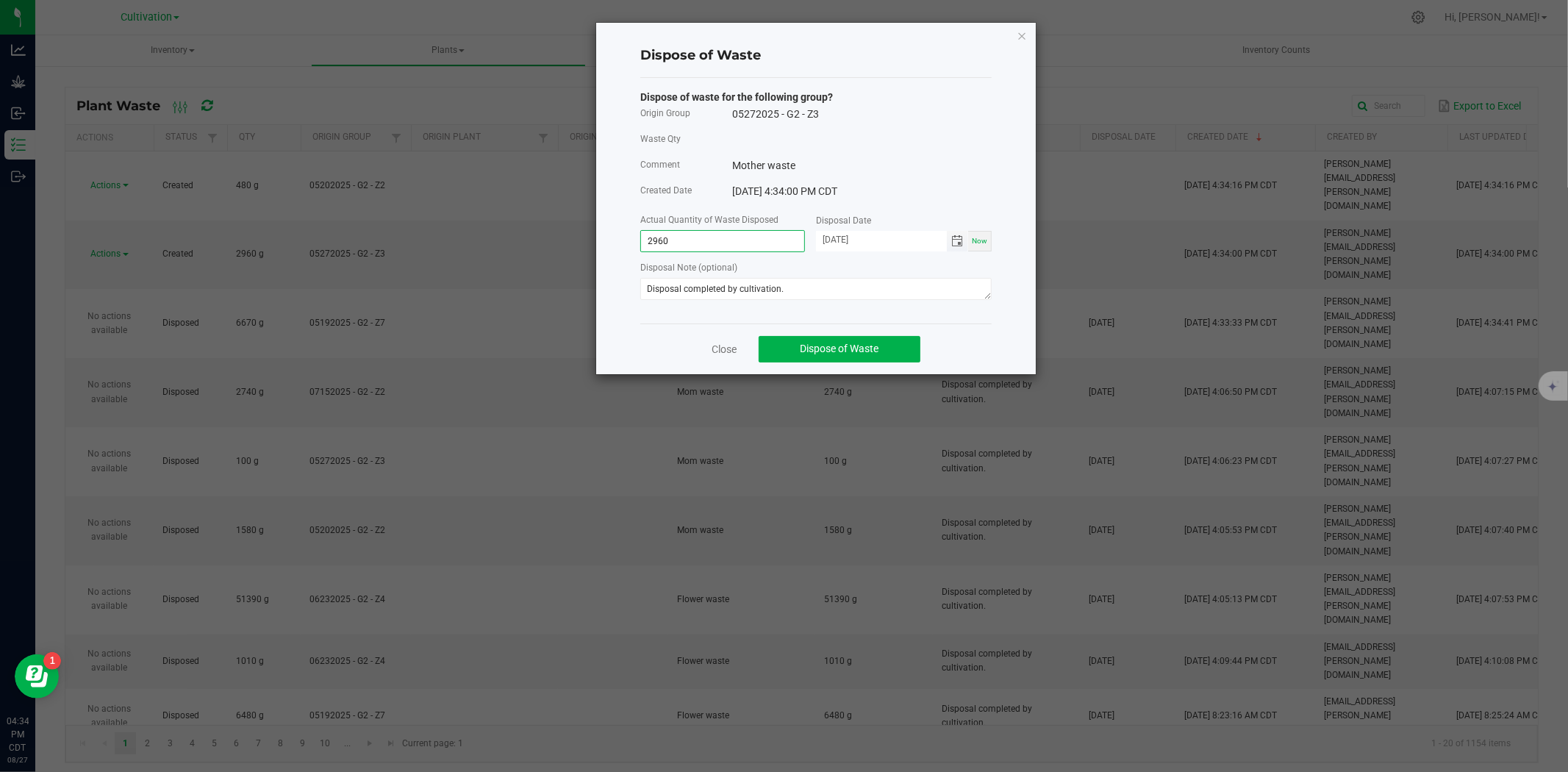
type input "2960.0000 g"
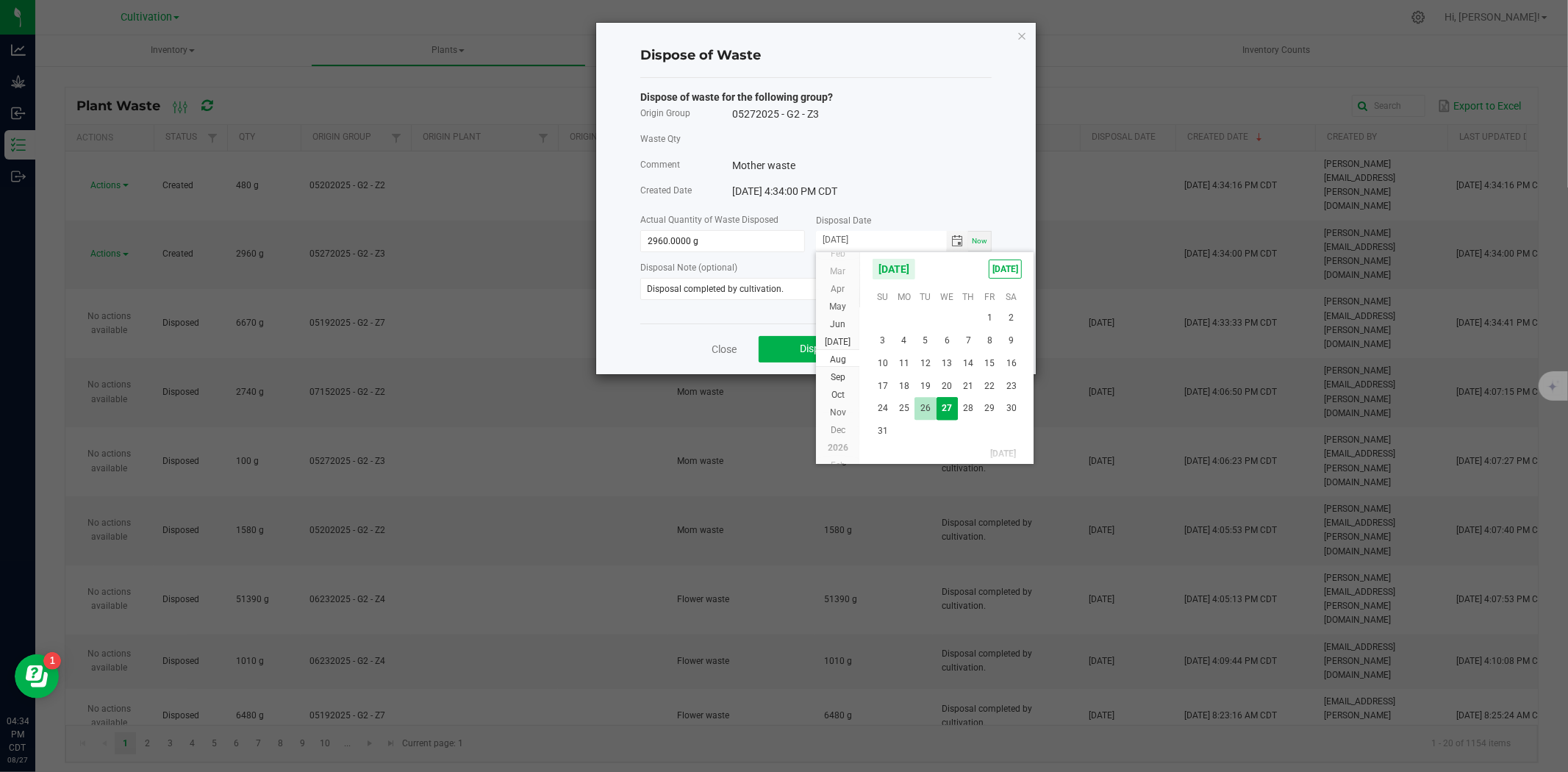
click at [921, 399] on span "26" at bounding box center [925, 408] width 21 height 23
type input "[DATE]"
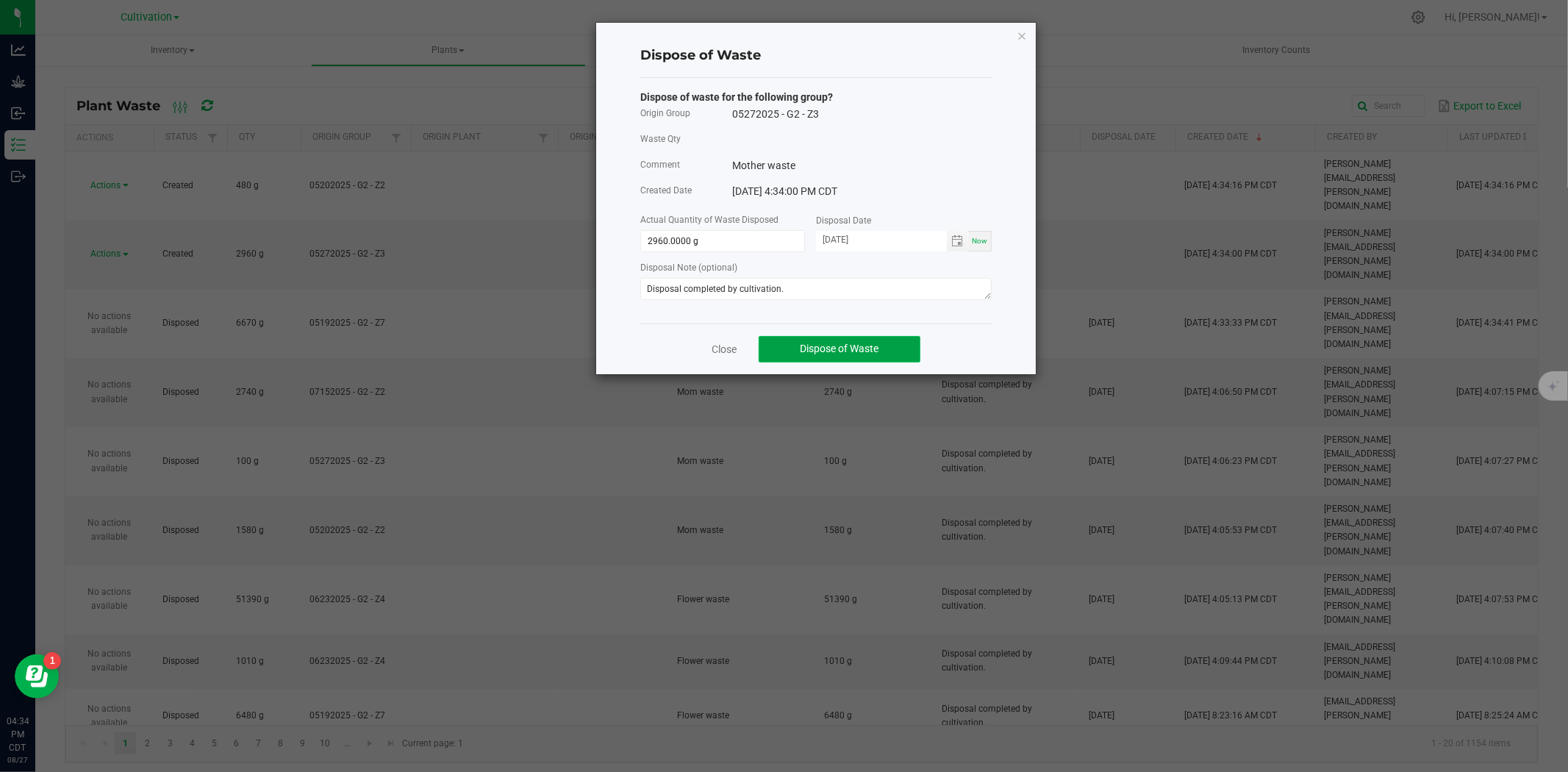
click at [862, 341] on button "Dispose of Waste" at bounding box center [839, 350] width 161 height 27
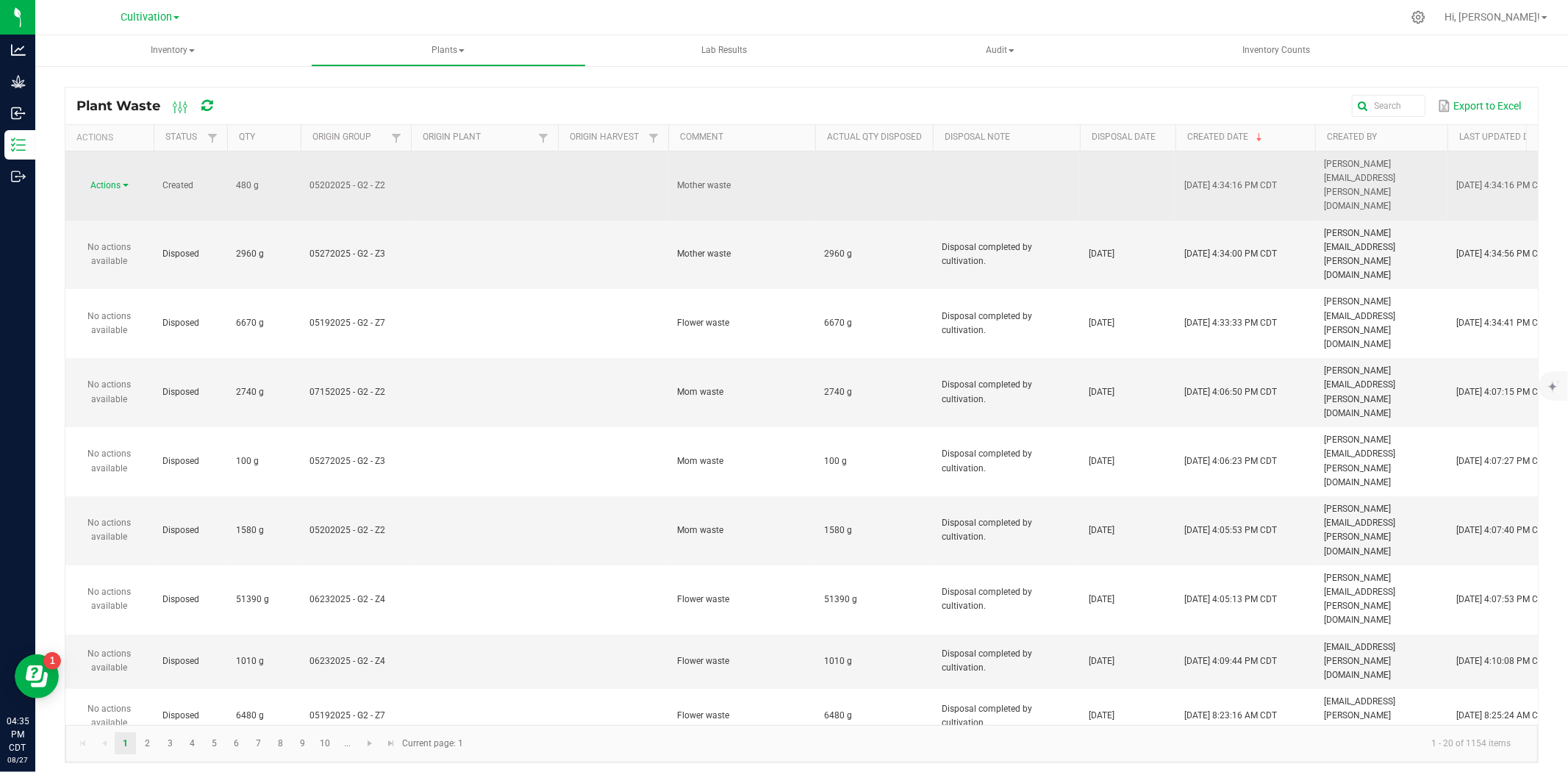
click at [125, 180] on link "Actions" at bounding box center [110, 185] width 38 height 10
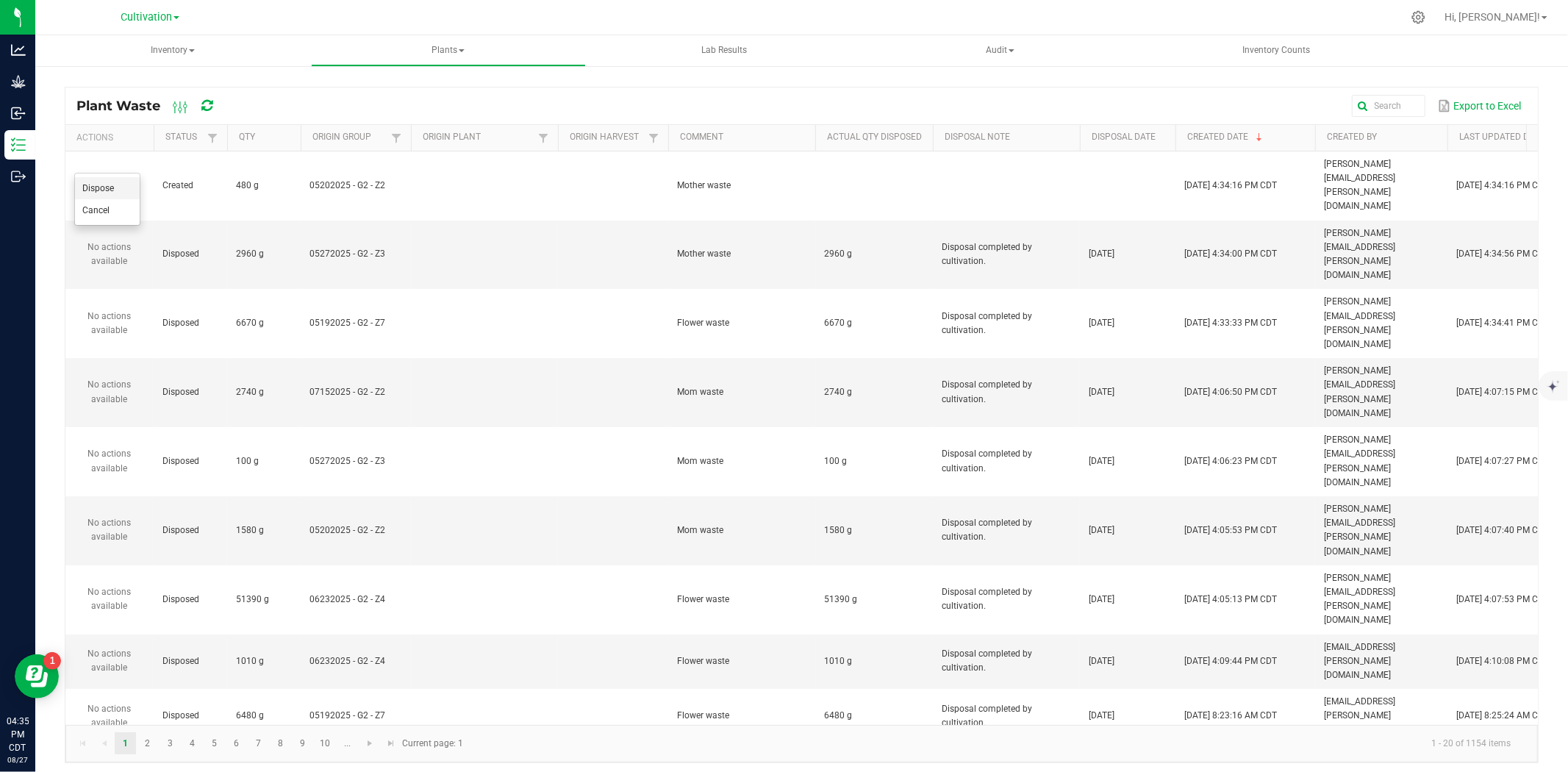
click at [120, 189] on li "Dispose" at bounding box center [107, 188] width 65 height 22
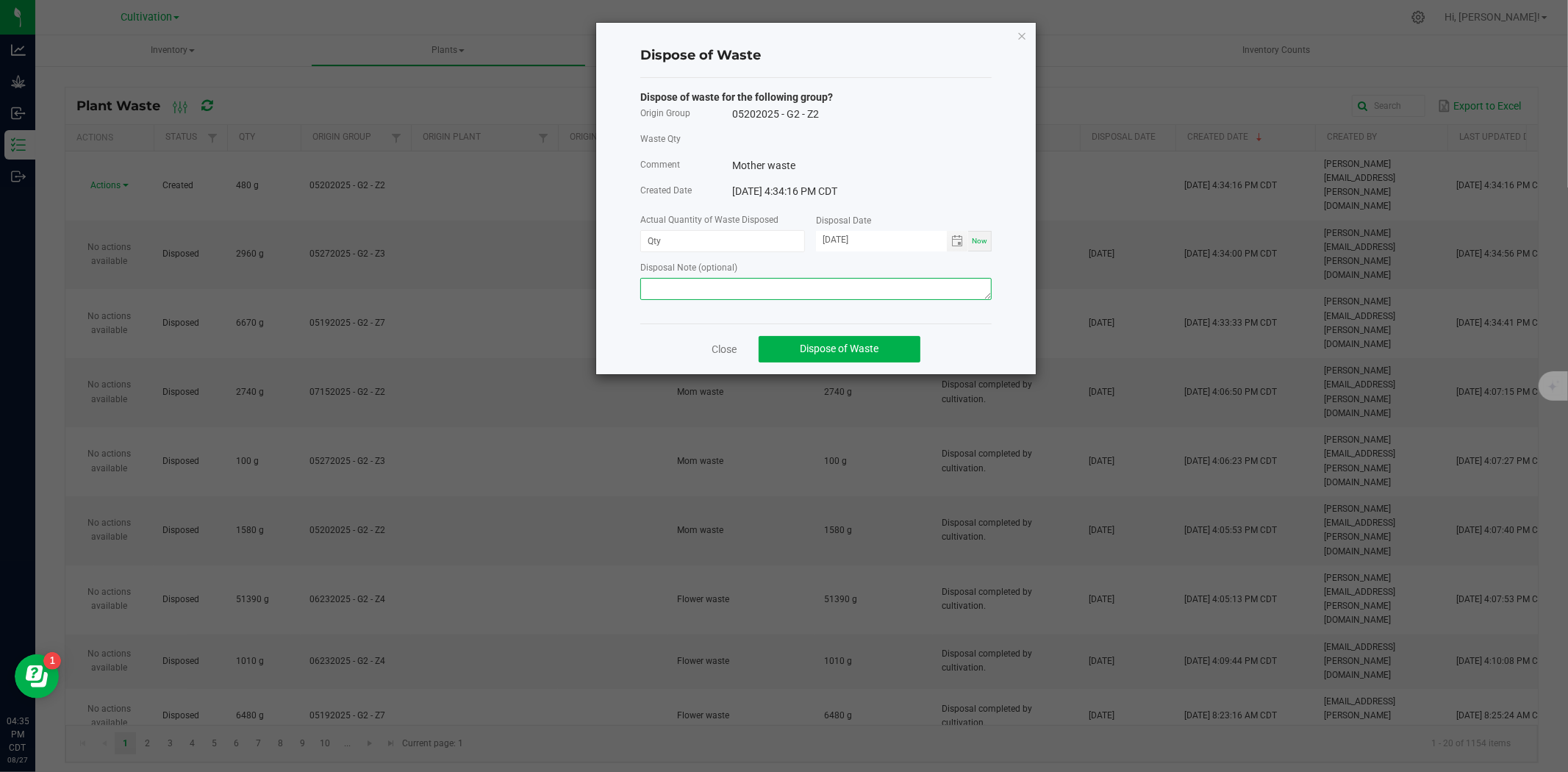
click at [667, 296] on textarea at bounding box center [816, 289] width 351 height 22
paste textarea "Disposal completed by cultivation."
type textarea "Disposal completed by cultivation."
click at [671, 243] on input at bounding box center [722, 241] width 163 height 20
type input "480.0000 g"
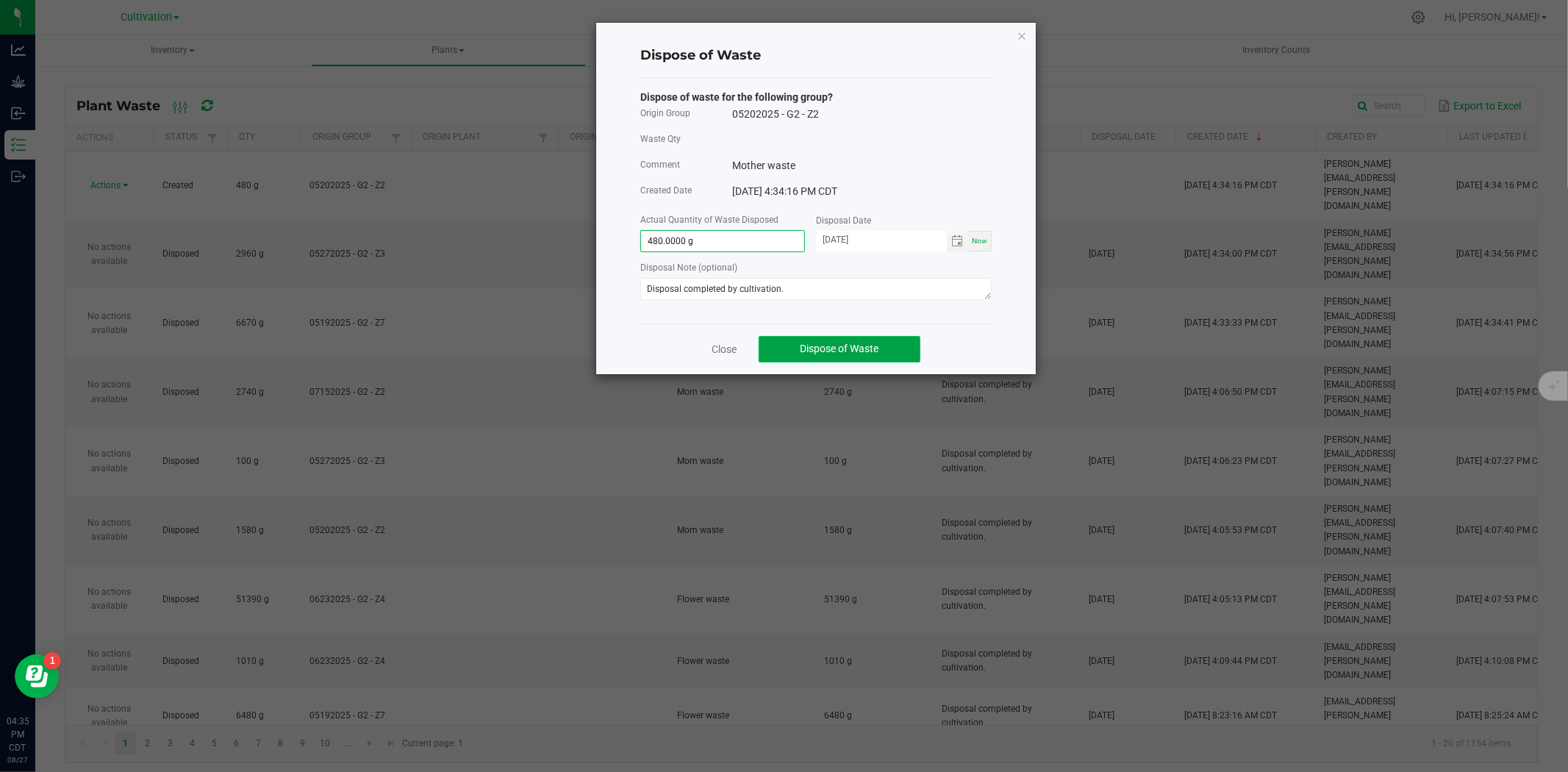
click at [817, 347] on span "Dispose of Waste" at bounding box center [840, 348] width 79 height 12
